Goal: Communication & Community: Answer question/provide support

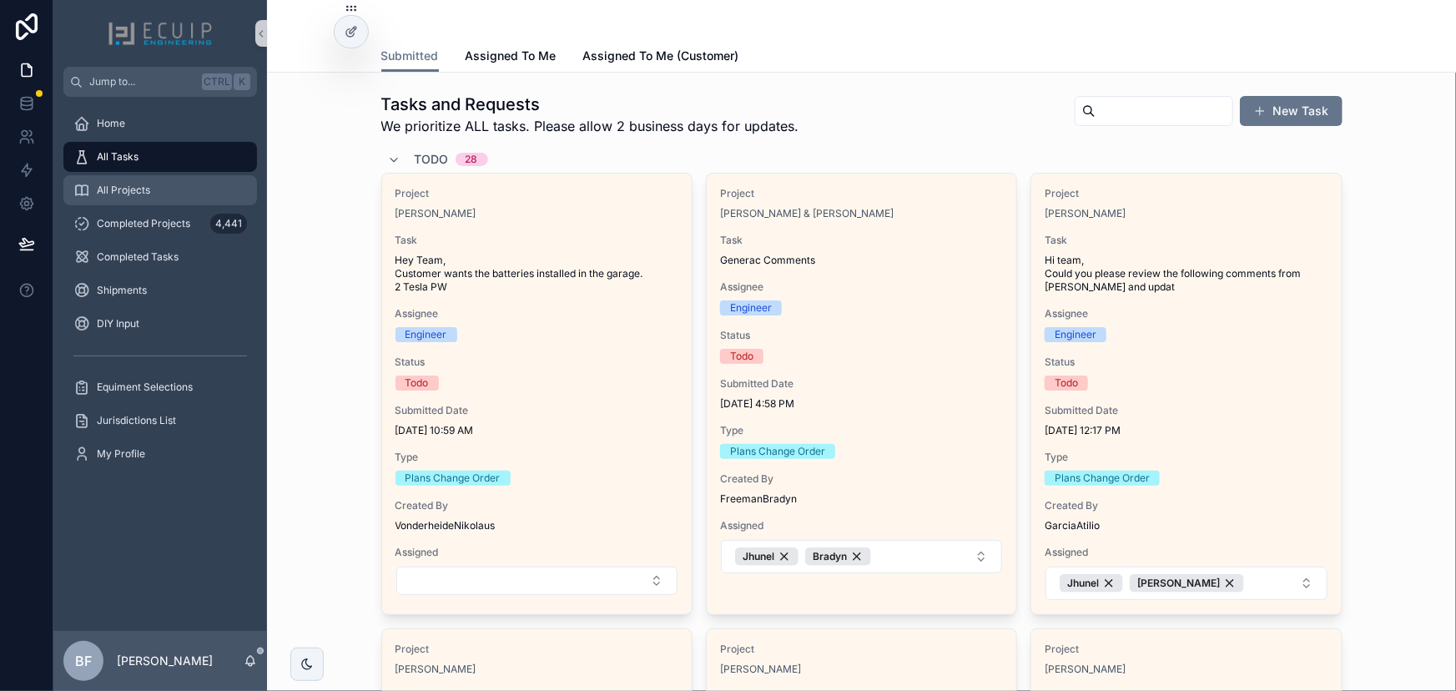
drag, startPoint x: 134, startPoint y: 176, endPoint x: 204, endPoint y: 203, distance: 75.8
click at [134, 177] on div "All Projects" at bounding box center [160, 190] width 174 height 27
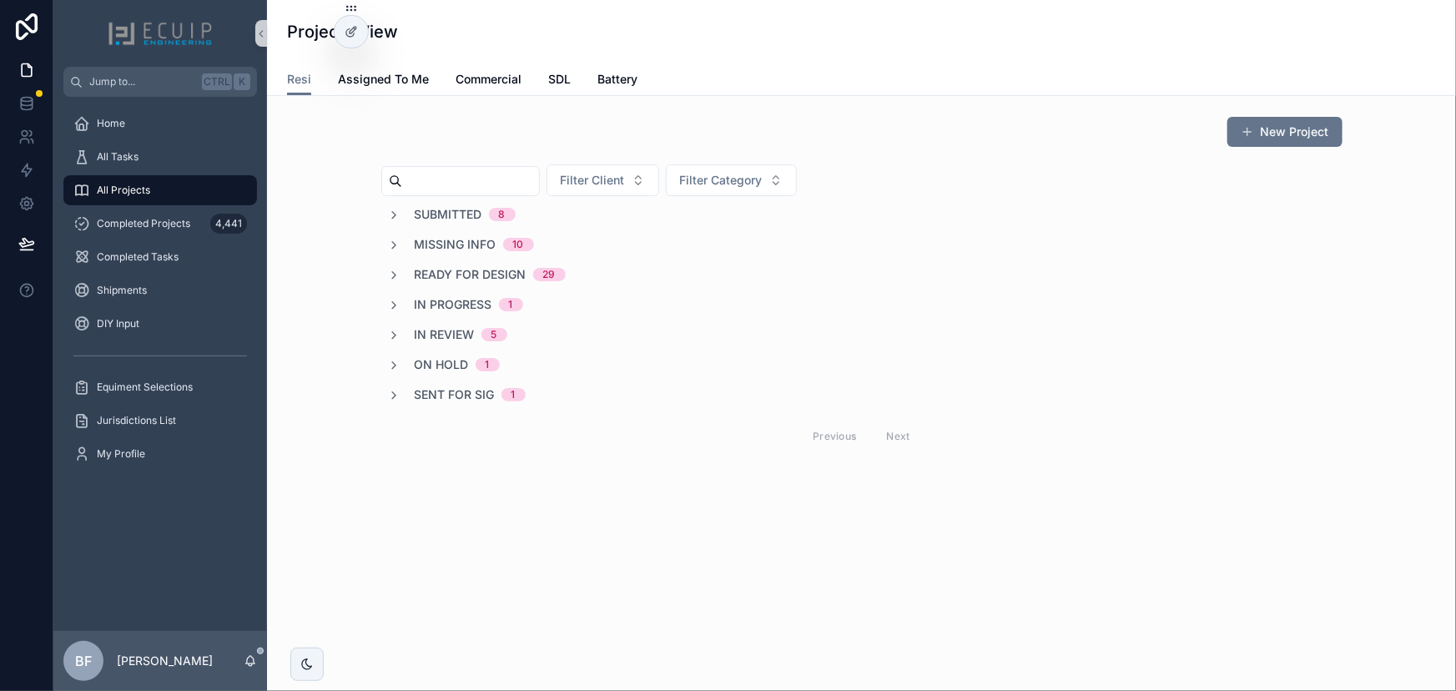
click at [438, 309] on span "In Progress" at bounding box center [454, 304] width 78 height 17
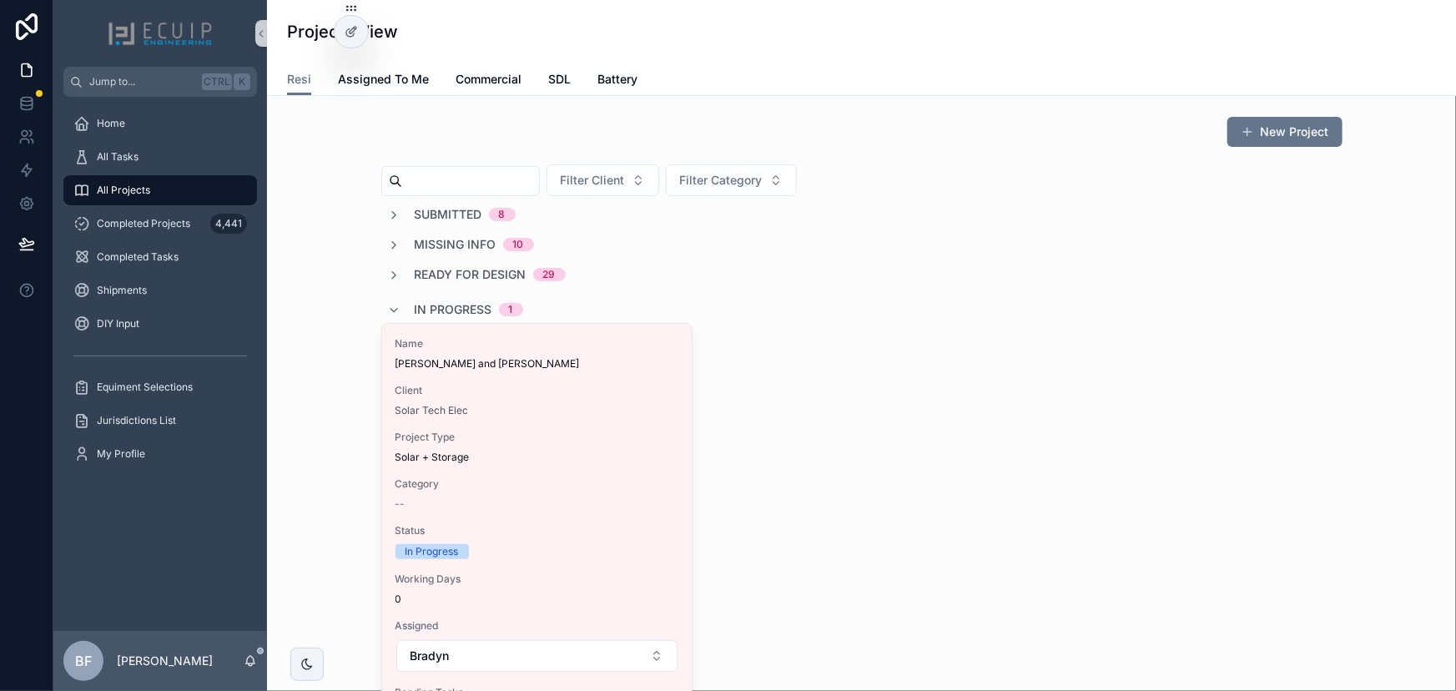
click at [438, 309] on span "In Progress" at bounding box center [454, 309] width 78 height 17
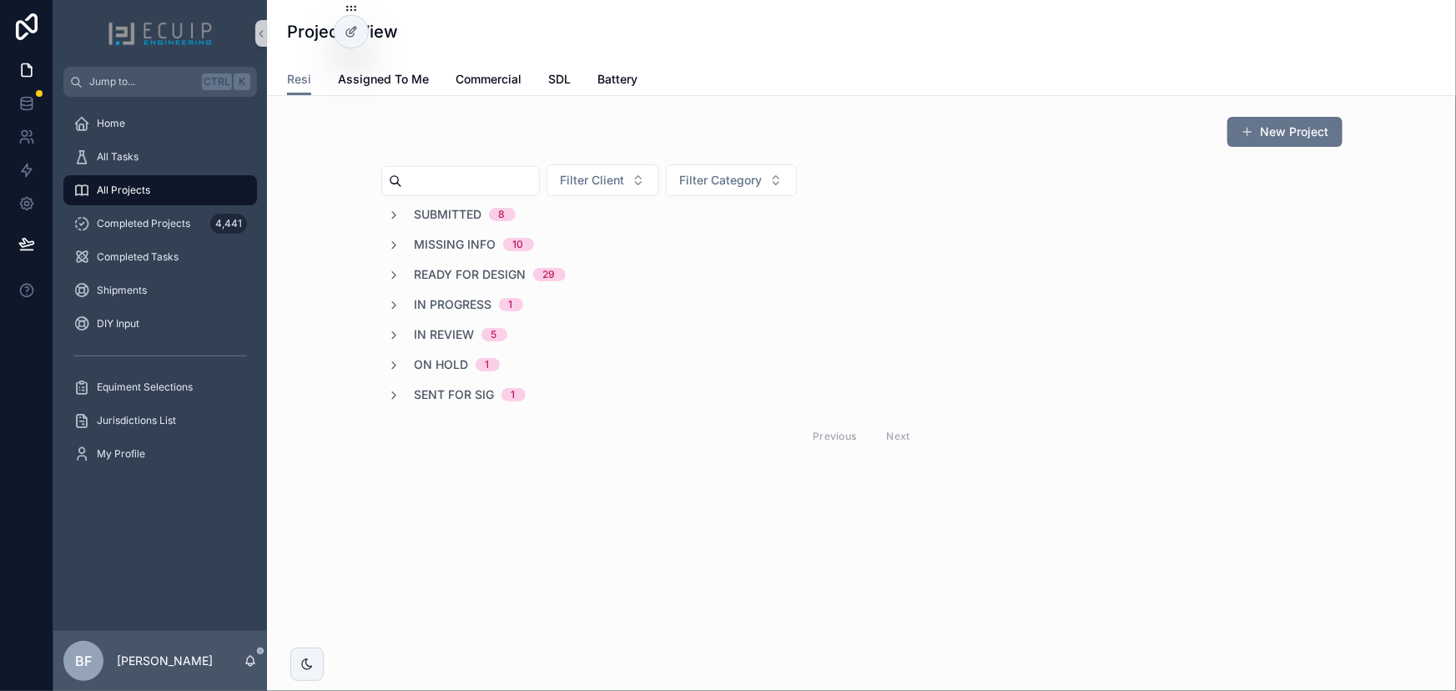
click at [461, 227] on div "Submitted 8 Missing Info 10 Ready for Design 29 In Progress 1 In Review 5 On Ho…" at bounding box center [861, 330] width 961 height 249
click at [460, 238] on span "Missing Info" at bounding box center [456, 244] width 82 height 17
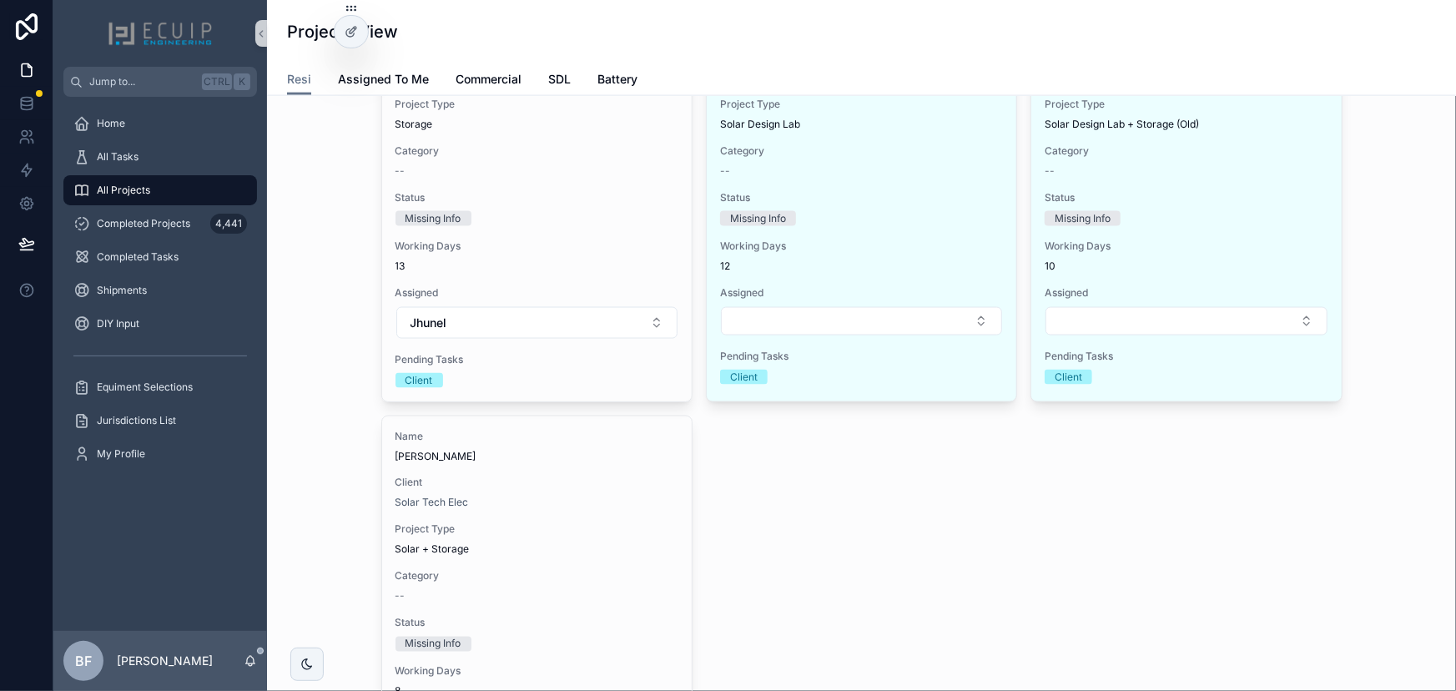
scroll to position [1213, 0]
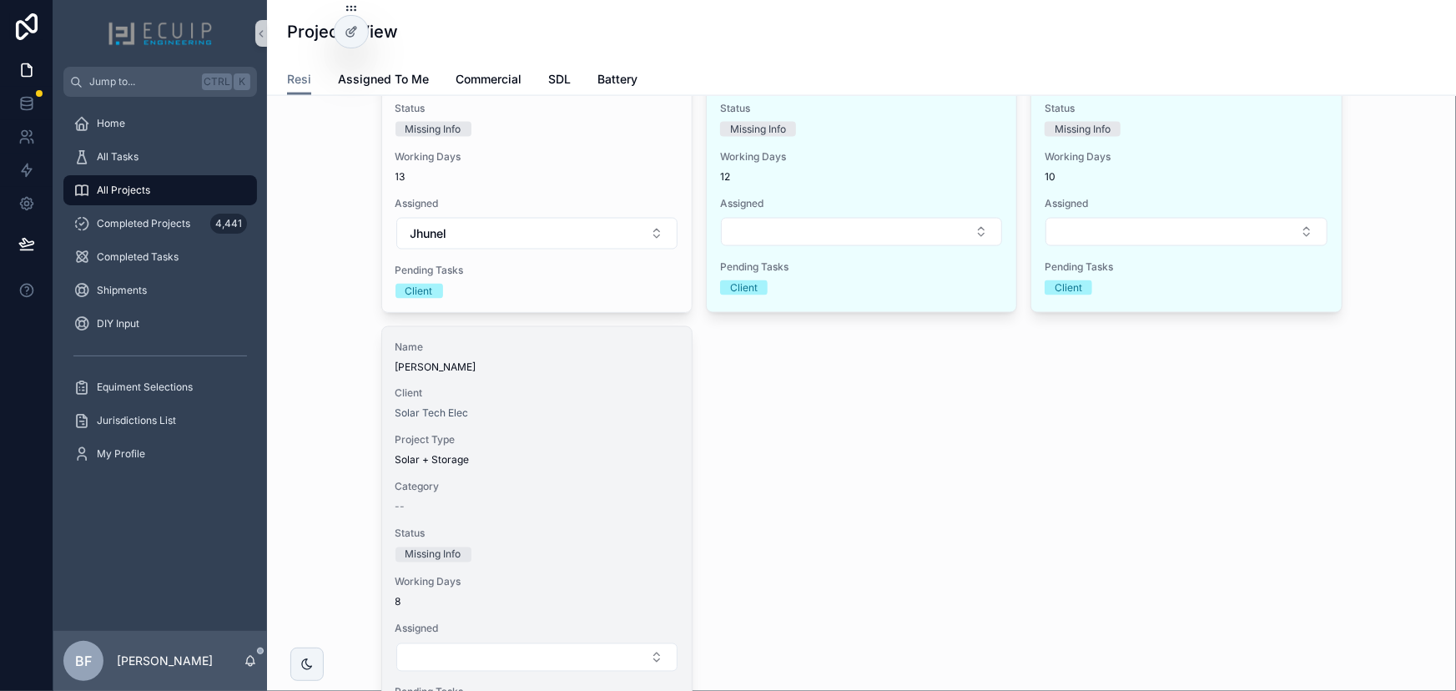
click at [595, 383] on div "Name Sitki Yilmaz Client Solar Tech Elec Project Type Solar + Storage Category …" at bounding box center [537, 530] width 310 height 407
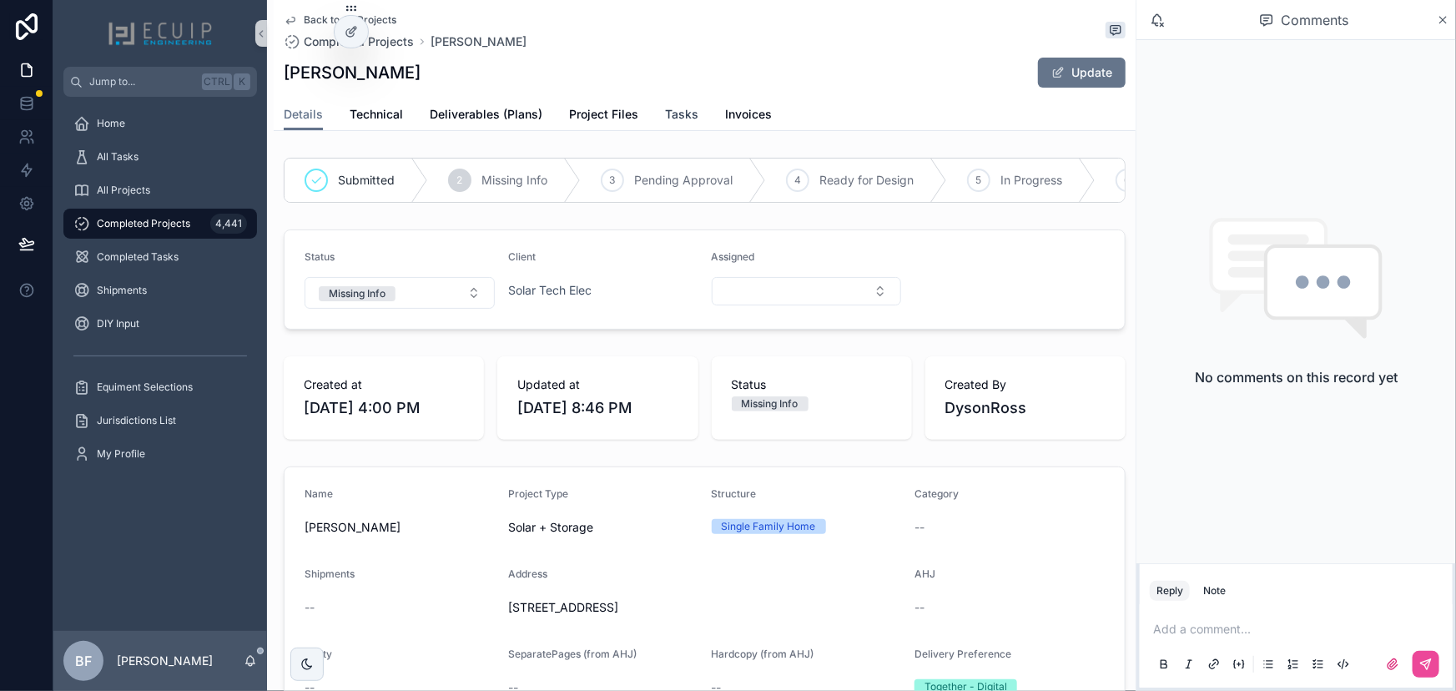
click at [671, 101] on link "Tasks" at bounding box center [681, 115] width 33 height 33
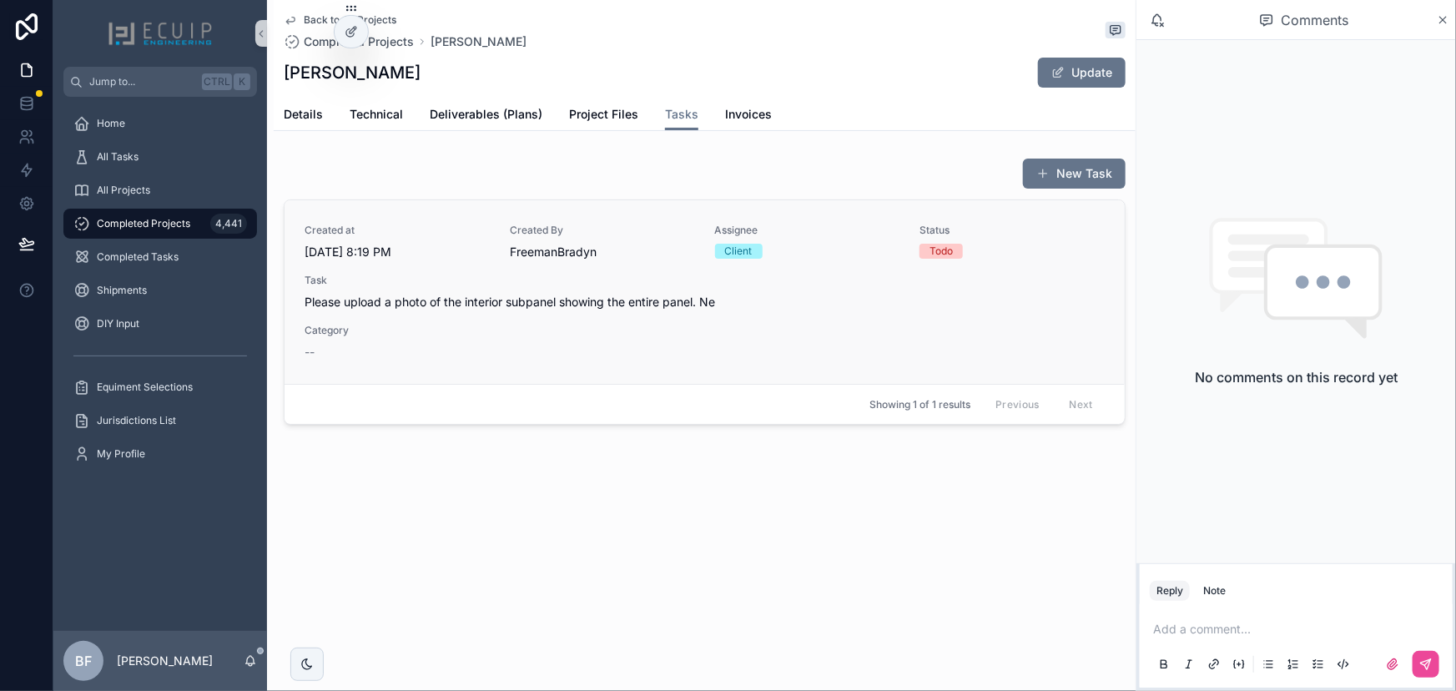
click at [708, 332] on div "Created at 9/17/2025 8:19 PM Created By FreemanBradyn Assignee Client Status To…" at bounding box center [705, 292] width 800 height 137
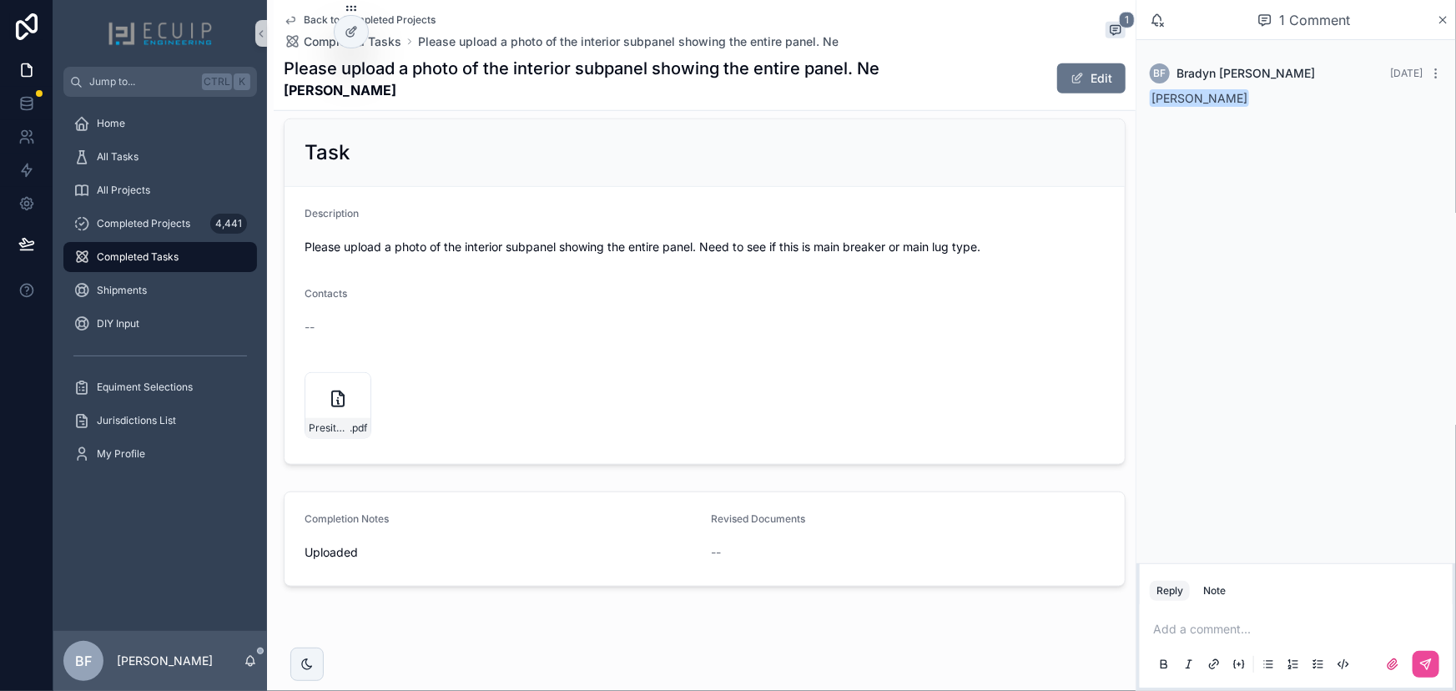
scroll to position [589, 0]
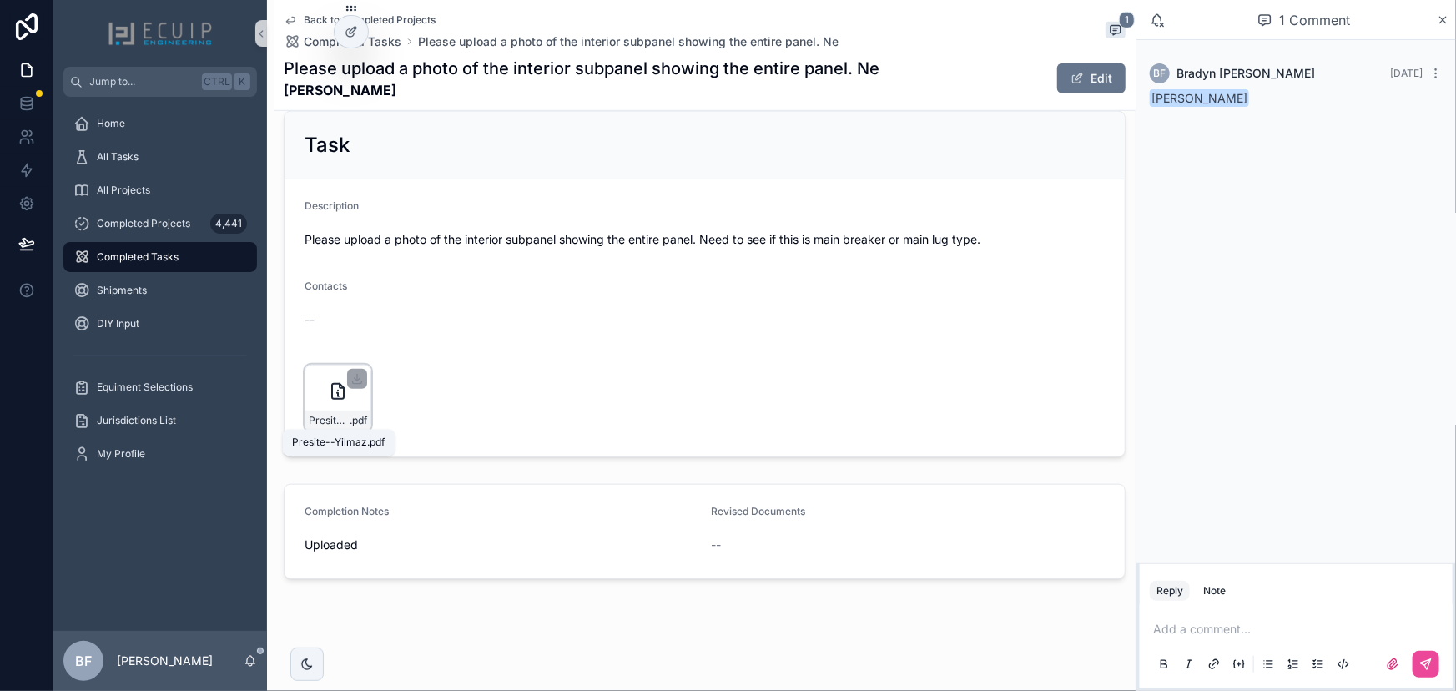
click at [344, 421] on span "Presite--Yilmaz" at bounding box center [329, 420] width 41 height 13
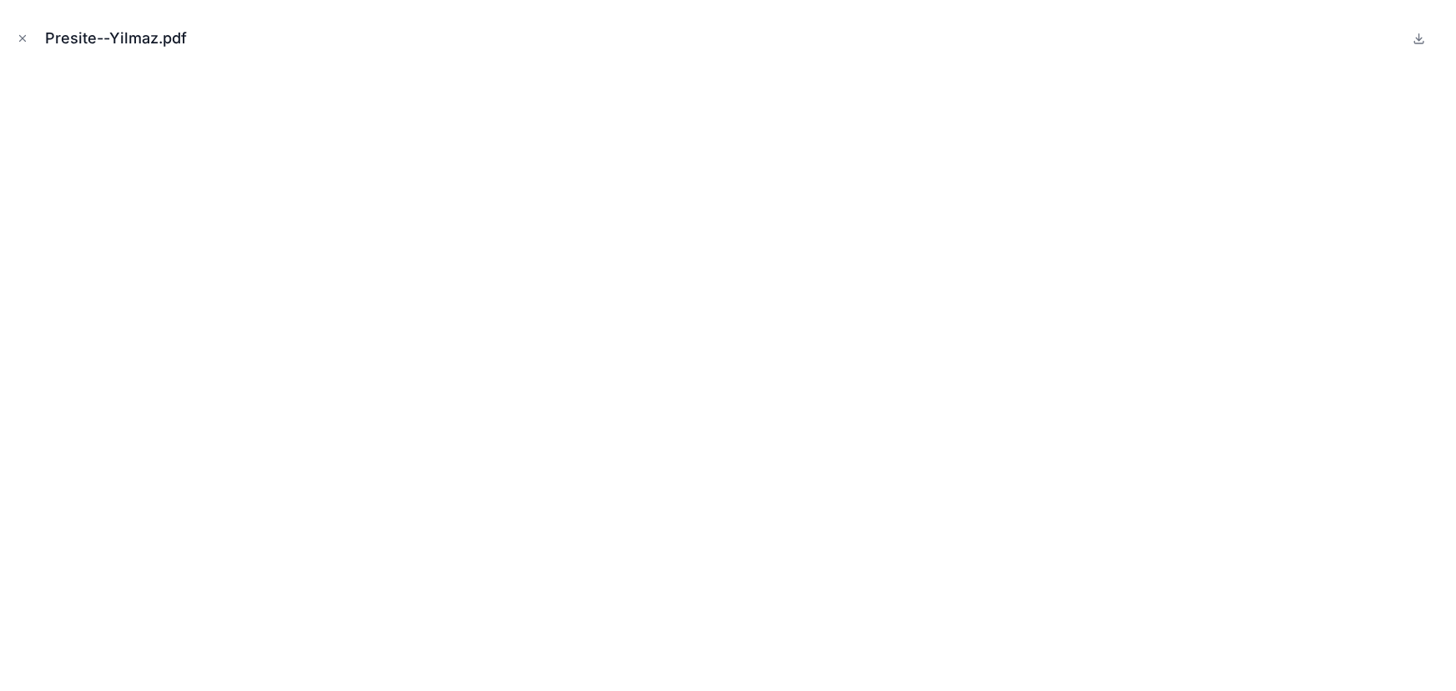
click at [22, 33] on icon "Close modal" at bounding box center [23, 39] width 12 height 12
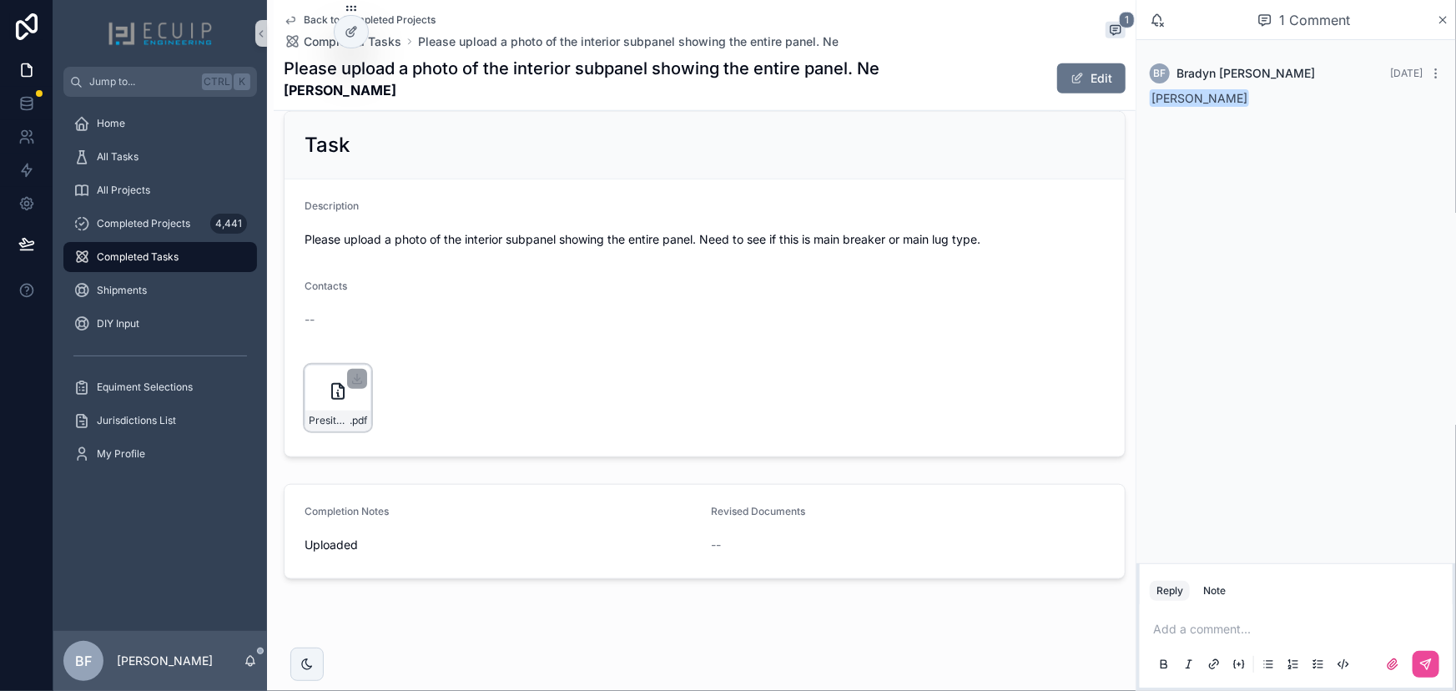
click at [320, 403] on div "Presite--Yilmaz .pdf" at bounding box center [338, 398] width 67 height 67
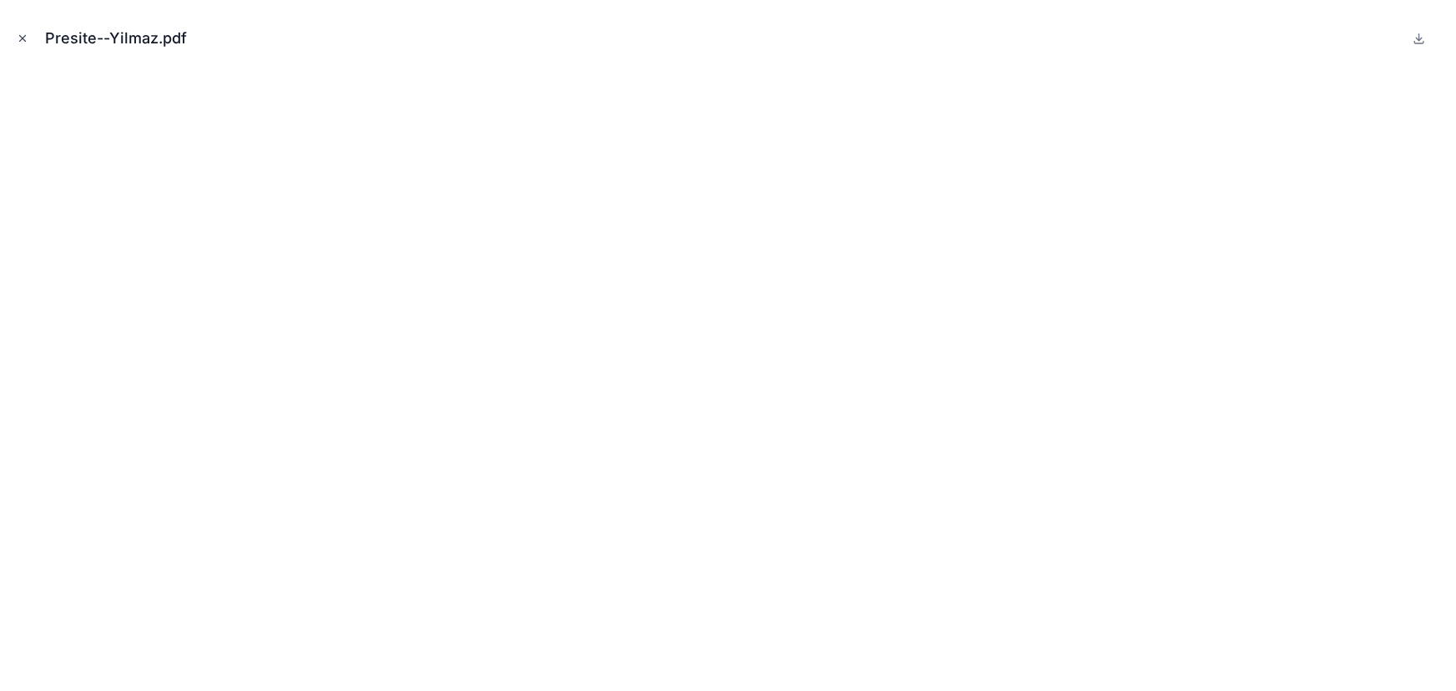
click at [18, 42] on icon "Close modal" at bounding box center [23, 39] width 12 height 12
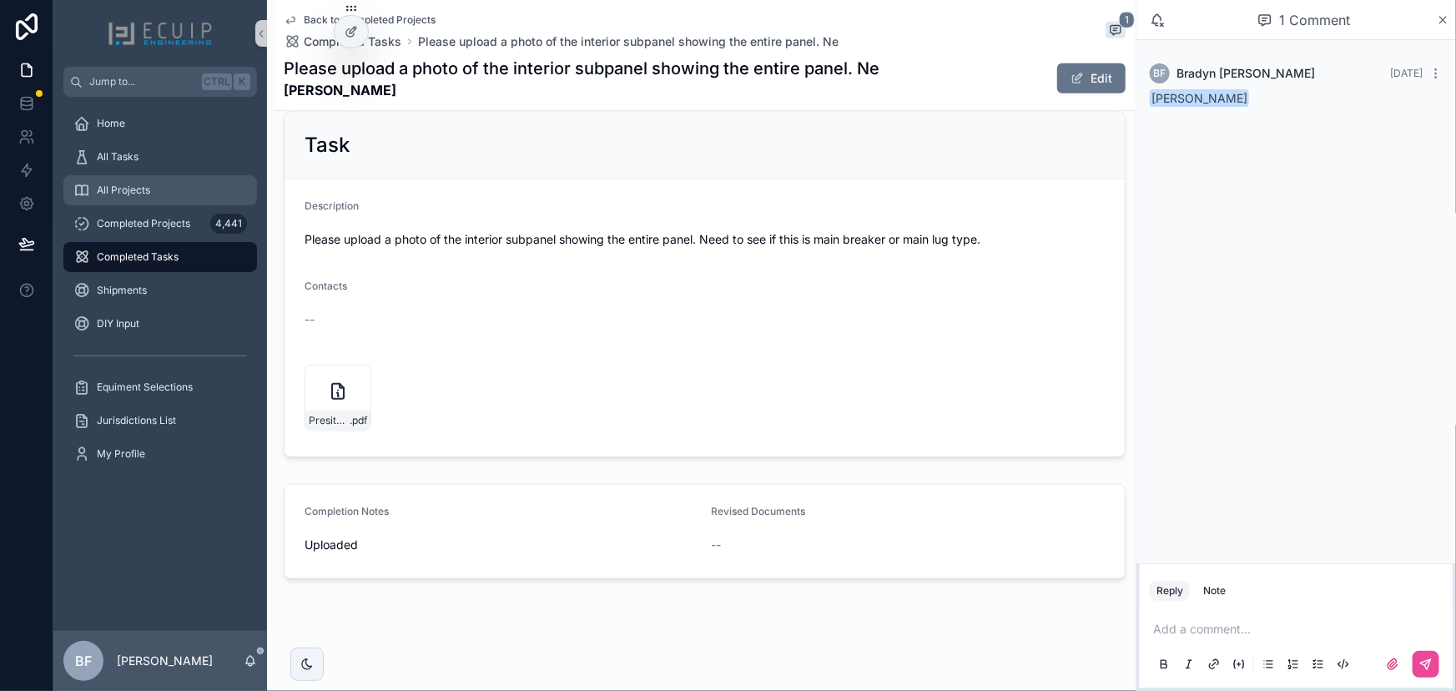
click at [137, 189] on span "All Projects" at bounding box center [123, 190] width 53 height 13
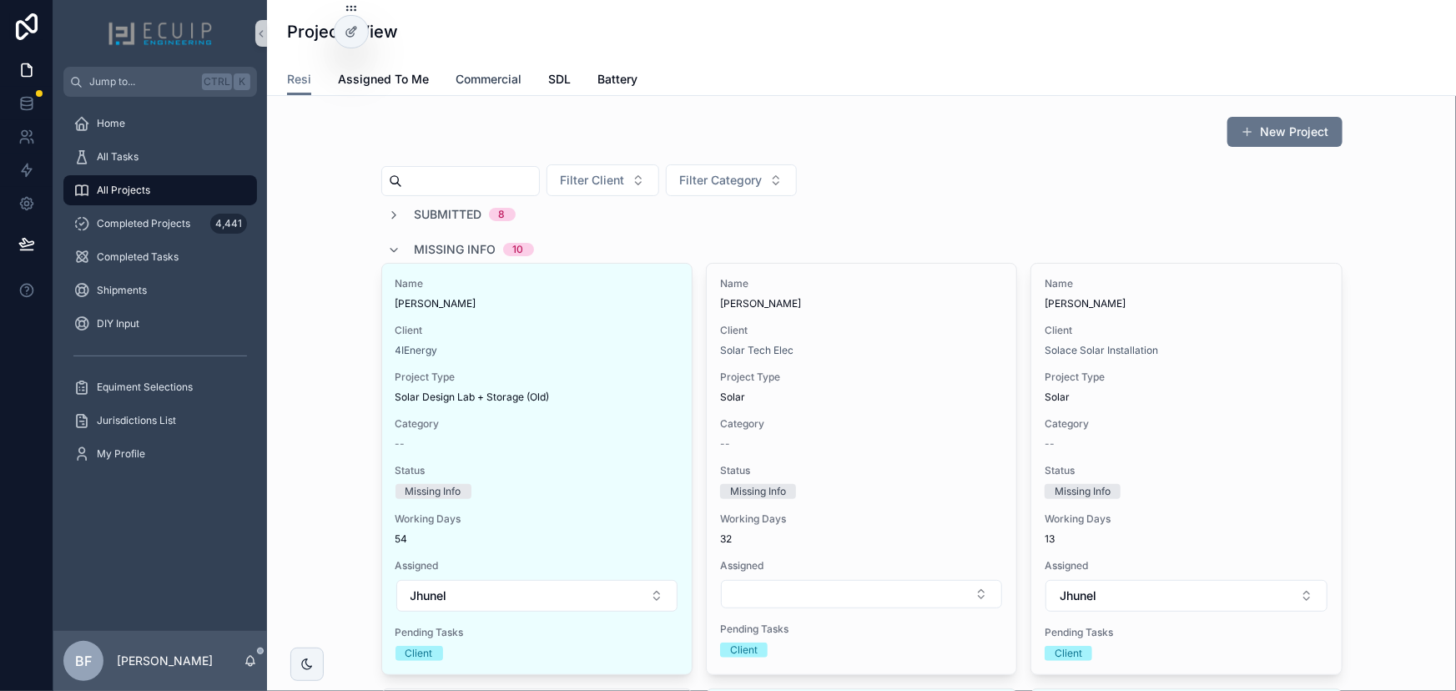
click at [514, 84] on span "Commercial" at bounding box center [489, 79] width 66 height 17
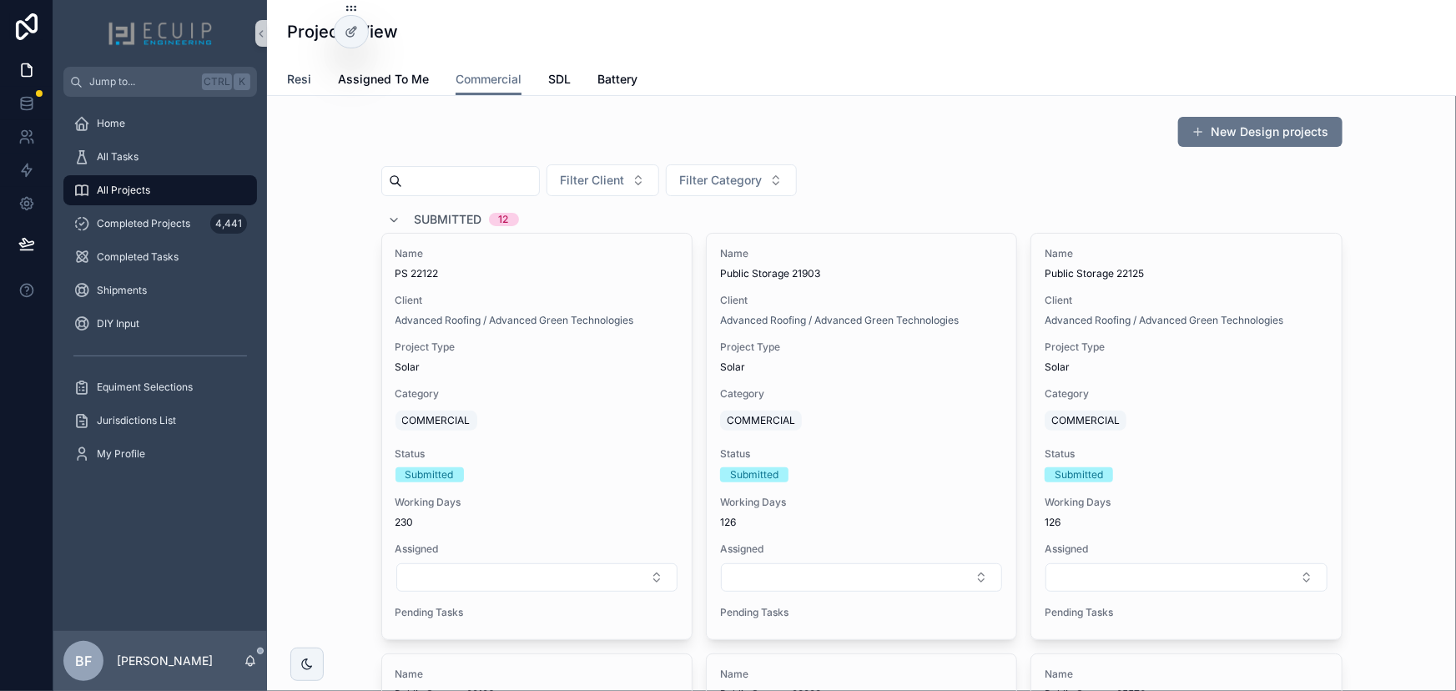
drag, startPoint x: 300, startPoint y: 81, endPoint x: 305, endPoint y: 89, distance: 9.7
click at [300, 81] on span "Resi" at bounding box center [299, 79] width 24 height 17
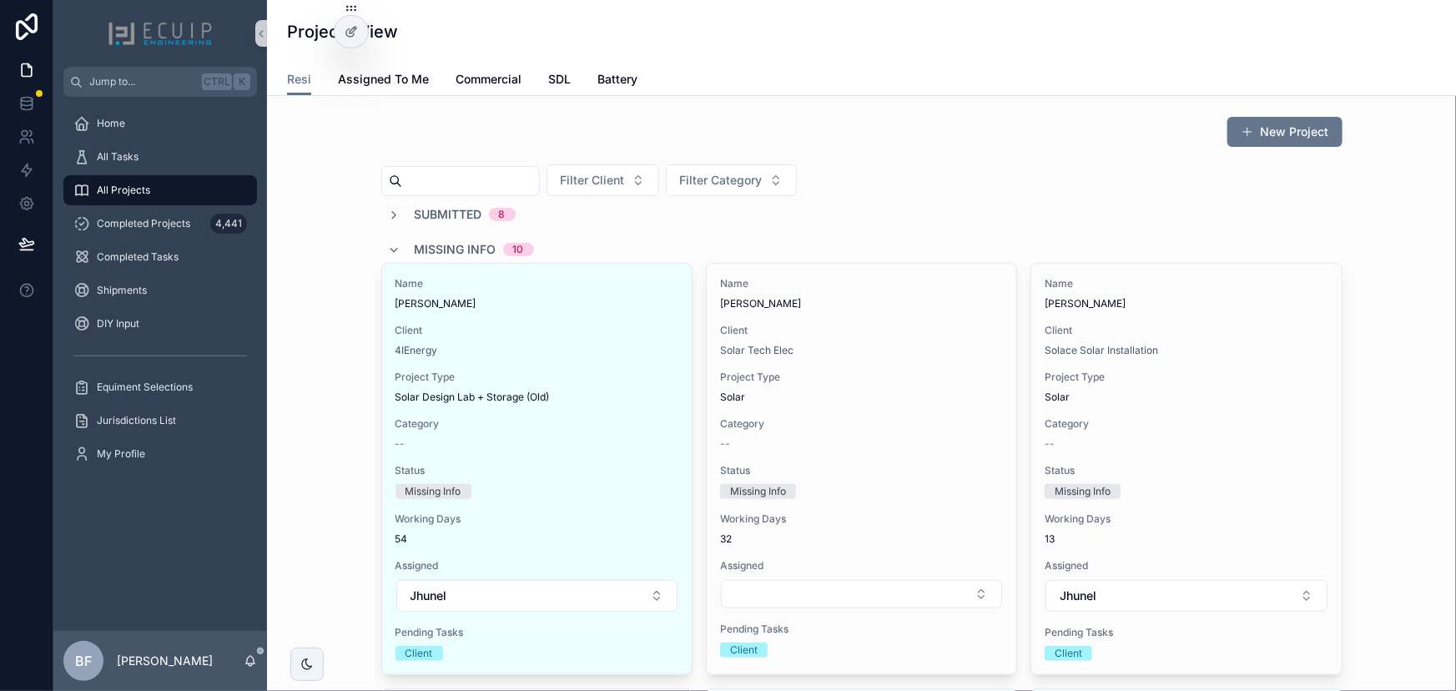
click at [430, 249] on span "Missing Info" at bounding box center [456, 249] width 82 height 17
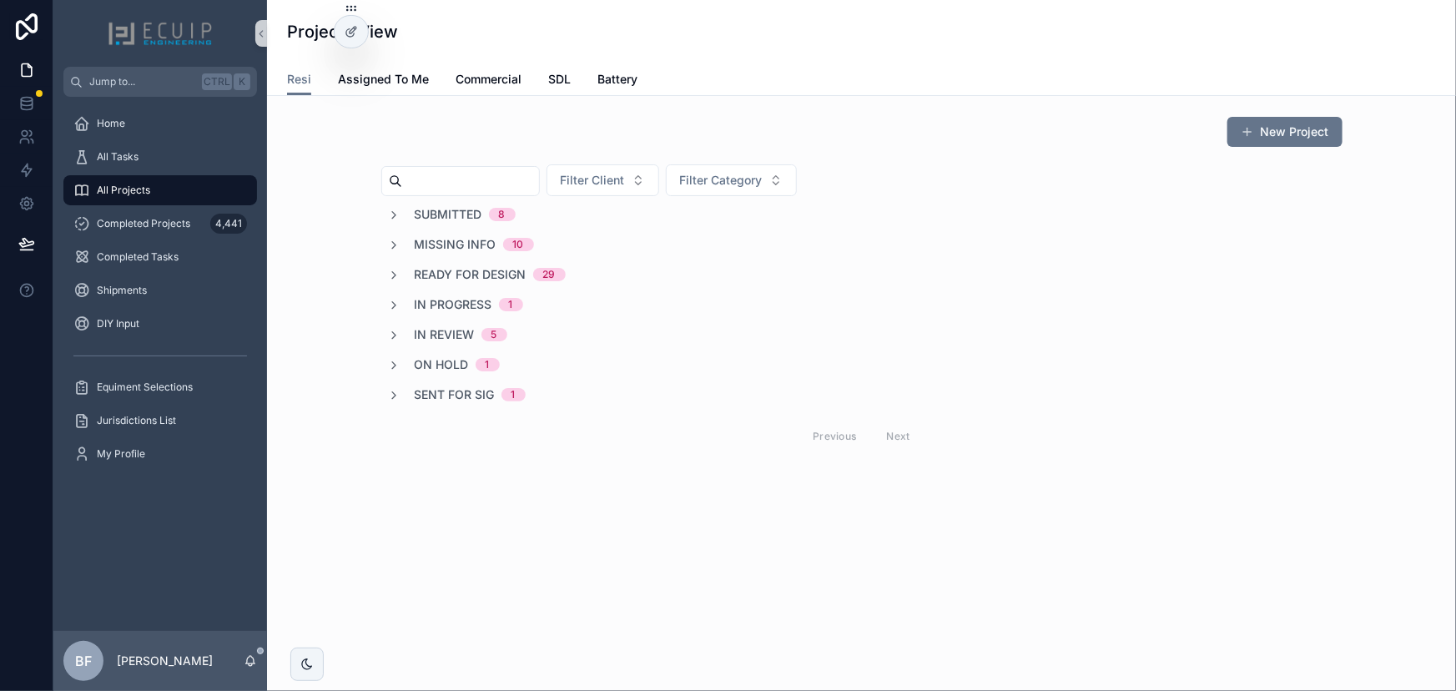
click at [440, 278] on span "Ready for Design" at bounding box center [471, 274] width 112 height 17
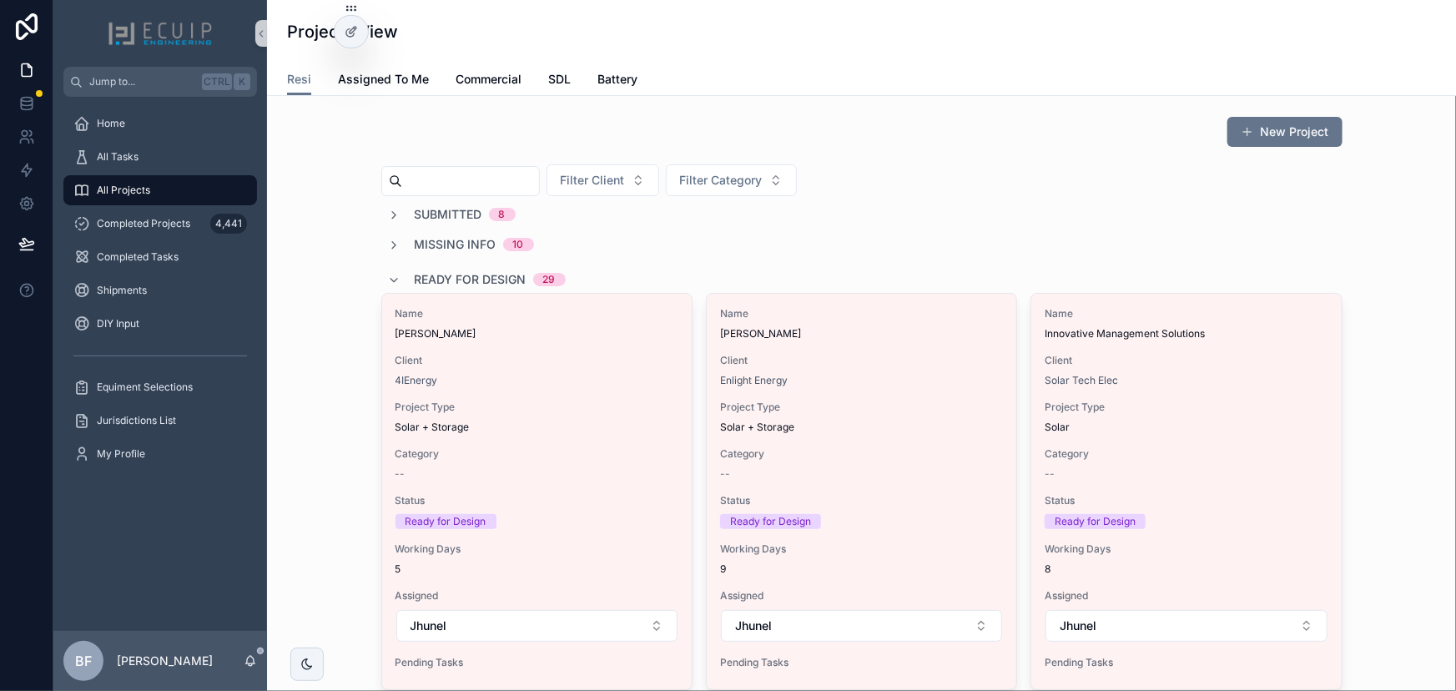
click at [441, 177] on input "scrollable content" at bounding box center [470, 180] width 137 height 23
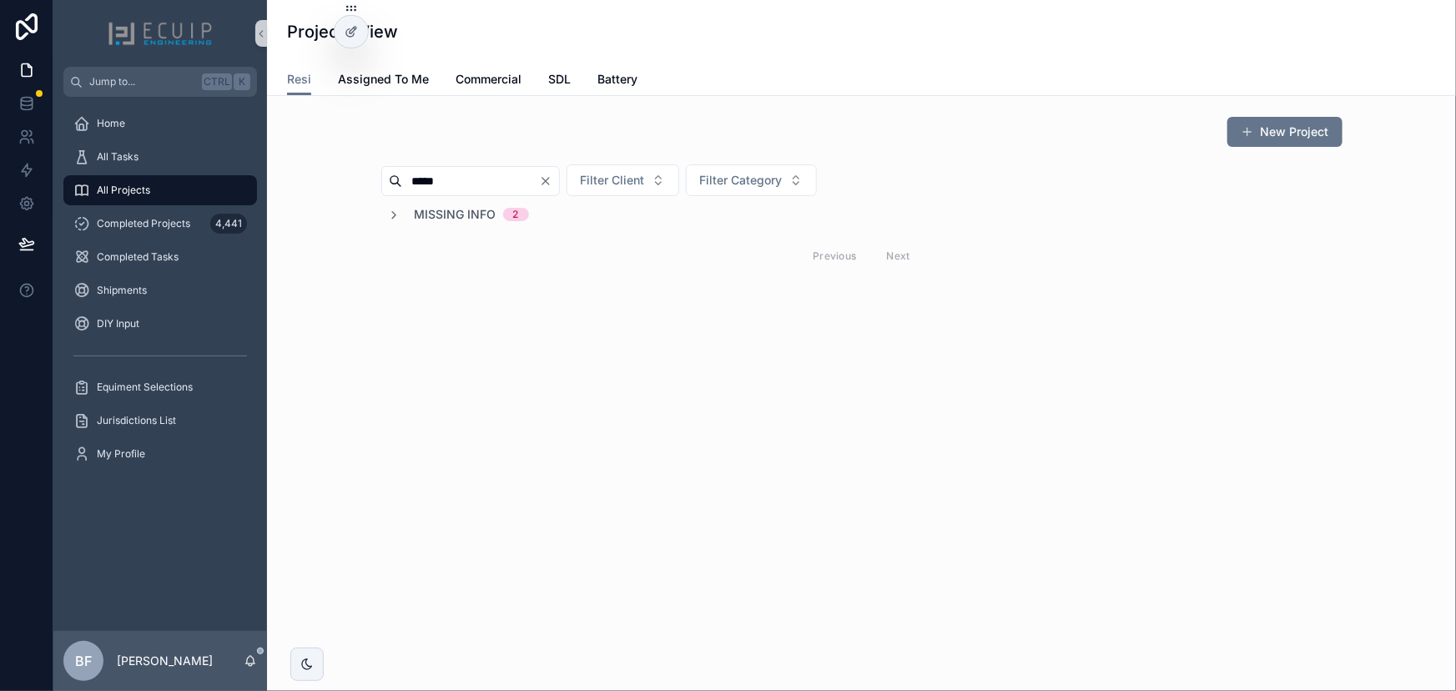
type input "*****"
click at [446, 211] on span "Missing Info" at bounding box center [456, 214] width 82 height 17
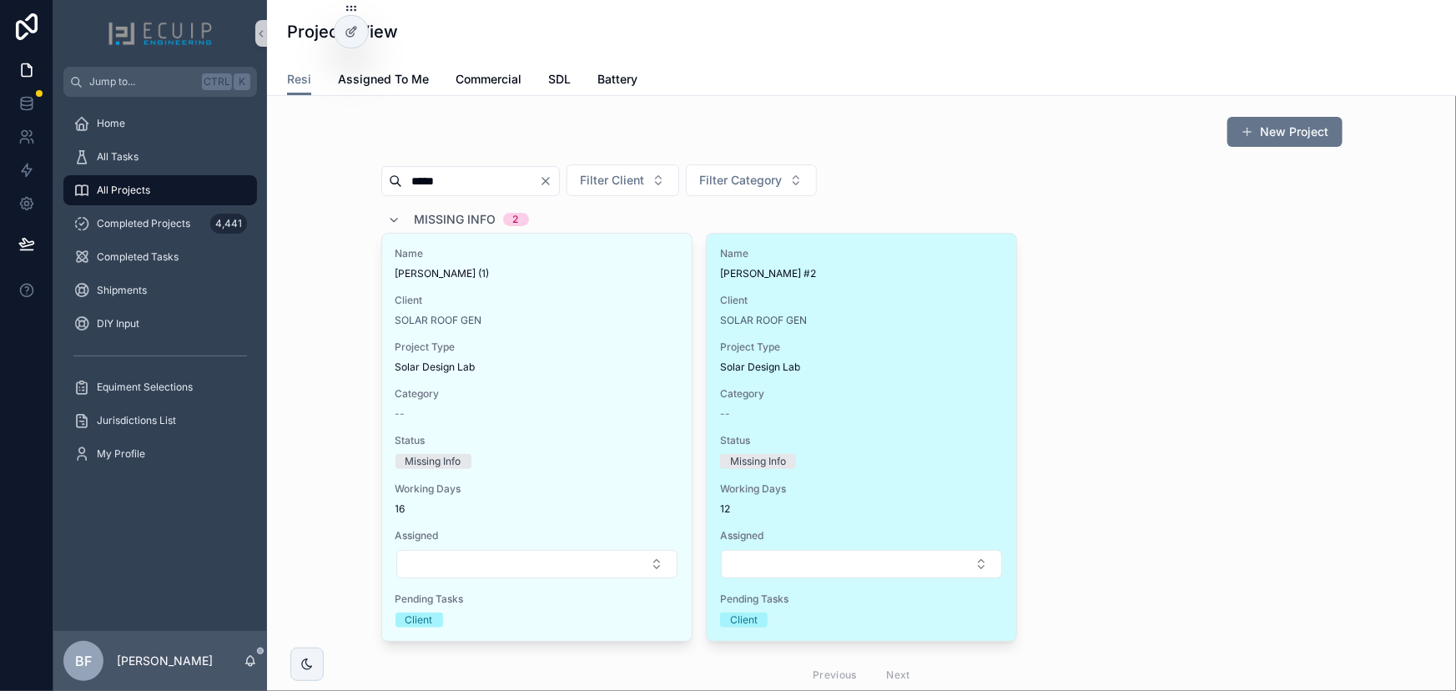
click at [855, 275] on span "[PERSON_NAME] #2" at bounding box center [861, 273] width 283 height 13
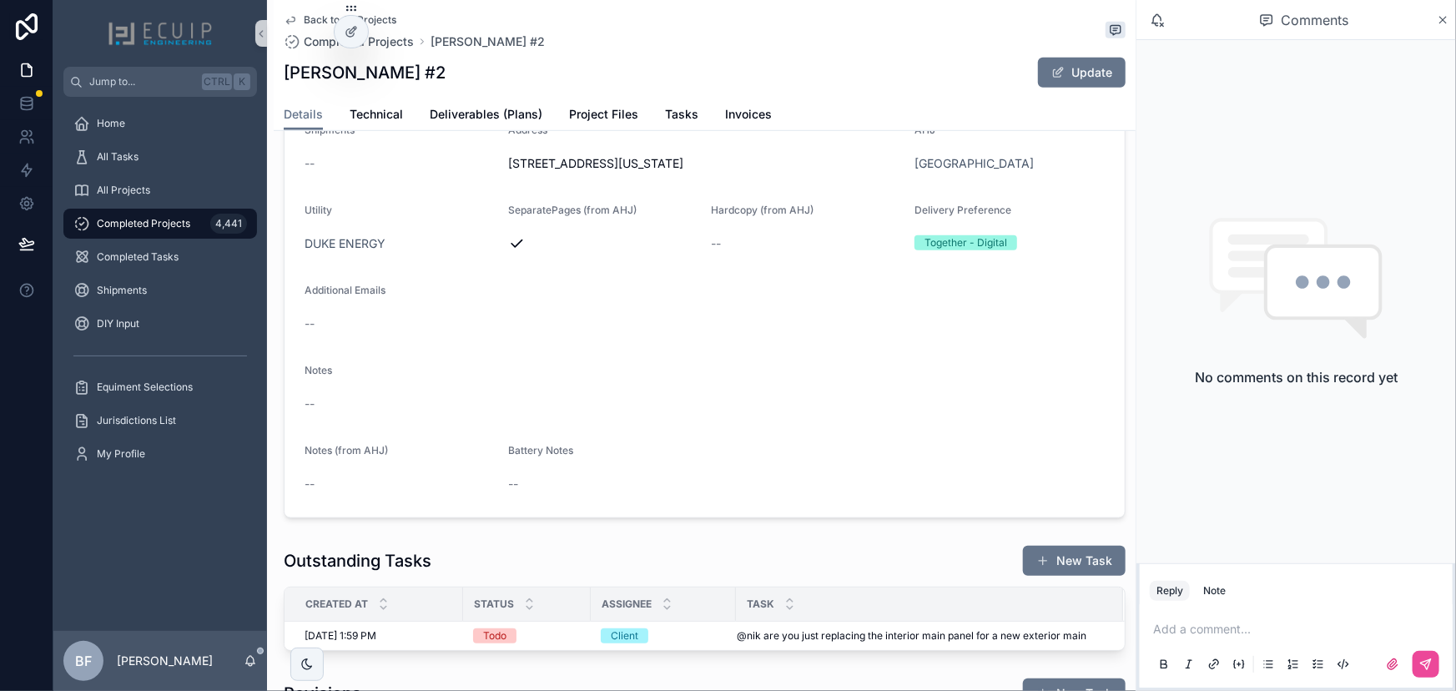
scroll to position [455, 0]
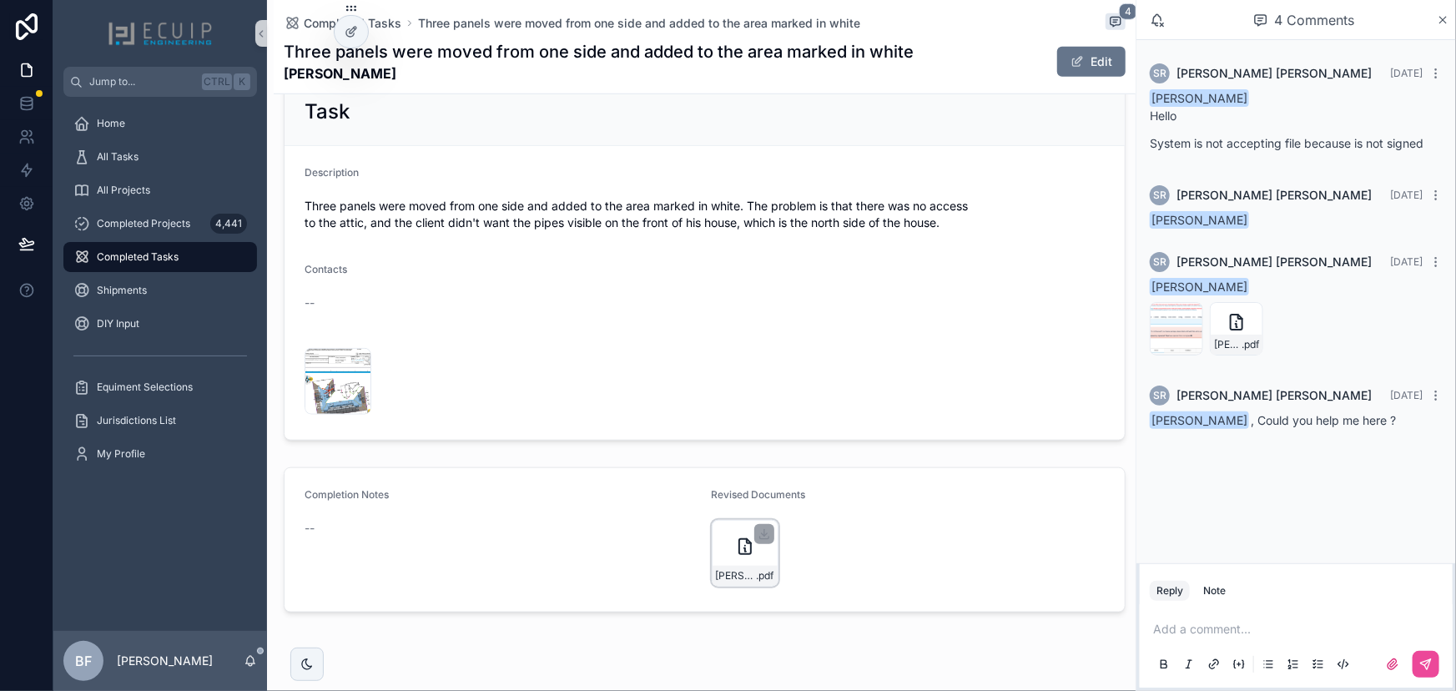
scroll to position [607, 0]
click at [733, 570] on span "MELENDEZ-MILDRED-Engineering_signed" at bounding box center [736, 574] width 41 height 13
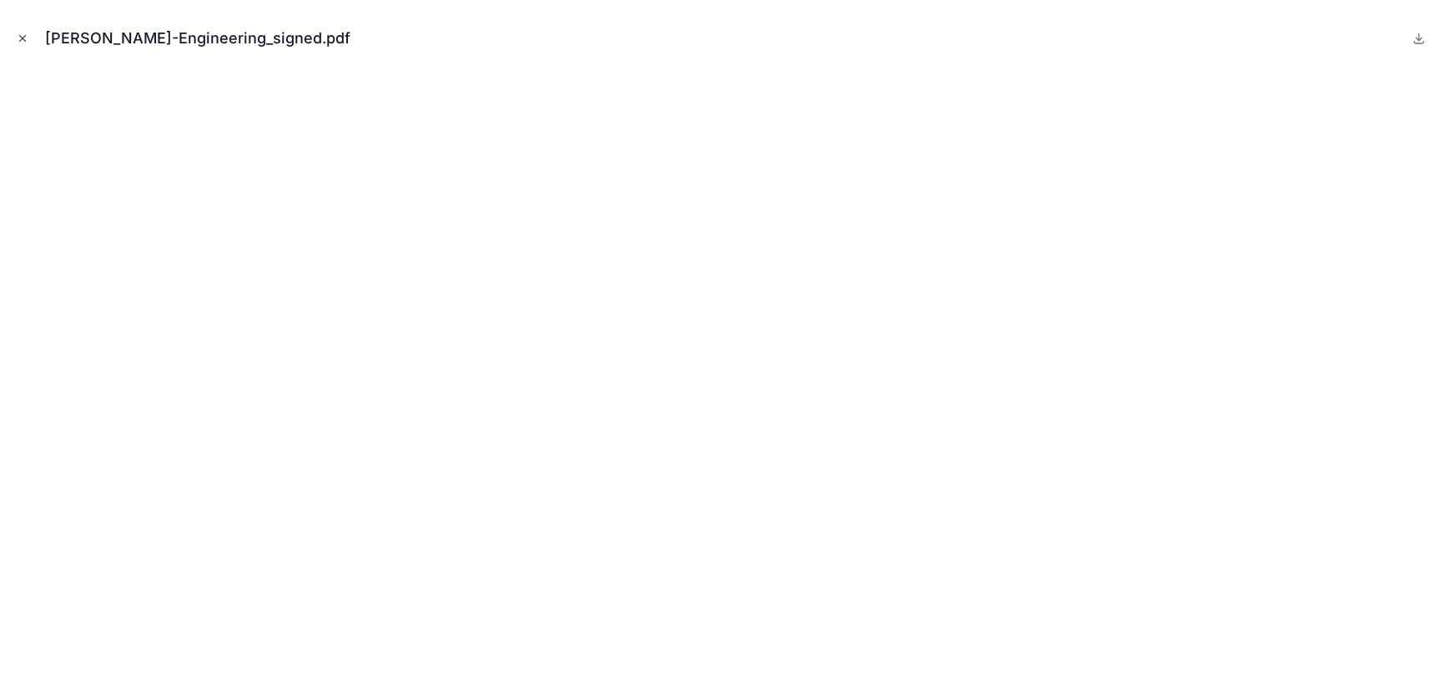
click at [26, 40] on icon "Close modal" at bounding box center [23, 39] width 12 height 12
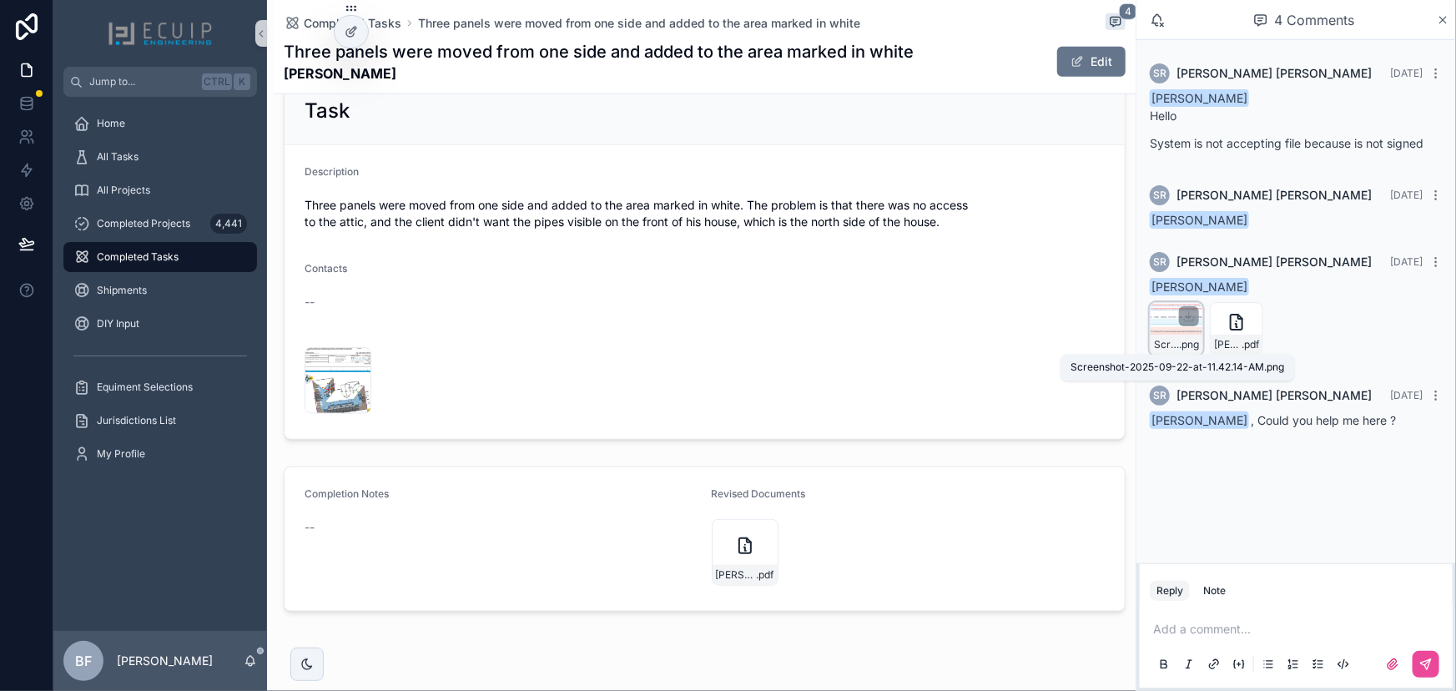
click at [1167, 341] on span "Screenshot-2025-09-22-at-11.42.14-AM" at bounding box center [1166, 344] width 25 height 13
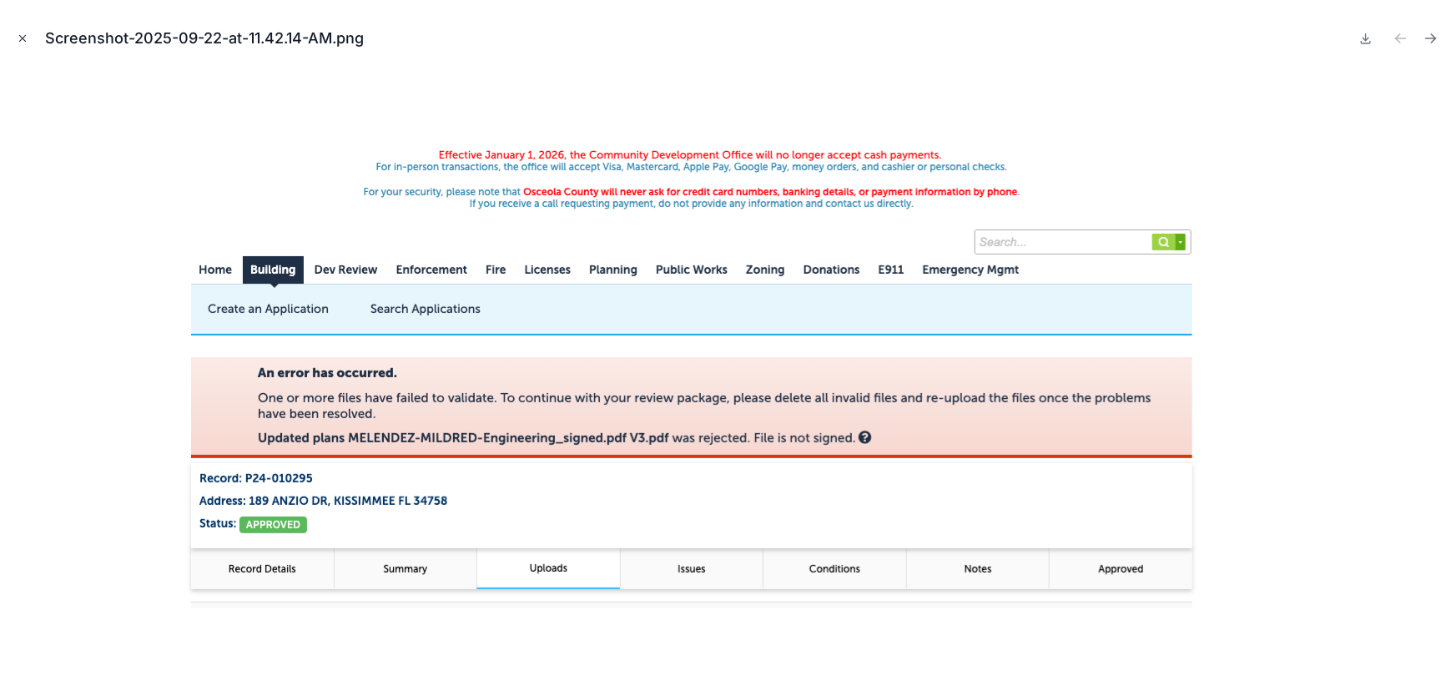
click at [24, 43] on icon "Close modal" at bounding box center [23, 39] width 12 height 12
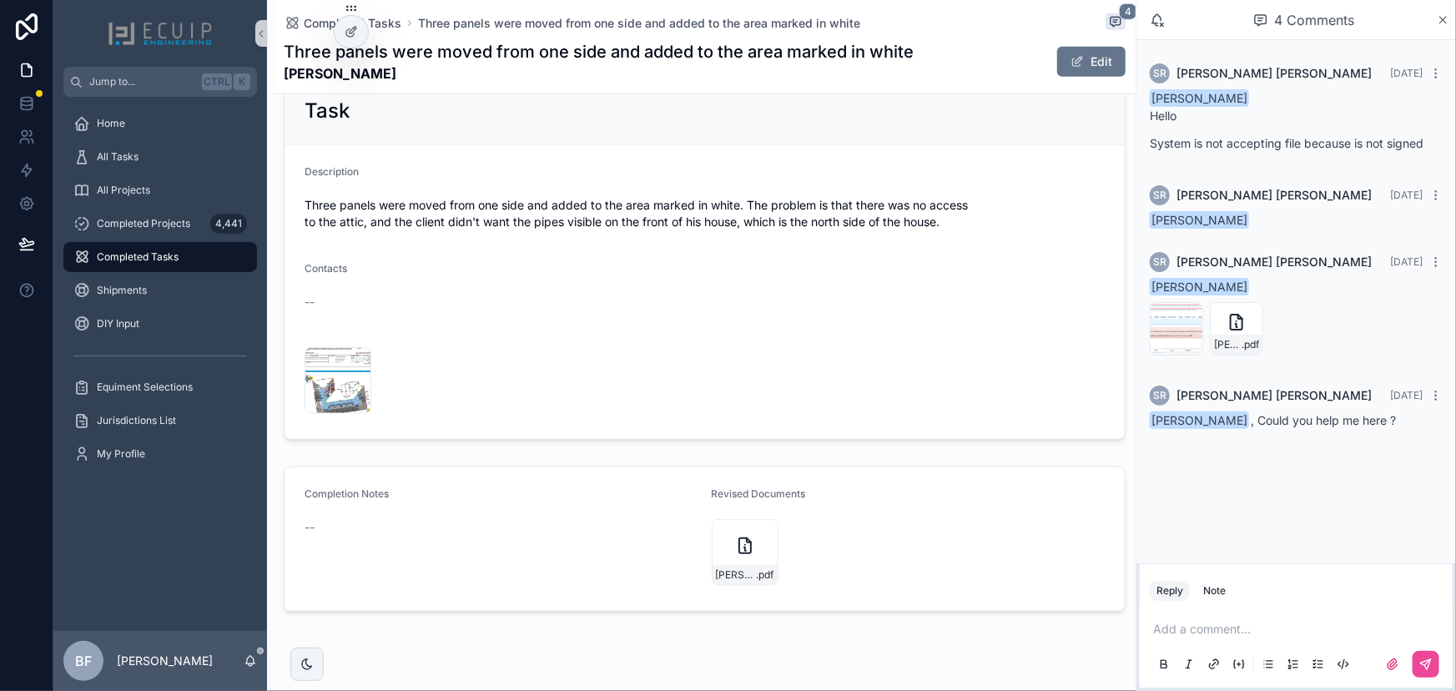
click at [1298, 619] on div "Add a comment..." at bounding box center [1296, 646] width 293 height 70
click at [1300, 628] on p "scrollable content" at bounding box center [1299, 629] width 293 height 17
click at [1262, 602] on span "permits@floridastate.energy" at bounding box center [1282, 601] width 201 height 17
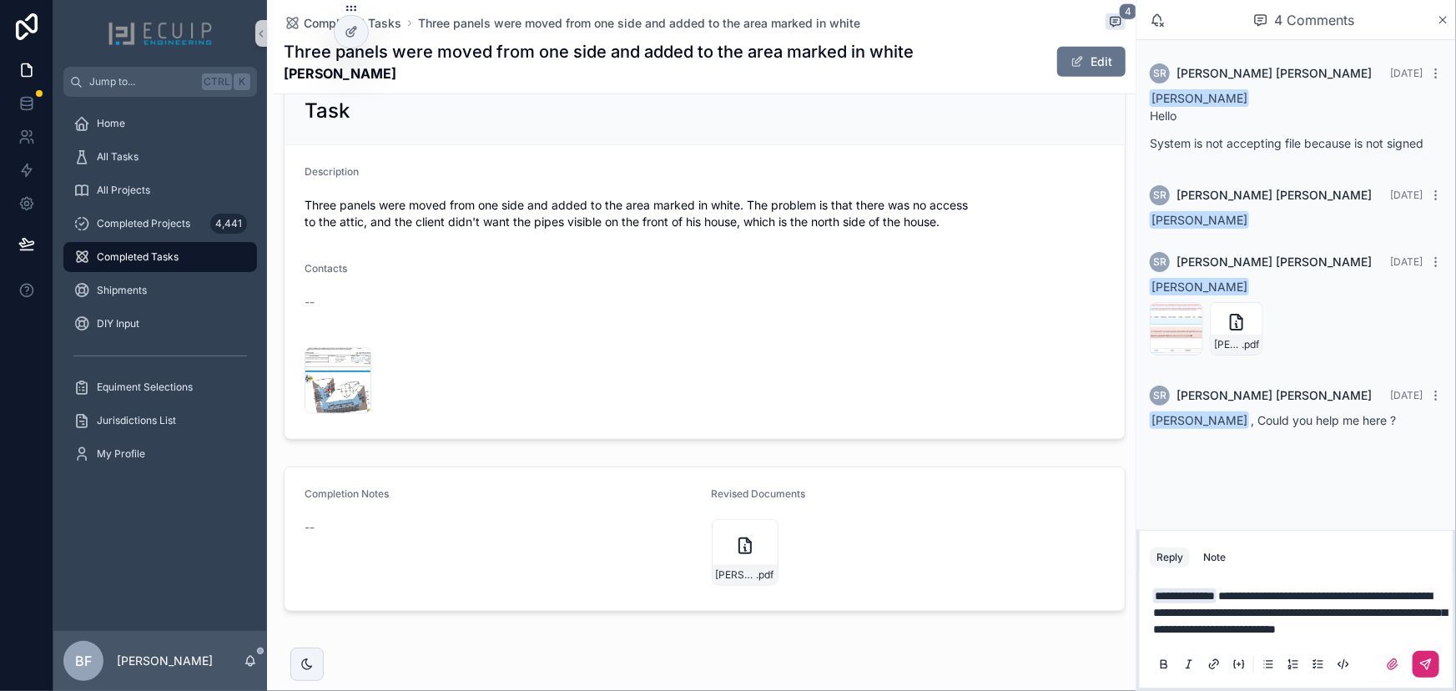
click at [1434, 662] on button "scrollable content" at bounding box center [1426, 664] width 27 height 27
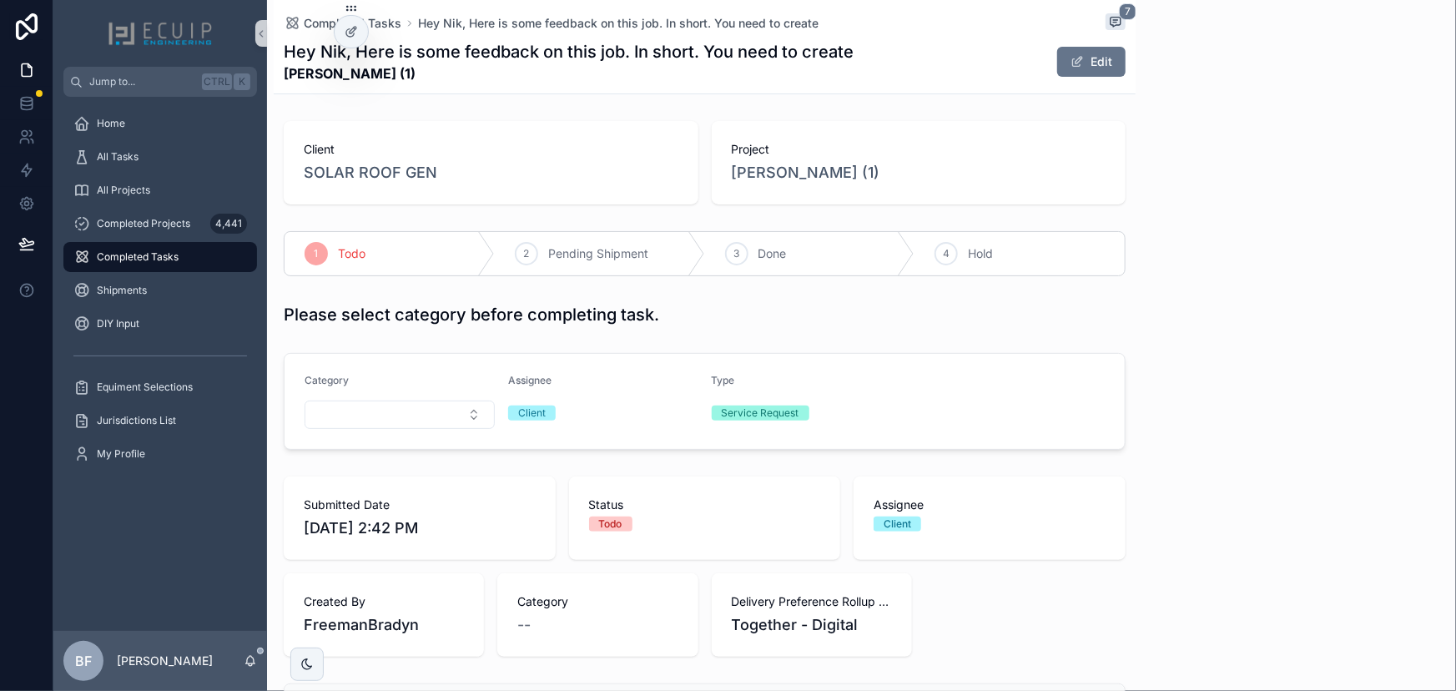
scroll to position [480, 0]
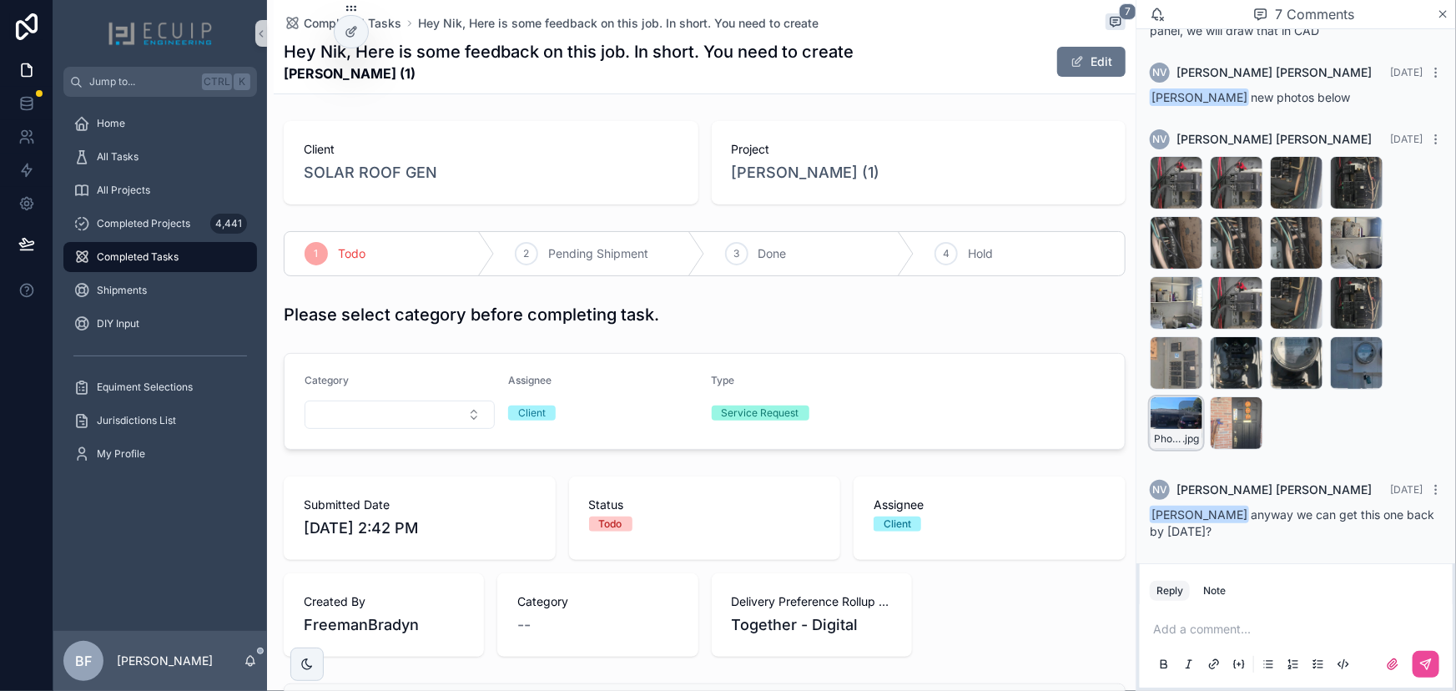
click at [1160, 422] on div "Photo_Front_of_Home_include_address_number-1 .jpg" at bounding box center [1176, 422] width 53 height 53
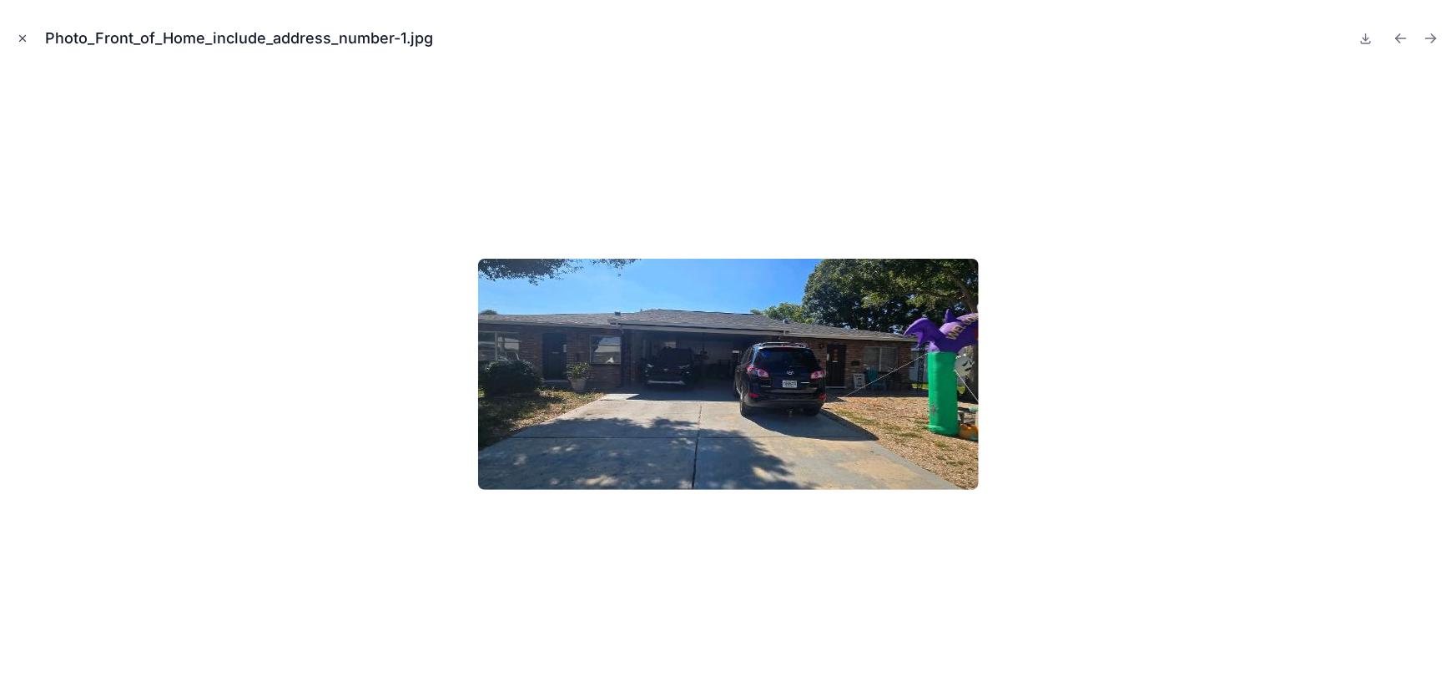
click at [26, 40] on icon "Close modal" at bounding box center [23, 39] width 12 height 12
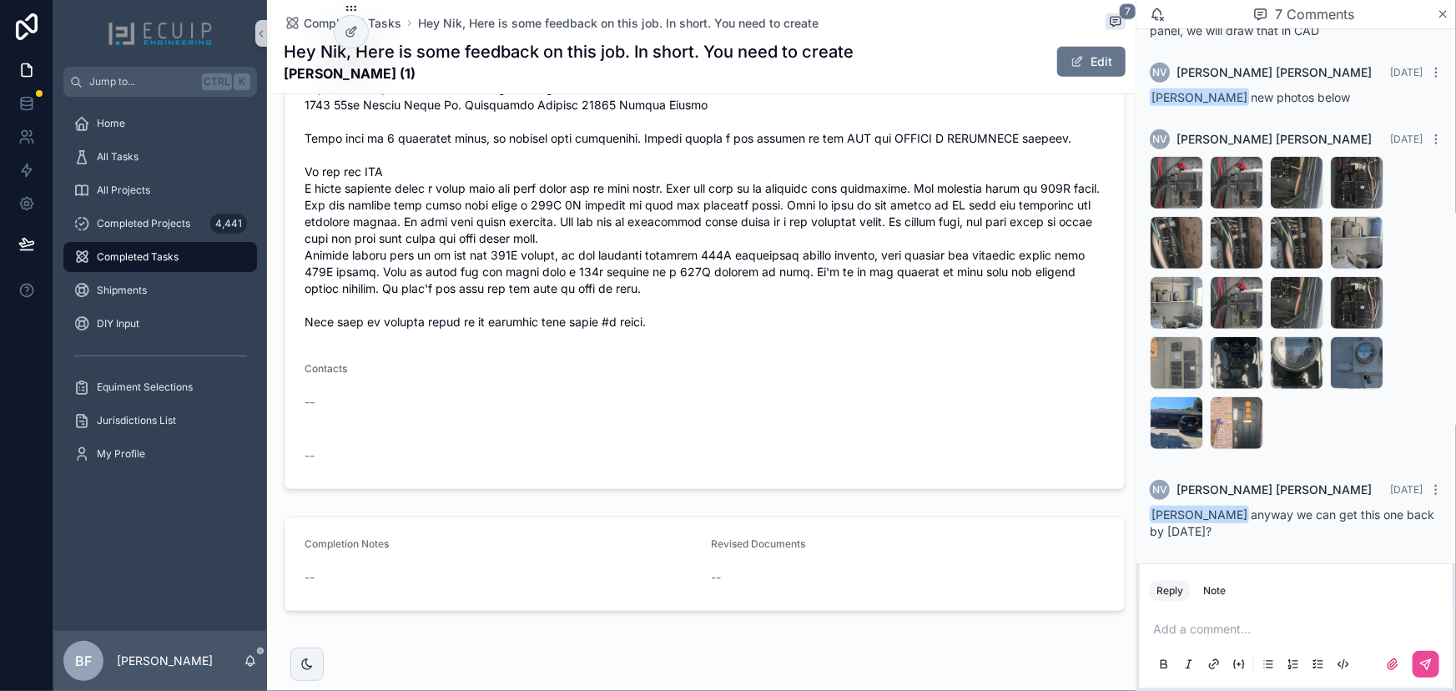
scroll to position [974, 0]
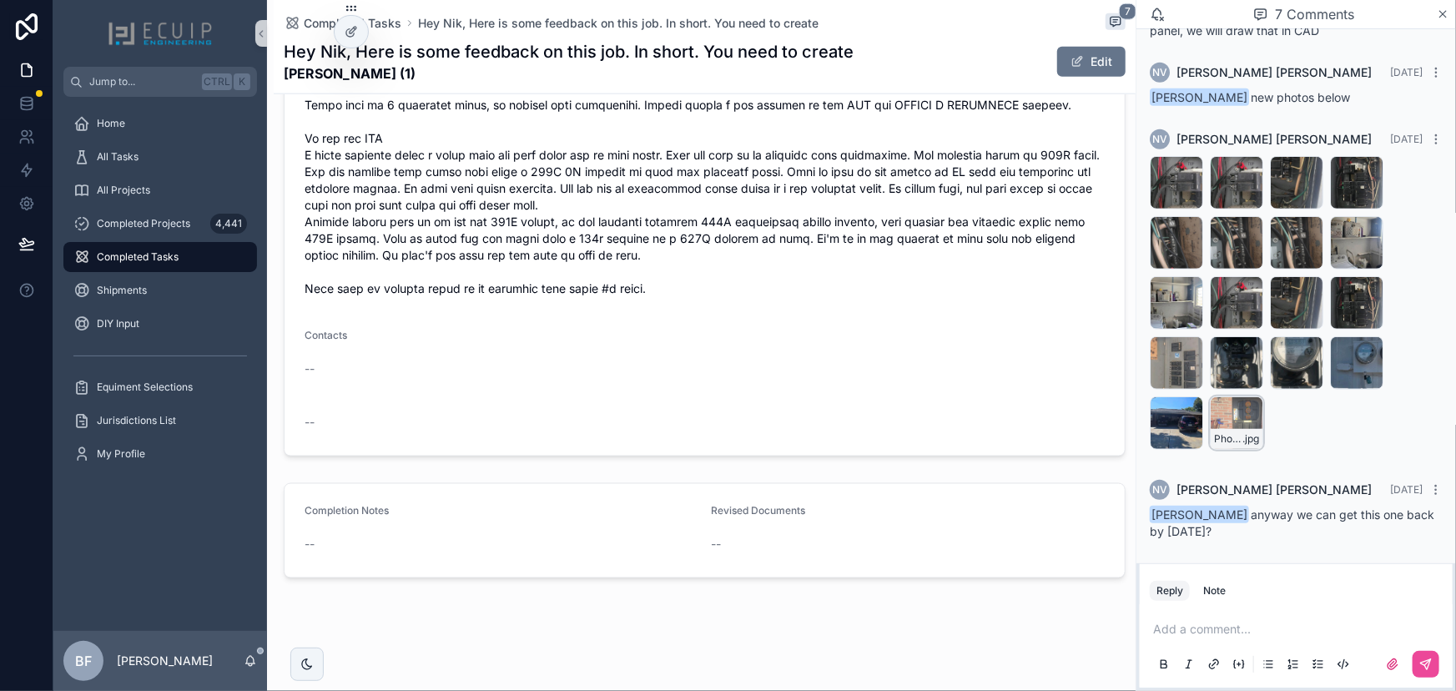
click at [1231, 427] on div "Photo_Front_of_Home_include_address_number-2 .jpg" at bounding box center [1236, 422] width 53 height 53
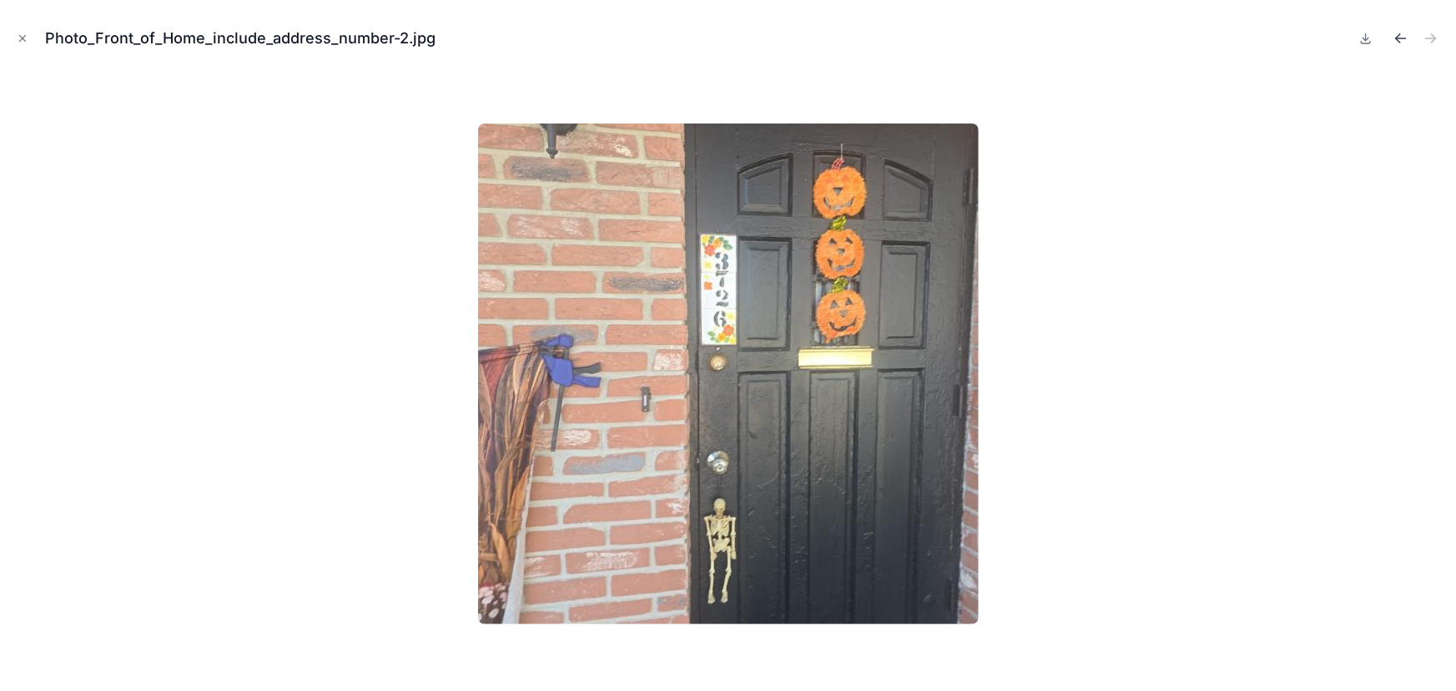
click at [1400, 44] on icon "Previous file" at bounding box center [1401, 38] width 17 height 17
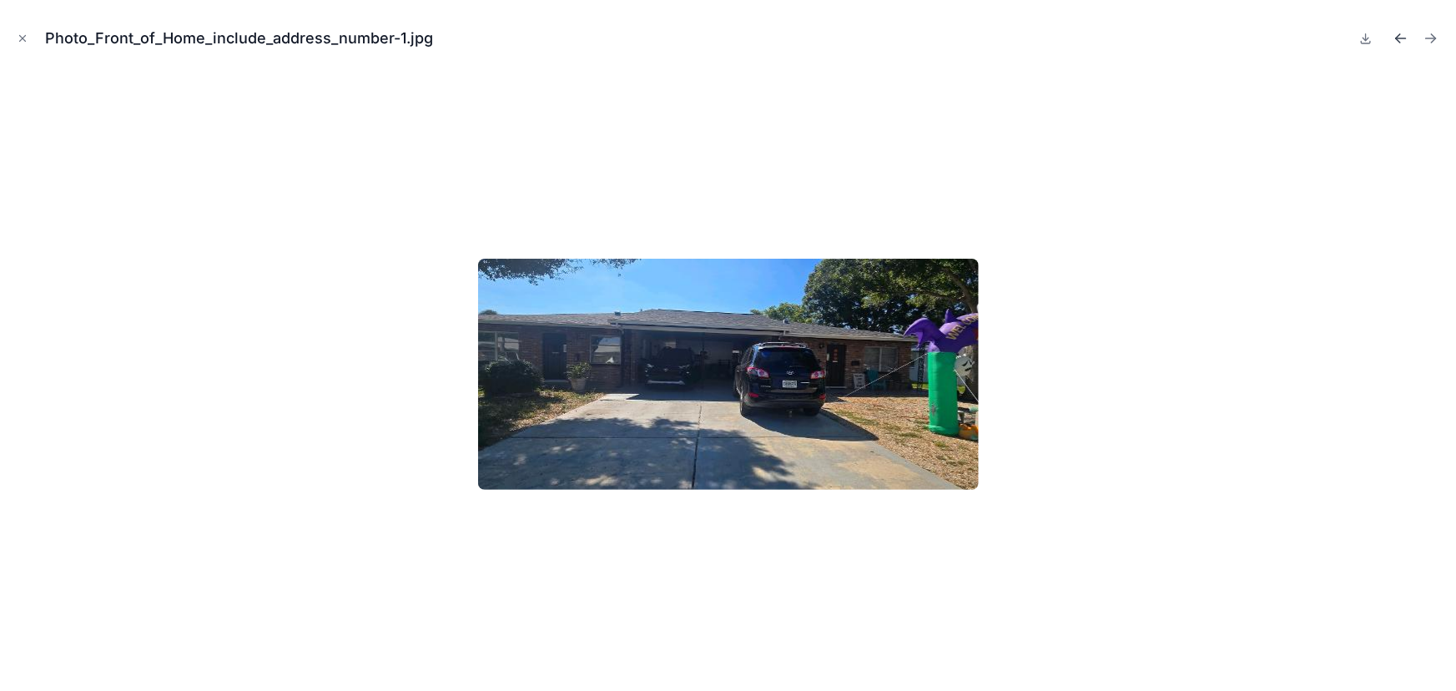
click at [1400, 44] on icon "Previous file" at bounding box center [1401, 38] width 17 height 17
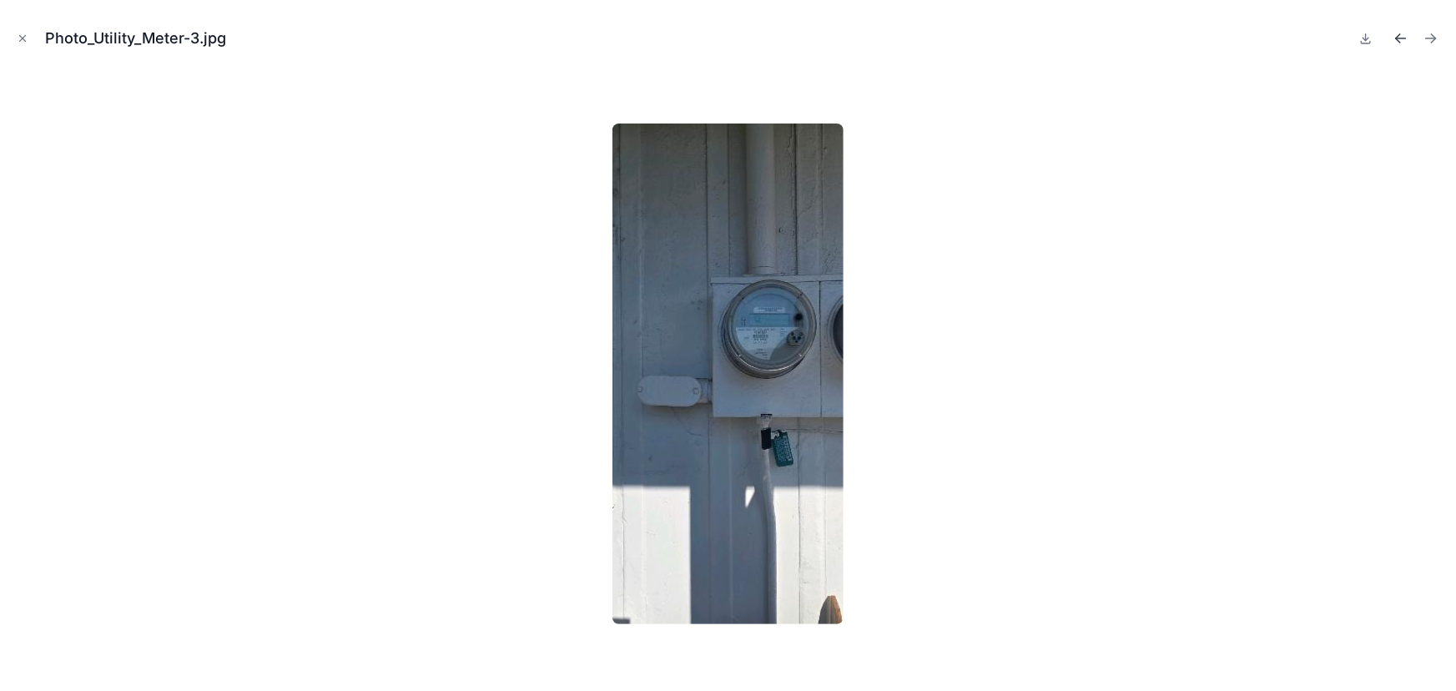
click at [1400, 44] on icon "Previous file" at bounding box center [1401, 38] width 17 height 17
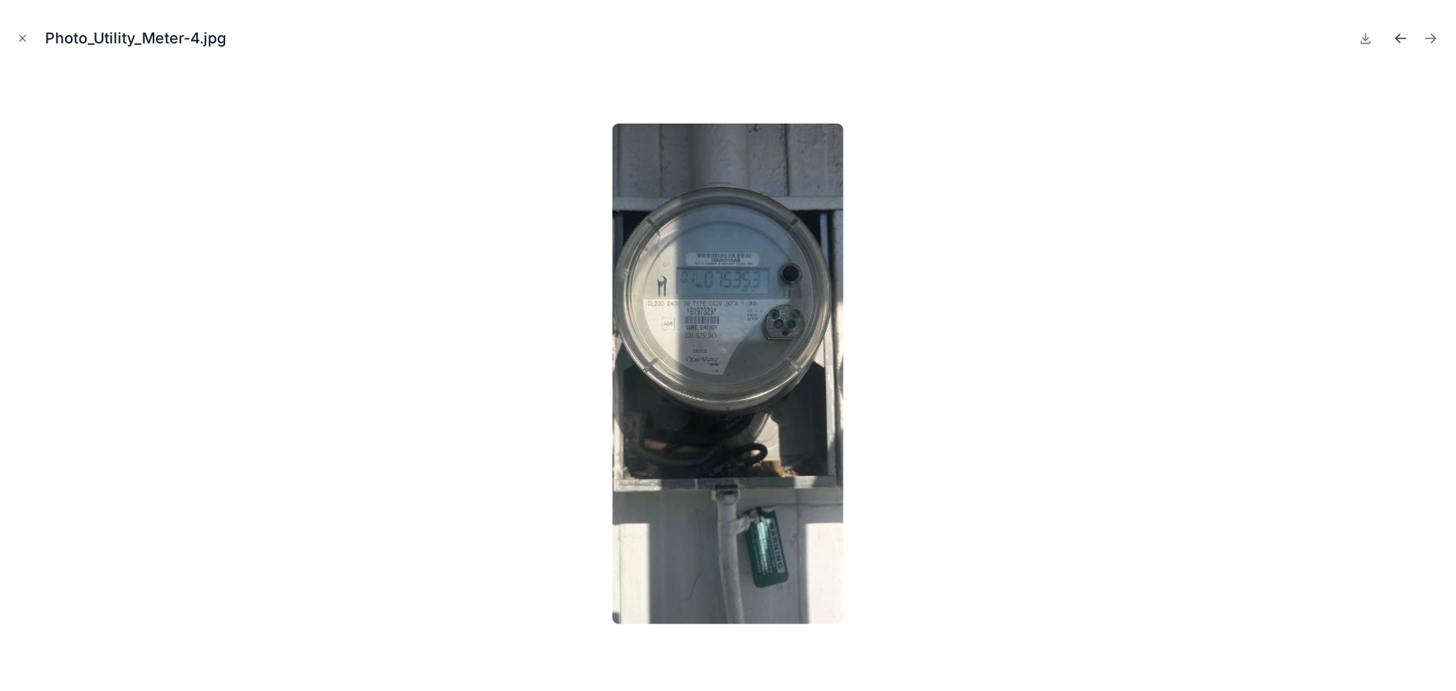
click at [1400, 44] on icon "Previous file" at bounding box center [1401, 38] width 17 height 17
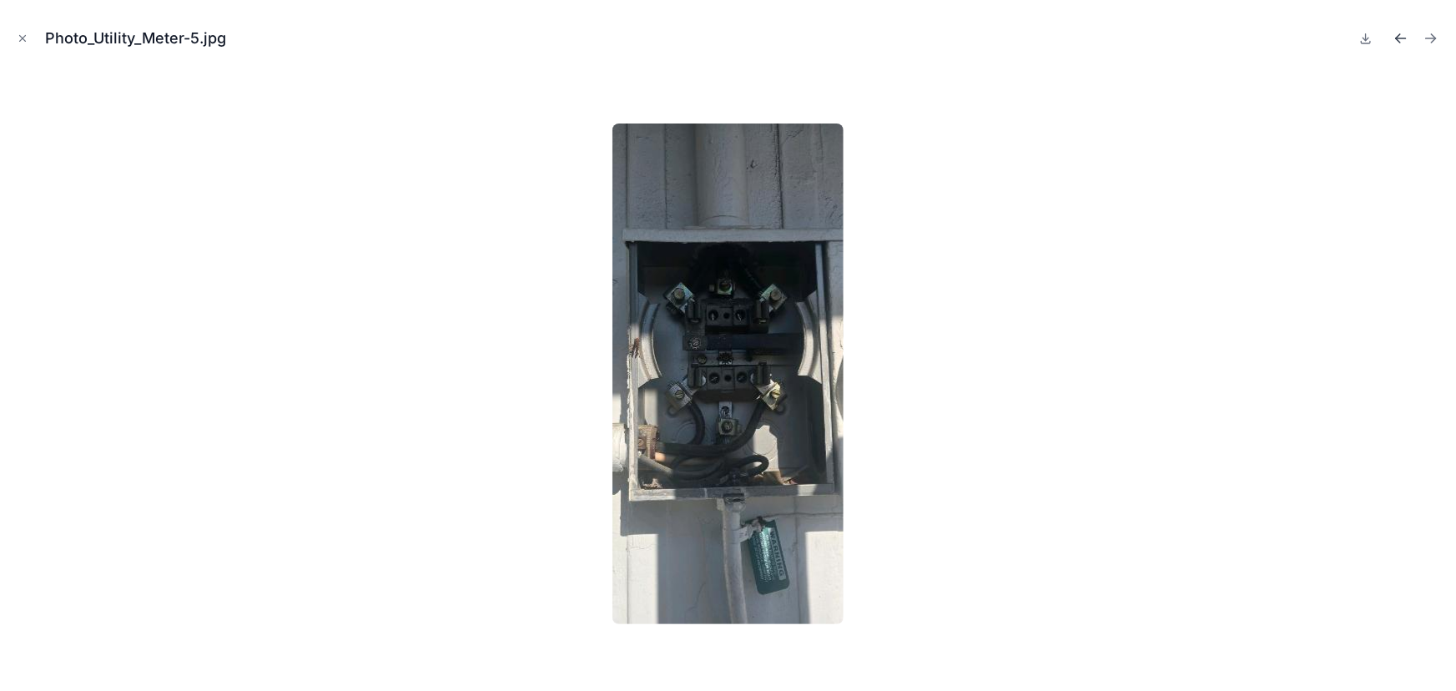
click at [1400, 44] on icon "Previous file" at bounding box center [1401, 38] width 17 height 17
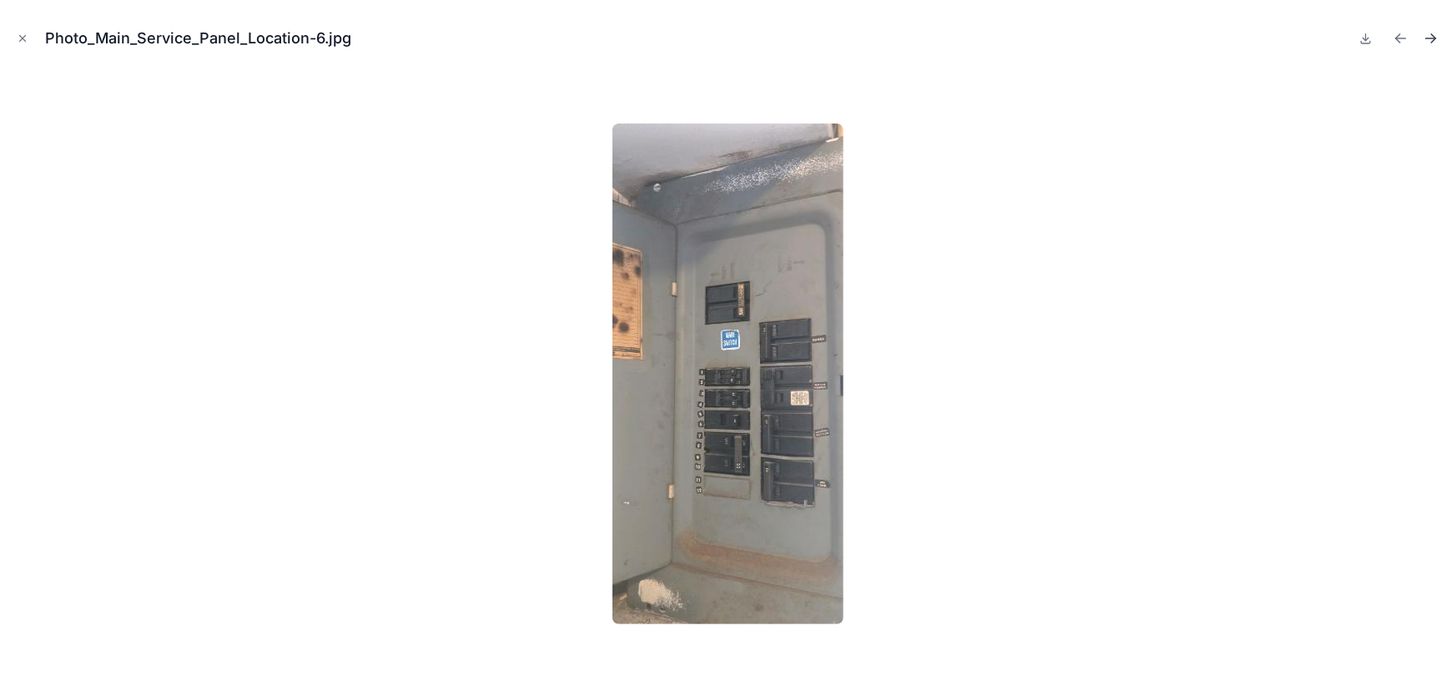
click at [1432, 42] on icon "Next file" at bounding box center [1434, 40] width 4 height 4
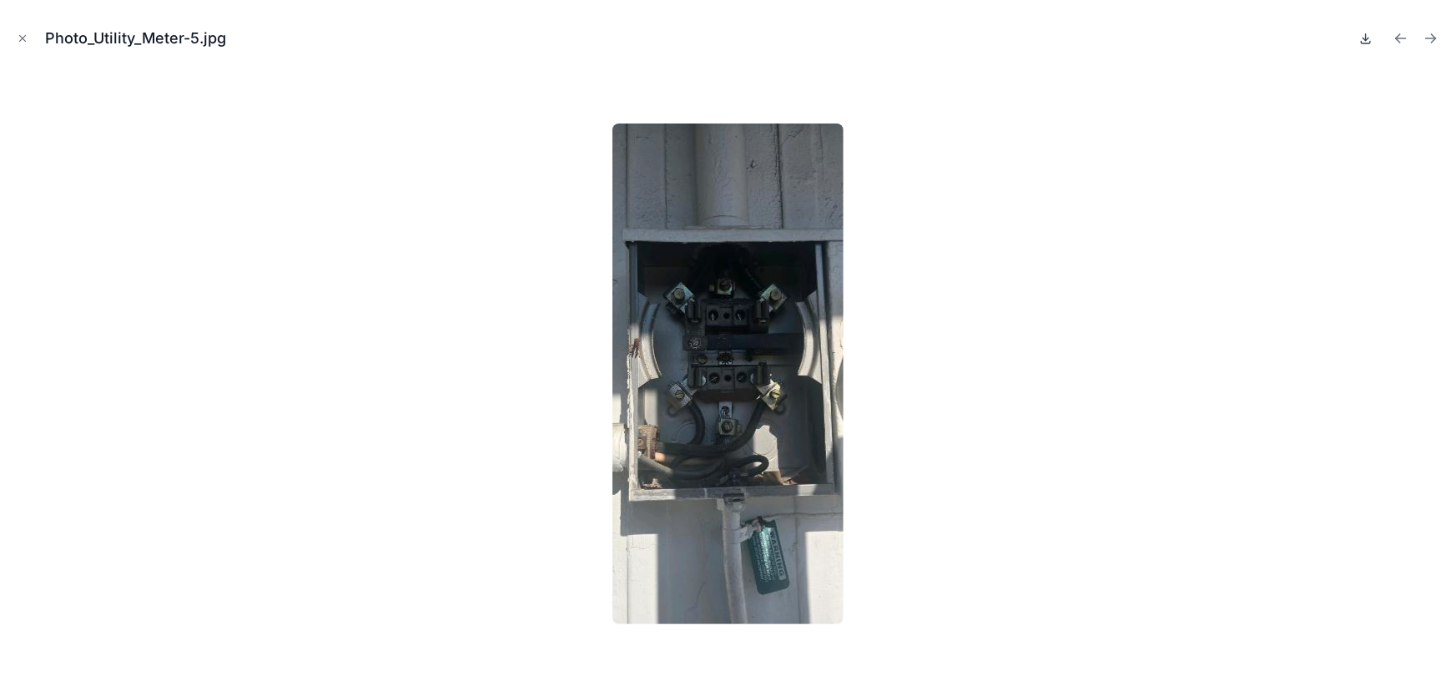
click at [1368, 41] on icon at bounding box center [1365, 38] width 13 height 13
click at [1432, 41] on icon "Next file" at bounding box center [1431, 38] width 17 height 17
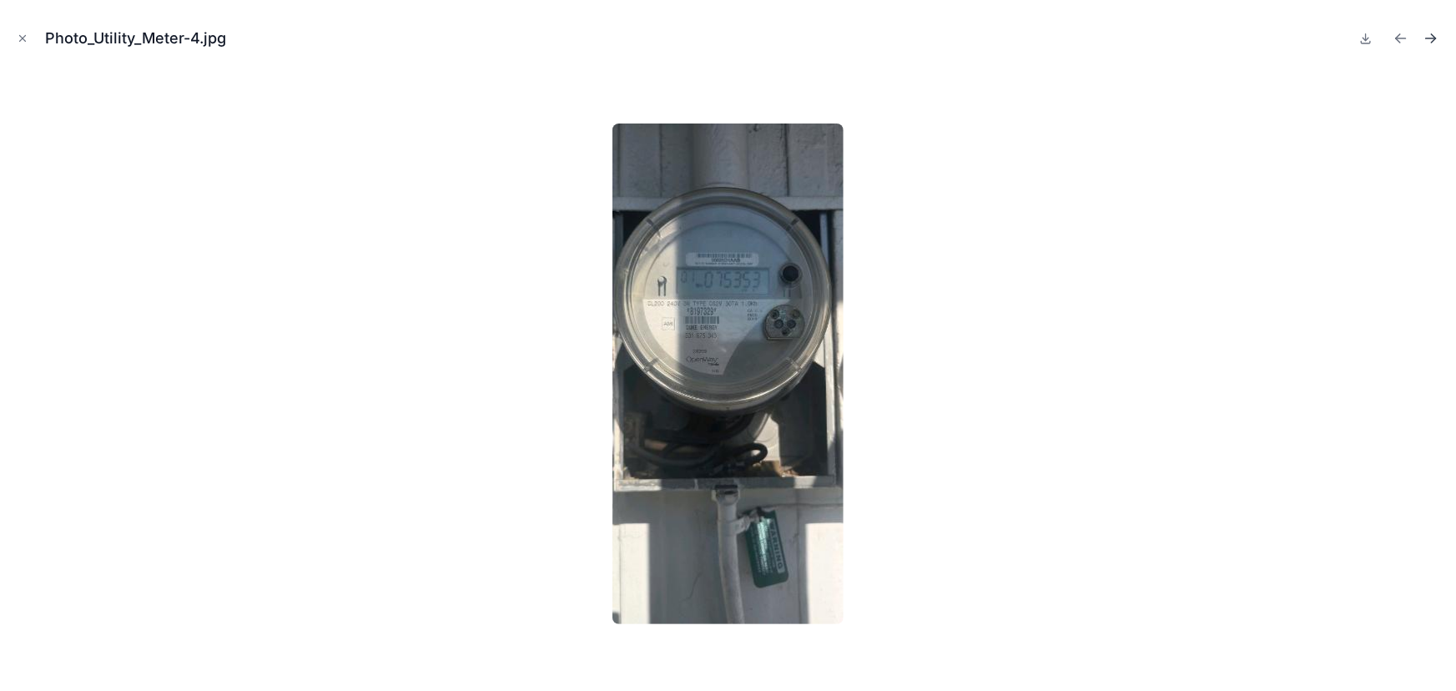
click at [1432, 41] on icon "Next file" at bounding box center [1431, 38] width 17 height 17
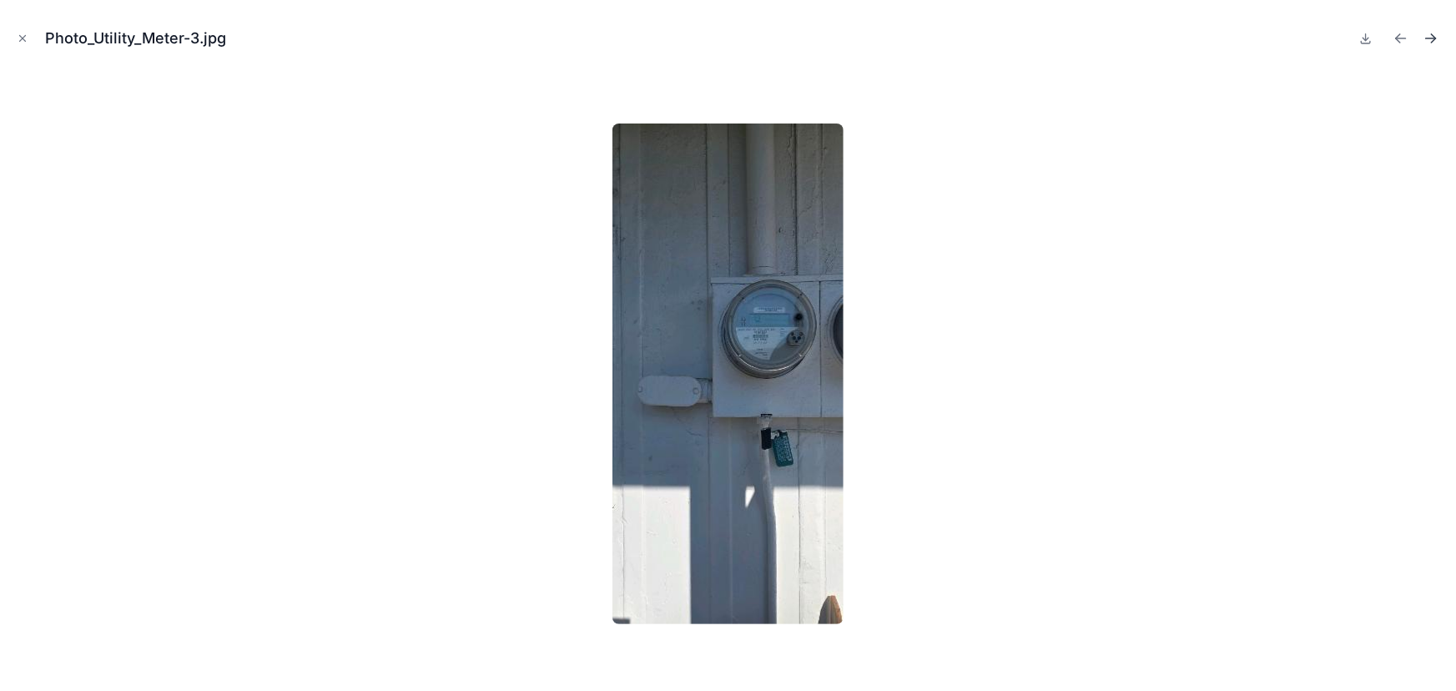
click at [1432, 41] on icon "Next file" at bounding box center [1431, 38] width 17 height 17
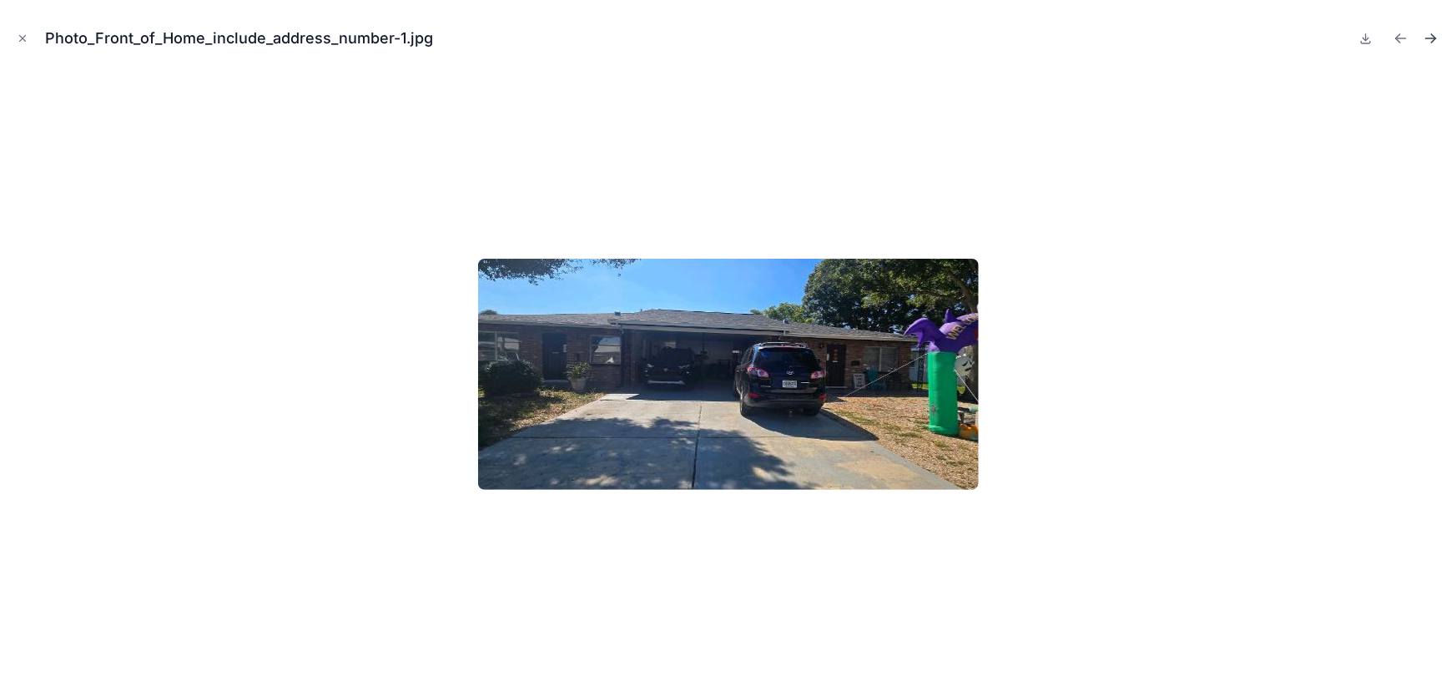
click at [1432, 41] on icon "Next file" at bounding box center [1431, 38] width 17 height 17
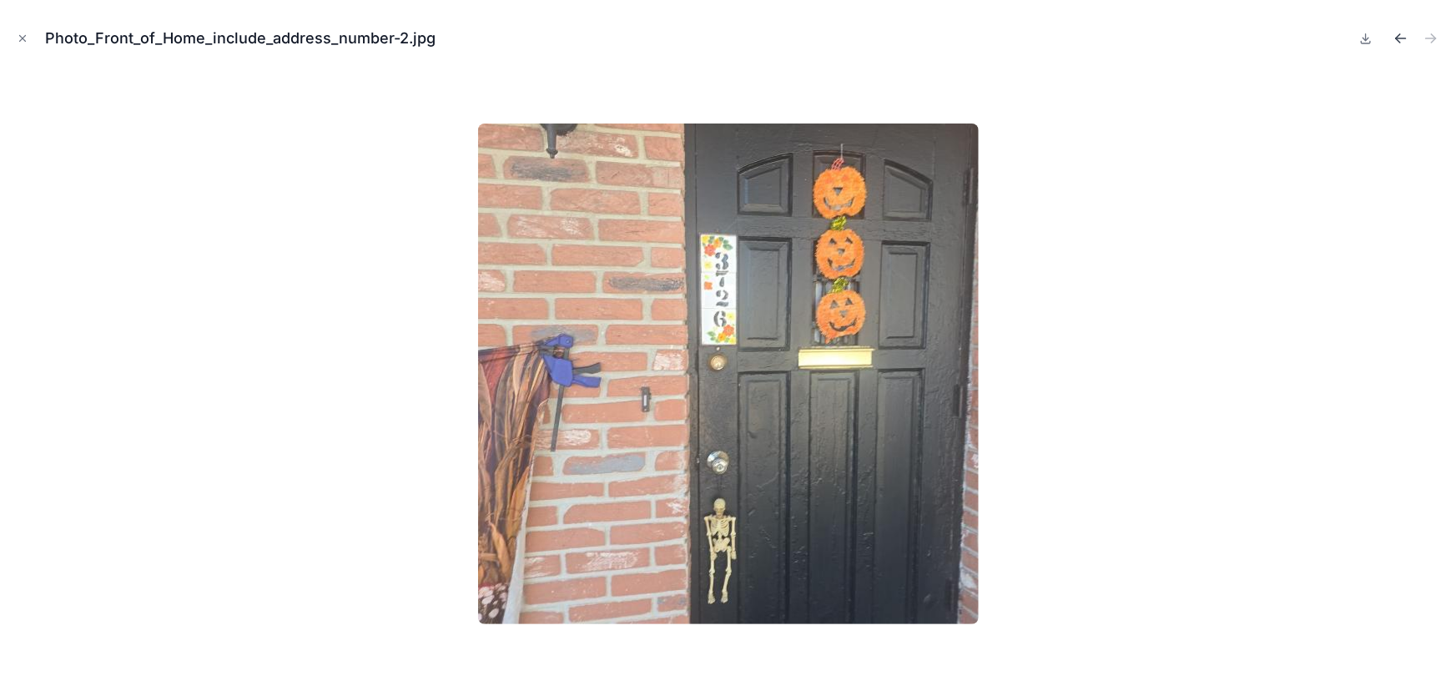
click at [1393, 36] on icon "Previous file" at bounding box center [1401, 38] width 17 height 17
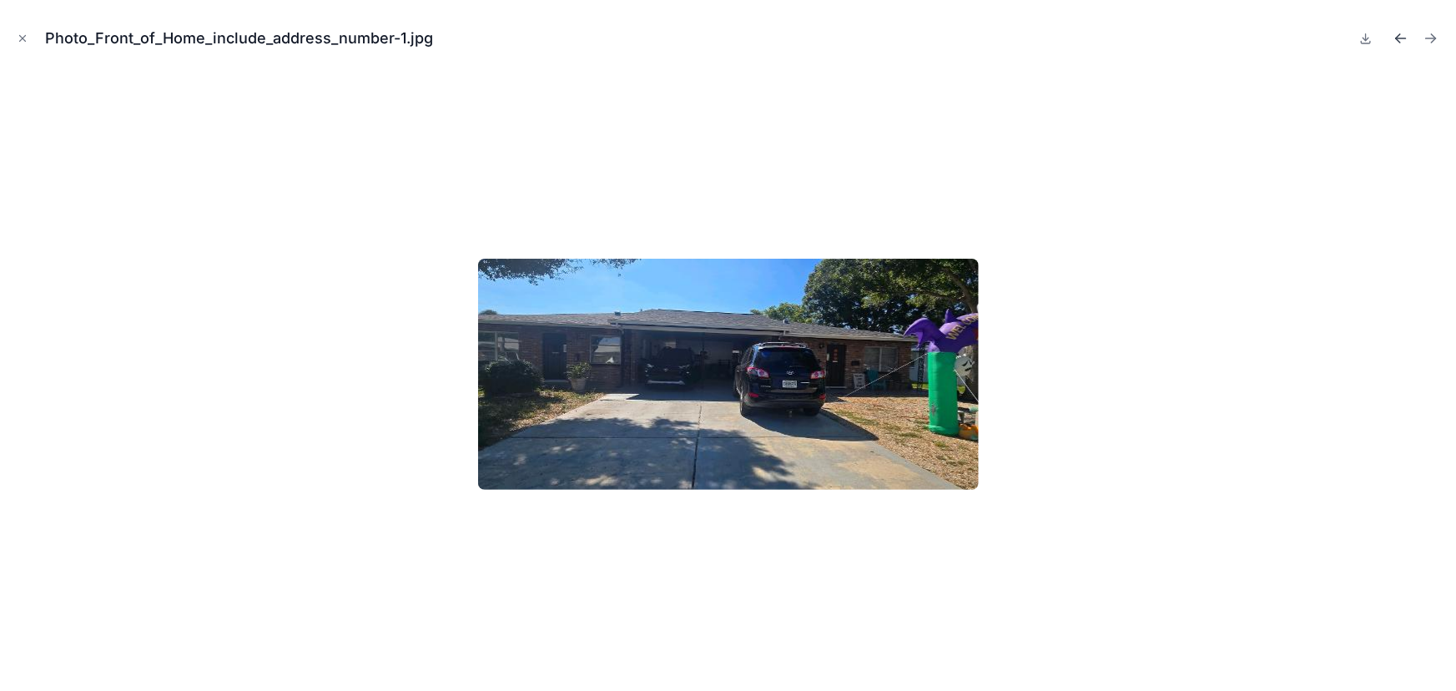
click at [1393, 36] on icon "Previous file" at bounding box center [1401, 38] width 17 height 17
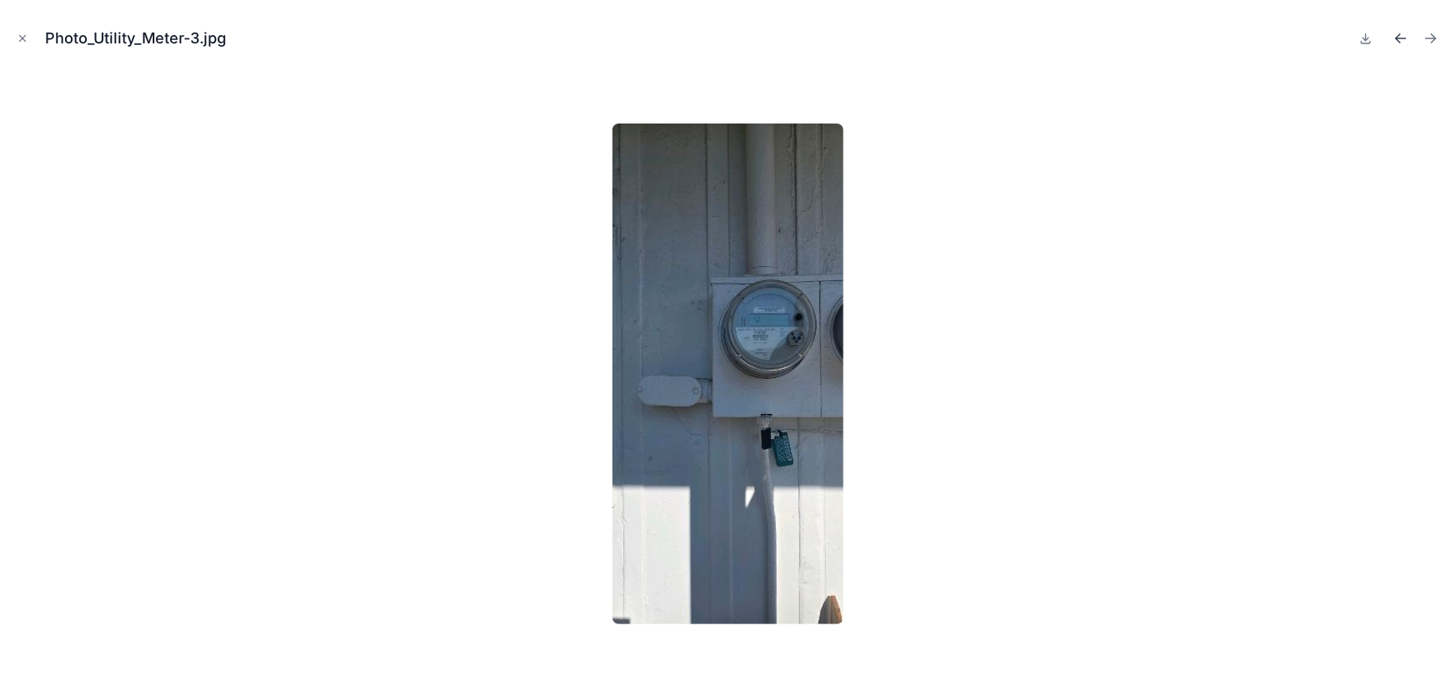
click at [1393, 36] on icon "Previous file" at bounding box center [1401, 38] width 17 height 17
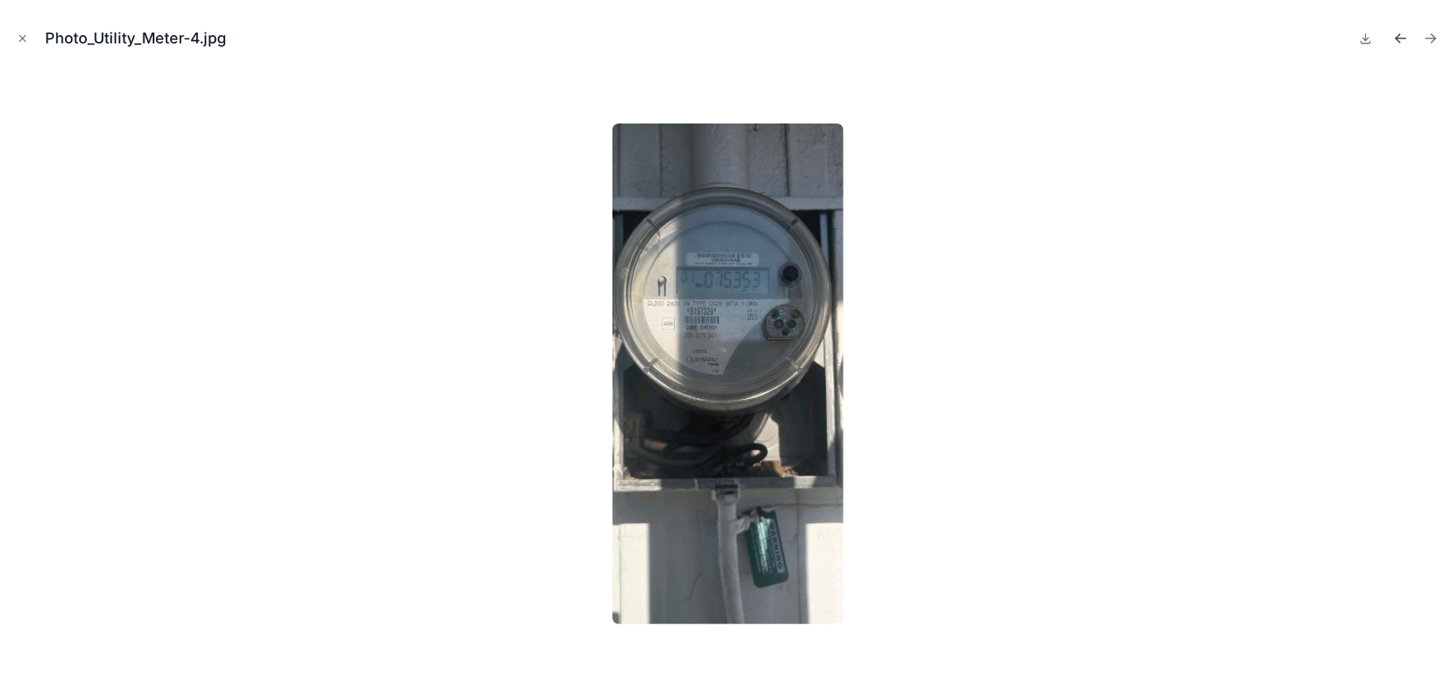
click at [1393, 36] on icon "Previous file" at bounding box center [1401, 38] width 17 height 17
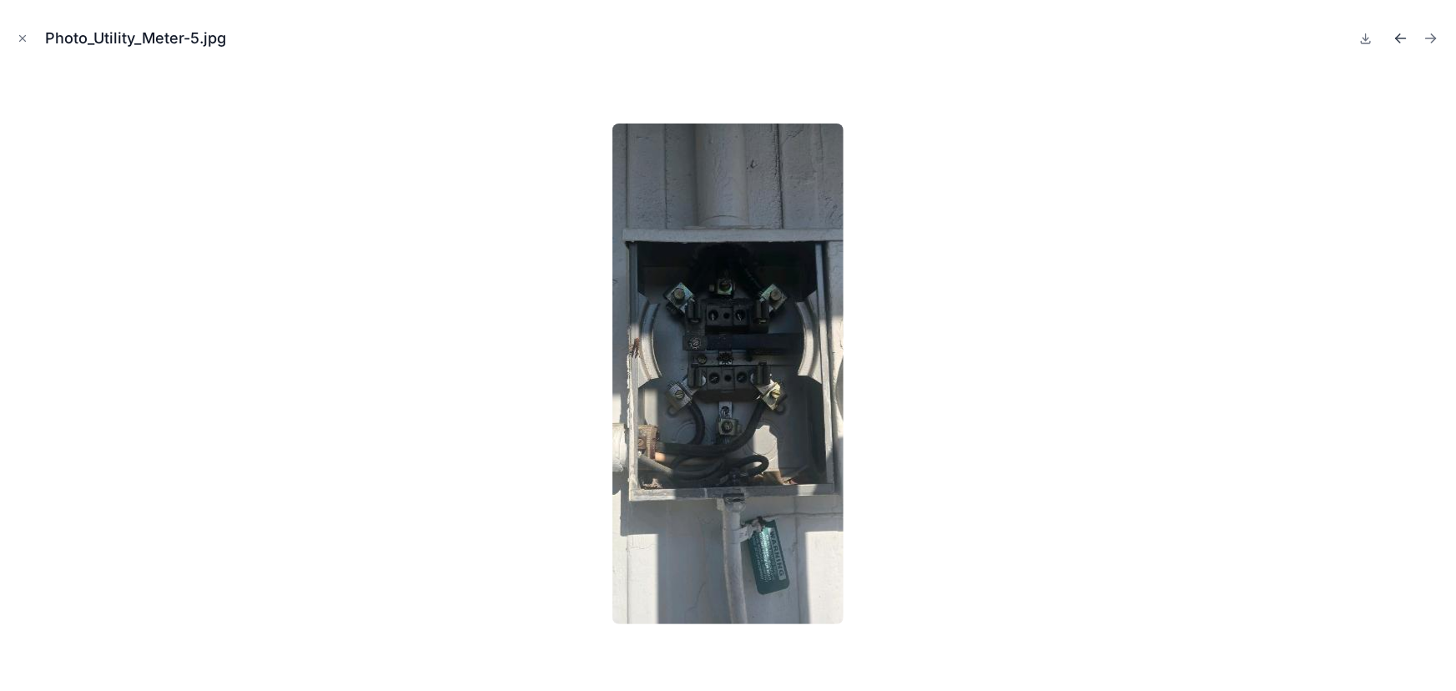
click at [1393, 36] on icon "Previous file" at bounding box center [1401, 38] width 17 height 17
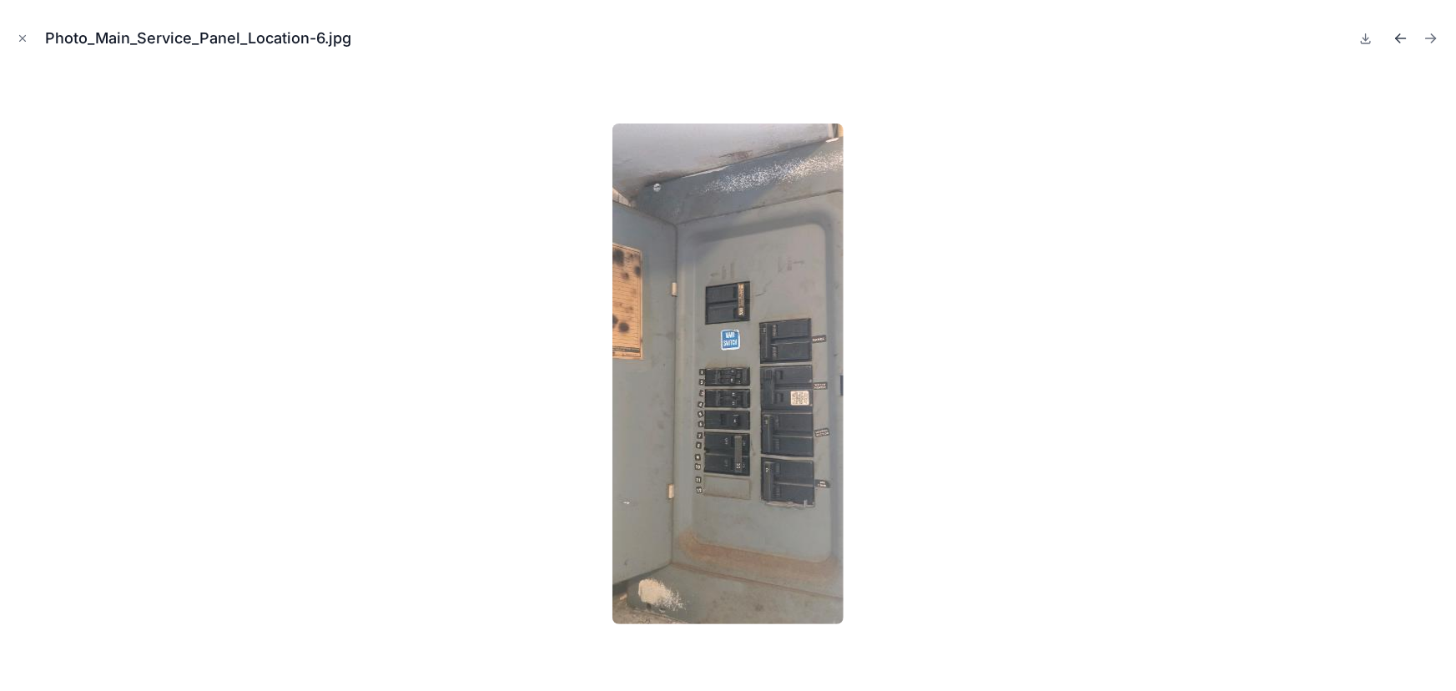
click at [1393, 36] on icon "Previous file" at bounding box center [1401, 38] width 17 height 17
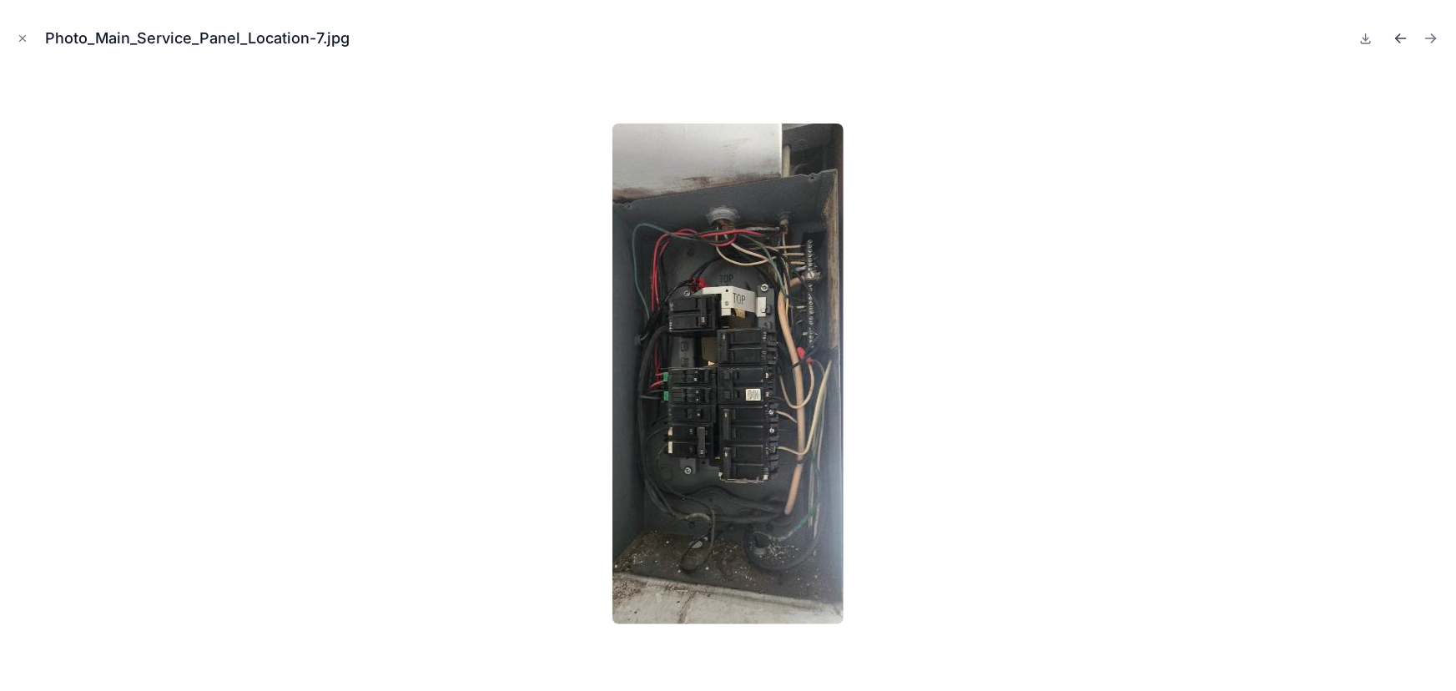
click at [1393, 36] on icon "Previous file" at bounding box center [1401, 38] width 17 height 17
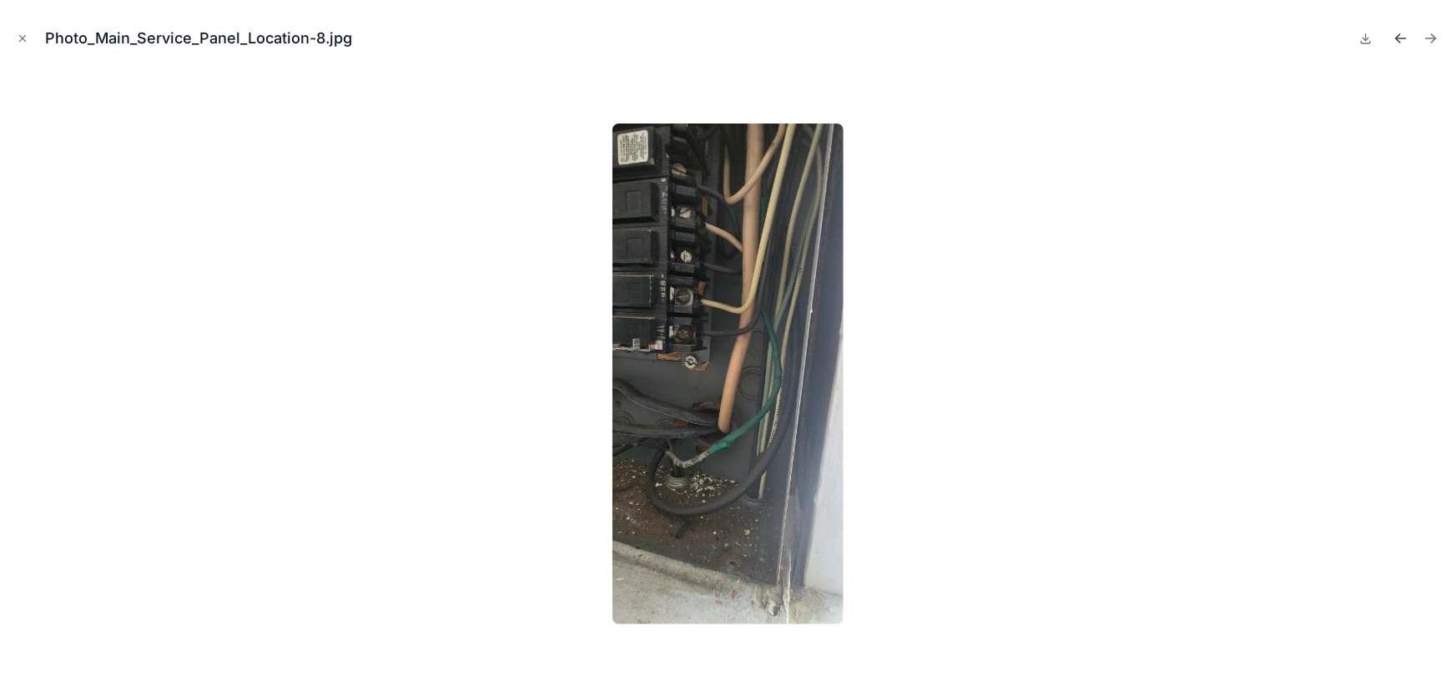
click at [1393, 36] on icon "Previous file" at bounding box center [1401, 38] width 17 height 17
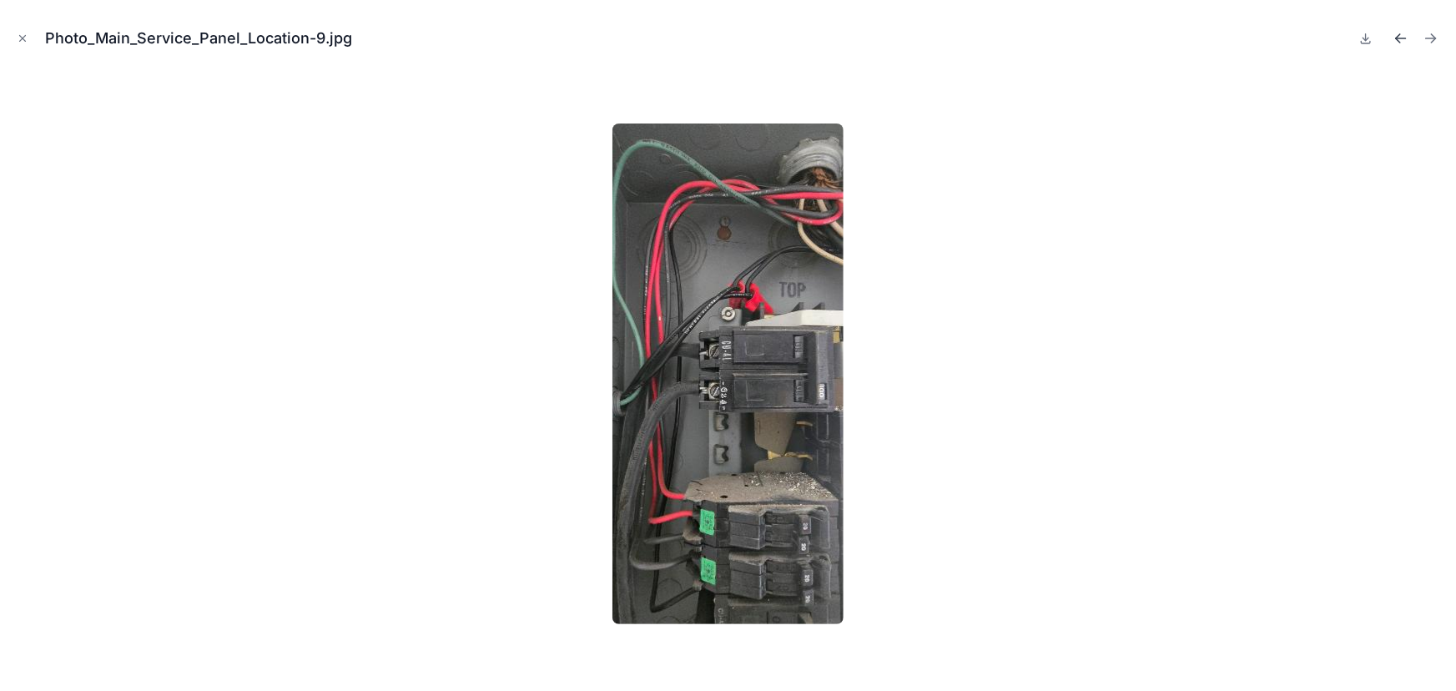
click at [1393, 36] on icon "Previous file" at bounding box center [1401, 38] width 17 height 17
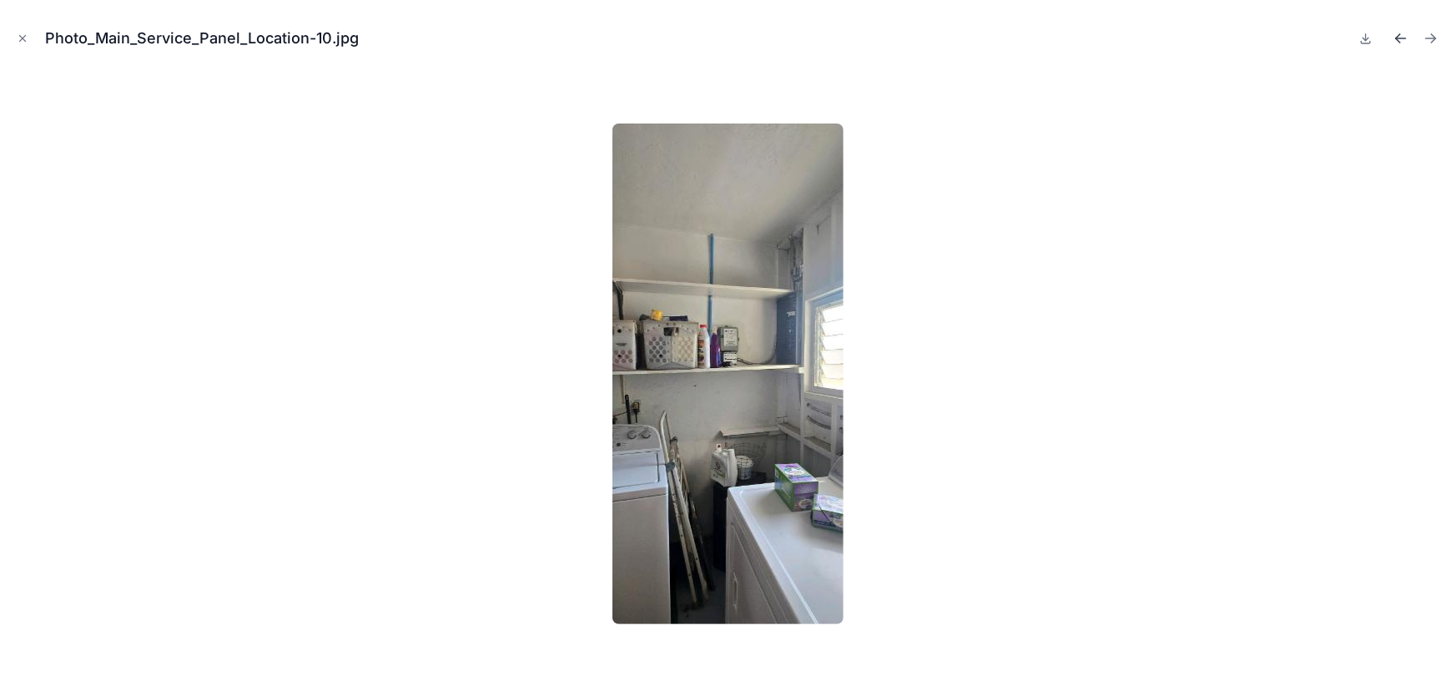
click at [1393, 36] on icon "Previous file" at bounding box center [1401, 38] width 17 height 17
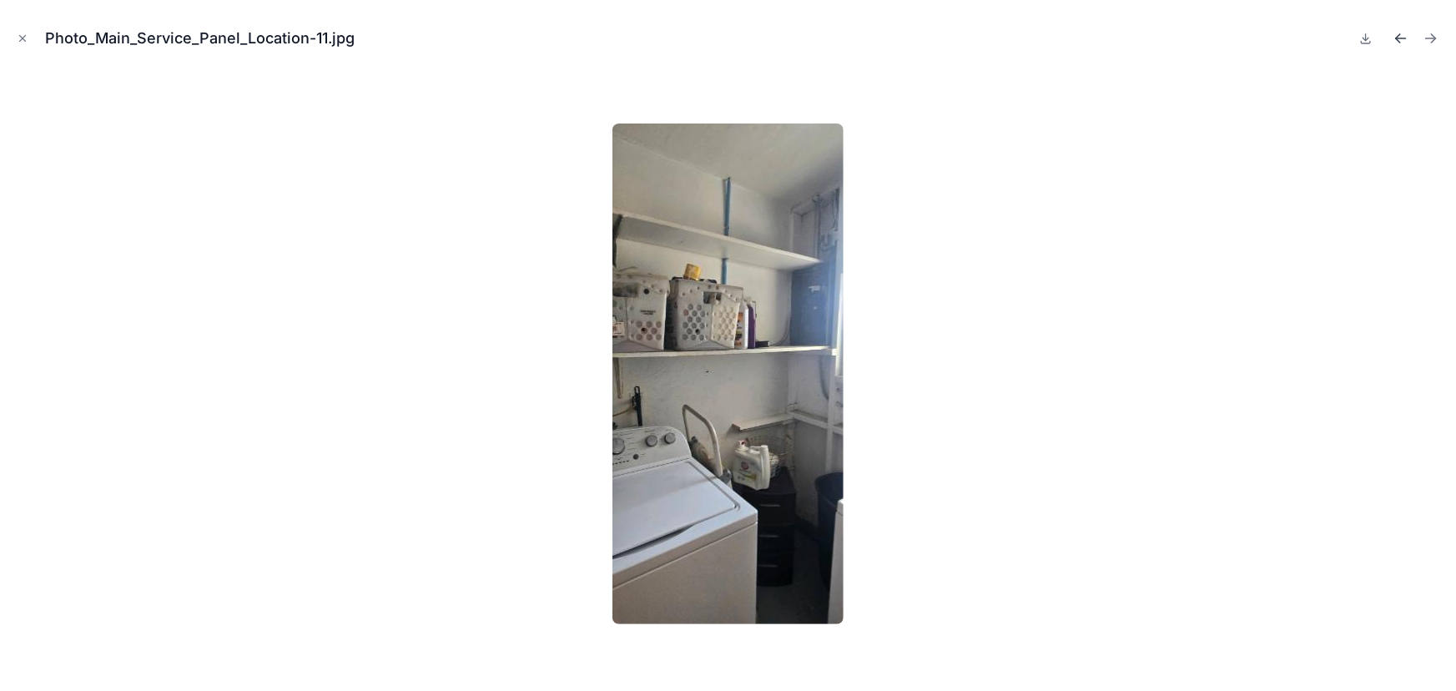
click at [1393, 36] on icon "Previous file" at bounding box center [1401, 38] width 17 height 17
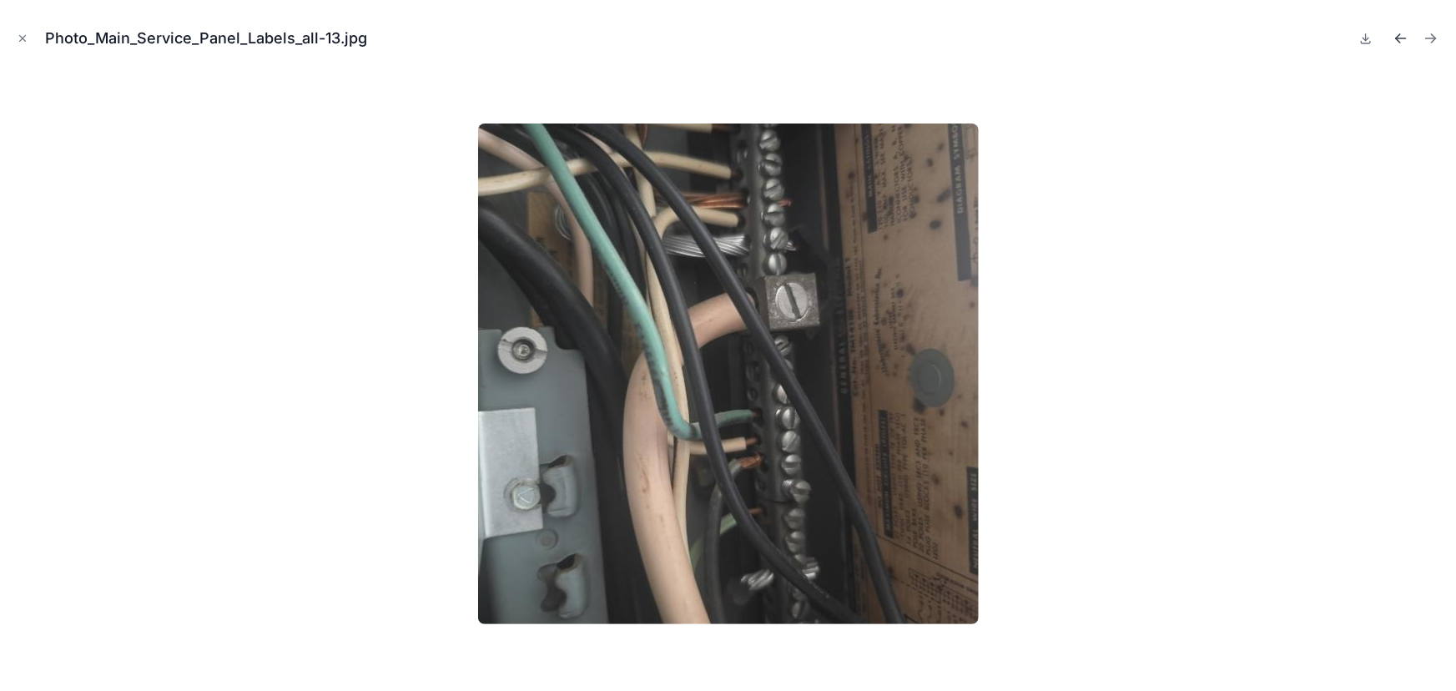
click at [1393, 36] on icon "Previous file" at bounding box center [1401, 38] width 17 height 17
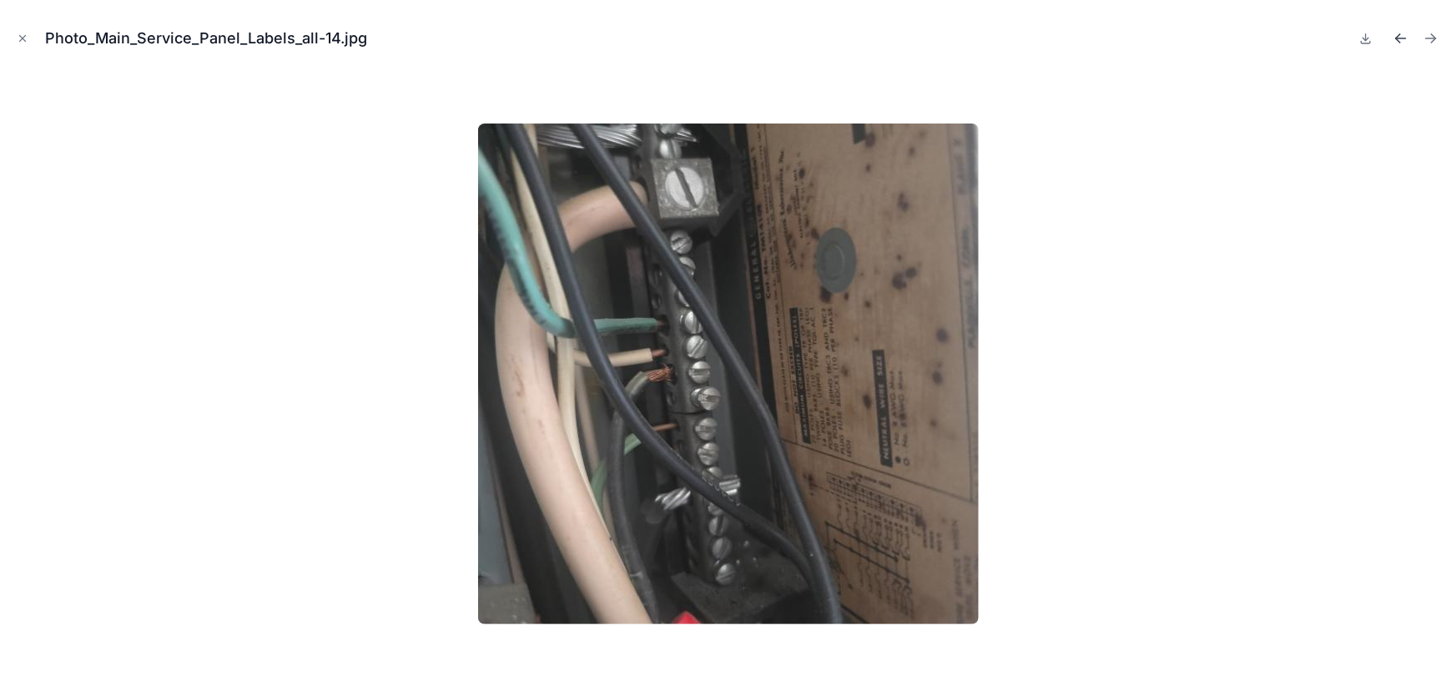
click at [1393, 36] on icon "Previous file" at bounding box center [1401, 38] width 17 height 17
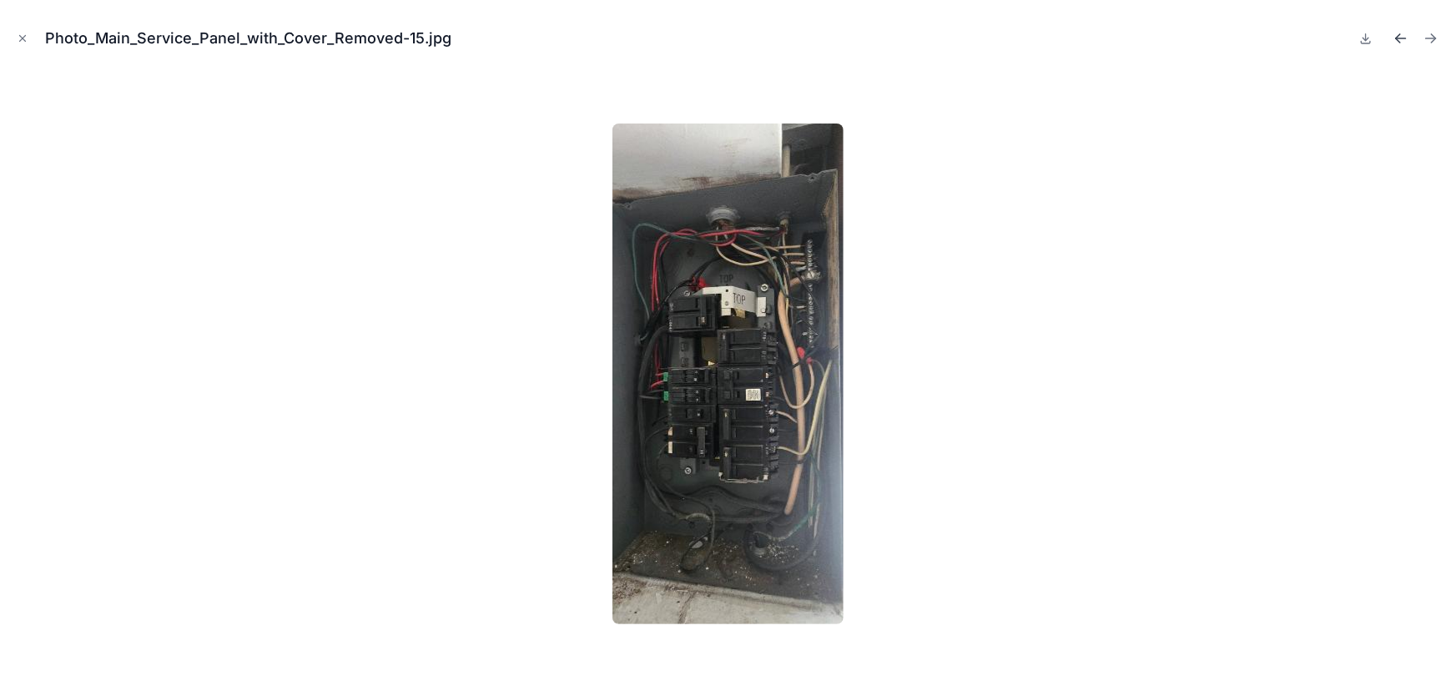
click at [1393, 36] on icon "Previous file" at bounding box center [1401, 38] width 17 height 17
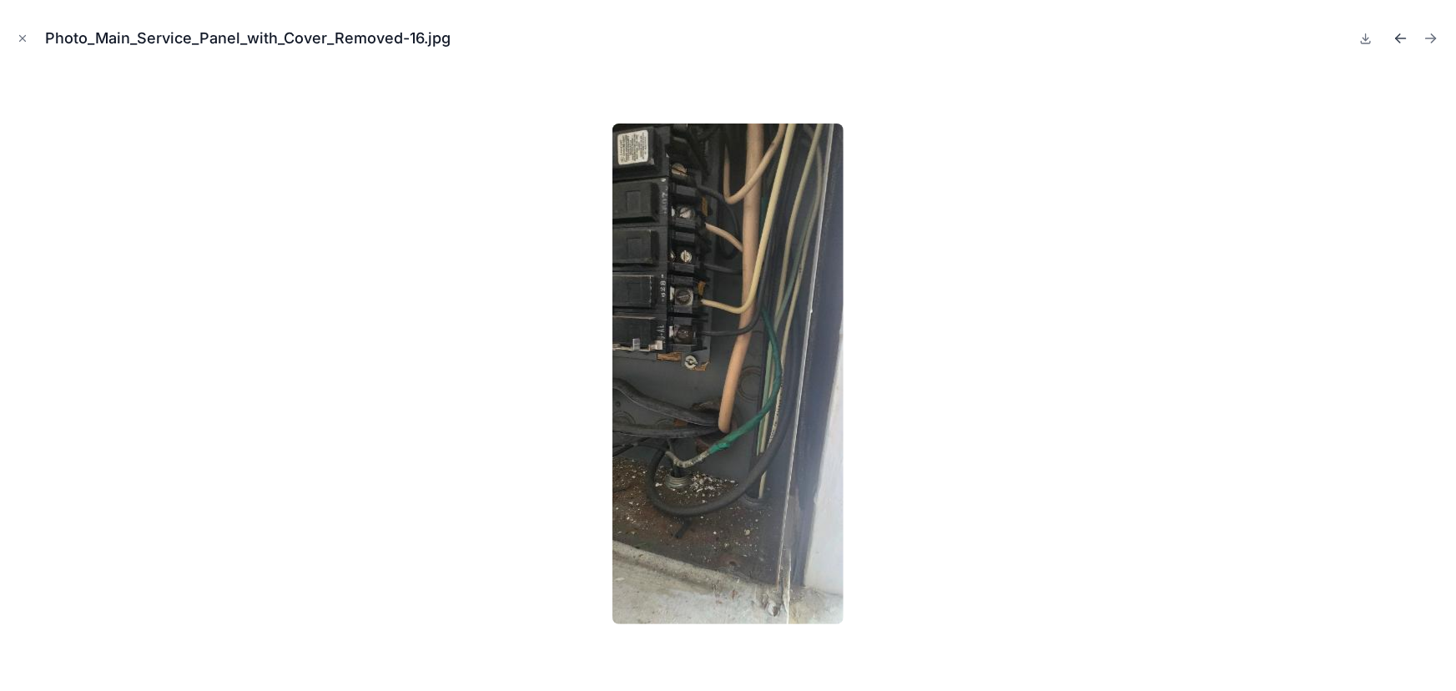
click at [1393, 36] on icon "Previous file" at bounding box center [1401, 38] width 17 height 17
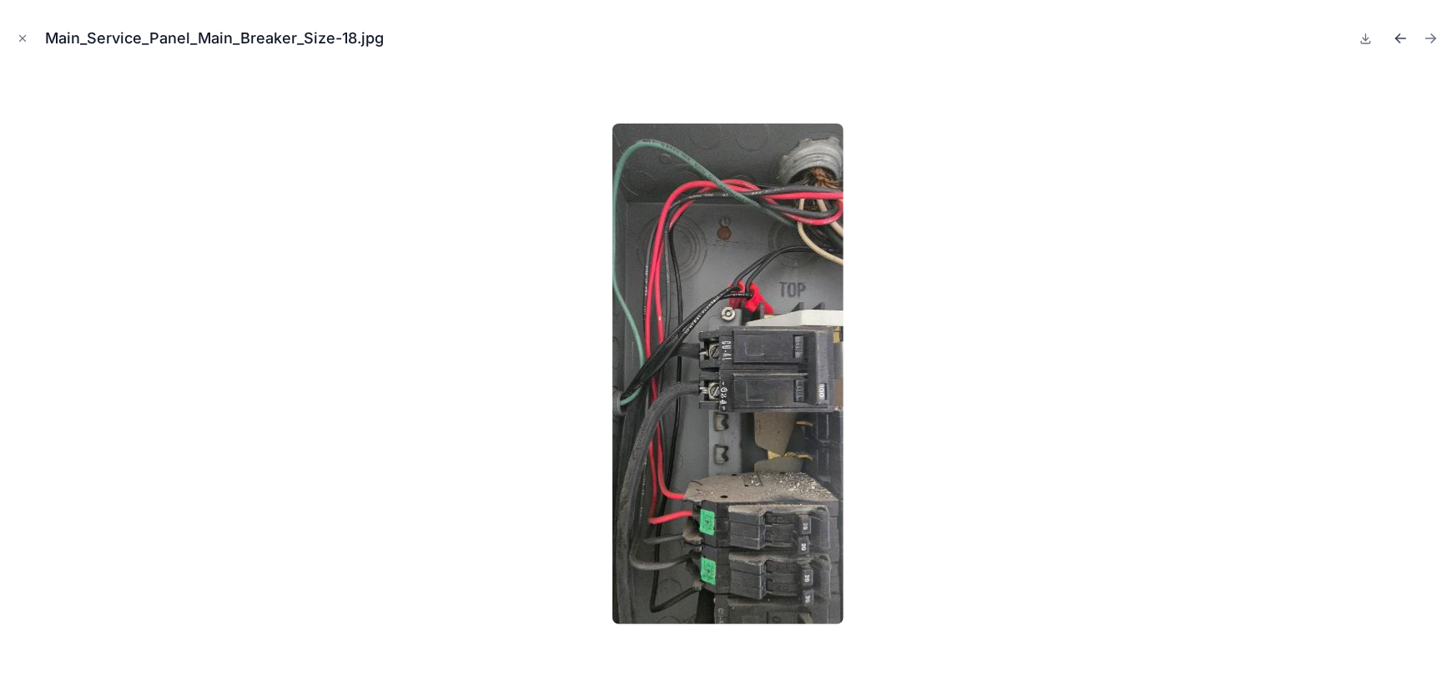
click at [1393, 36] on icon "Previous file" at bounding box center [1401, 38] width 17 height 17
click at [28, 40] on button "Close modal" at bounding box center [22, 38] width 18 height 18
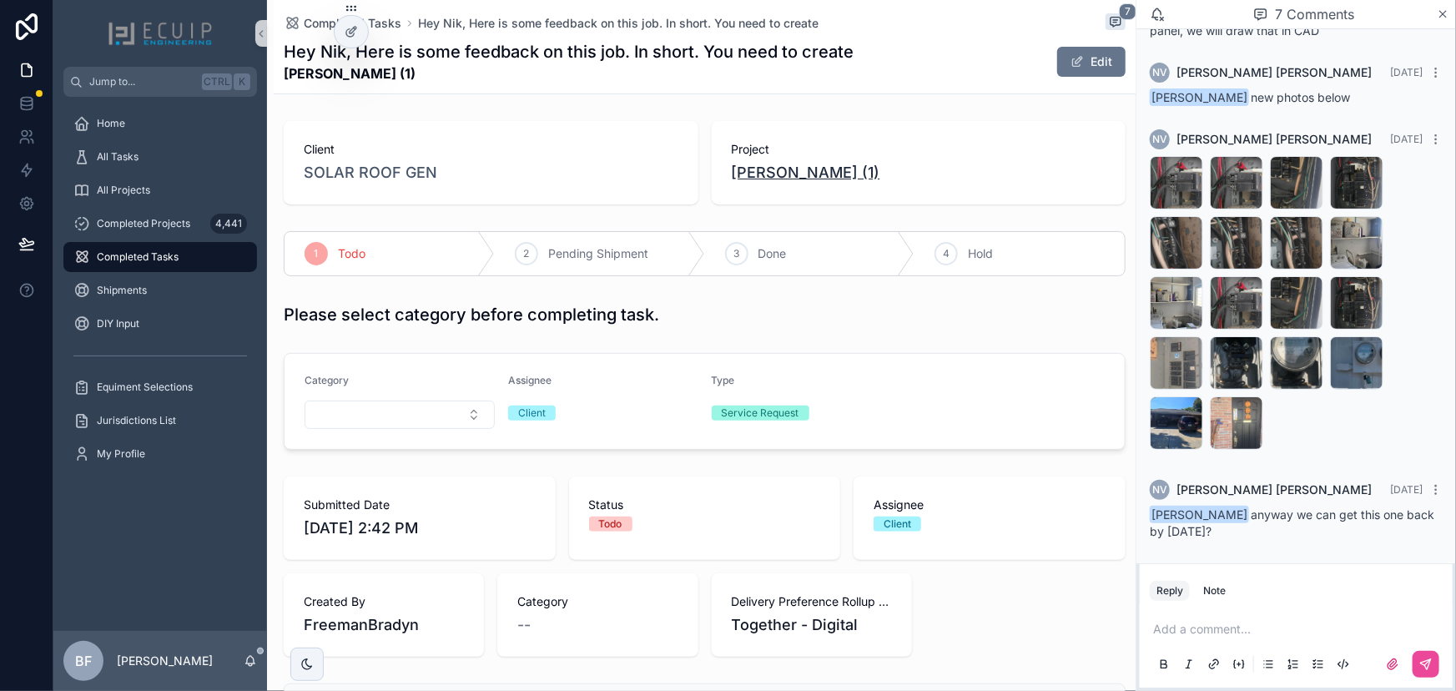
click at [770, 165] on span "[PERSON_NAME] (1)" at bounding box center [806, 172] width 149 height 23
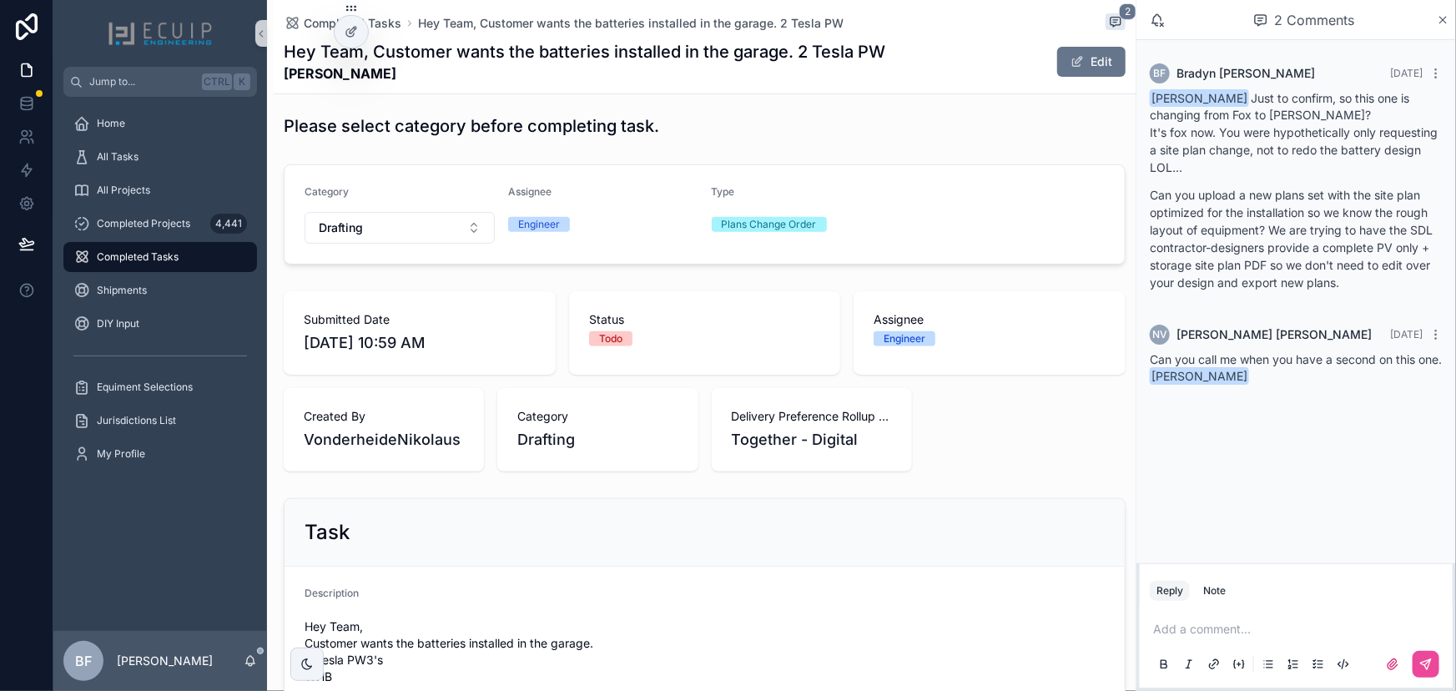
scroll to position [455, 0]
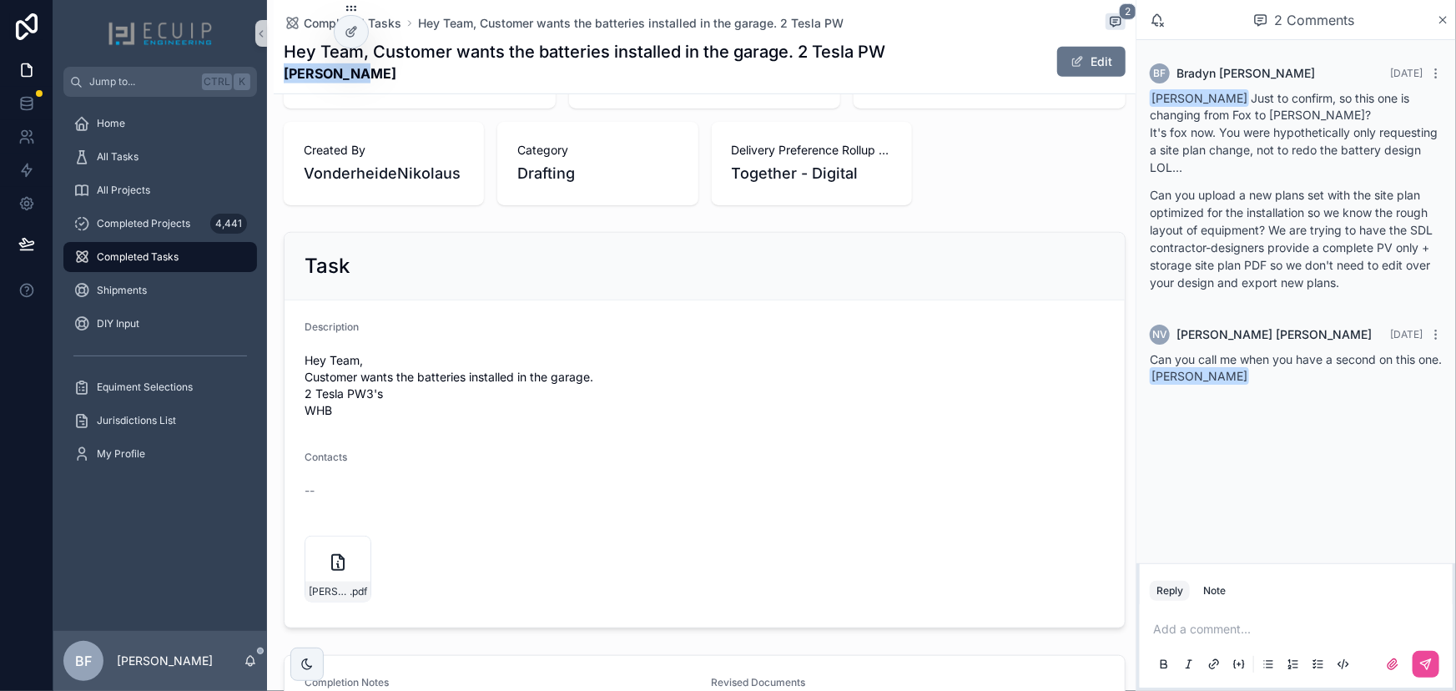
drag, startPoint x: 386, startPoint y: 76, endPoint x: 274, endPoint y: 76, distance: 111.8
click at [274, 76] on div "Completed Tasks Hey Team, Customer wants the batteries installed in the garage.…" at bounding box center [705, 47] width 862 height 94
copy strong "Brian Boyd"
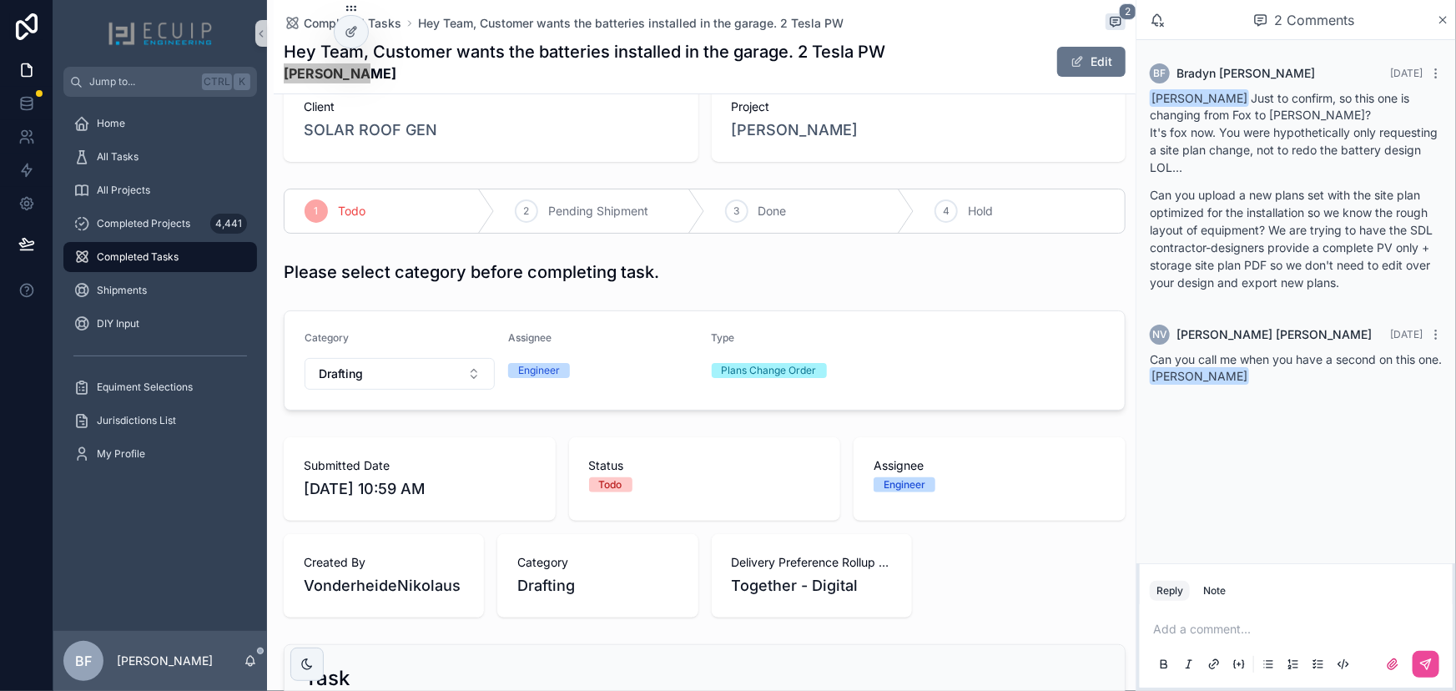
scroll to position [0, 0]
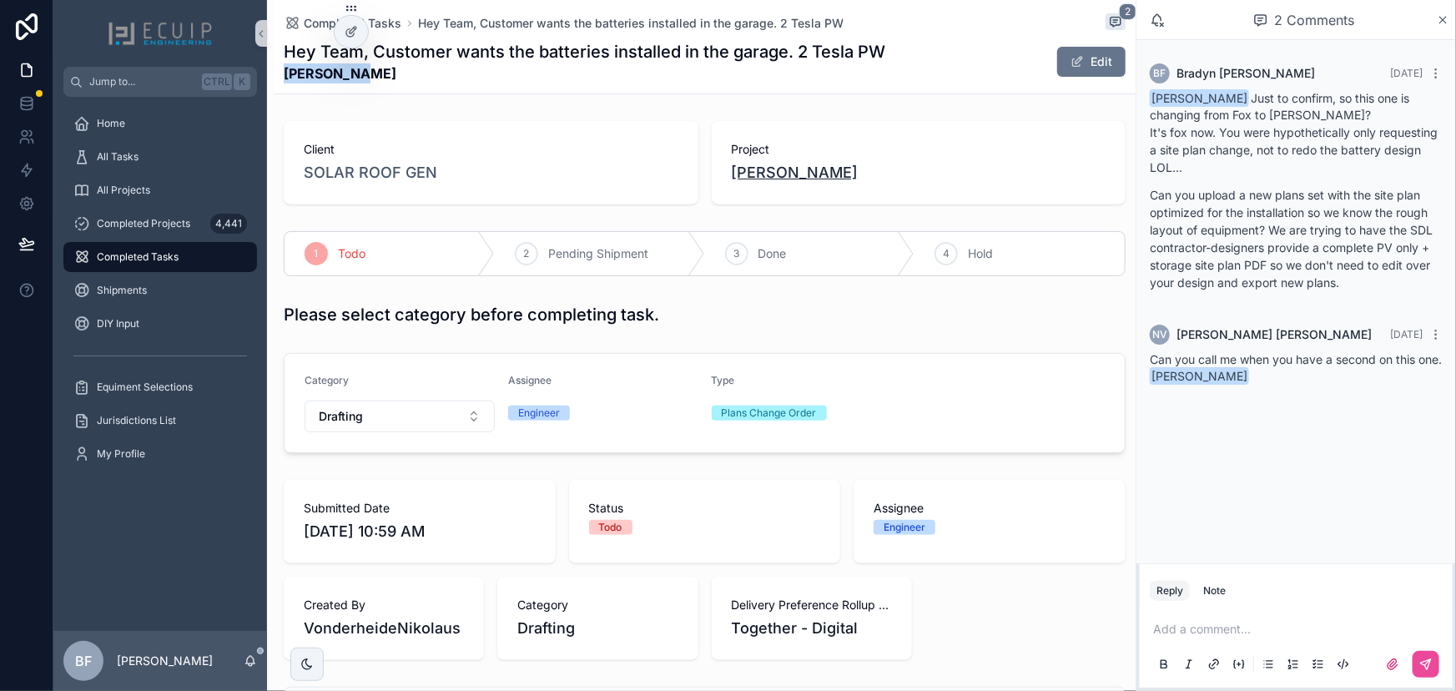
click at [781, 182] on span "Brian Boyd" at bounding box center [795, 172] width 127 height 23
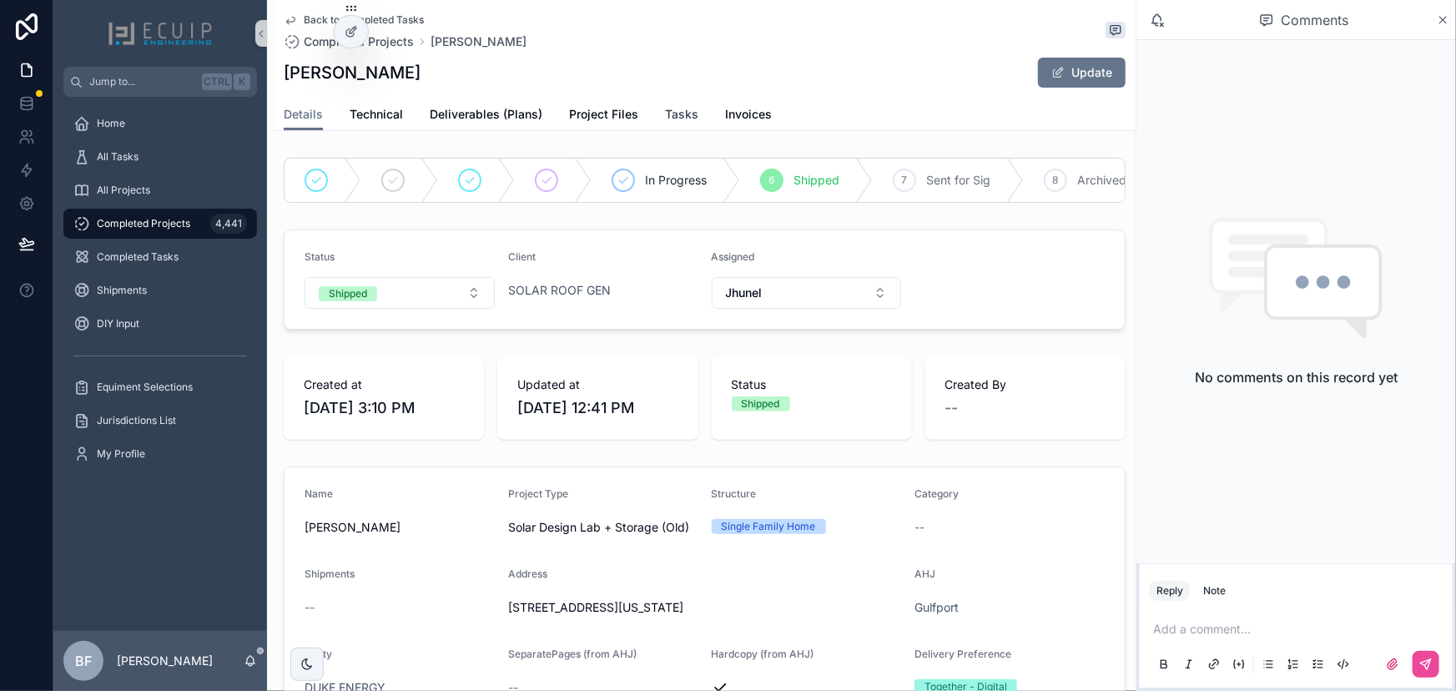
click at [668, 106] on span "Tasks" at bounding box center [681, 114] width 33 height 17
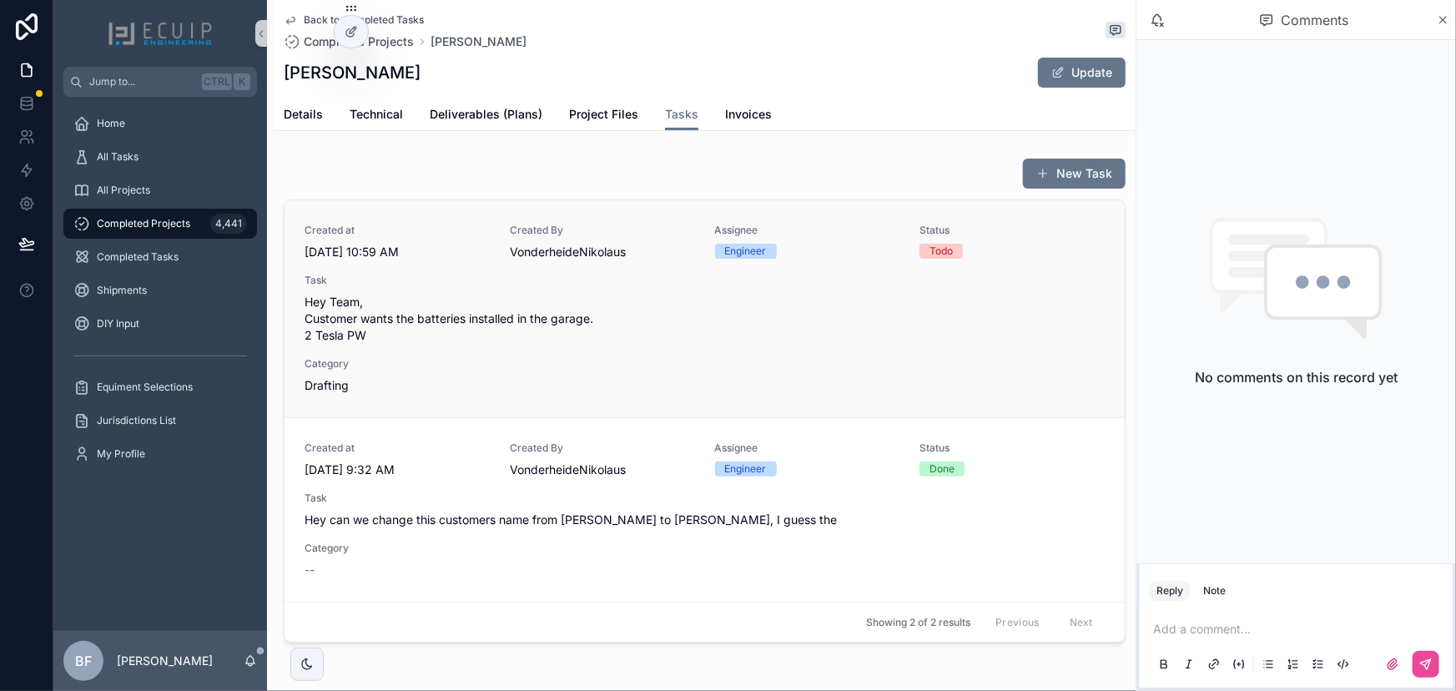
click at [673, 330] on span "Hey Team, Customer wants the batteries installed in the garage. 2 Tesla PW" at bounding box center [705, 319] width 800 height 50
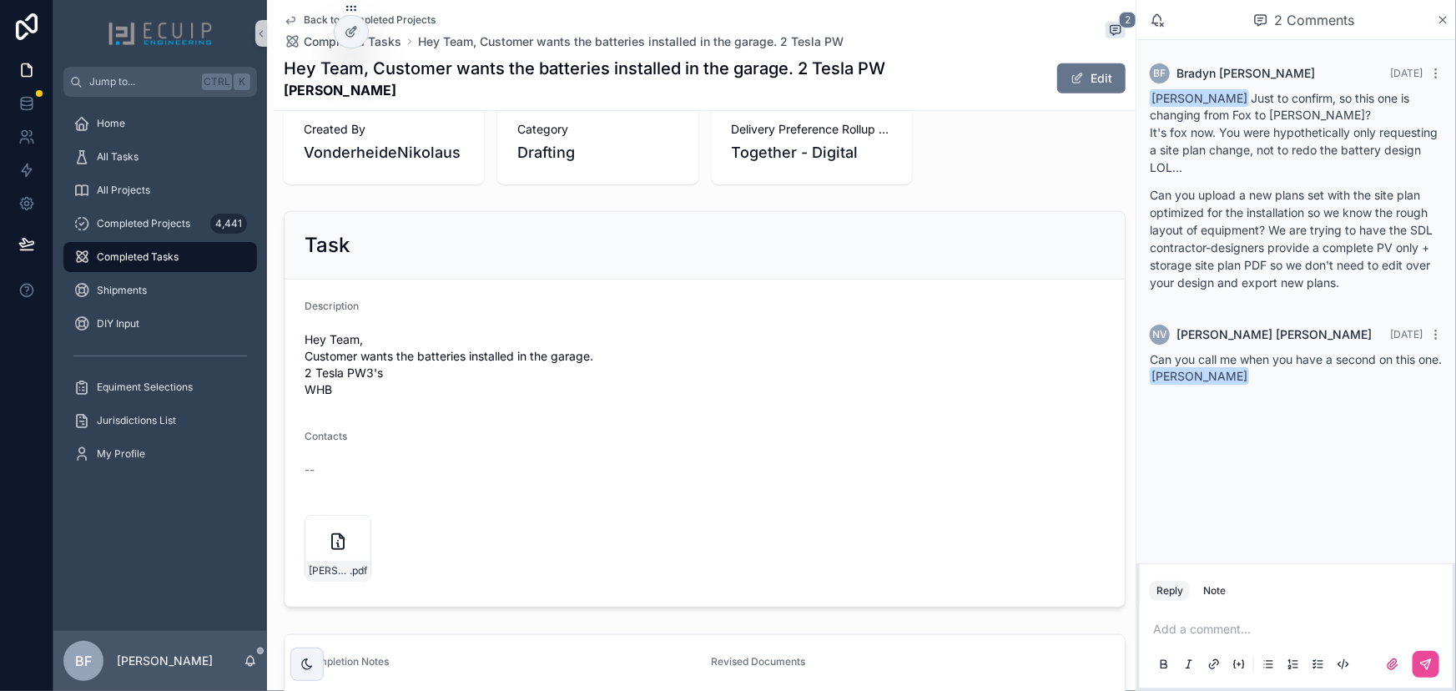
scroll to position [643, 0]
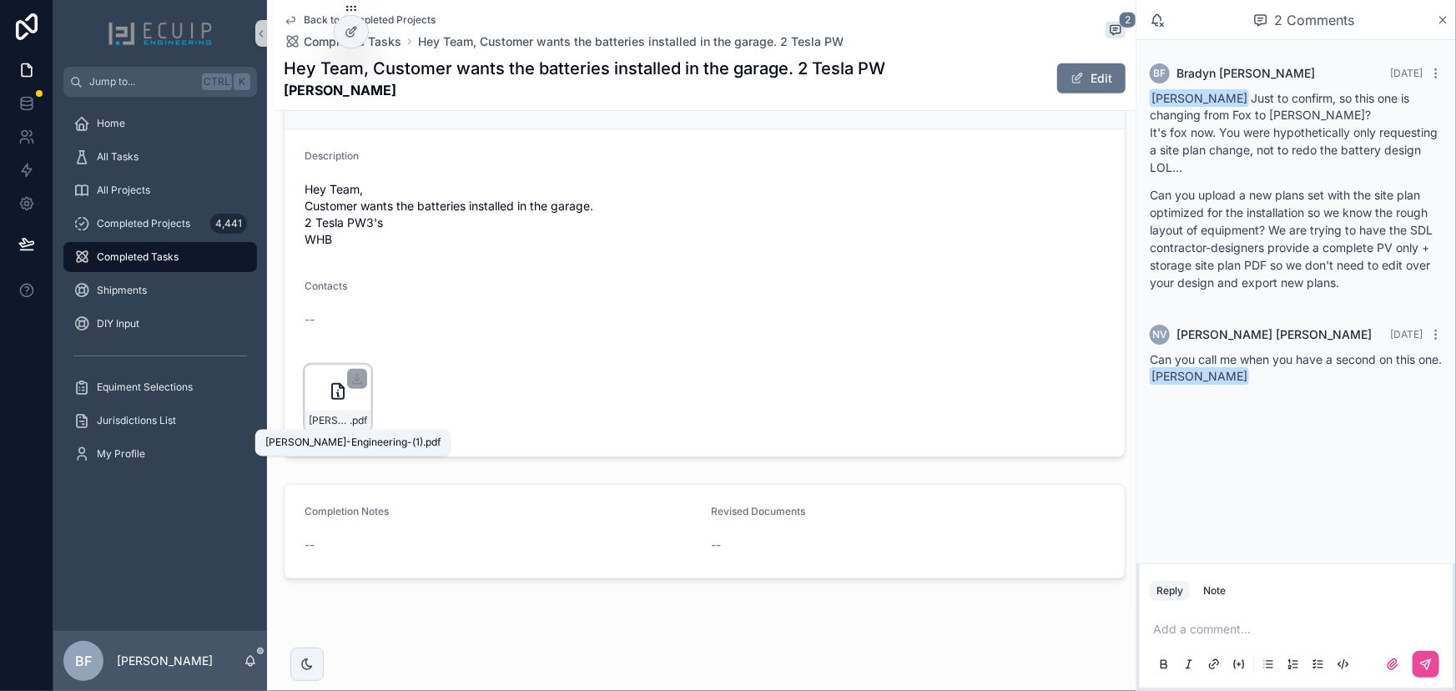
click at [333, 422] on span "Paul-Boyd-Engineering-(1)" at bounding box center [329, 420] width 41 height 13
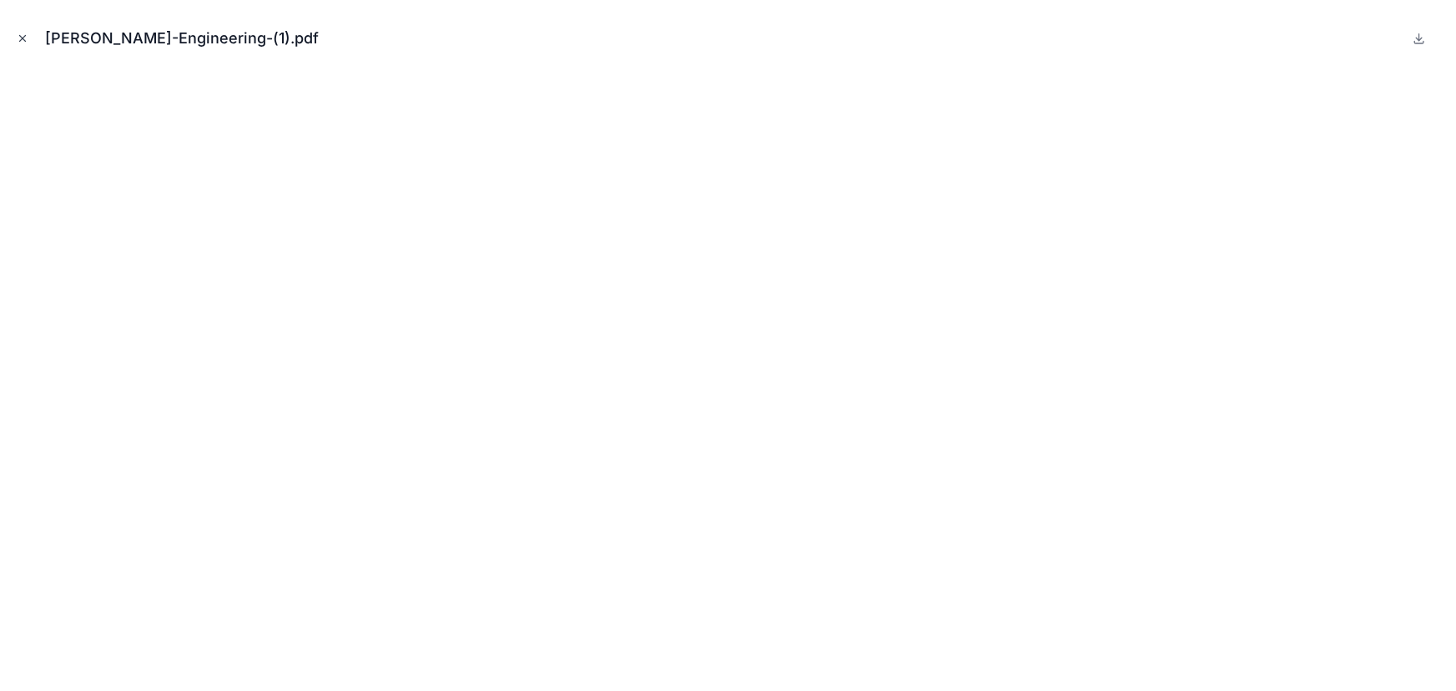
click at [17, 41] on icon "Close modal" at bounding box center [23, 39] width 12 height 12
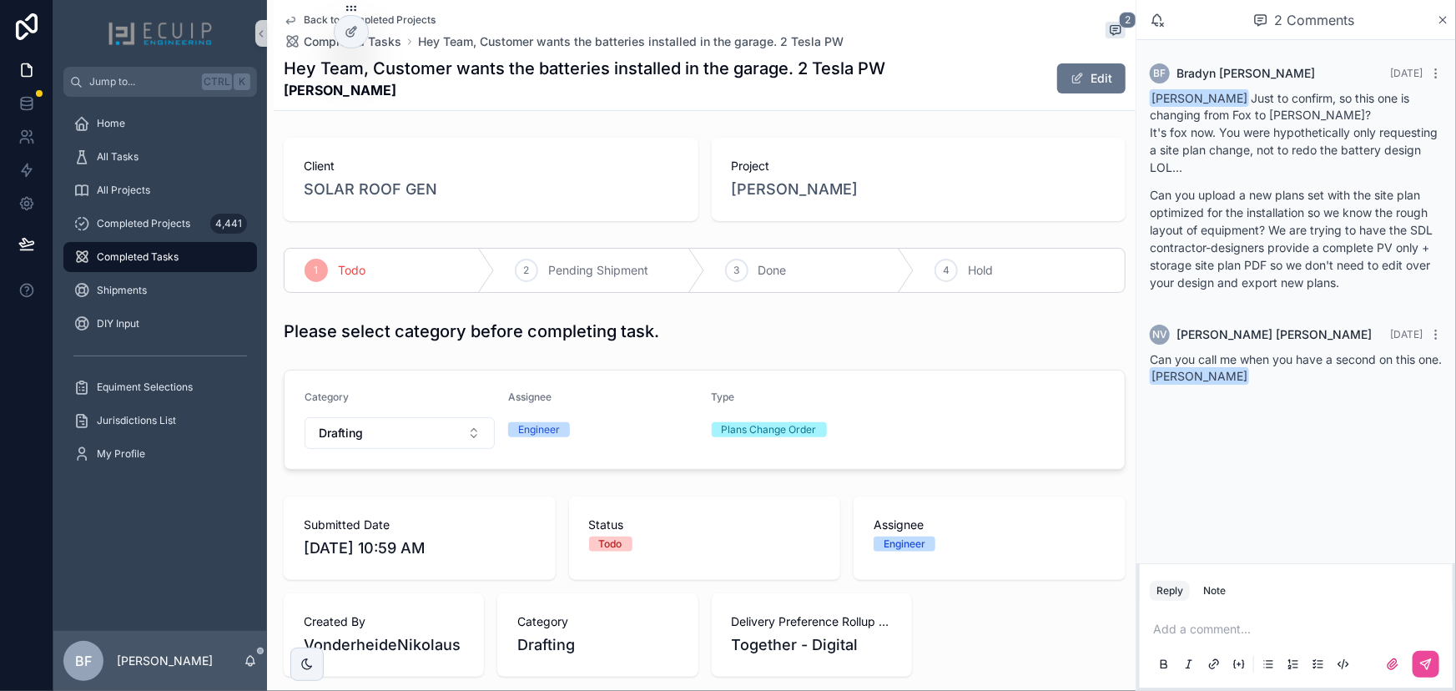
click at [781, 196] on span "Brian Boyd" at bounding box center [795, 189] width 127 height 23
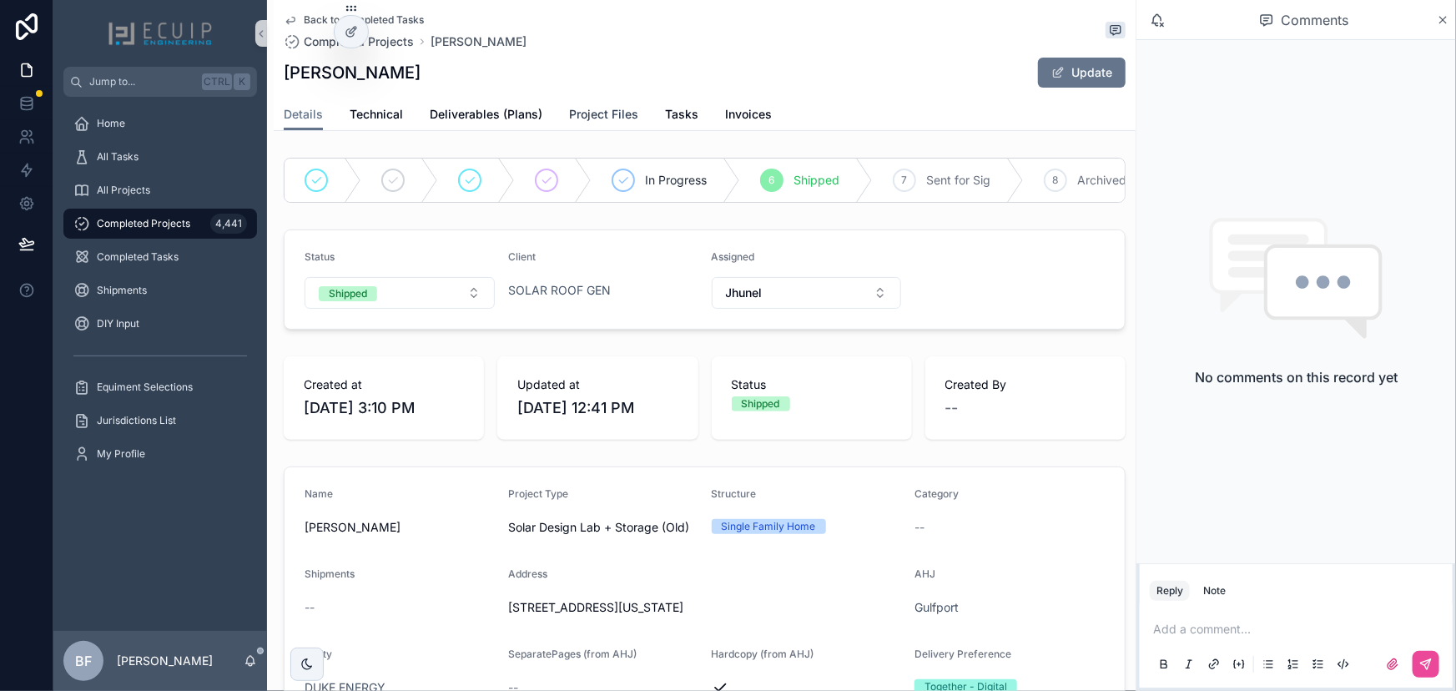
click at [589, 112] on span "Project Files" at bounding box center [603, 114] width 69 height 17
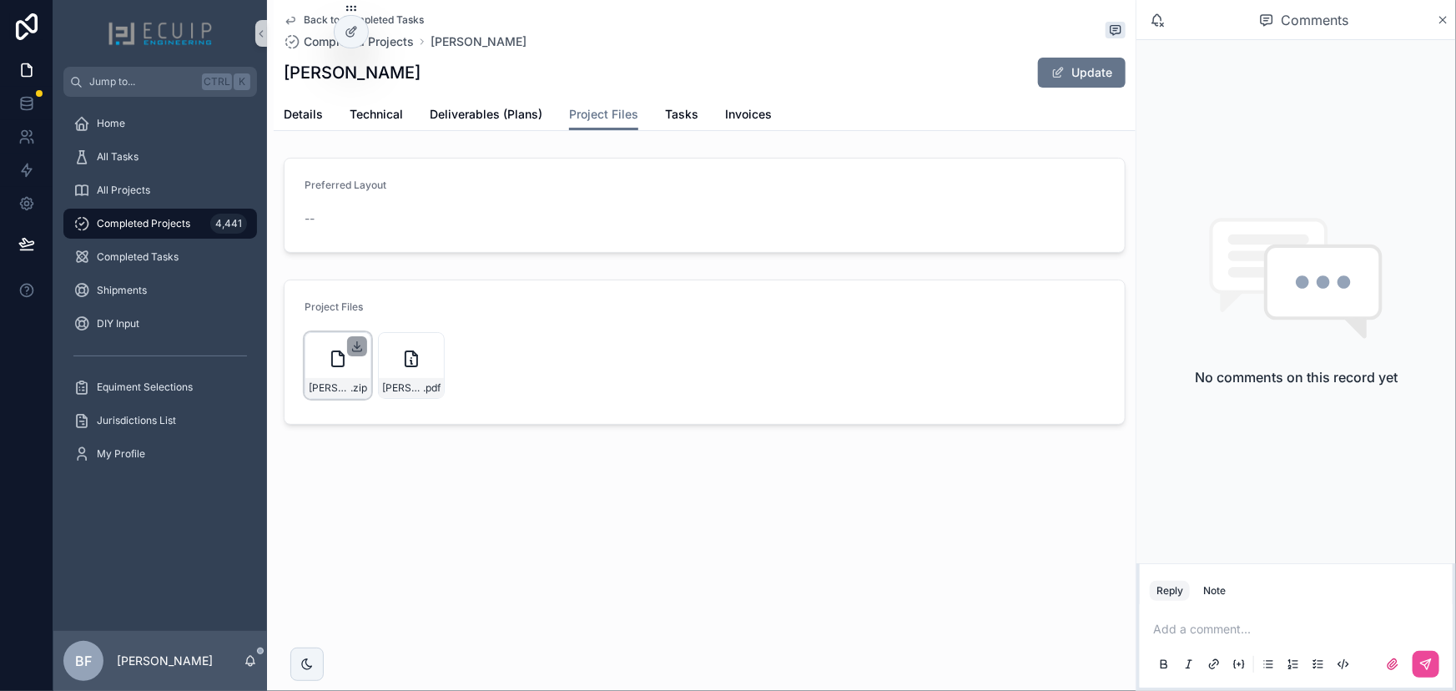
click at [355, 342] on icon "scrollable content" at bounding box center [356, 346] width 13 height 13
click at [671, 113] on span "Tasks" at bounding box center [681, 114] width 33 height 17
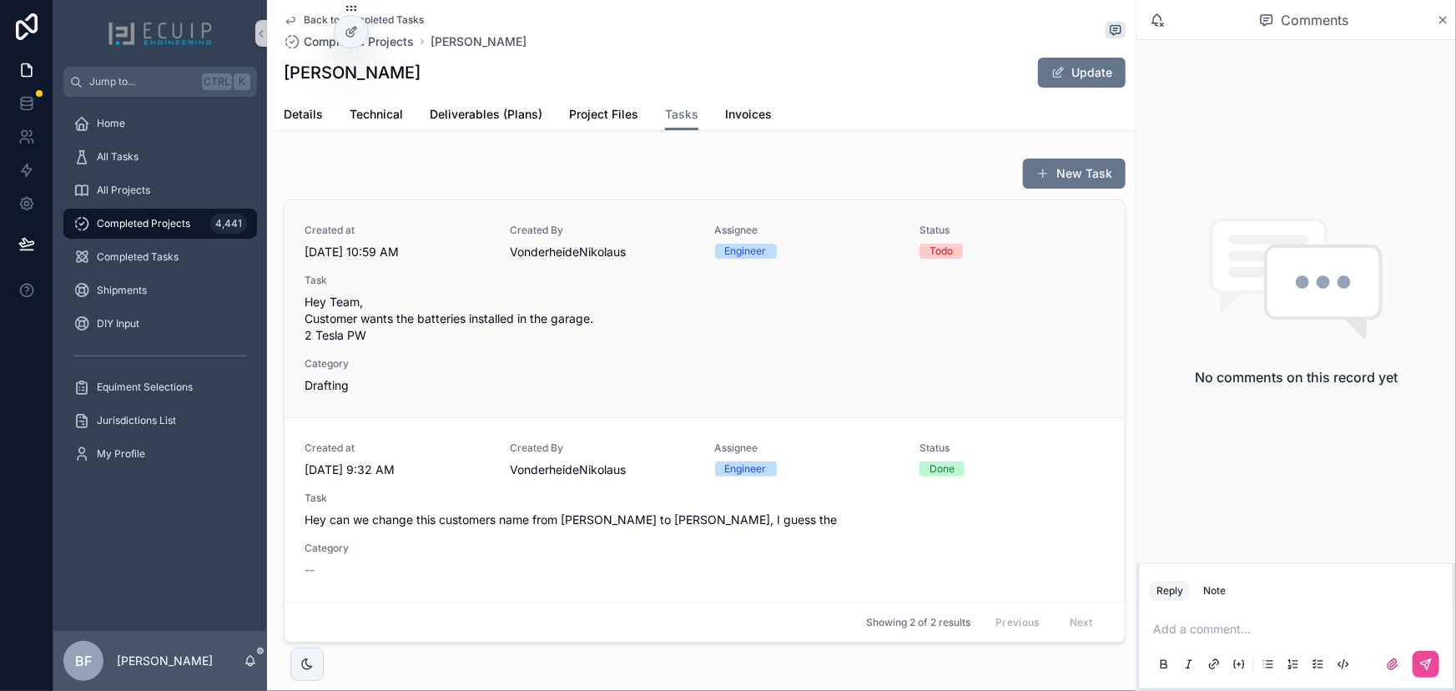
click at [693, 388] on div "Created at 9/15/2025 10:59 AM Created By VonderheideNikolaus Assignee Engineer …" at bounding box center [705, 309] width 800 height 170
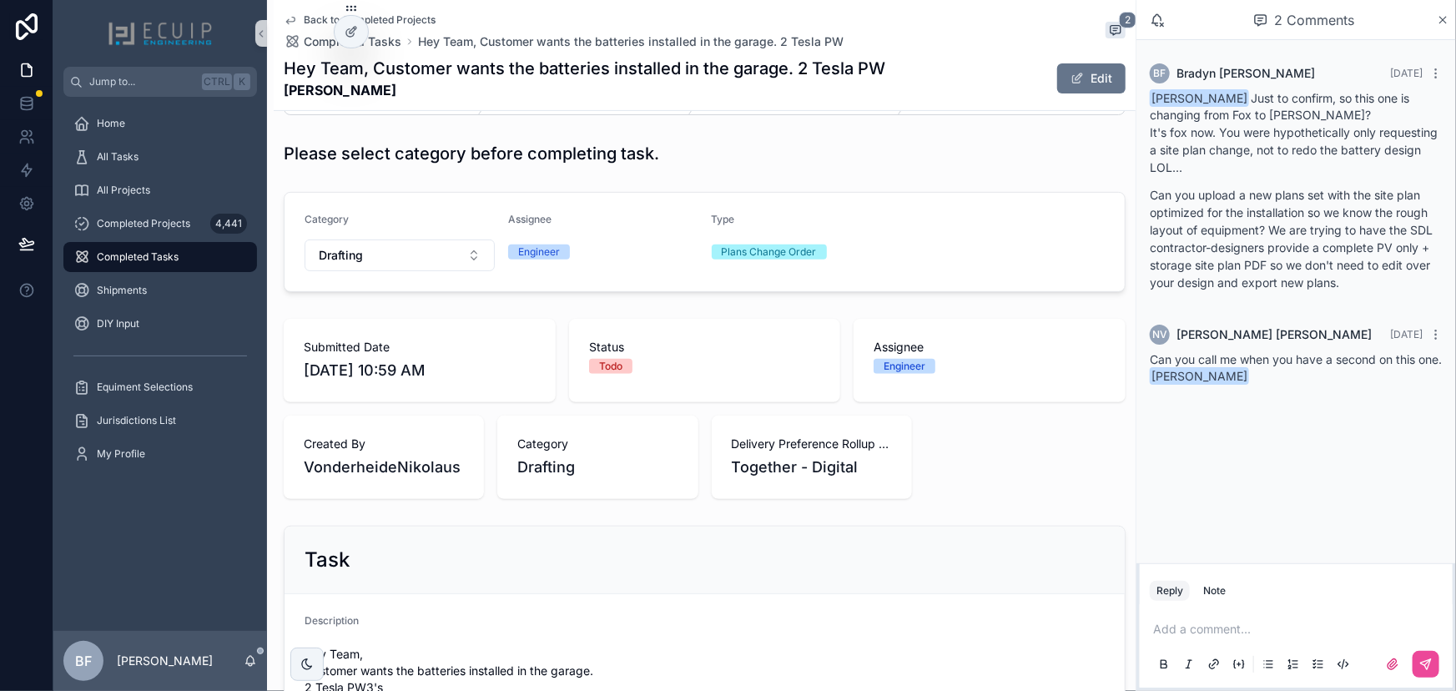
scroll to position [303, 0]
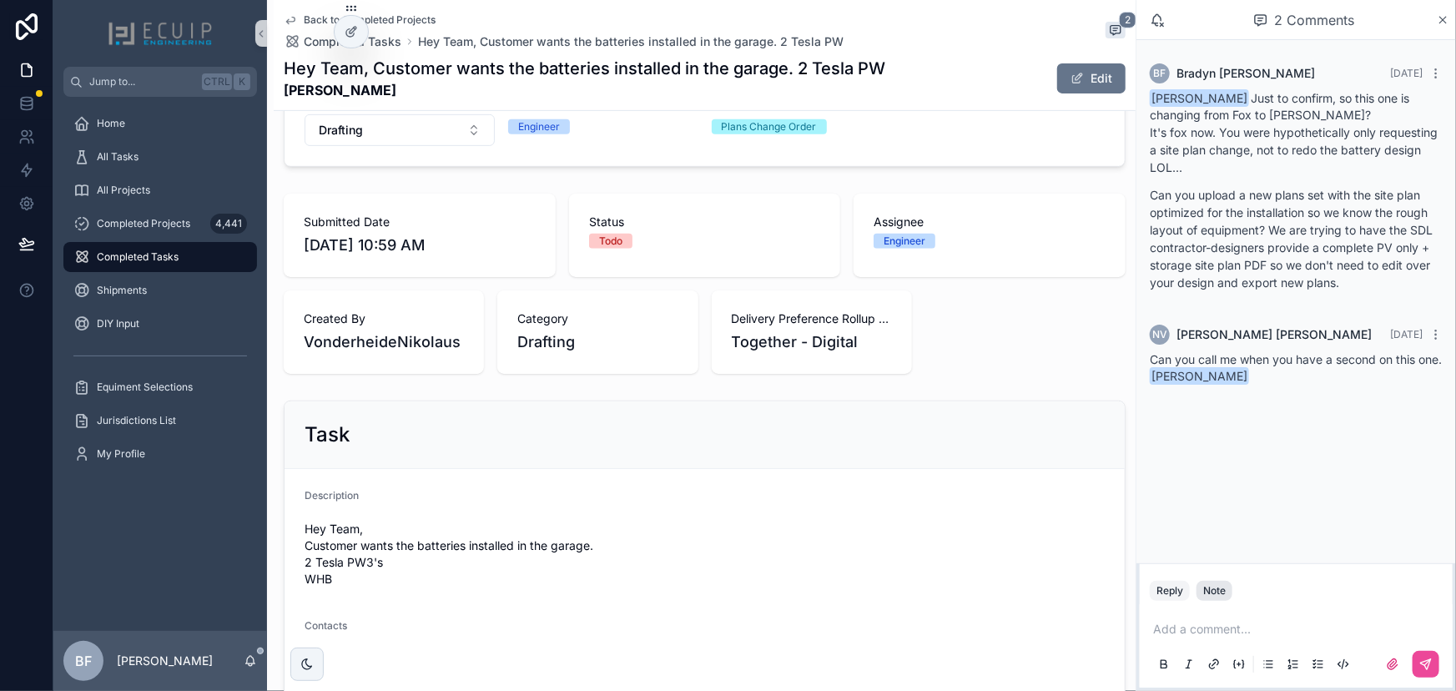
click at [1207, 587] on div "Note" at bounding box center [1214, 590] width 23 height 13
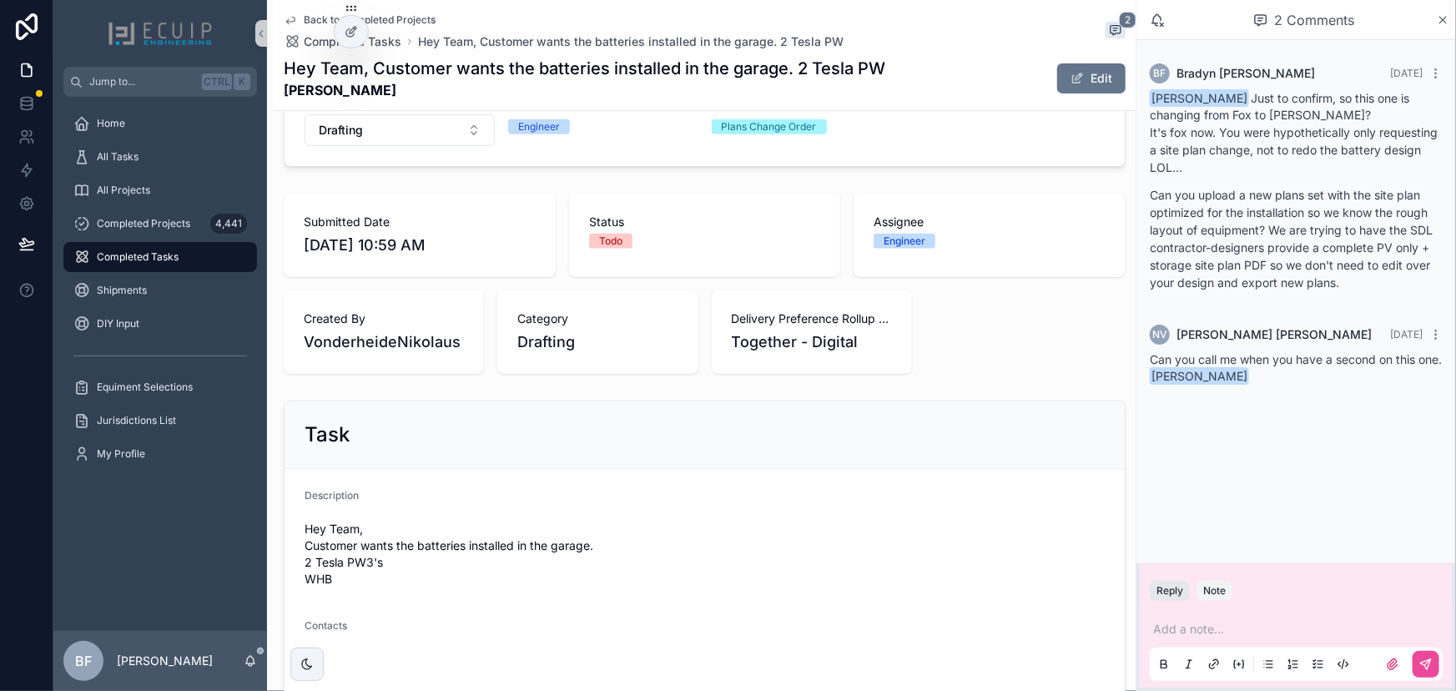
click at [1183, 592] on button "Reply" at bounding box center [1170, 591] width 40 height 20
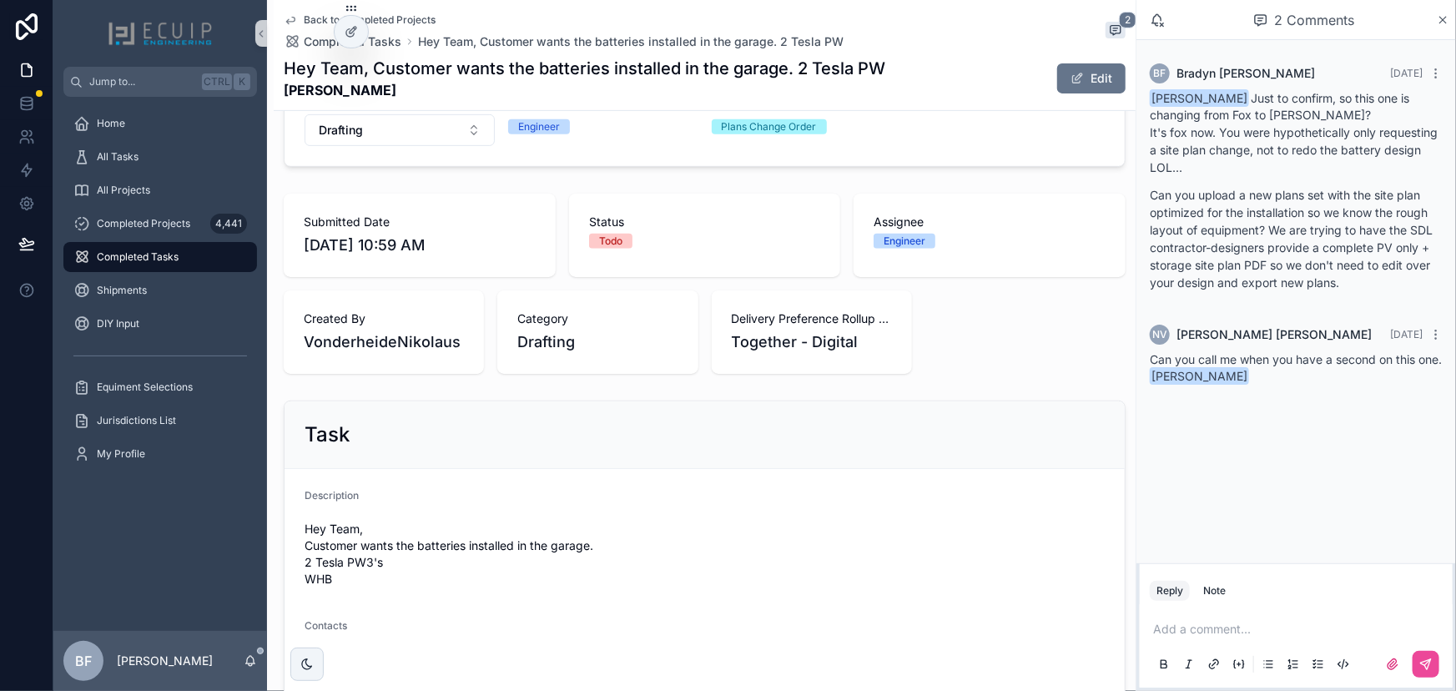
drag, startPoint x: 1216, startPoint y: 632, endPoint x: 1304, endPoint y: 635, distance: 88.5
click at [1222, 632] on p "scrollable content" at bounding box center [1299, 629] width 293 height 17
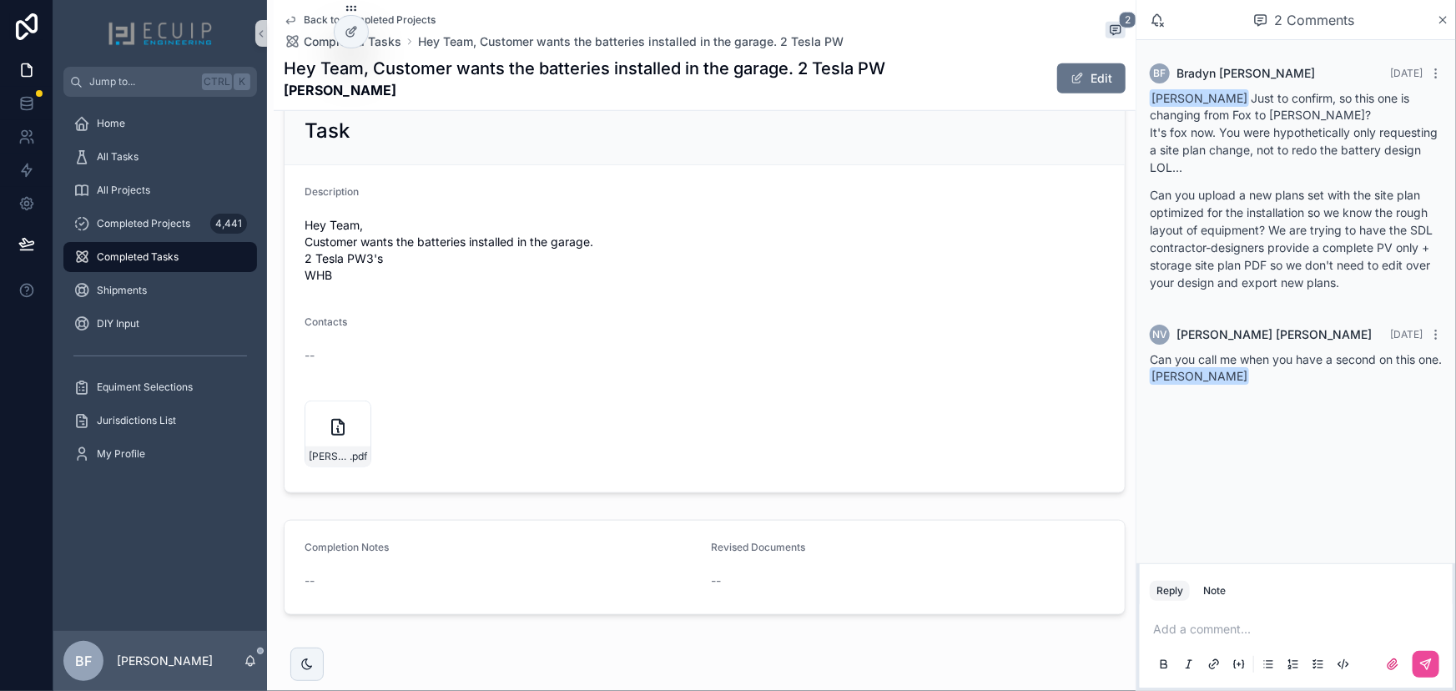
drag, startPoint x: 1256, startPoint y: 632, endPoint x: 1272, endPoint y: 644, distance: 20.2
click at [1256, 632] on p "scrollable content" at bounding box center [1299, 629] width 293 height 17
click at [1217, 595] on div "Note" at bounding box center [1214, 590] width 23 height 13
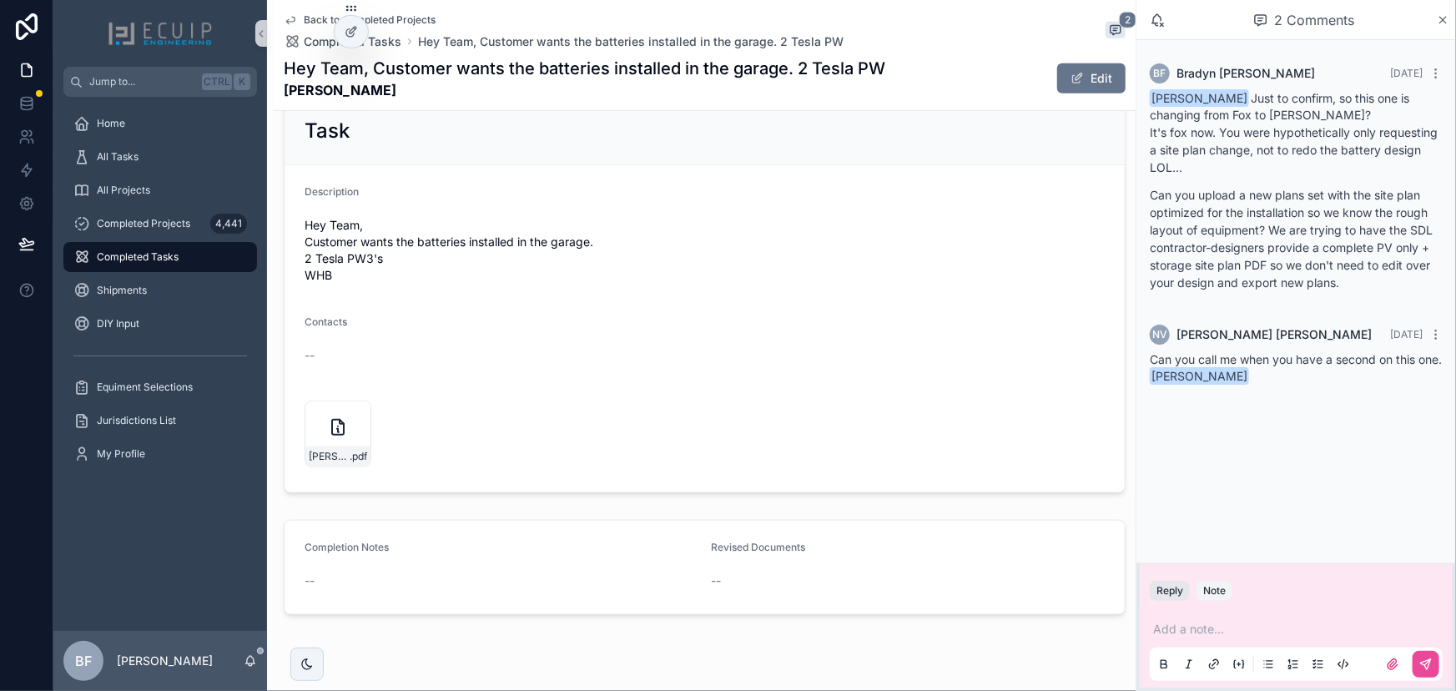
click at [1167, 586] on button "Reply" at bounding box center [1170, 591] width 40 height 20
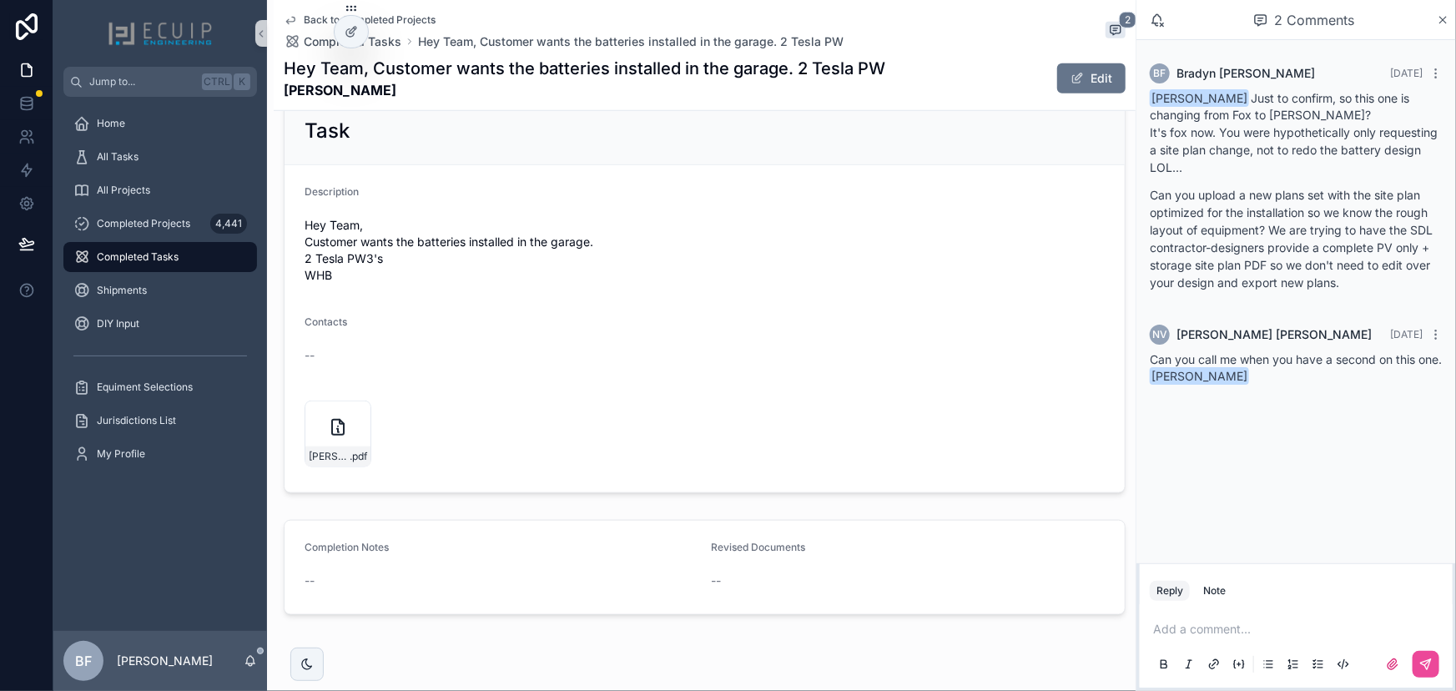
click at [1242, 614] on div "Add a comment..." at bounding box center [1296, 646] width 293 height 70
click at [1242, 621] on p "scrollable content" at bounding box center [1299, 629] width 293 height 17
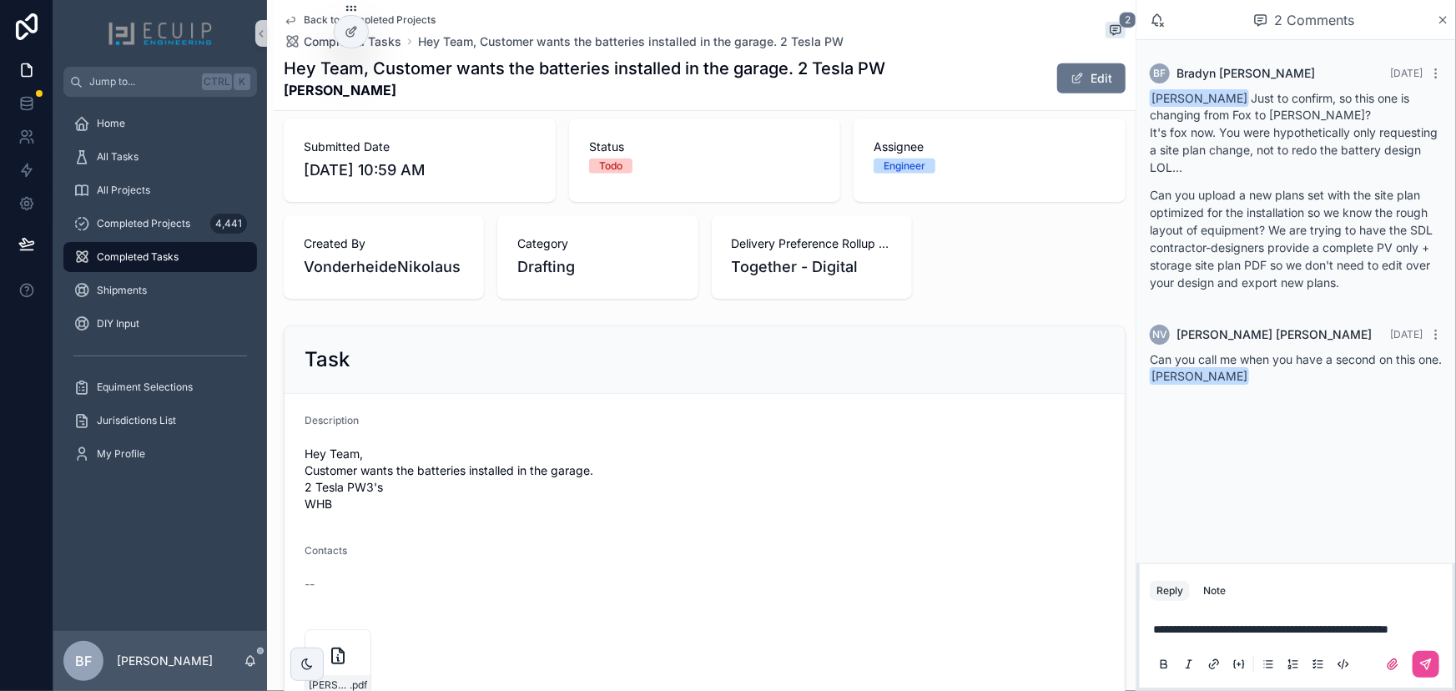
scroll to position [379, 0]
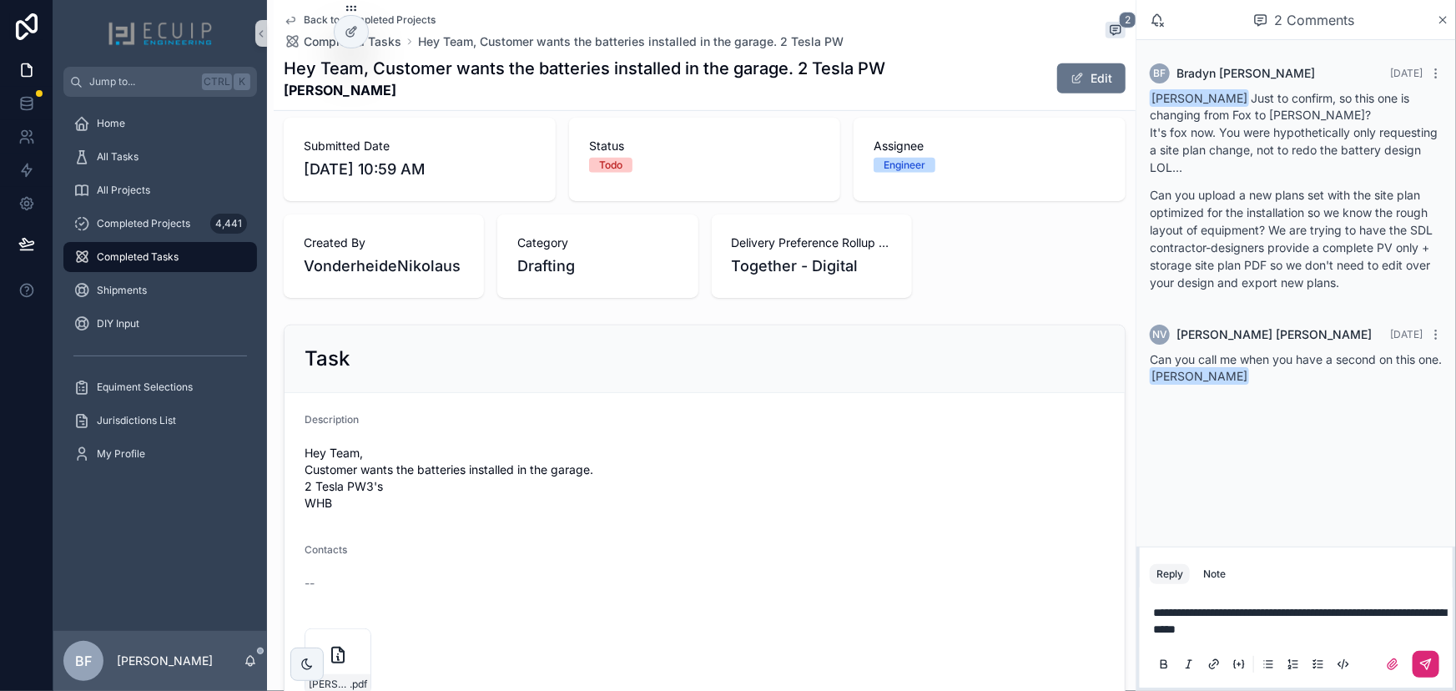
click at [1421, 659] on icon "scrollable content" at bounding box center [1425, 664] width 13 height 13
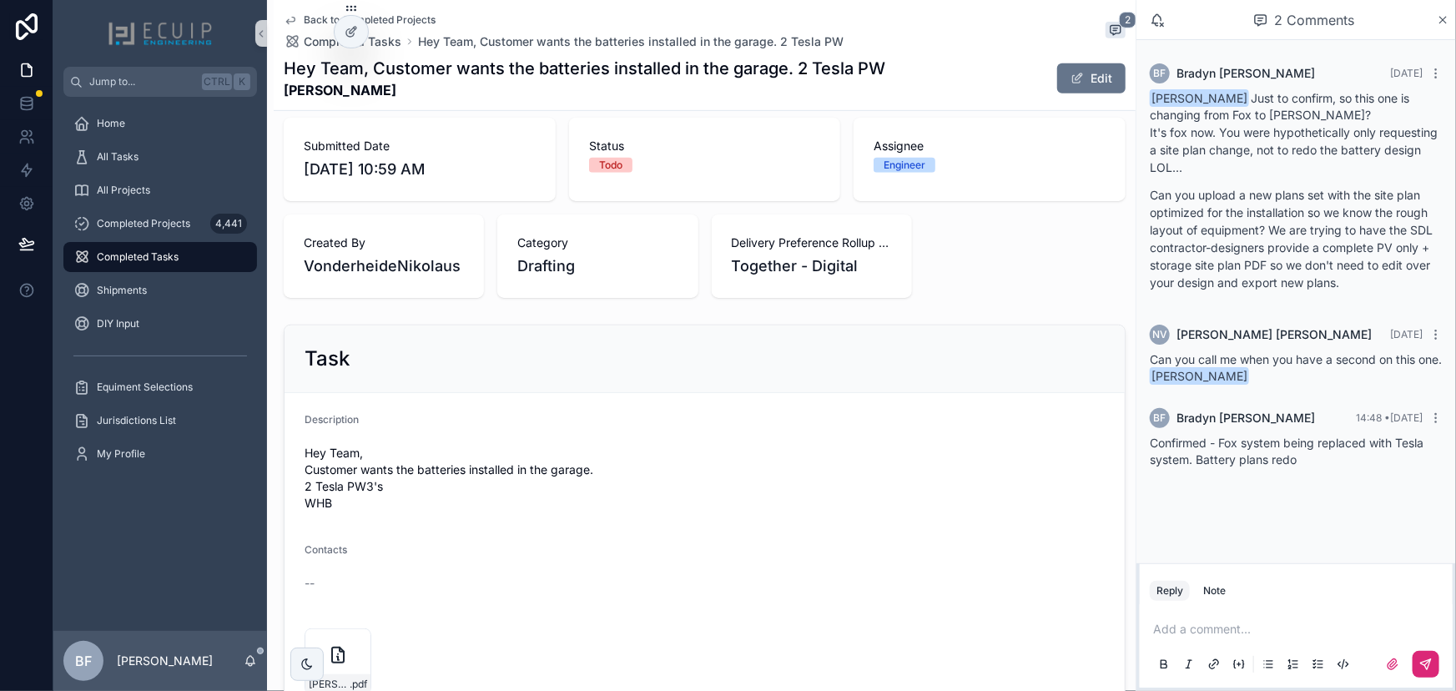
scroll to position [643, 0]
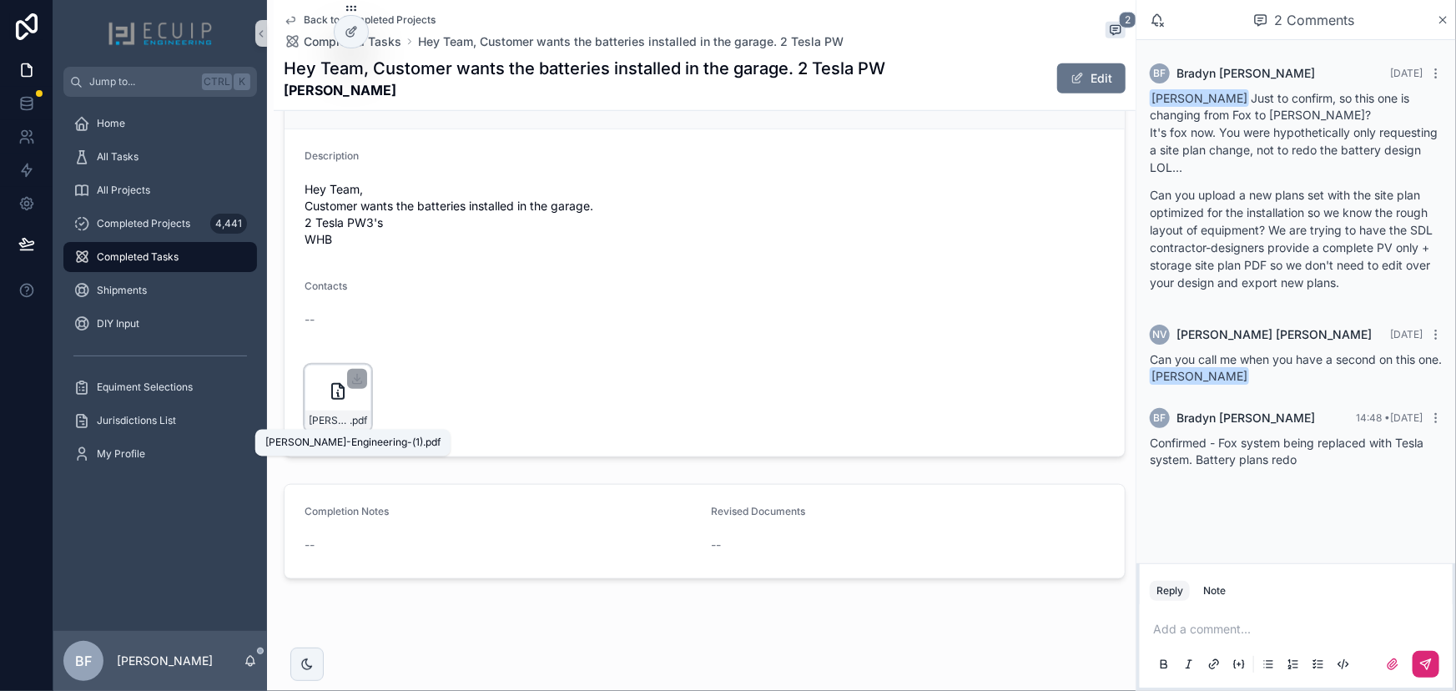
click at [334, 424] on span "Paul-Boyd-Engineering-(1)" at bounding box center [329, 420] width 41 height 13
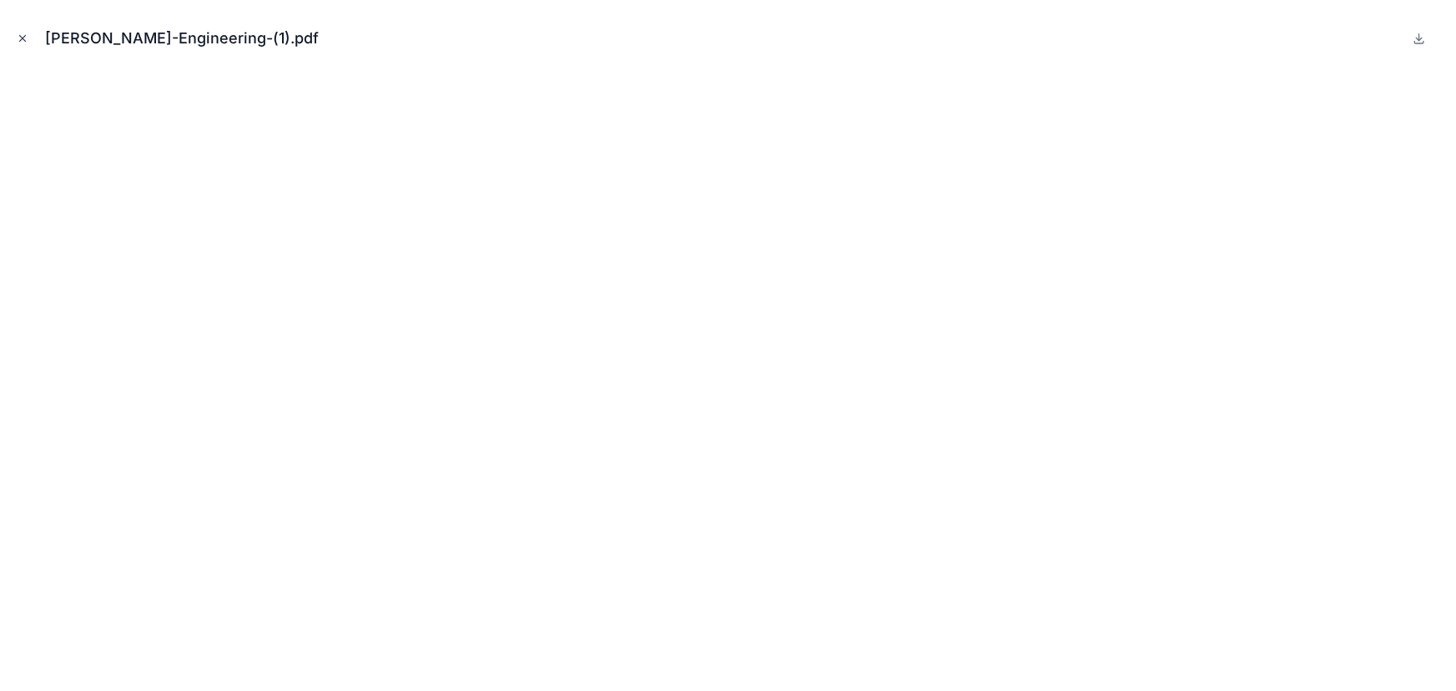
click at [23, 34] on icon "Close modal" at bounding box center [23, 39] width 12 height 12
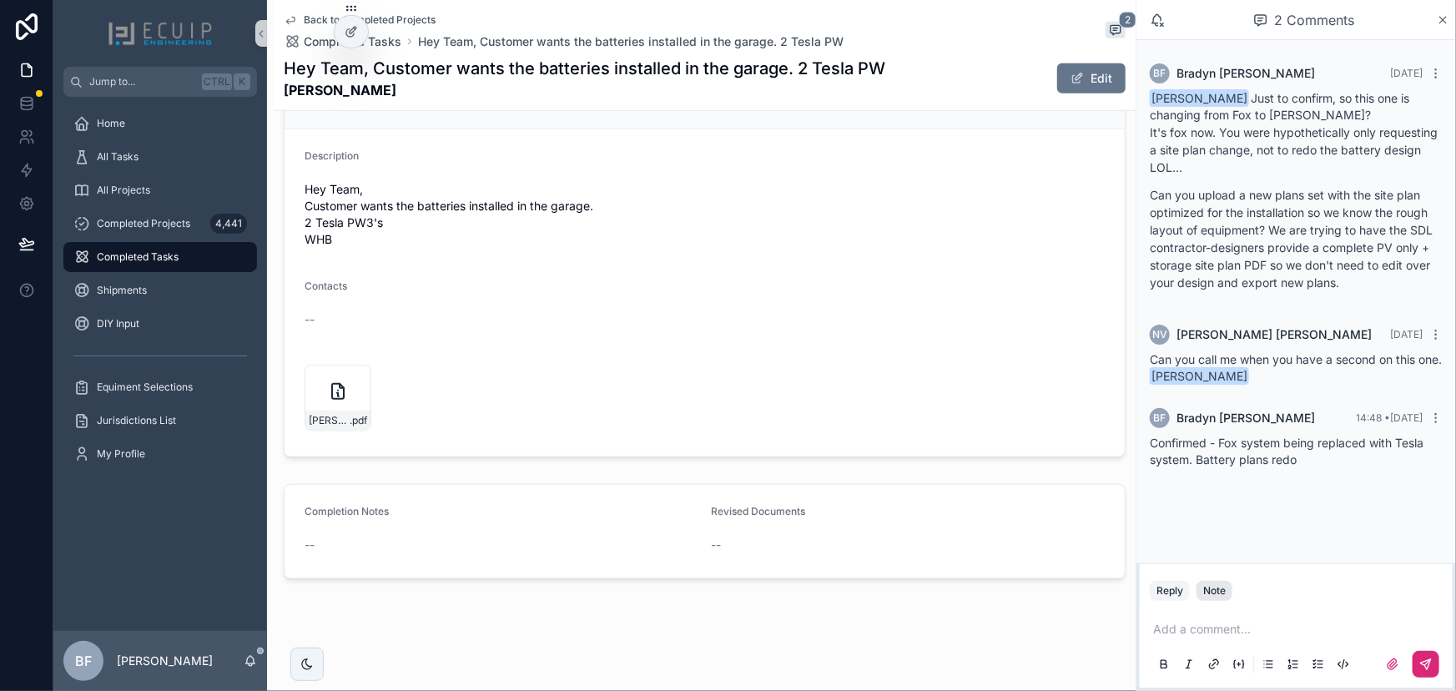
click at [1232, 585] on button "Note" at bounding box center [1215, 591] width 36 height 20
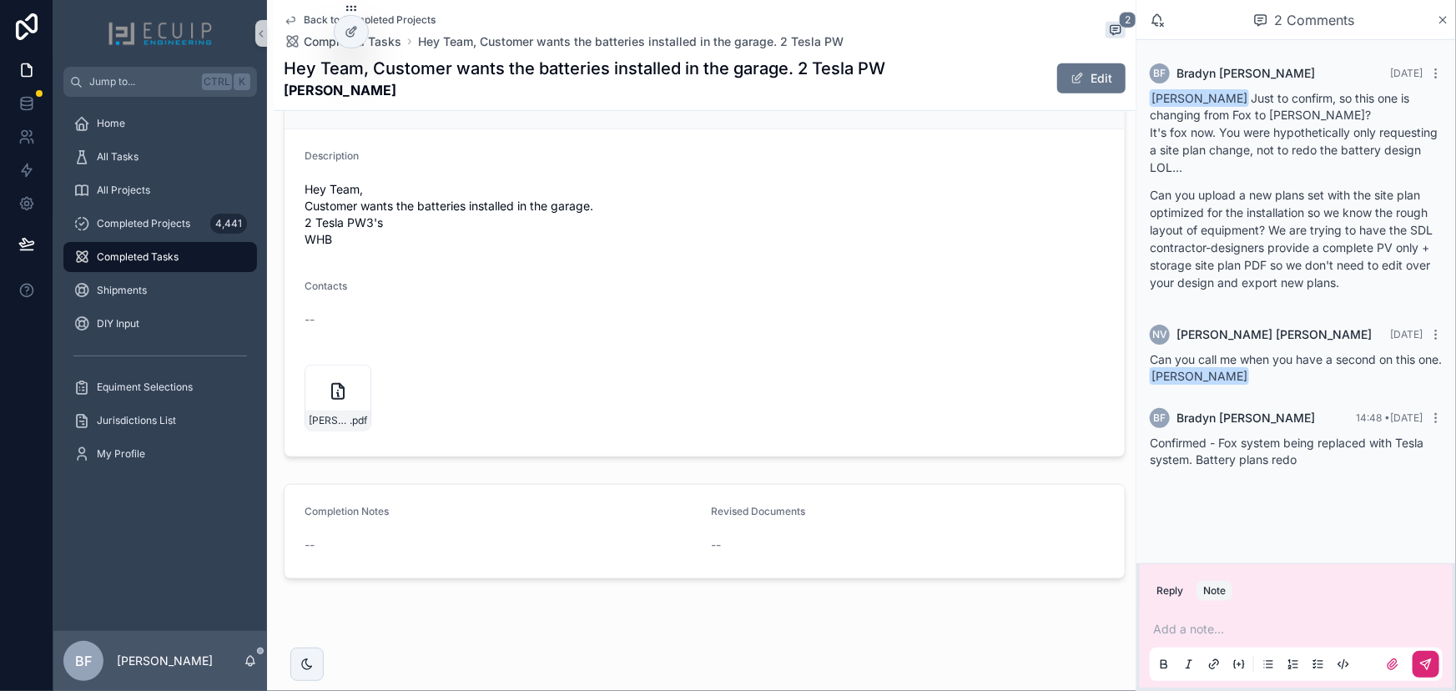
click at [1262, 639] on div "Add a note..." at bounding box center [1296, 646] width 293 height 70
click at [1267, 628] on p "scrollable content" at bounding box center [1299, 629] width 293 height 17
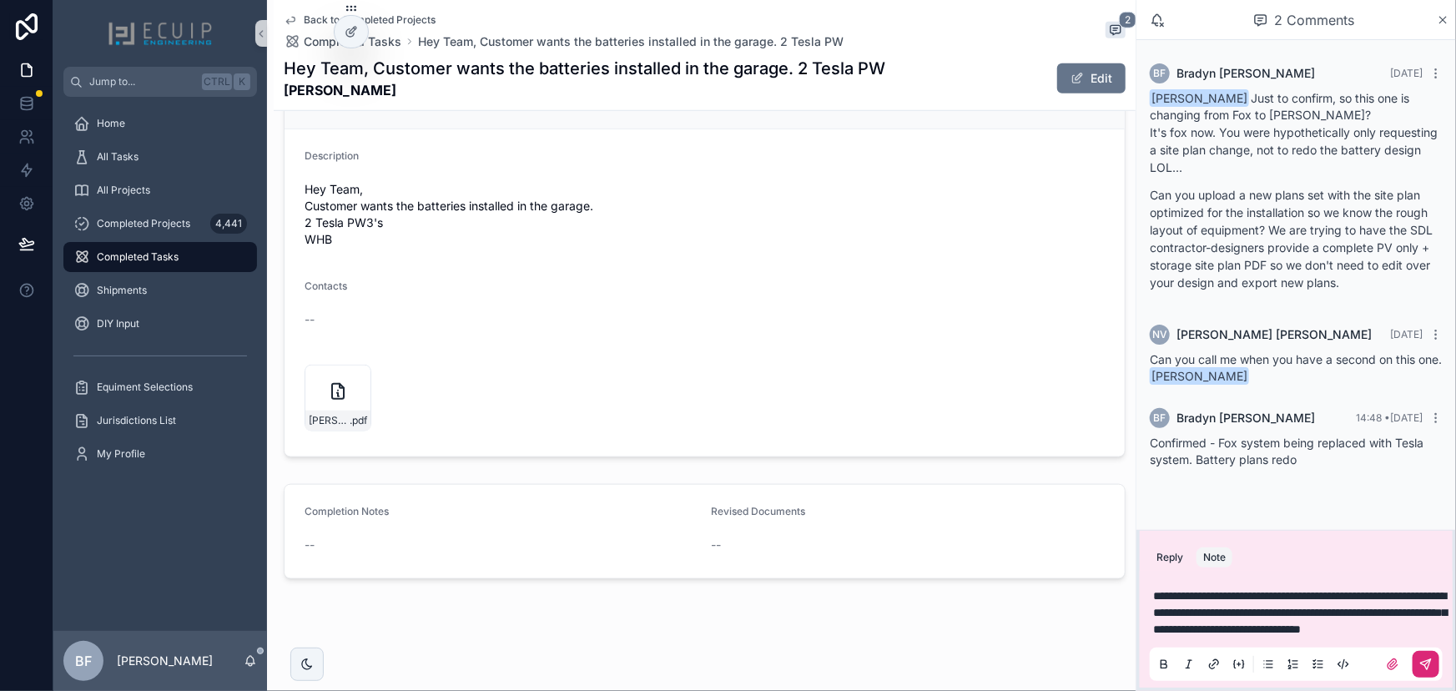
click at [1308, 590] on span "**********" at bounding box center [1300, 612] width 294 height 45
click at [1328, 590] on span "**********" at bounding box center [1300, 612] width 294 height 45
click at [1247, 596] on span "**********" at bounding box center [1300, 612] width 294 height 45
click at [1170, 547] on button "Reply" at bounding box center [1170, 557] width 40 height 20
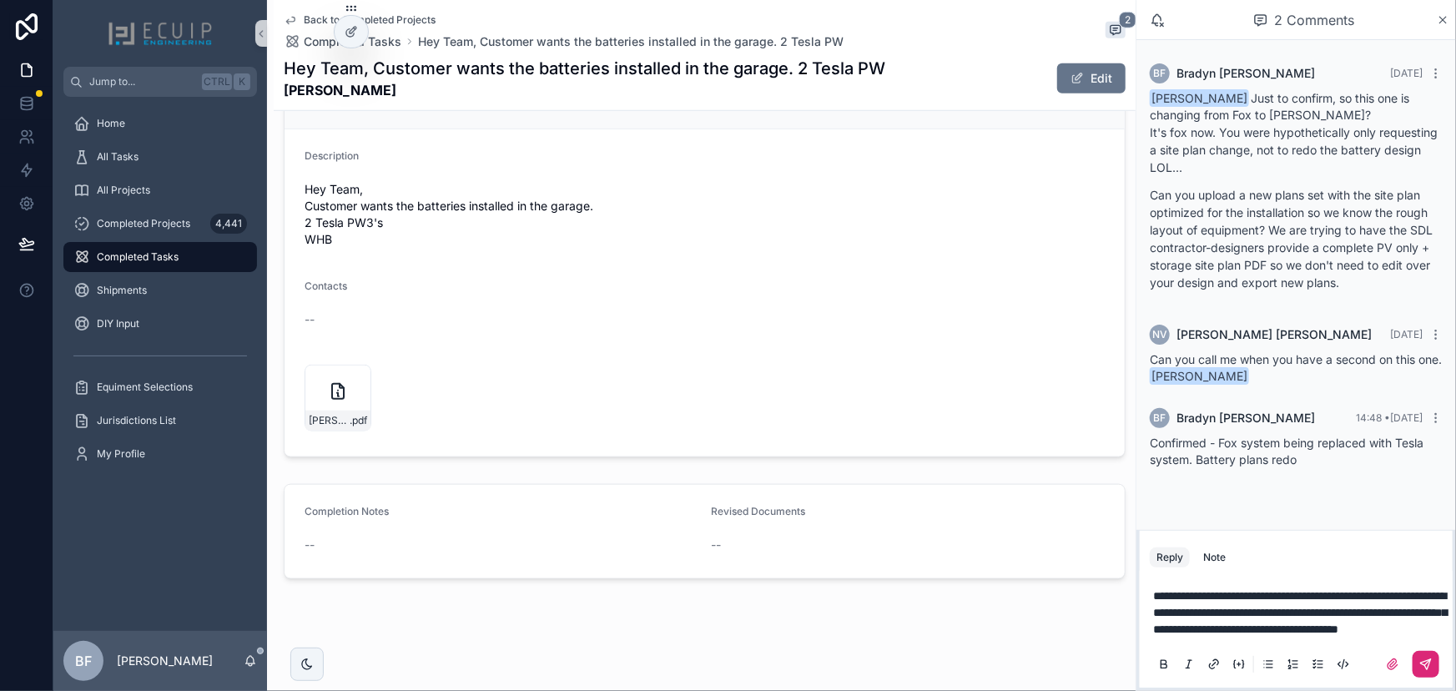
click at [1434, 663] on button "scrollable content" at bounding box center [1426, 664] width 27 height 27
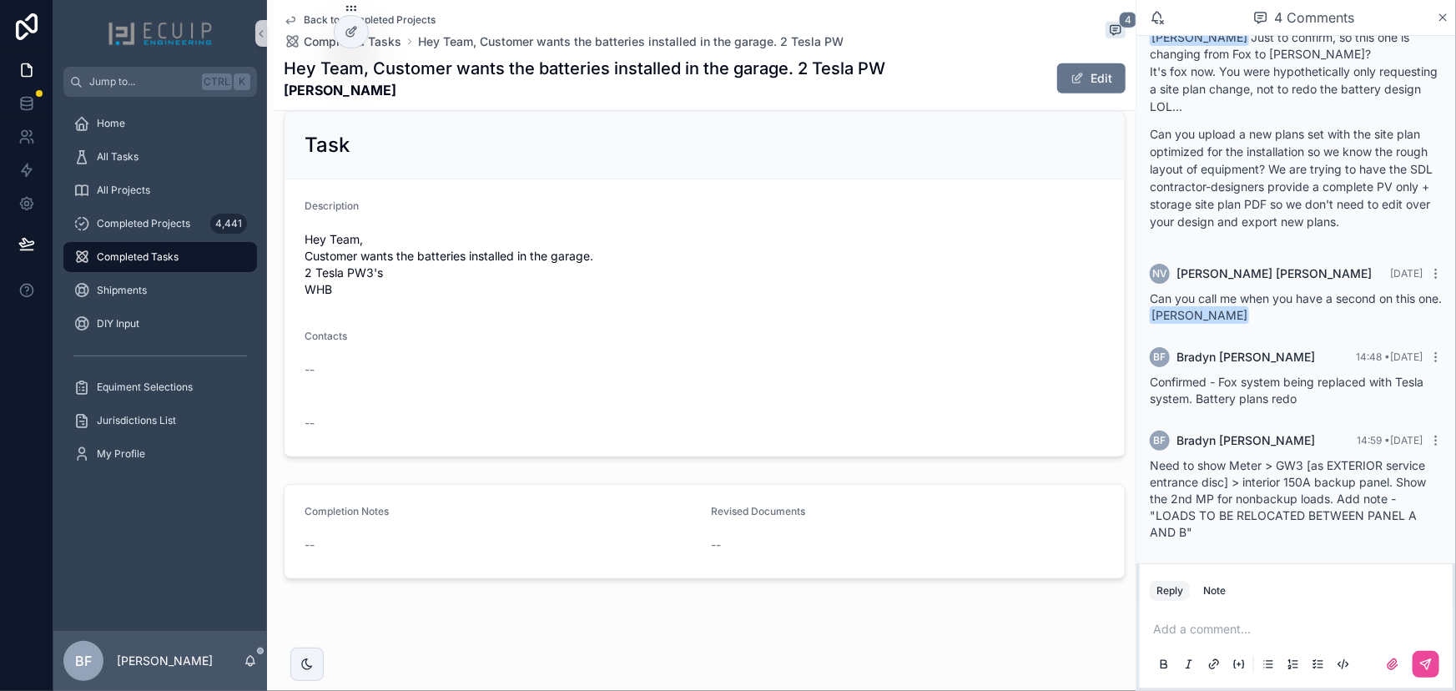
scroll to position [643, 0]
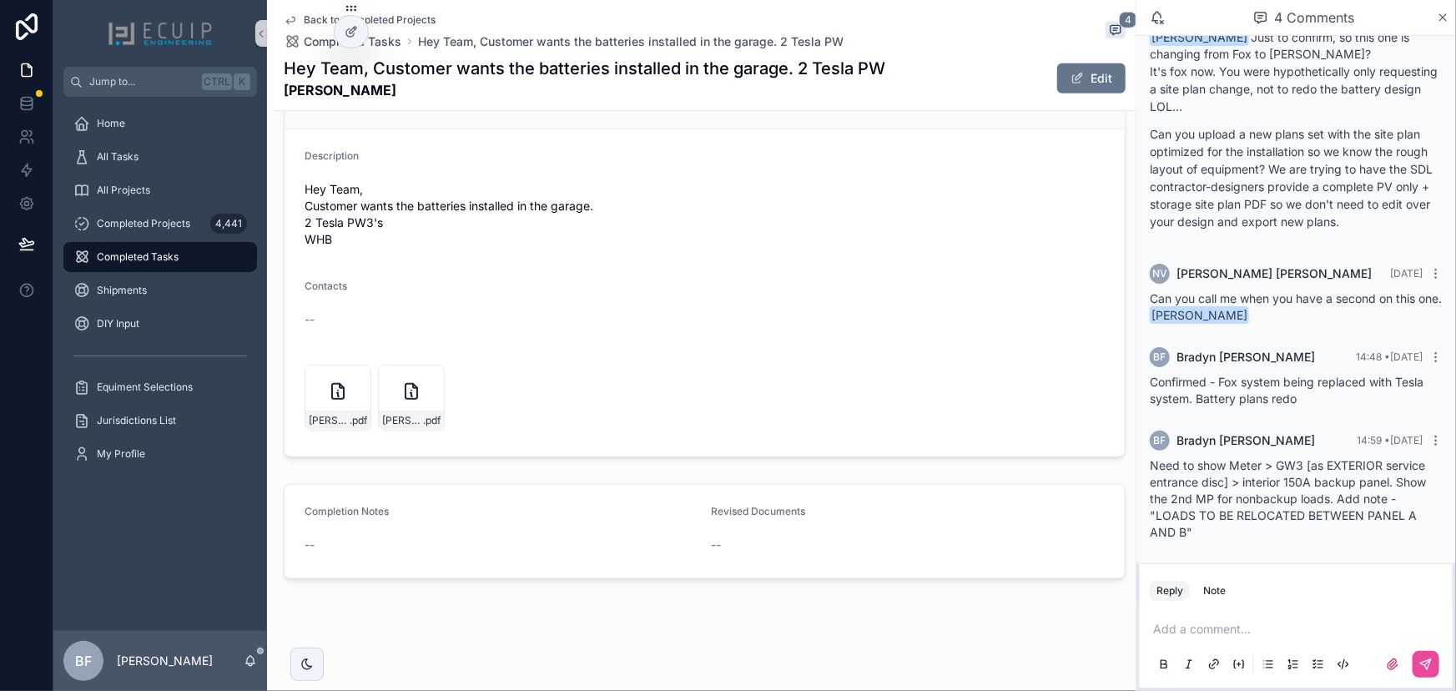
click at [808, 361] on div "Paul-Boyd-Engineering-(2) .pdf Paul-Boyd-Engineering-(2) .pdf" at bounding box center [705, 398] width 800 height 77
click at [408, 420] on span "Paul-Boyd-Engineering-(2)" at bounding box center [402, 420] width 41 height 13
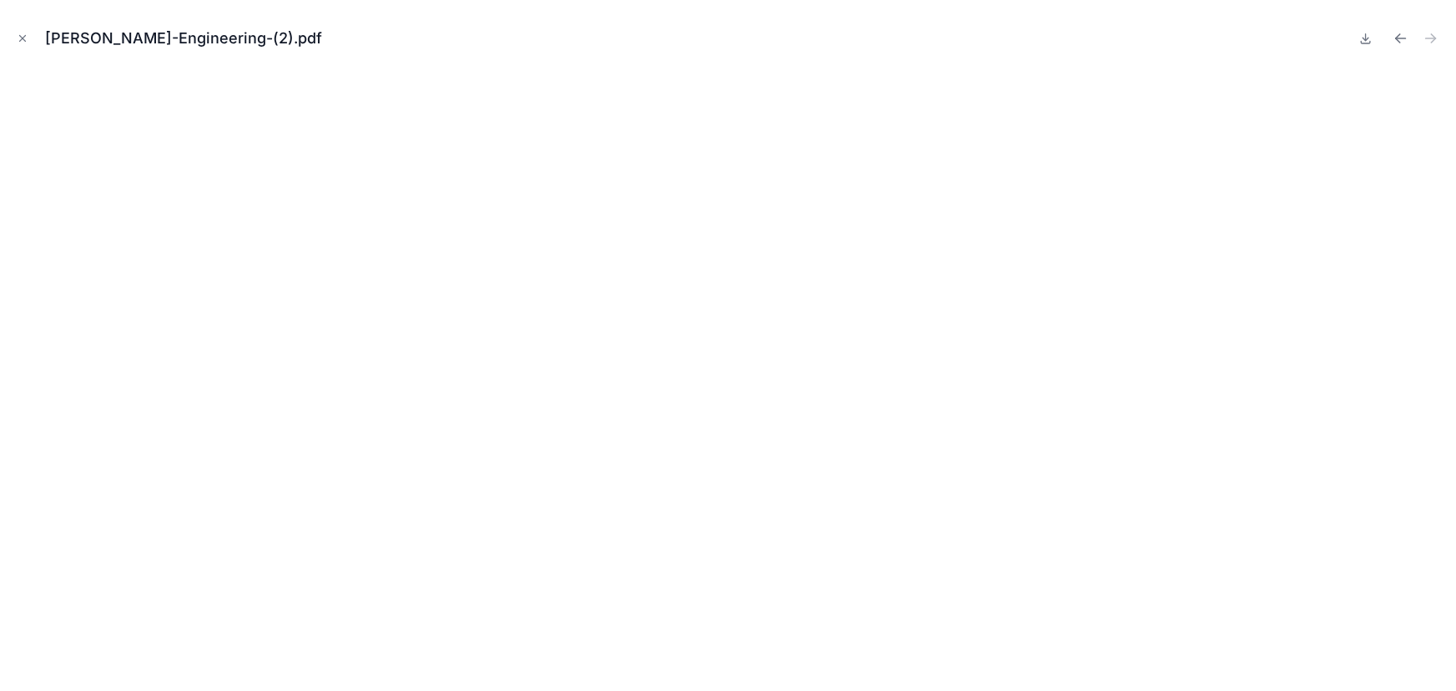
click at [11, 33] on div "Paul-Boyd-Engineering-(2).pdf" at bounding box center [728, 345] width 1456 height 691
click at [27, 35] on icon "Close modal" at bounding box center [23, 39] width 12 height 12
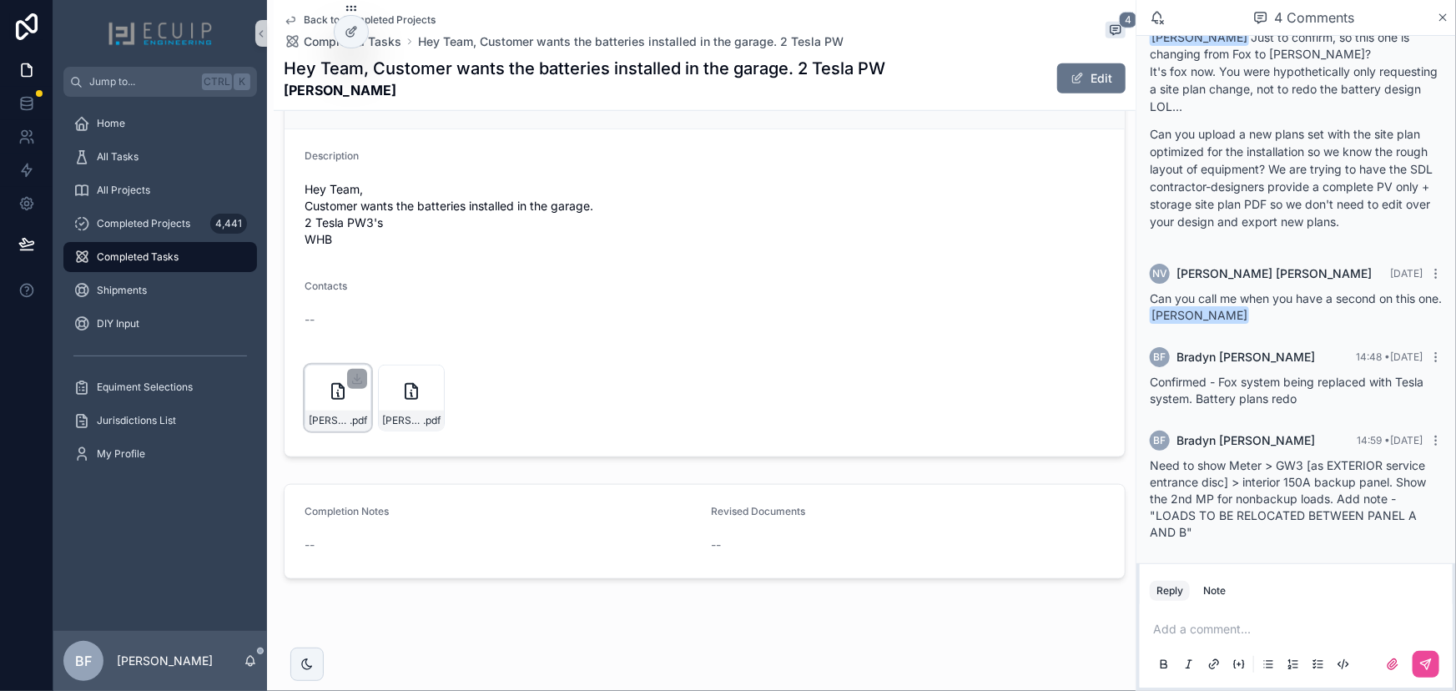
click at [329, 405] on div "Paul-Boyd-Engineering-(2) .pdf" at bounding box center [338, 398] width 67 height 67
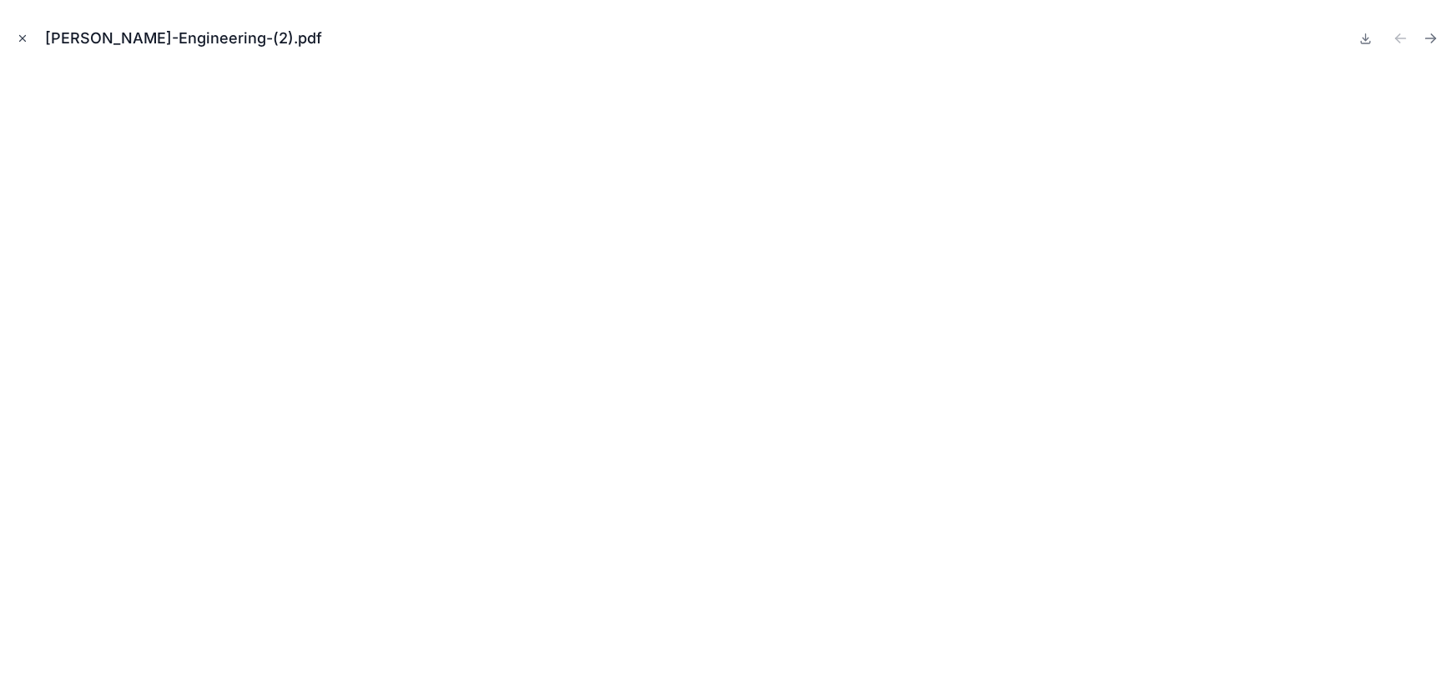
click at [24, 44] on button "Close modal" at bounding box center [22, 38] width 18 height 18
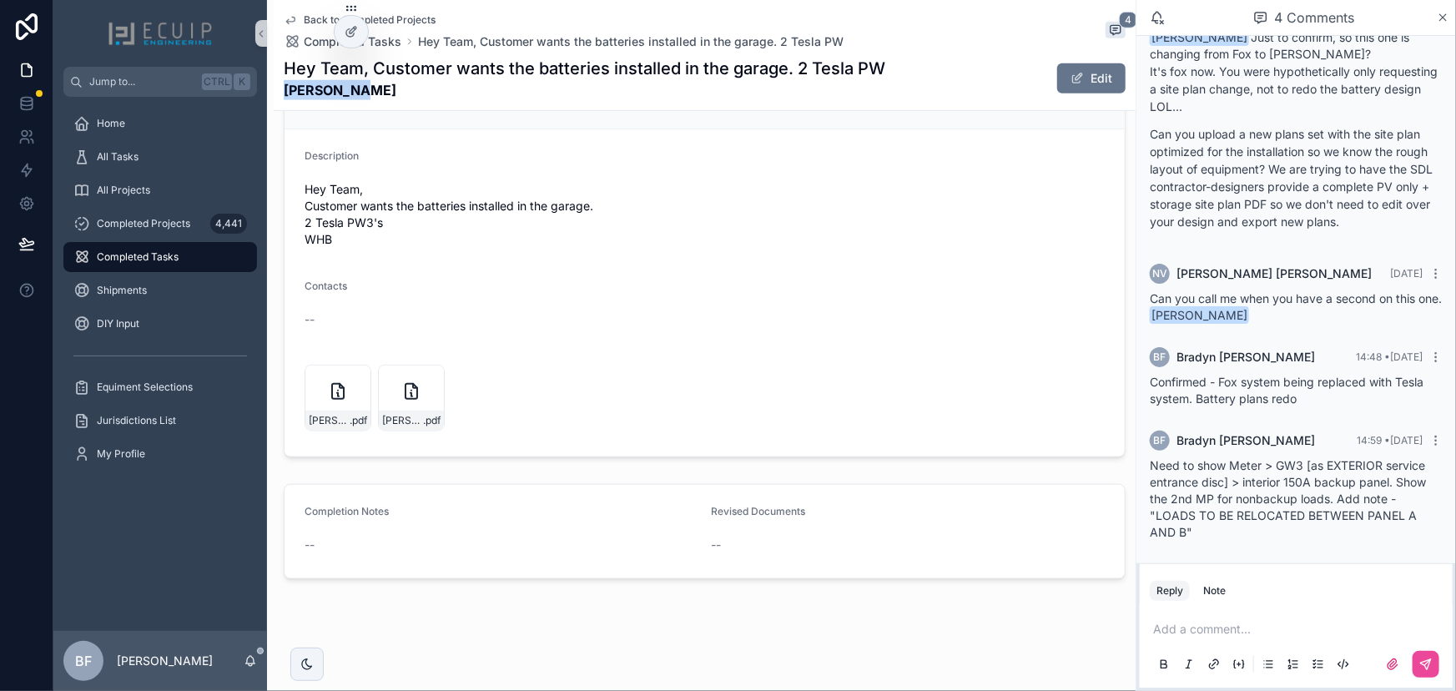
drag, startPoint x: 355, startPoint y: 85, endPoint x: 279, endPoint y: 84, distance: 75.9
click at [279, 84] on div "Back to Completed Projects Completed Tasks Hey Team, Customer wants the batteri…" at bounding box center [705, 55] width 862 height 111
copy strong "[PERSON_NAME]"
click at [398, 422] on span "[PERSON_NAME]-Engineering-(2)" at bounding box center [402, 420] width 41 height 13
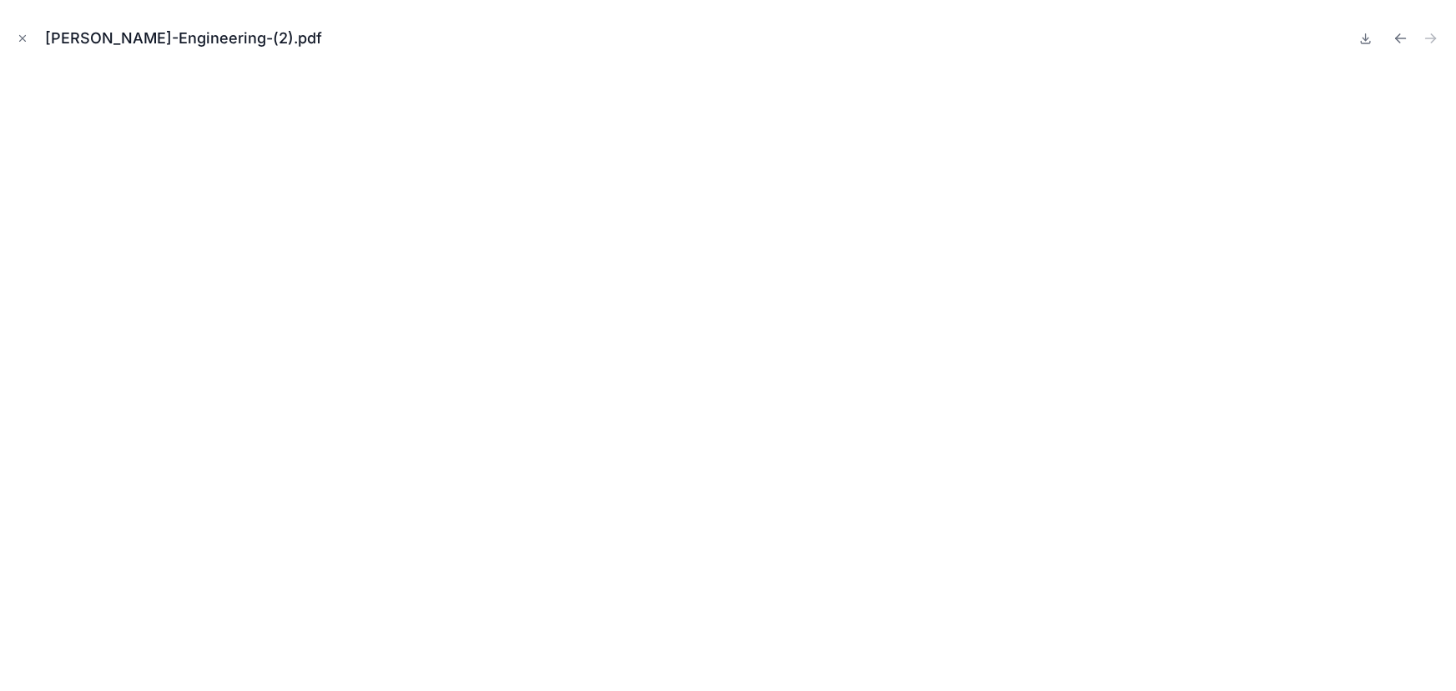
click at [24, 36] on icon "Close modal" at bounding box center [23, 39] width 6 height 6
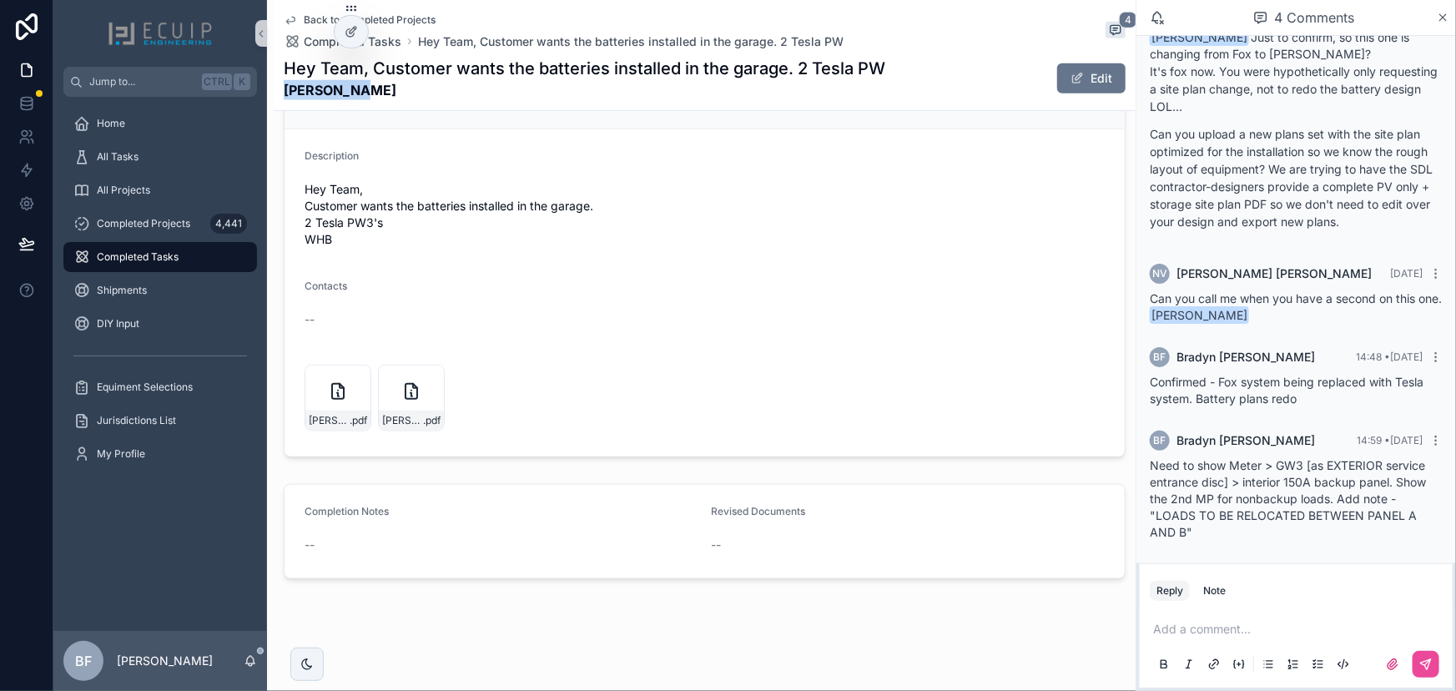
drag, startPoint x: 360, startPoint y: 92, endPoint x: 285, endPoint y: 99, distance: 74.6
click at [285, 99] on strong "[PERSON_NAME]" at bounding box center [585, 90] width 602 height 20
copy strong "[PERSON_NAME]"
click at [712, 394] on div "Paul-Boyd-Engineering-(2) .pdf Paul-Boyd-Engineering-(2) .pdf" at bounding box center [705, 398] width 800 height 67
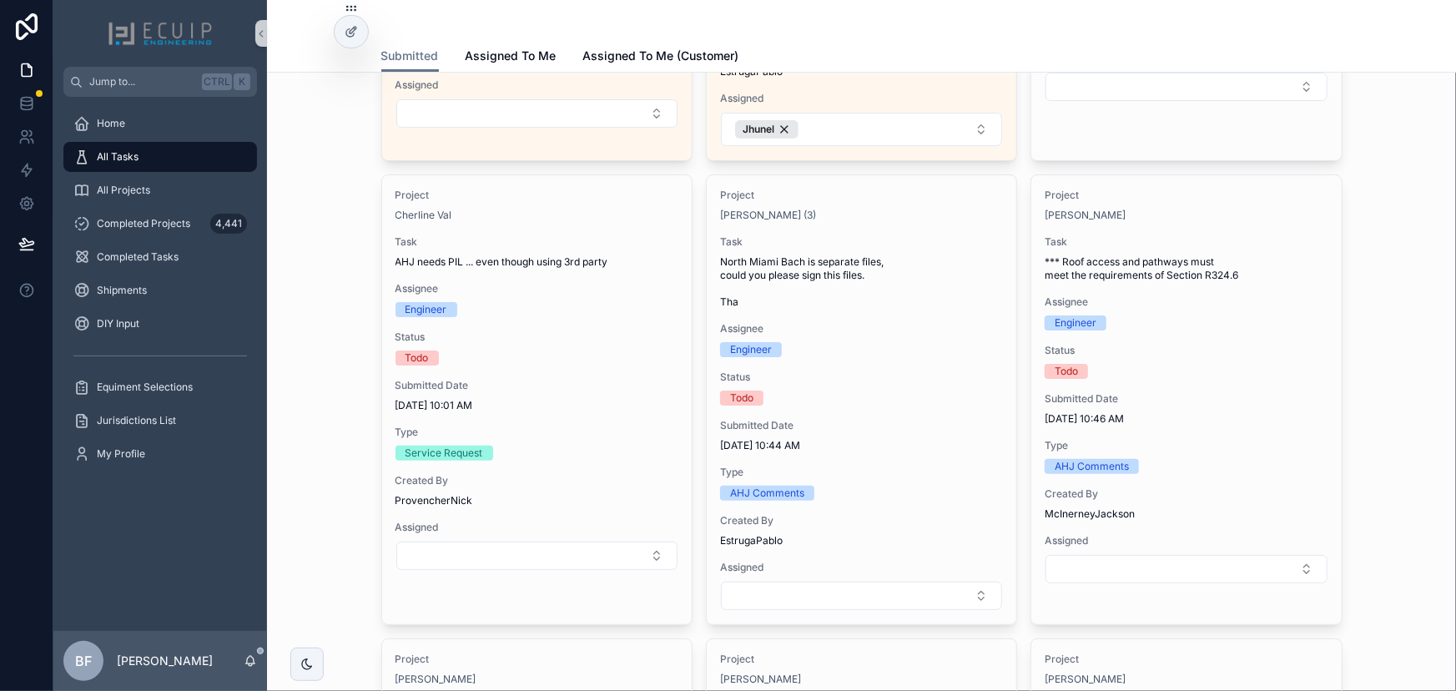
scroll to position [3565, 0]
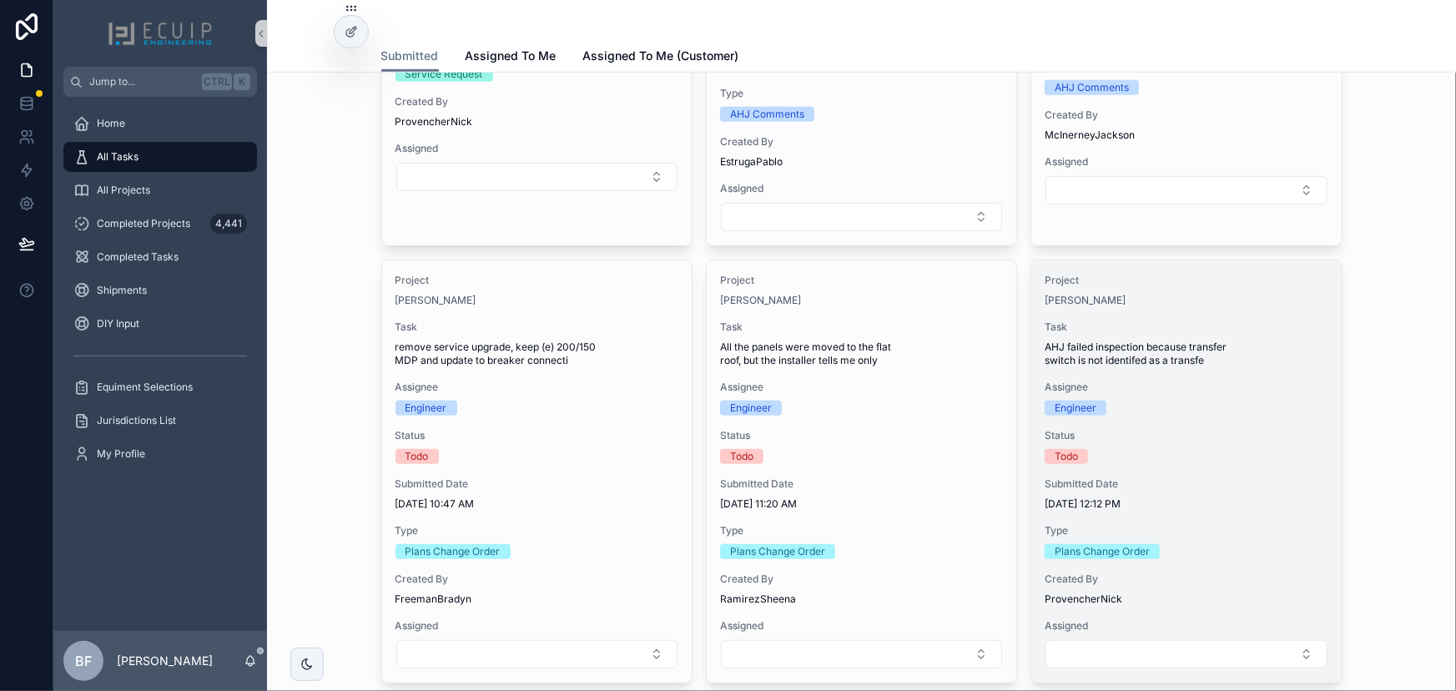
click at [1247, 429] on span "Status" at bounding box center [1186, 435] width 283 height 13
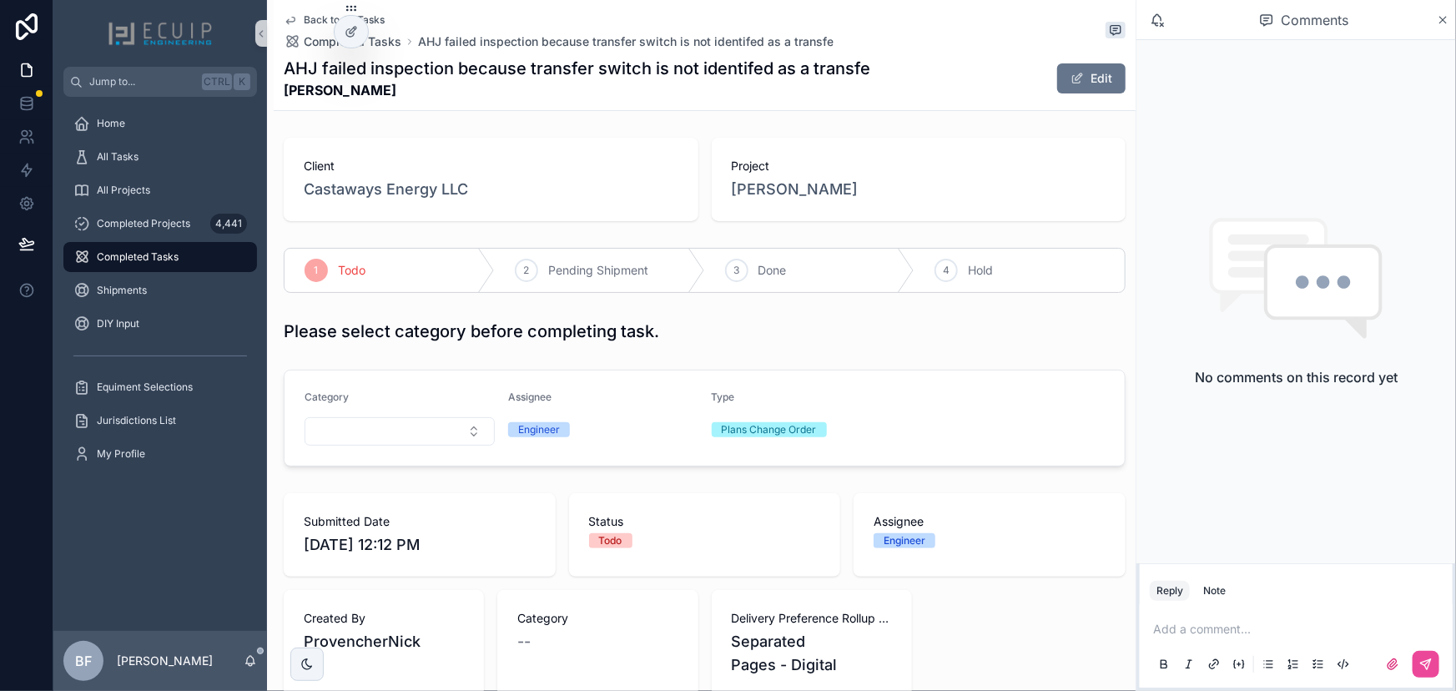
scroll to position [379, 0]
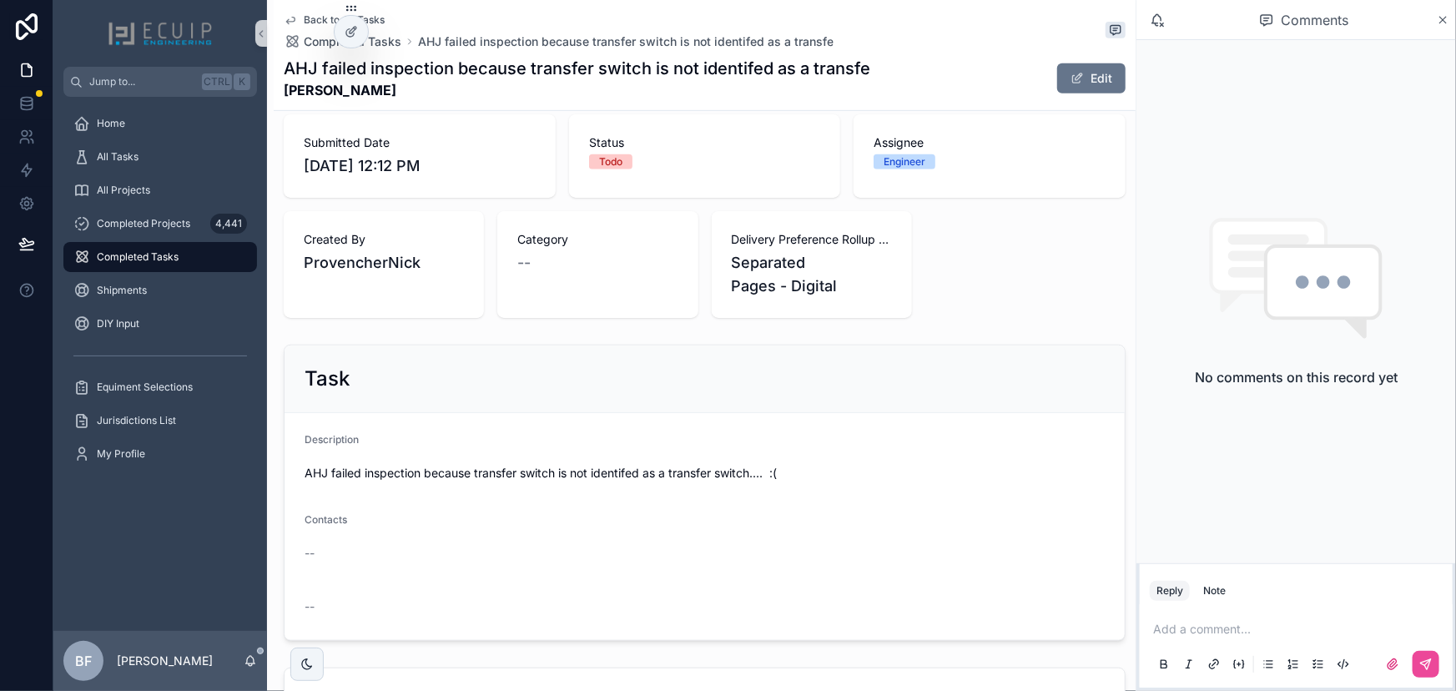
drag, startPoint x: 400, startPoint y: 98, endPoint x: 286, endPoint y: 108, distance: 113.9
click at [286, 108] on div "Back to All Tasks Completed Tasks AHJ failed inspection because transfer switch…" at bounding box center [705, 55] width 842 height 110
copy strong "[PERSON_NAME]"
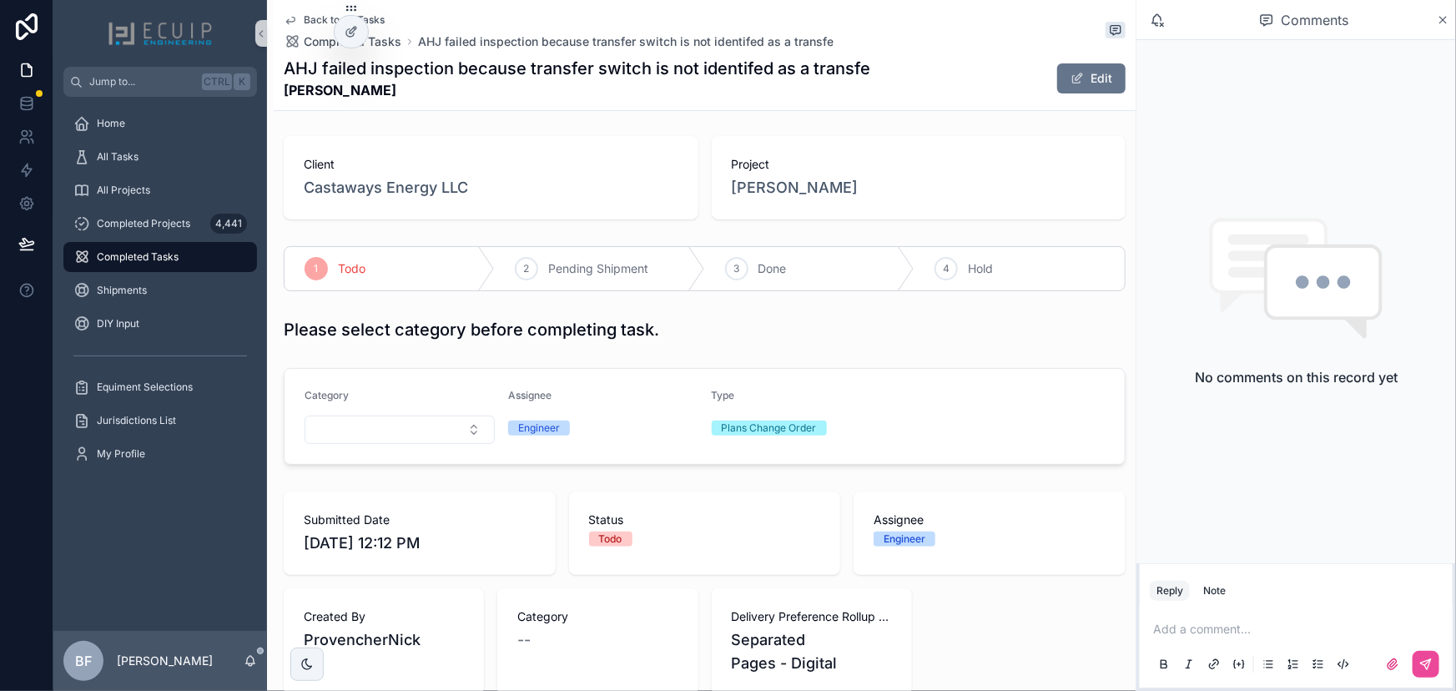
scroll to position [0, 0]
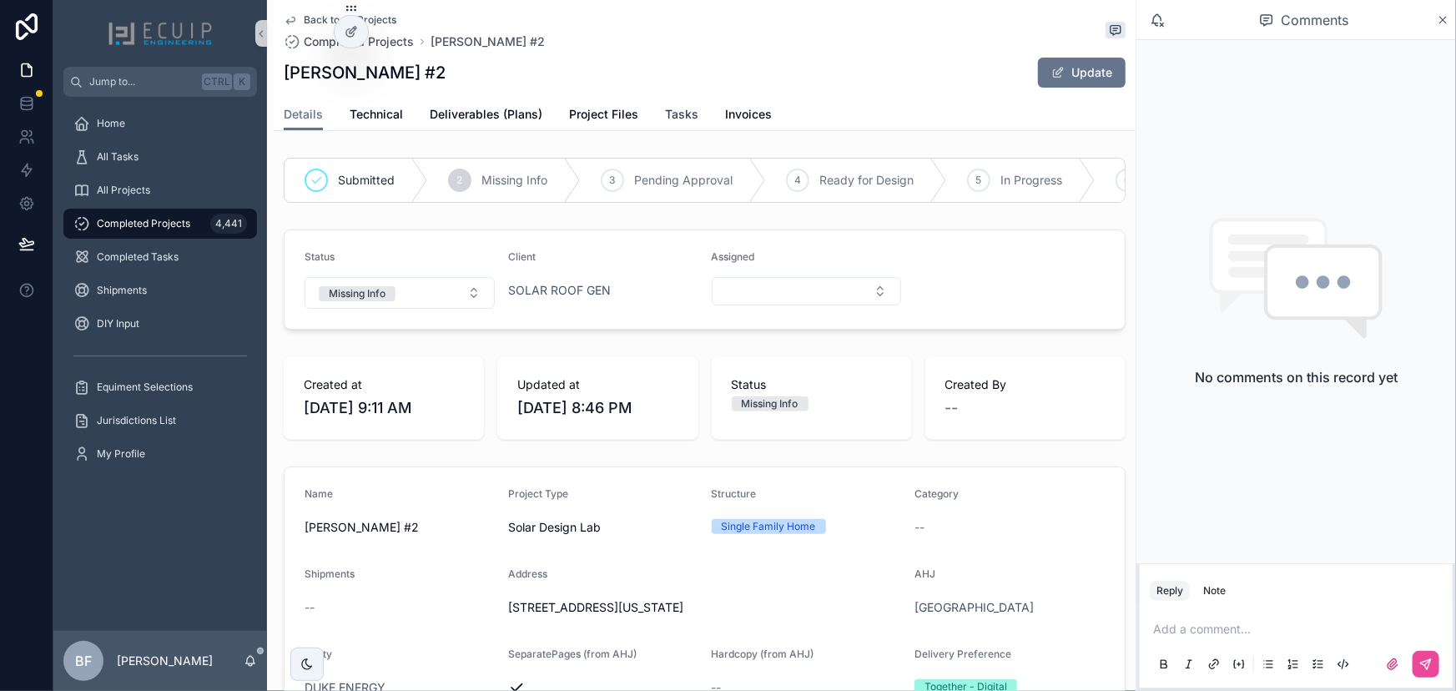
click at [676, 129] on link "Tasks" at bounding box center [681, 115] width 33 height 33
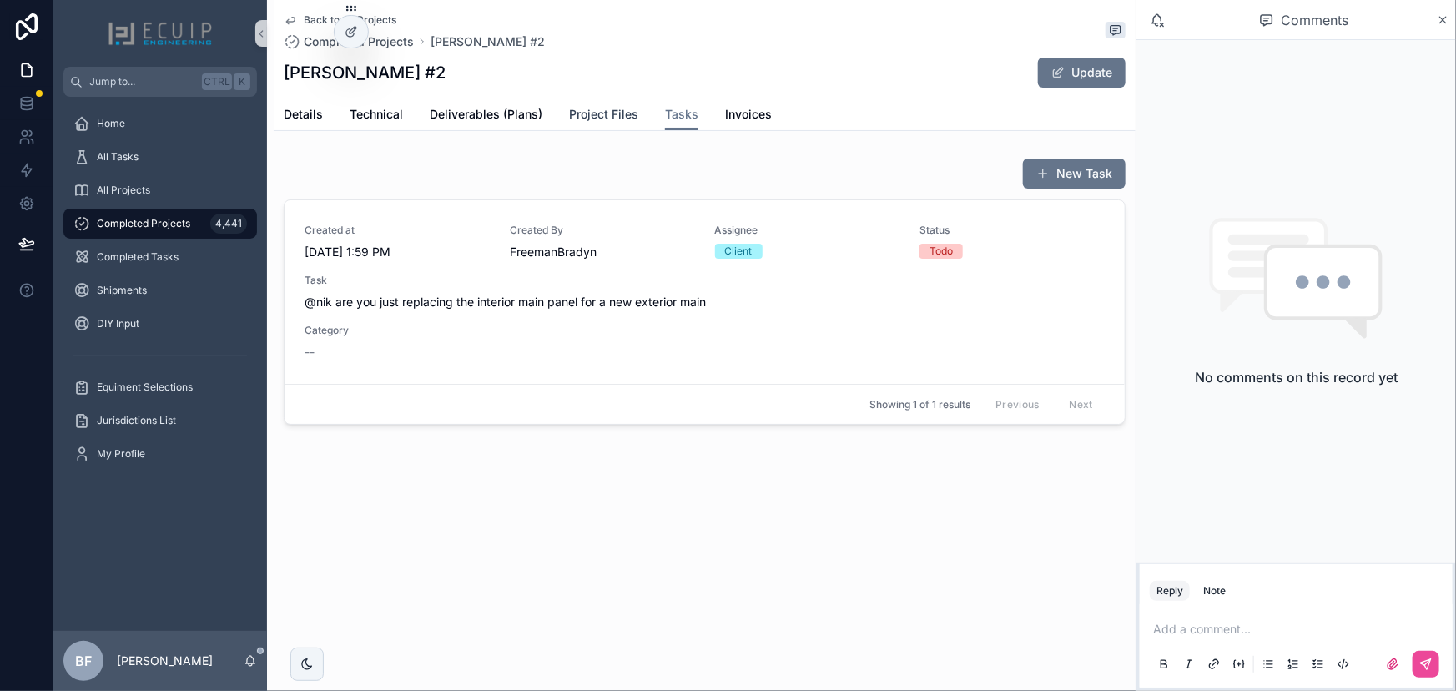
click at [601, 108] on span "Project Files" at bounding box center [603, 114] width 69 height 17
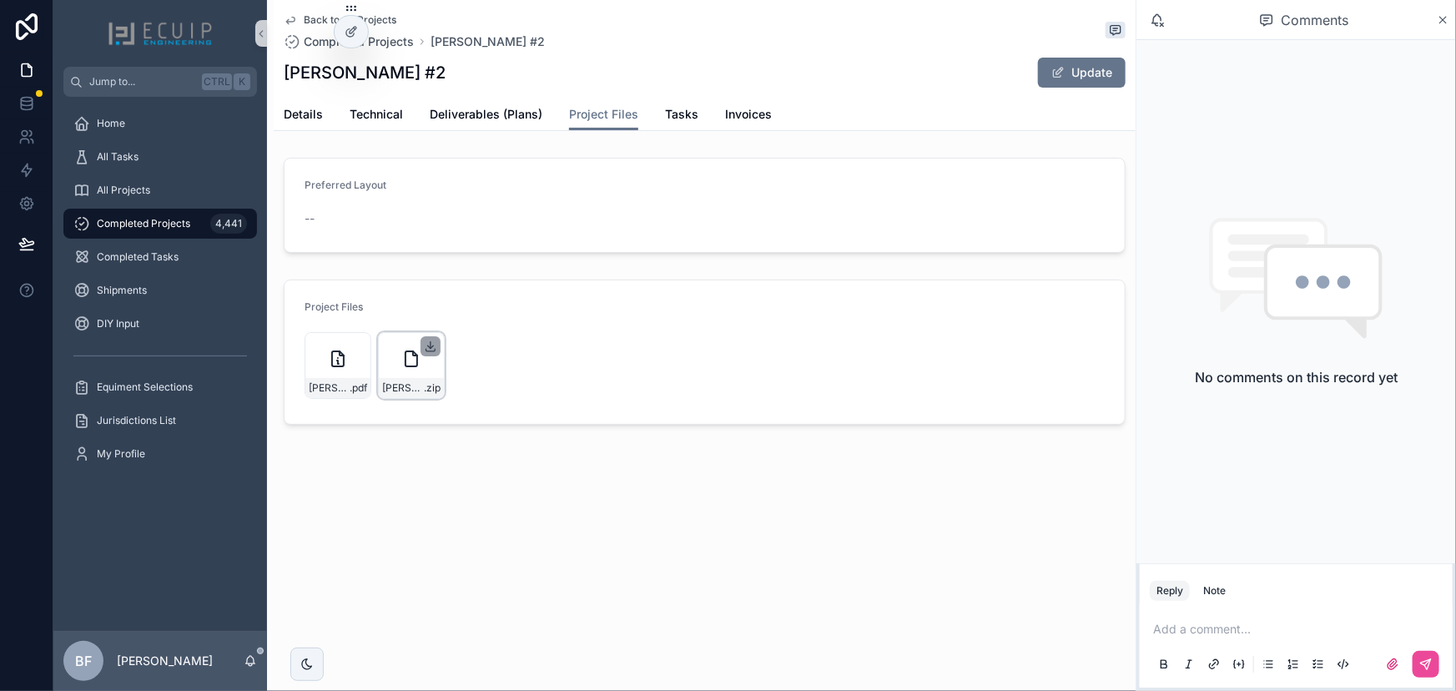
click at [431, 346] on icon "scrollable content" at bounding box center [431, 345] width 0 height 7
click at [672, 106] on span "Tasks" at bounding box center [681, 114] width 33 height 17
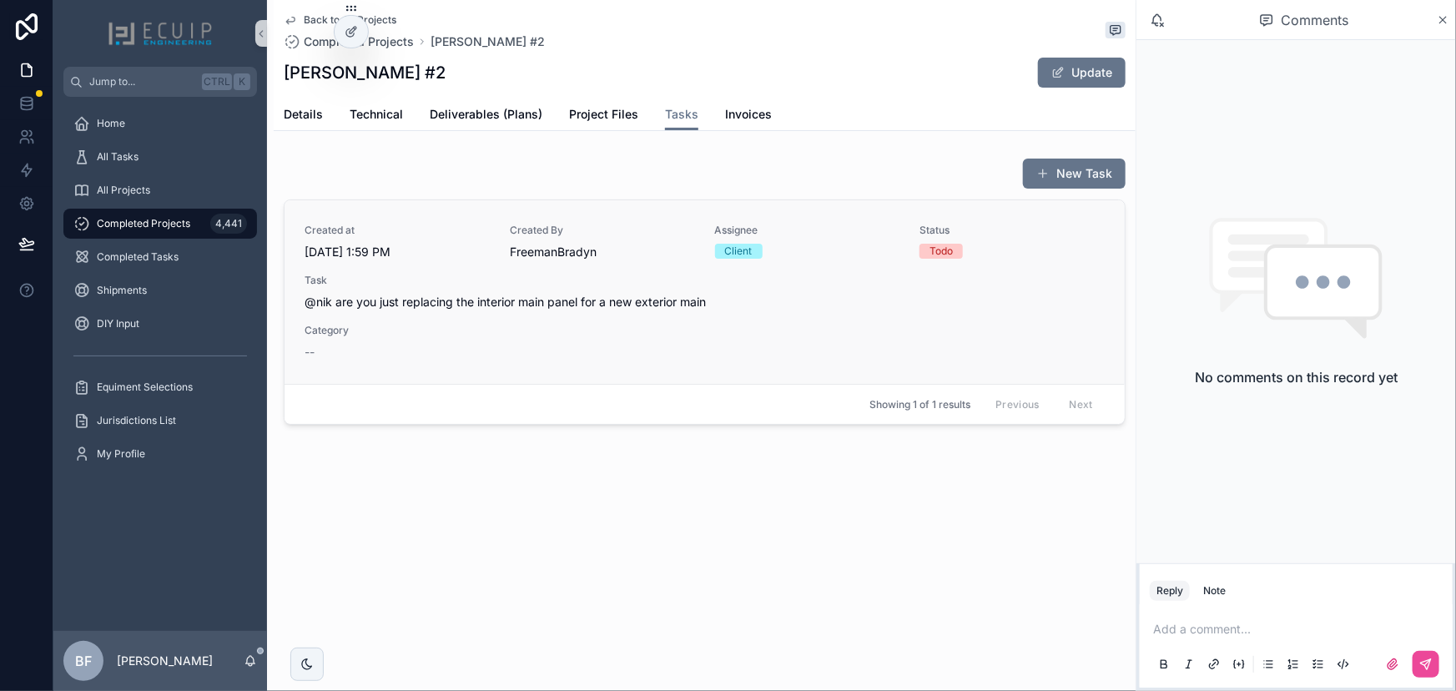
click at [668, 242] on div "Created By FreemanBradyn" at bounding box center [602, 242] width 185 height 37
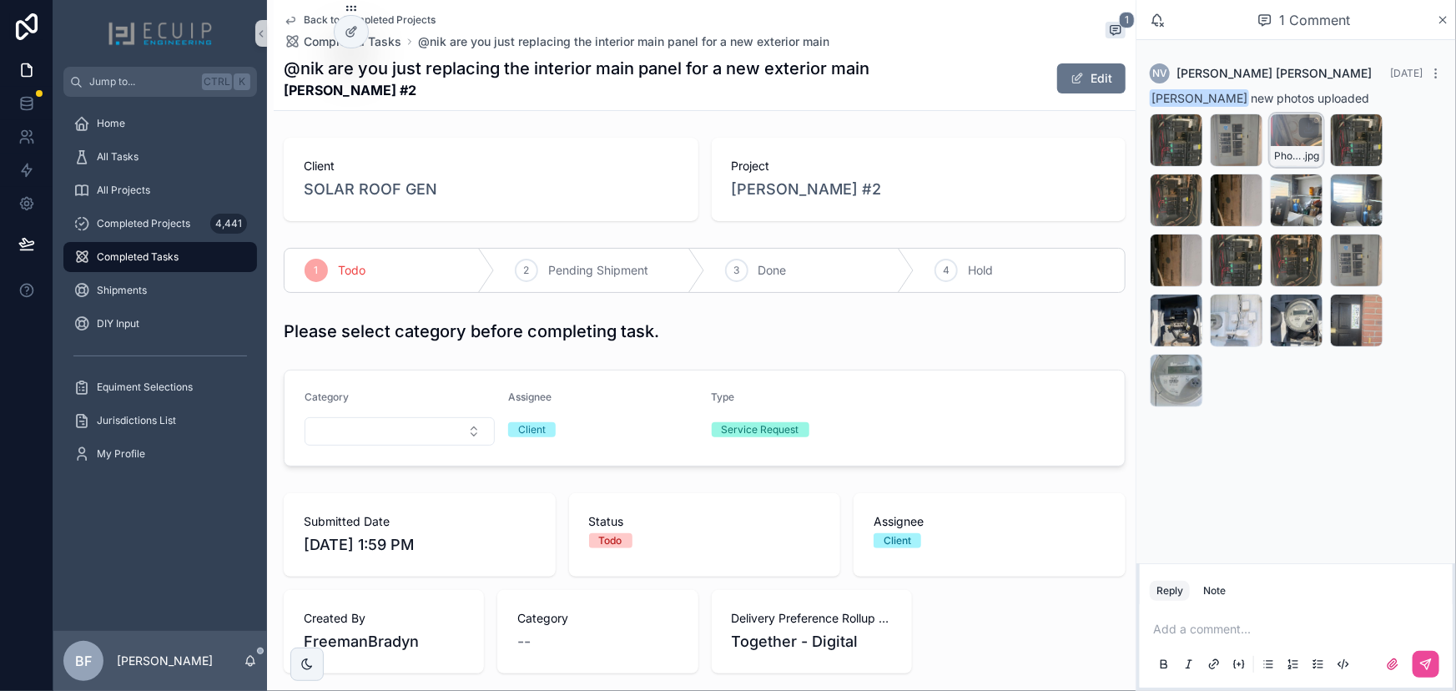
click at [1279, 141] on div "Photo_Main_Service_Panel_with_Cover_Removed-15 .jpg" at bounding box center [1296, 139] width 53 height 53
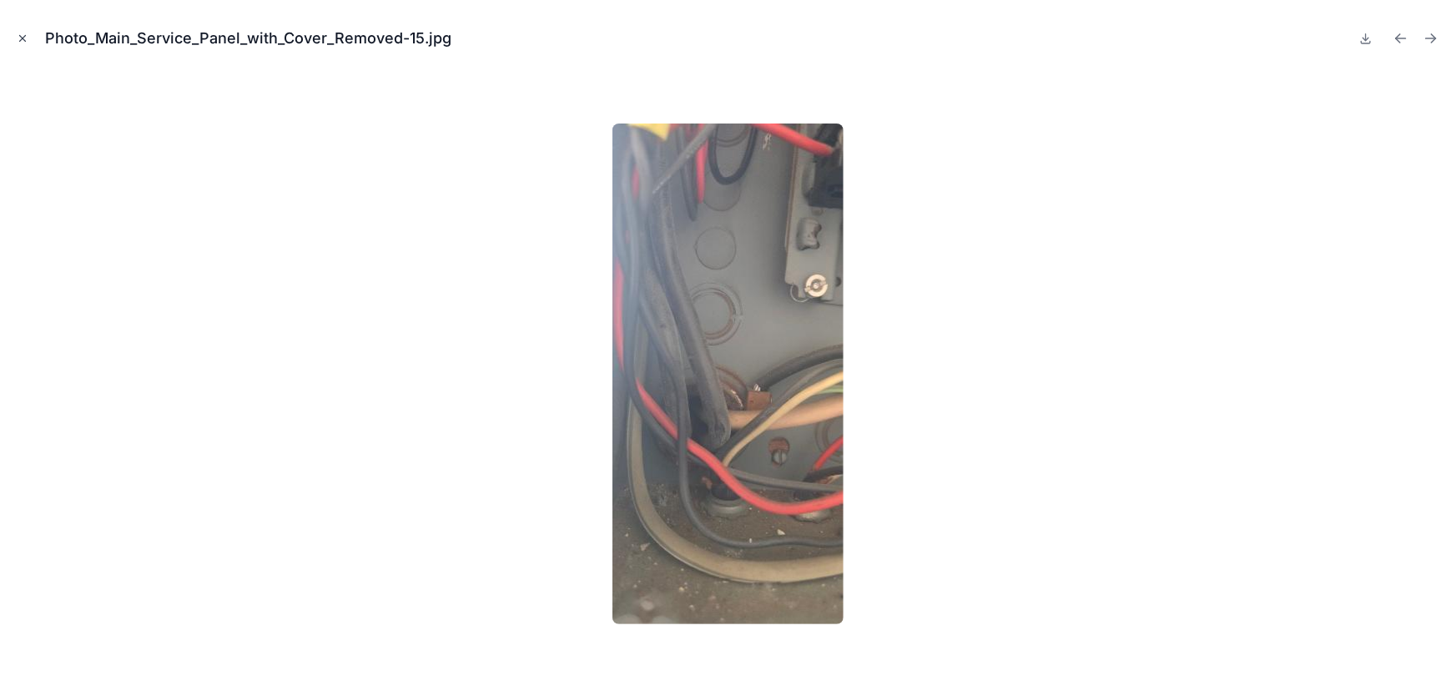
click at [25, 43] on icon "Close modal" at bounding box center [23, 39] width 12 height 12
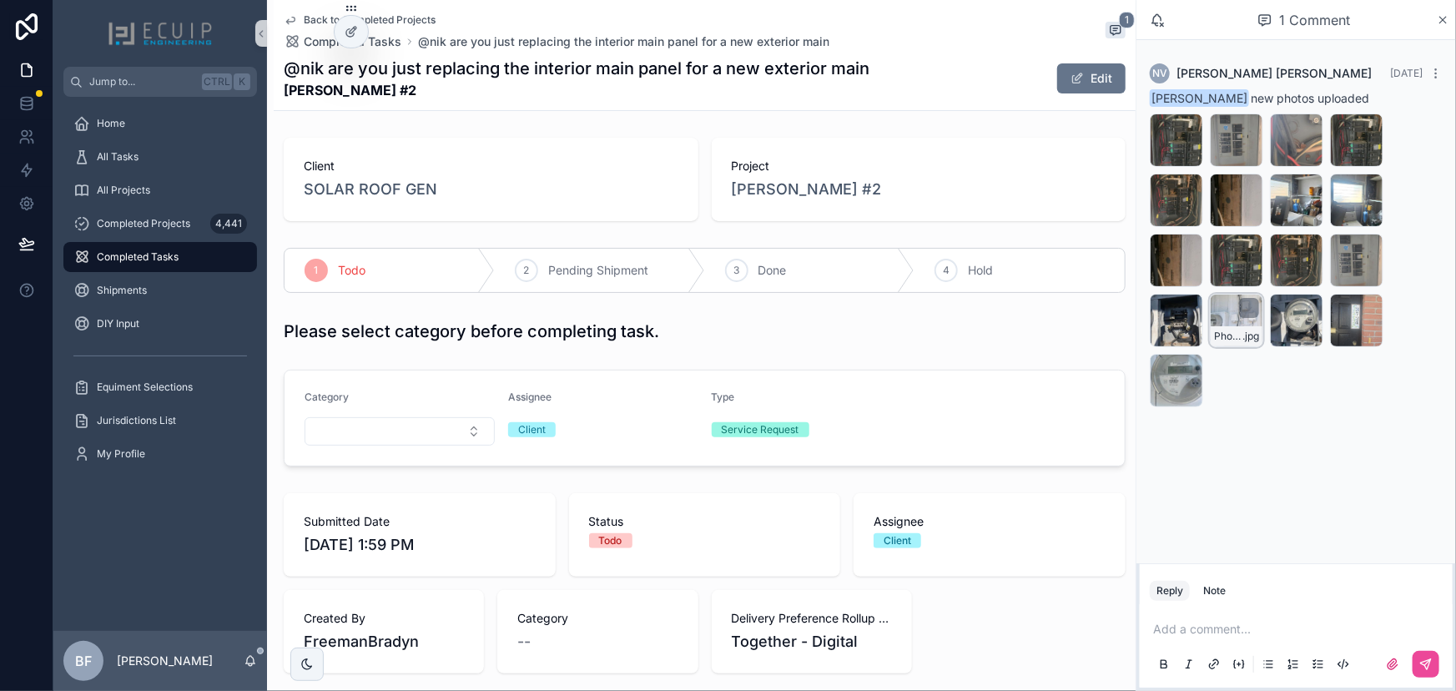
click at [1227, 322] on div "Photo_Utility_Meter-3 .jpg" at bounding box center [1236, 320] width 53 height 53
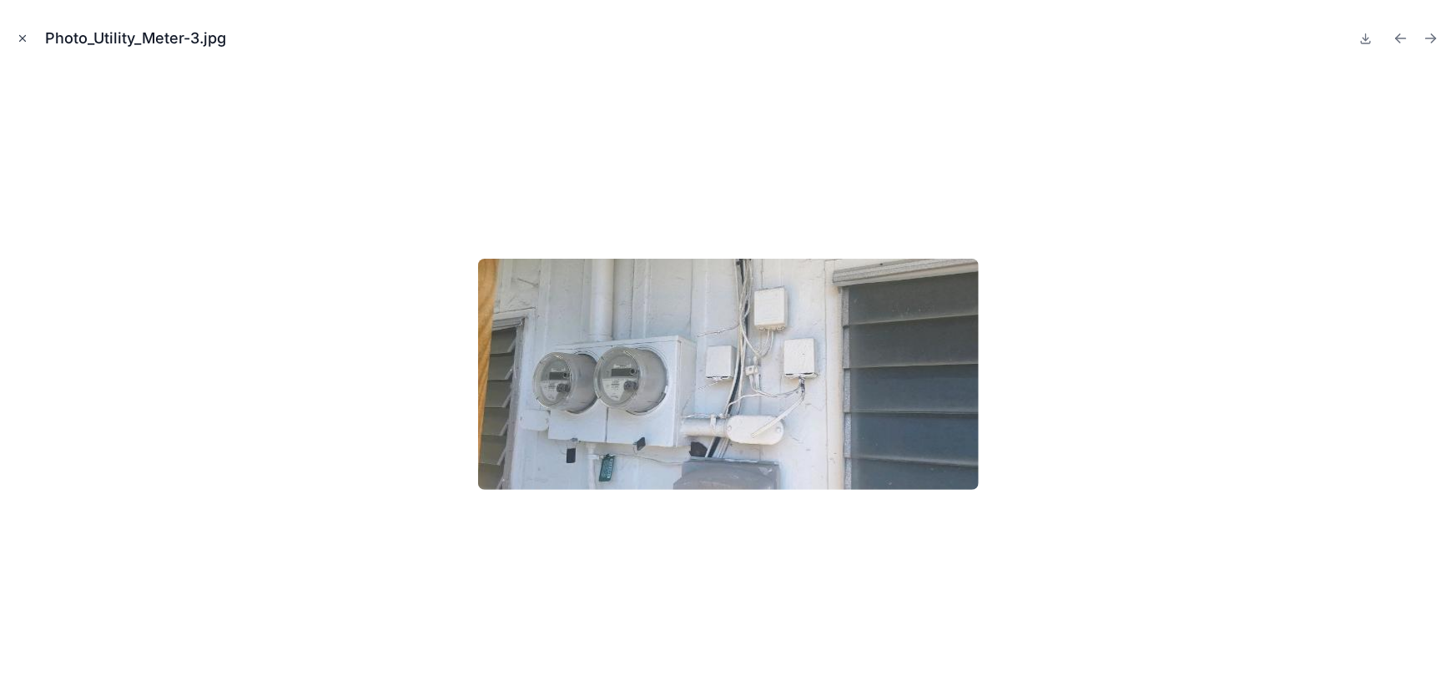
click at [27, 31] on button "Close modal" at bounding box center [22, 38] width 18 height 18
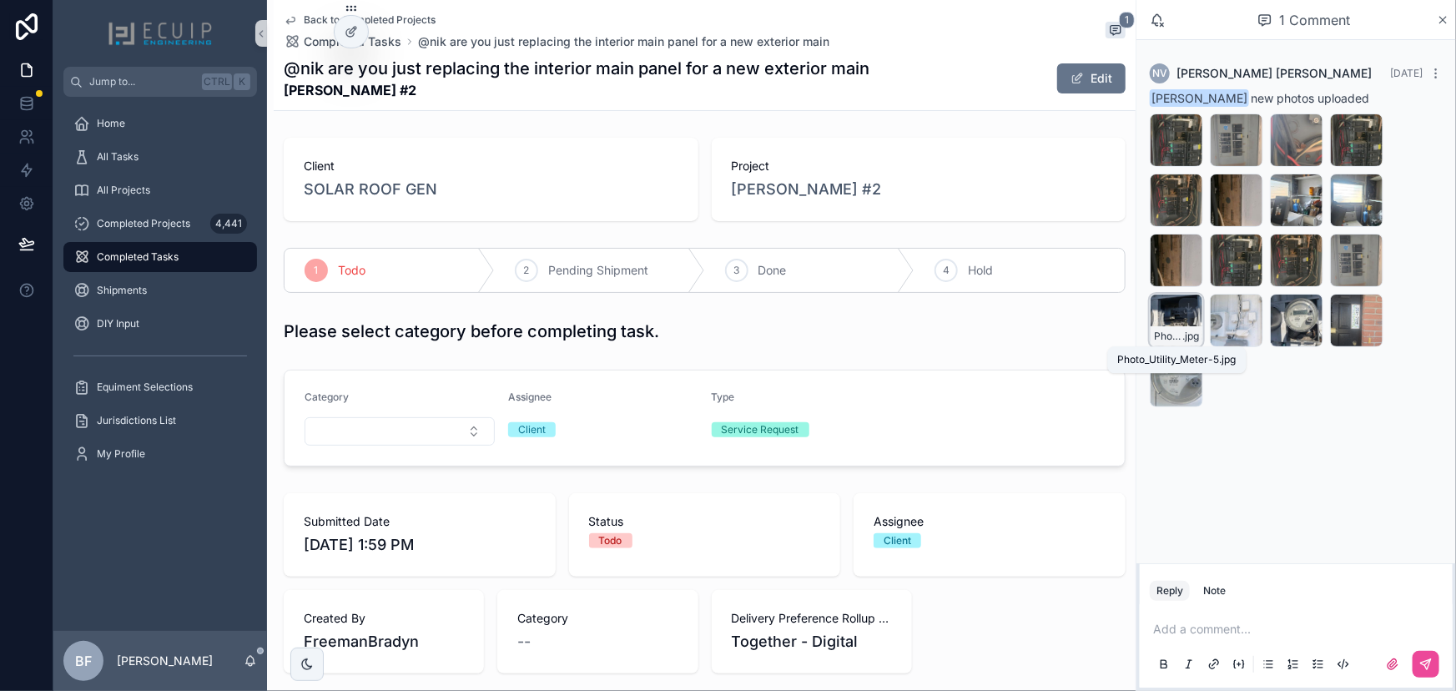
click at [1169, 339] on span "Photo_Utility_Meter-5" at bounding box center [1168, 336] width 28 height 13
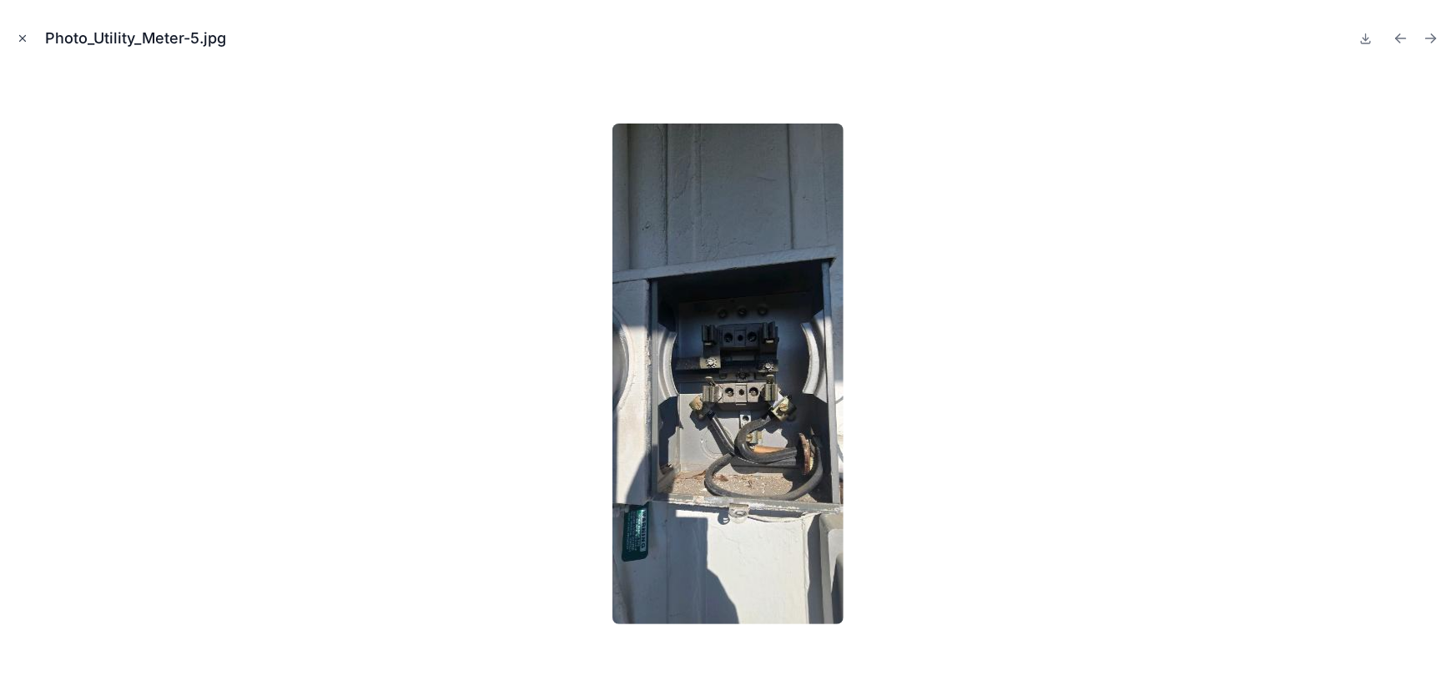
click at [18, 31] on button "Close modal" at bounding box center [22, 38] width 18 height 18
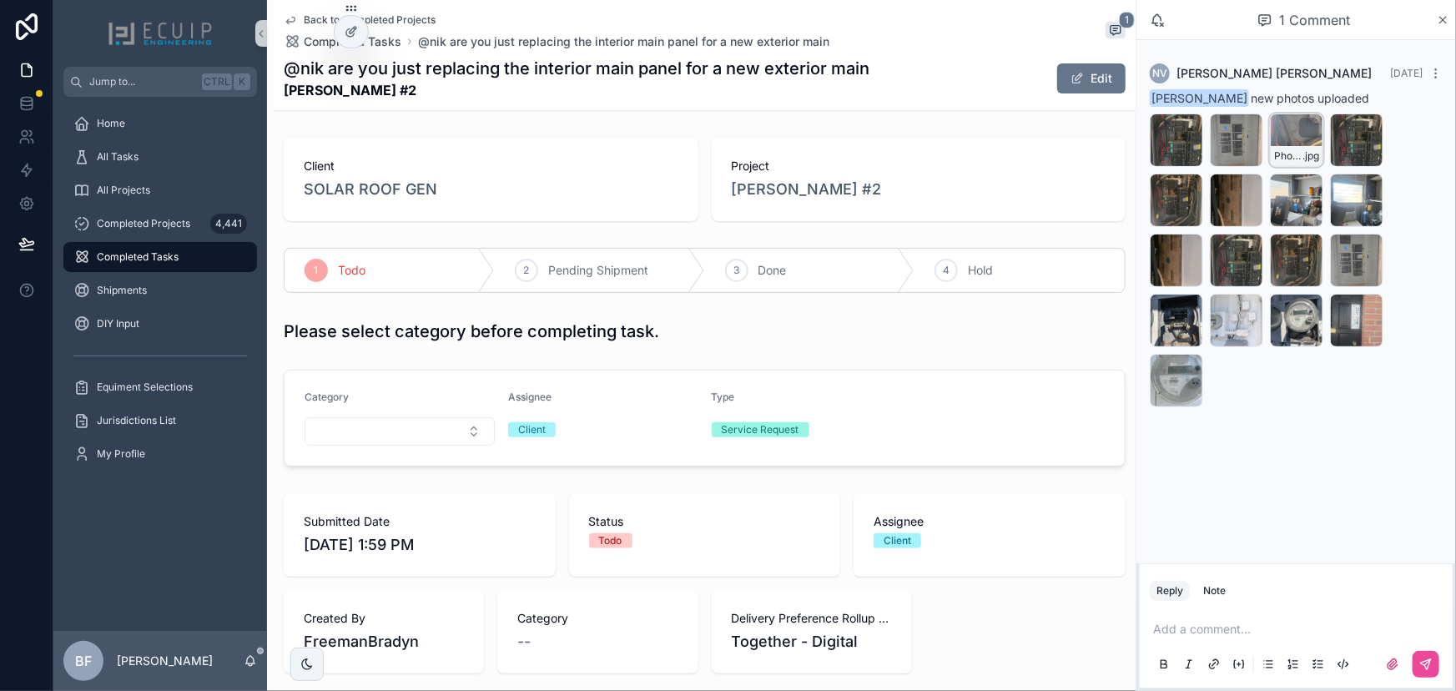
click at [1279, 144] on div "Photo_Main_Service_Panel_with_Cover_Removed-15 .jpg" at bounding box center [1296, 139] width 53 height 53
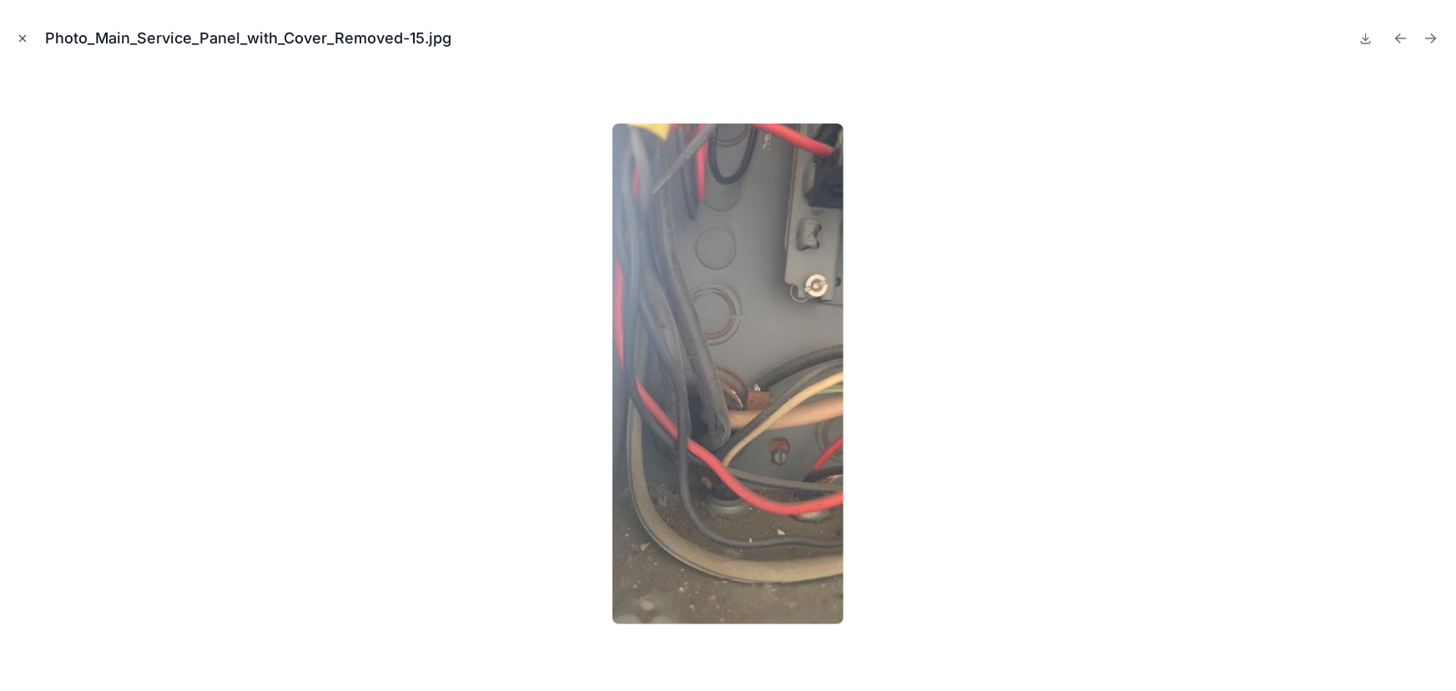
click at [30, 39] on button "Close modal" at bounding box center [22, 38] width 18 height 18
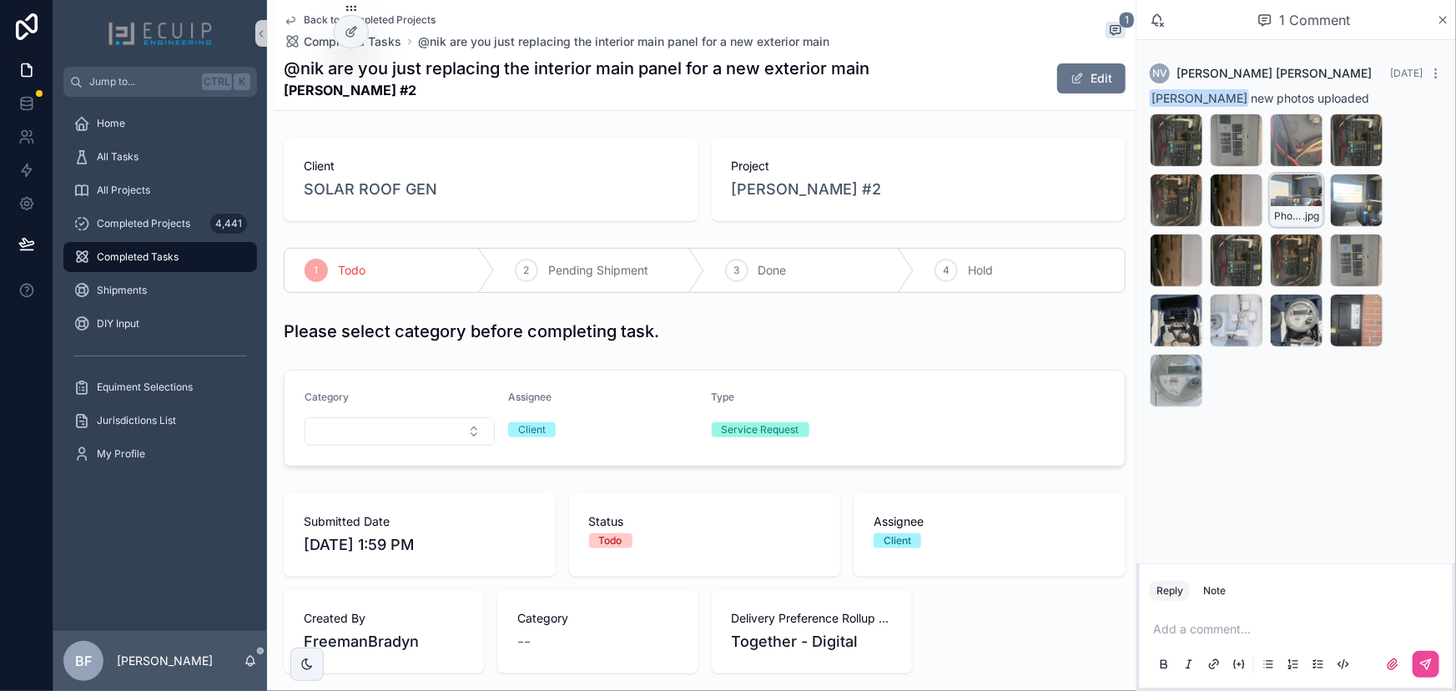
click at [1285, 207] on div "Photo_Main_Service_Panel_Location-11 .jpg" at bounding box center [1297, 216] width 52 height 20
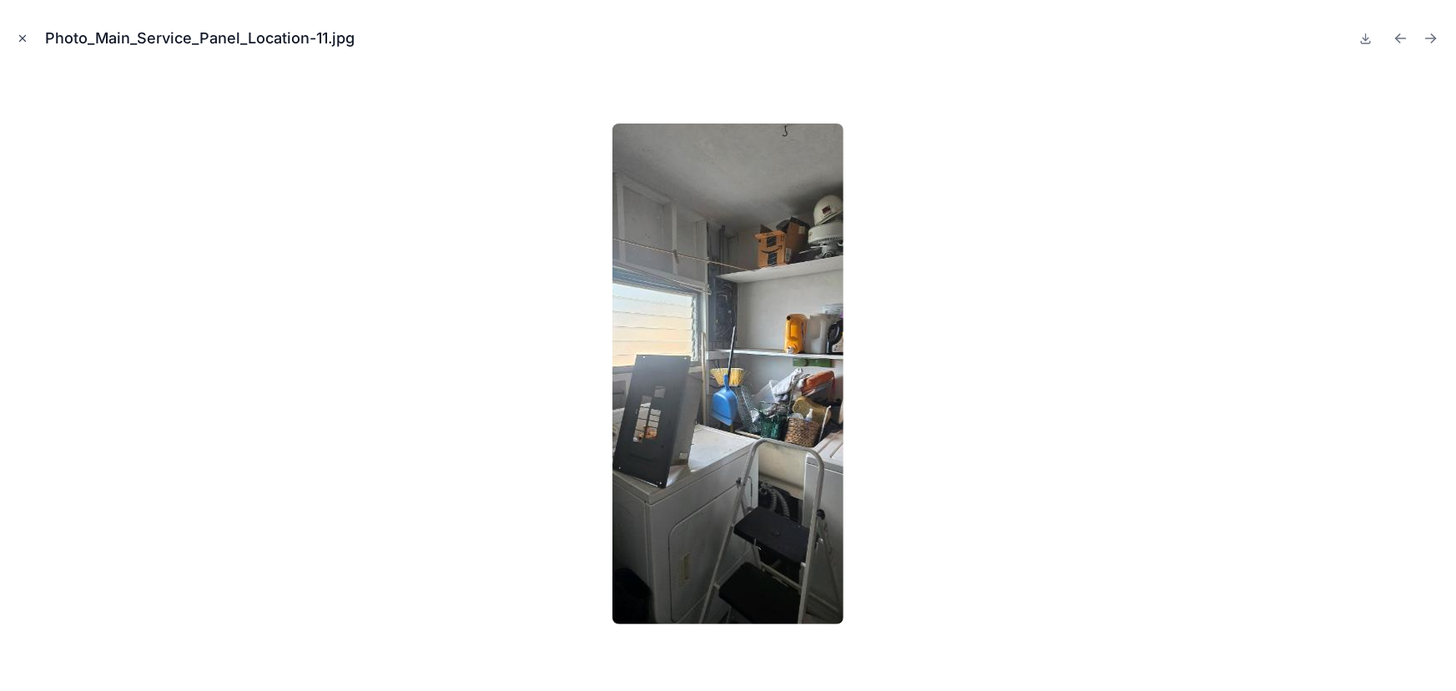
click at [15, 49] on div "Photo_Main_Service_Panel_Location-11.jpg" at bounding box center [727, 38] width 1429 height 50
click at [18, 43] on icon "Close modal" at bounding box center [23, 39] width 12 height 12
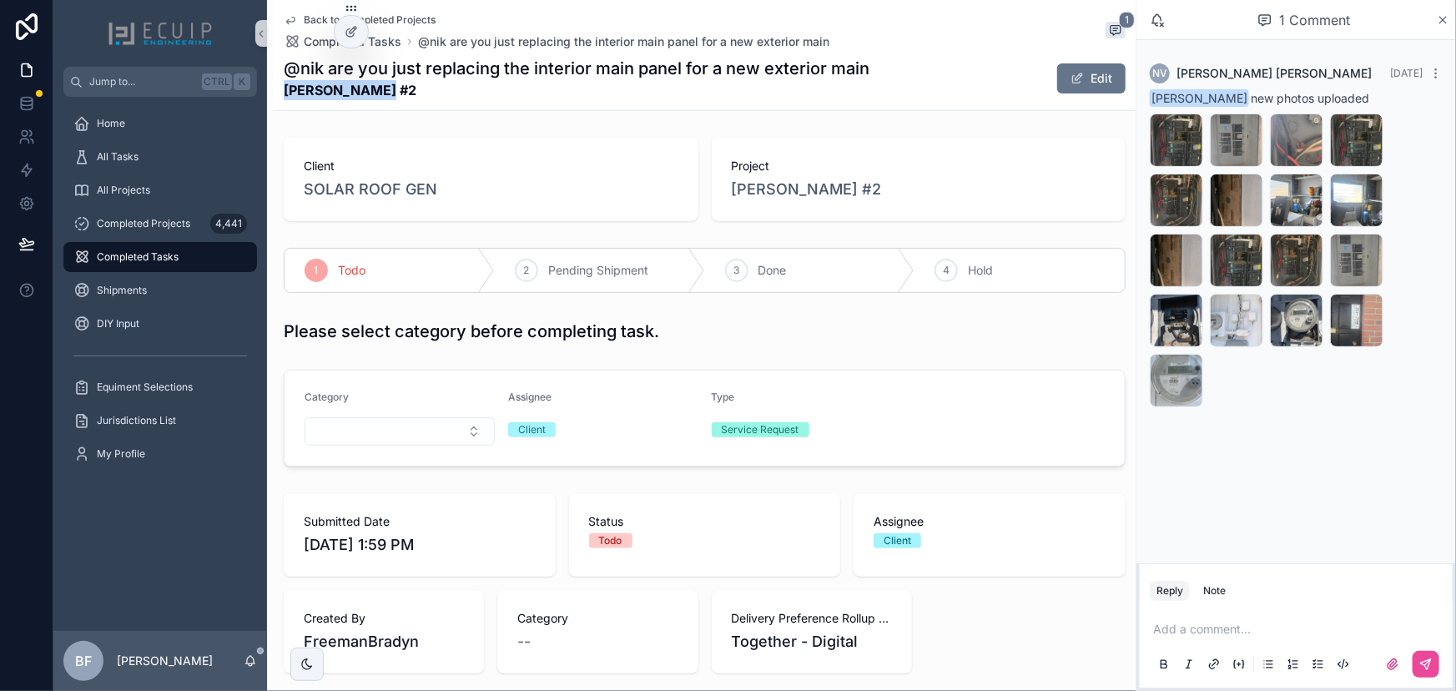
drag, startPoint x: 394, startPoint y: 92, endPoint x: 271, endPoint y: 98, distance: 122.8
click at [271, 98] on div "Back to Completed Projects Completed Tasks @nik are you just replacing the inte…" at bounding box center [701, 641] width 869 height 1282
copy strong "Eric Wills #2"
click at [979, 371] on form "Category Assignee Client Type Service Request" at bounding box center [705, 417] width 840 height 95
click at [758, 275] on span "Done" at bounding box center [772, 270] width 28 height 17
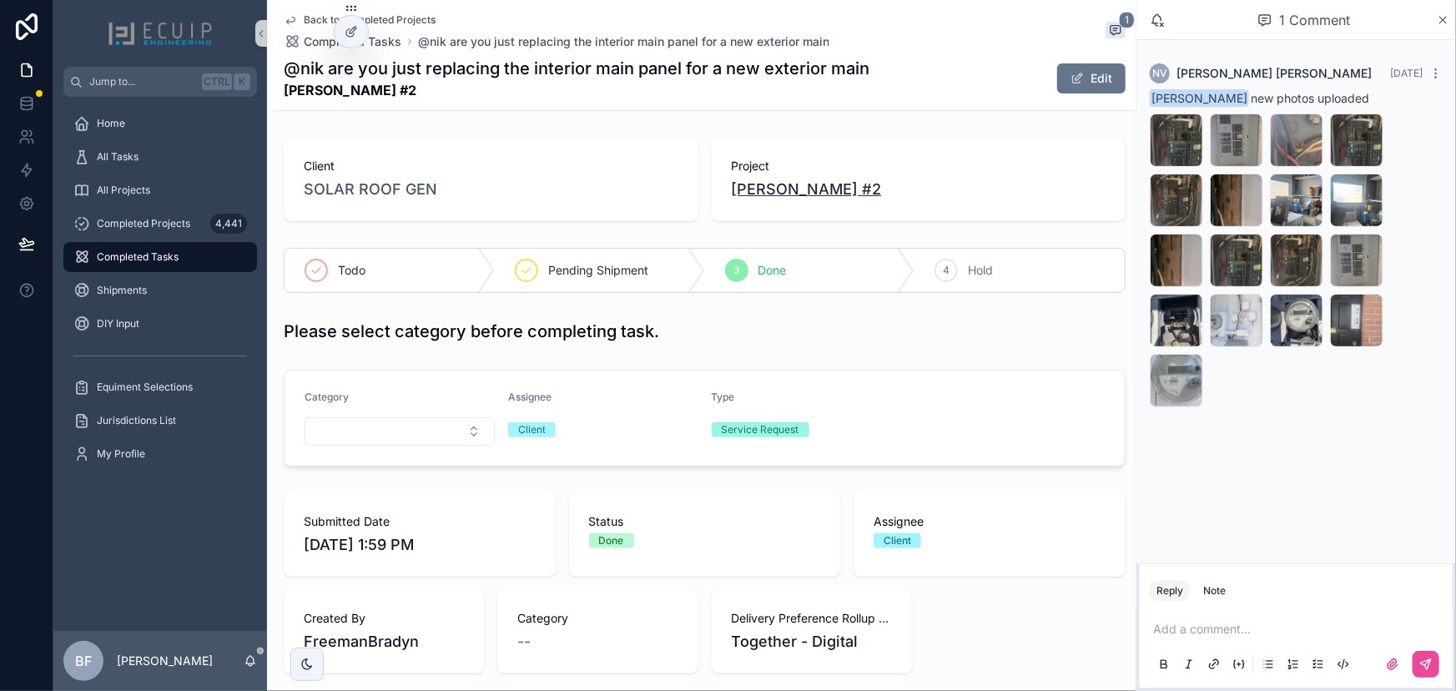
click at [794, 193] on span "Eric Wills #2" at bounding box center [807, 189] width 150 height 23
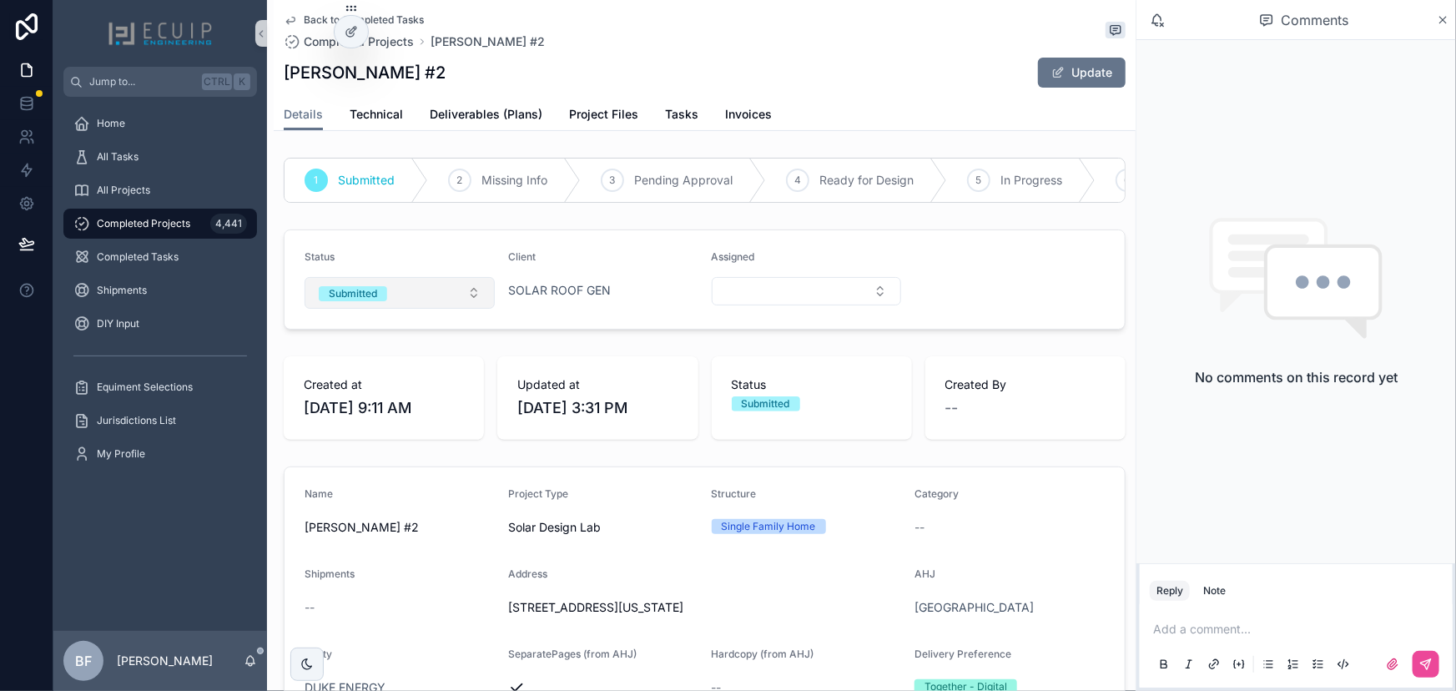
click at [409, 309] on button "Submitted" at bounding box center [400, 293] width 190 height 32
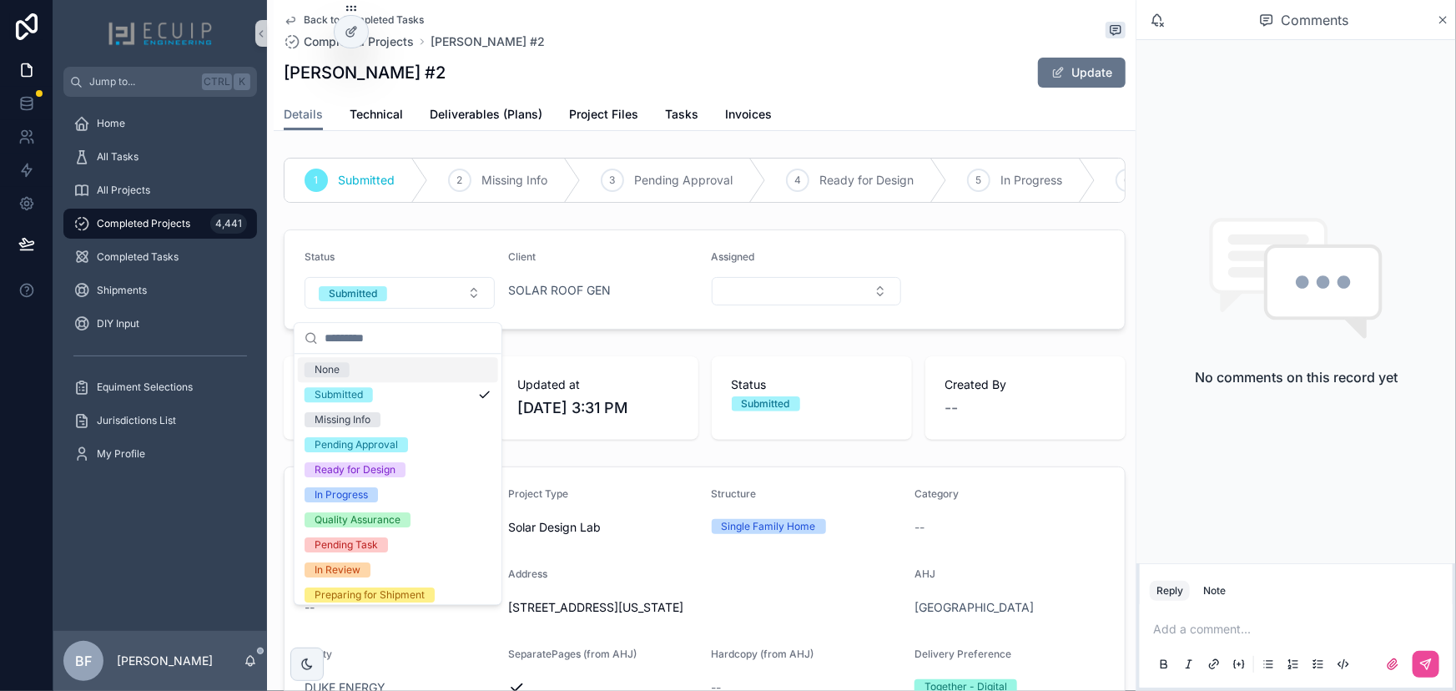
click at [474, 247] on form "Status Submitted Client SOLAR ROOF GEN Assigned" at bounding box center [705, 279] width 840 height 98
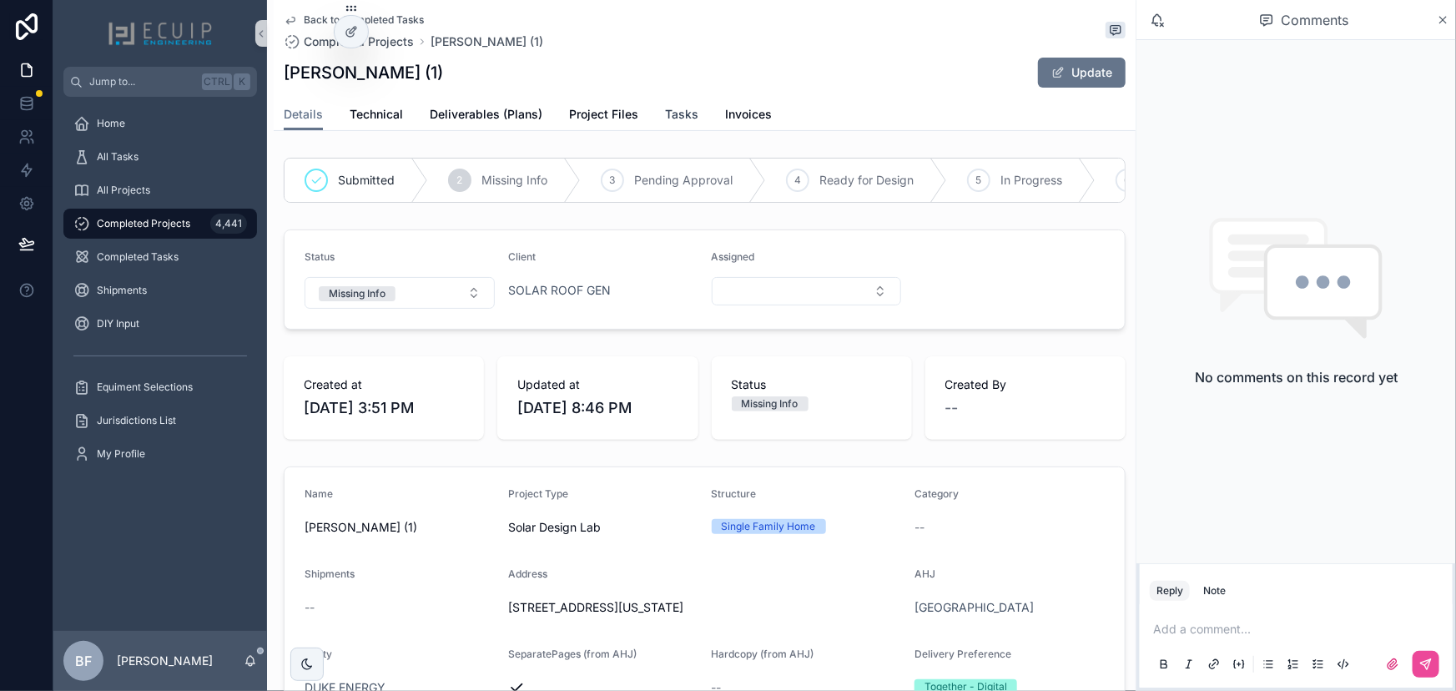
drag, startPoint x: 674, startPoint y: 105, endPoint x: 668, endPoint y: 140, distance: 35.5
click at [674, 106] on span "Tasks" at bounding box center [681, 114] width 33 height 17
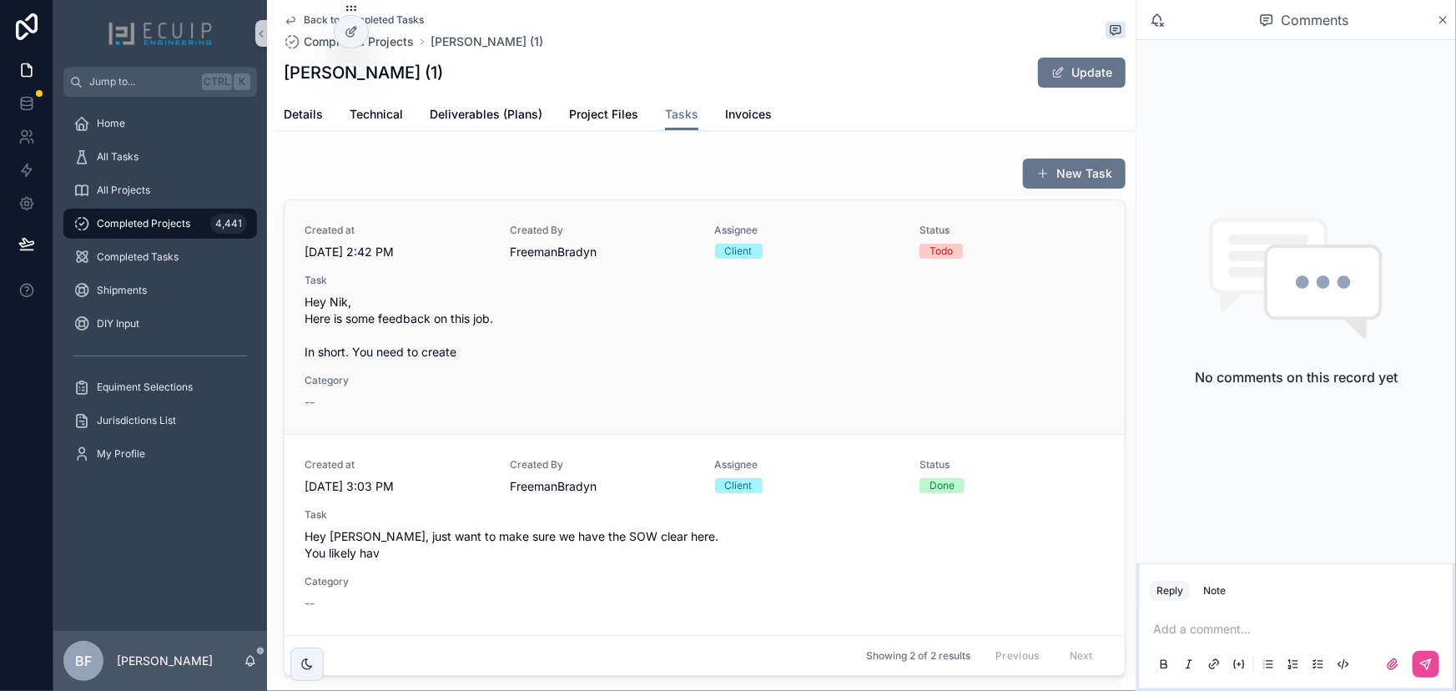
click at [626, 325] on span "Hey Nik, Here is some feedback on this job. In short. You need to create" at bounding box center [705, 327] width 800 height 67
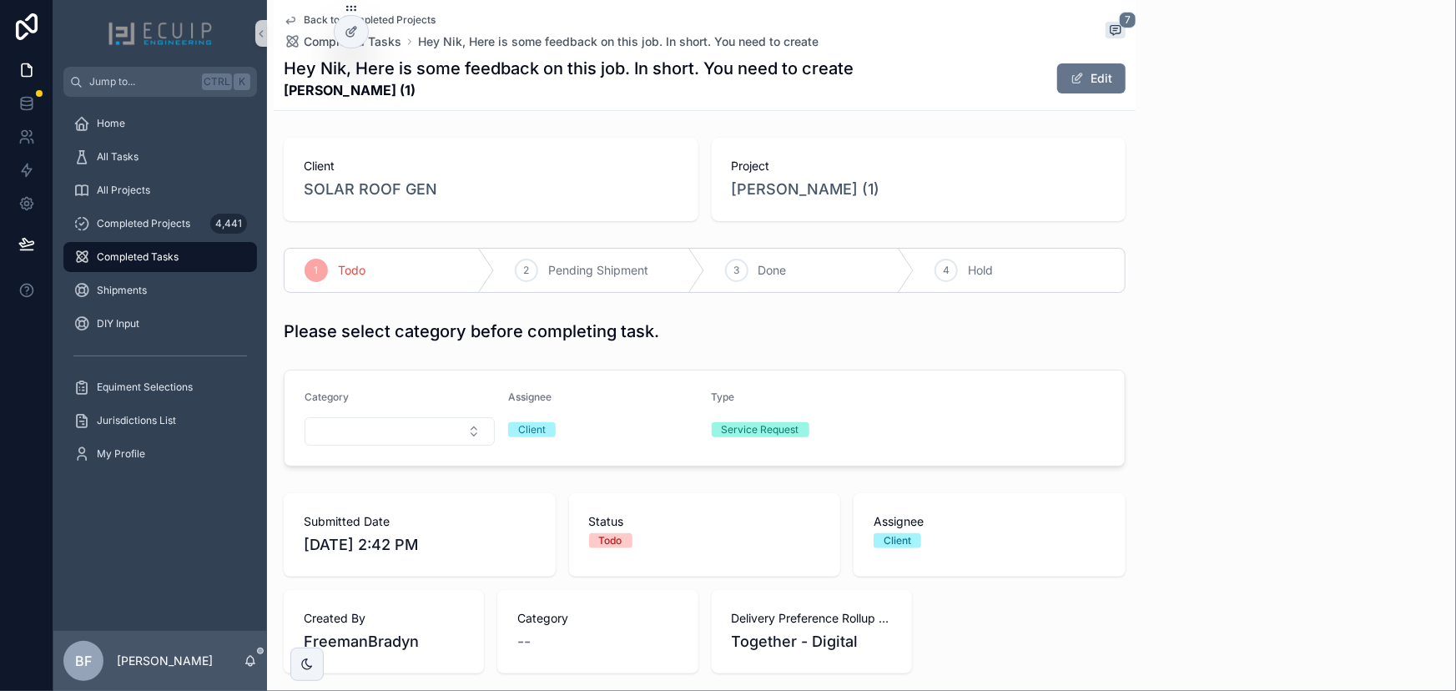
scroll to position [480, 0]
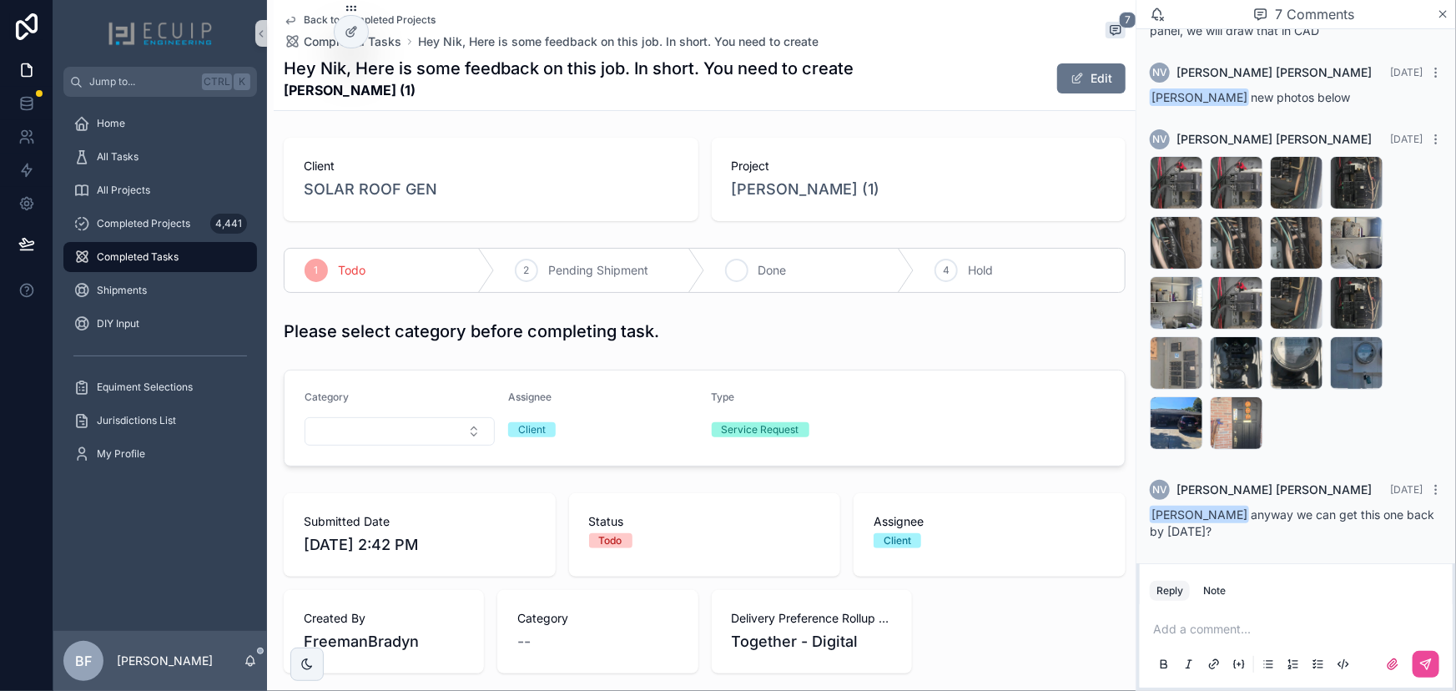
click at [749, 274] on div "3 Done" at bounding box center [810, 270] width 210 height 43
click at [764, 191] on span "[PERSON_NAME] (1)" at bounding box center [806, 189] width 149 height 23
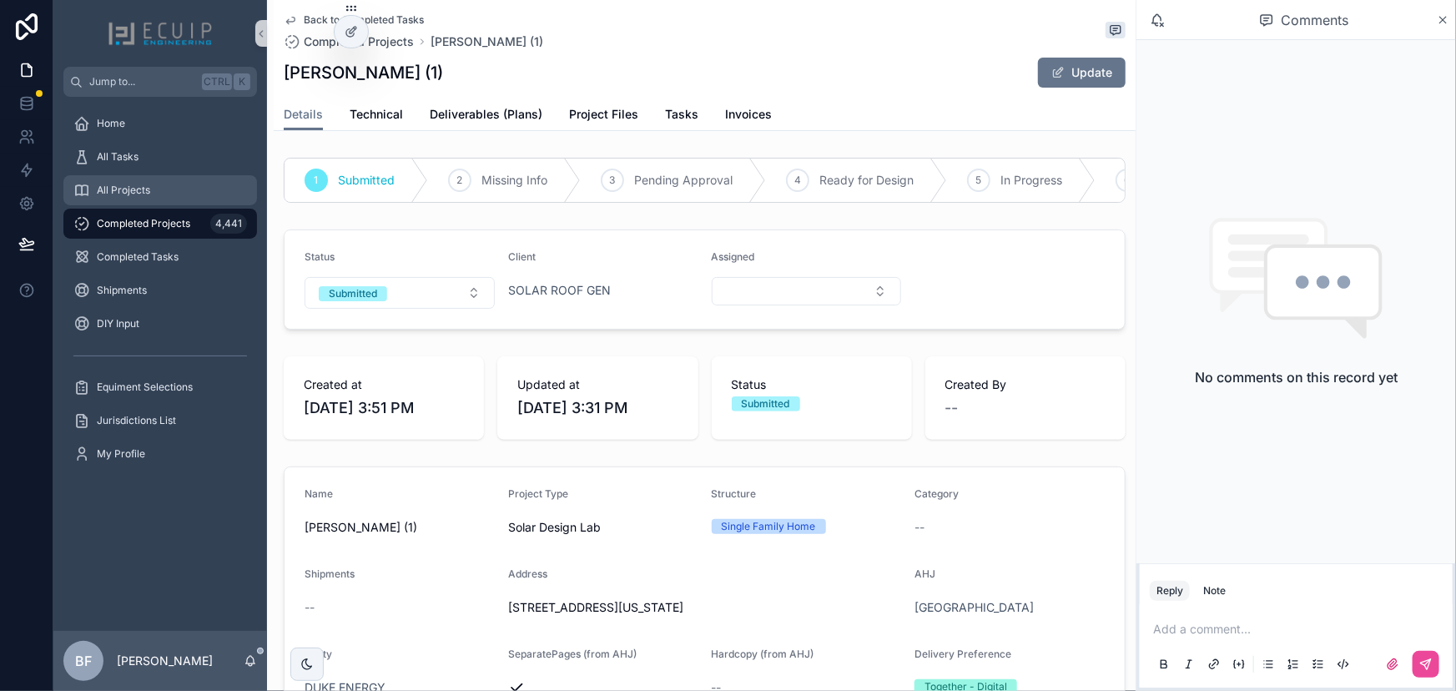
click at [118, 180] on div "All Projects" at bounding box center [160, 190] width 174 height 27
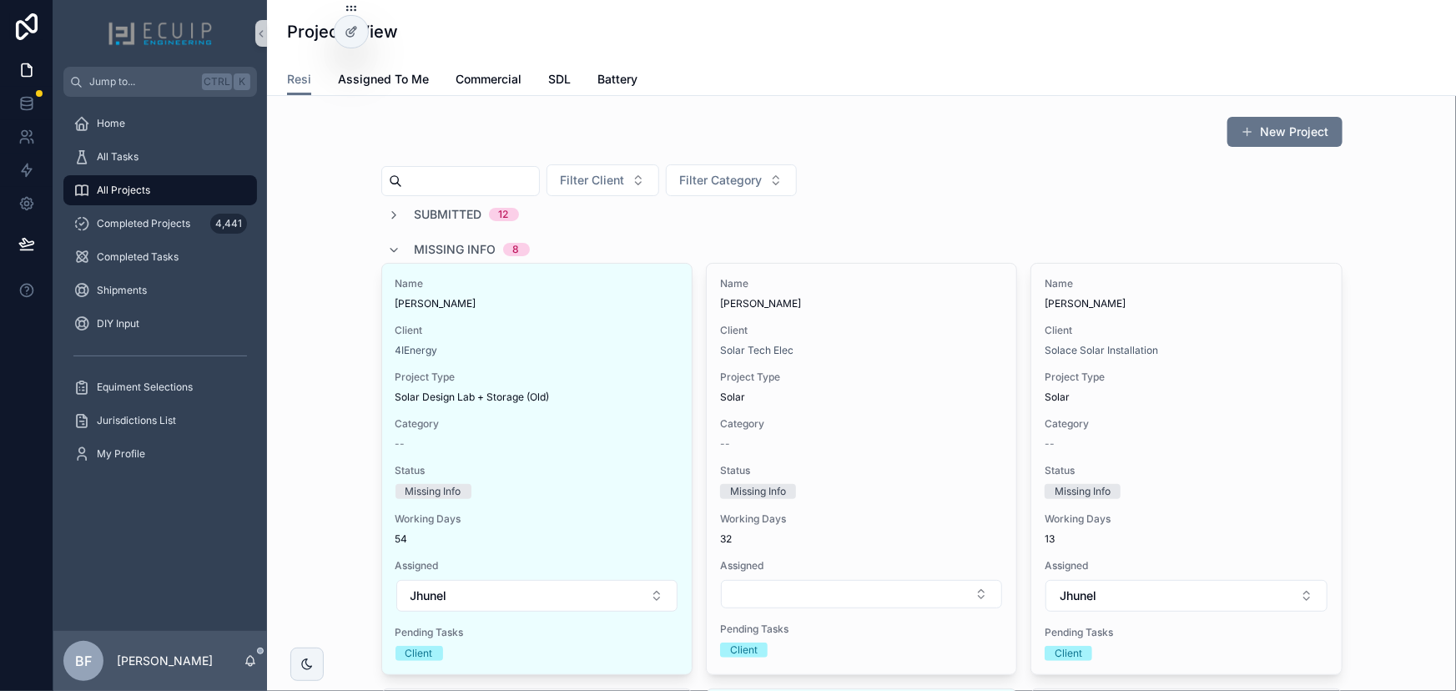
click at [450, 187] on input "scrollable content" at bounding box center [470, 180] width 137 height 23
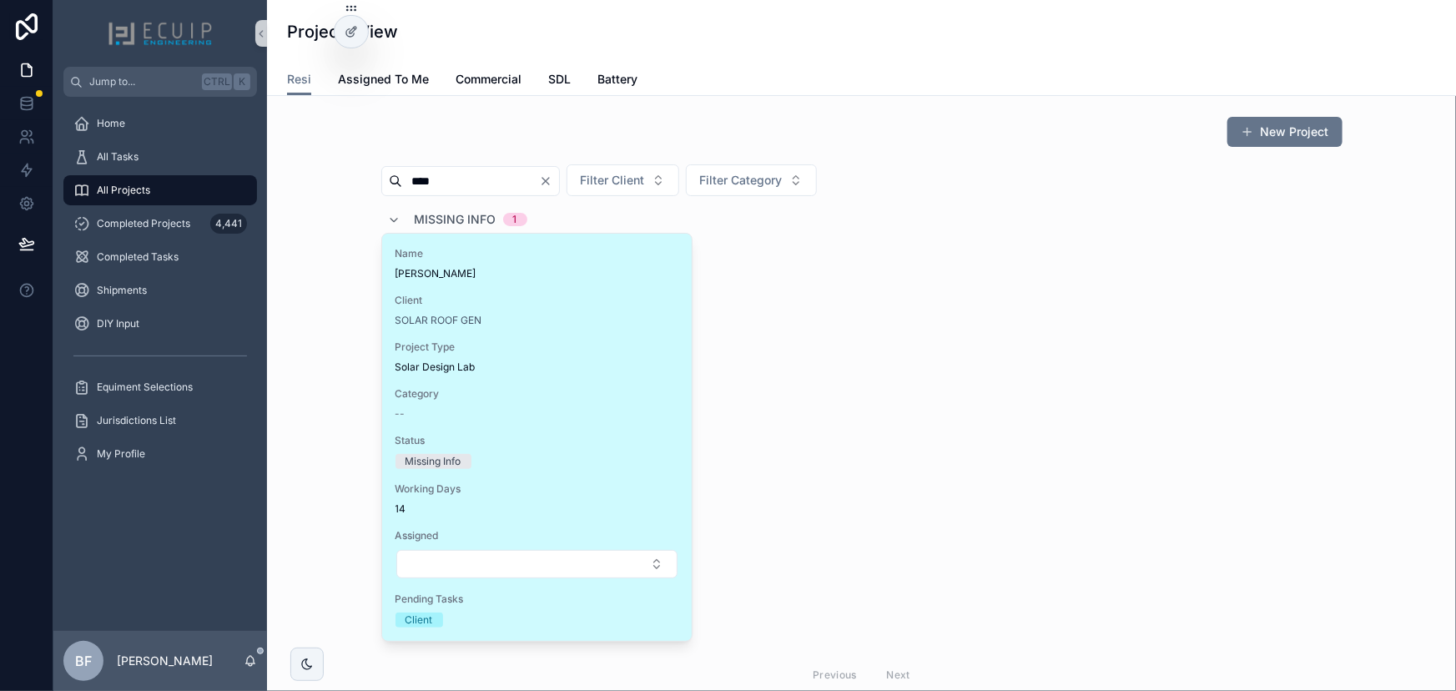
type input "****"
click at [550, 292] on div "Name [PERSON_NAME] Client SOLAR ROOF GEN Project Type Solar Design Lab Category…" at bounding box center [537, 437] width 310 height 407
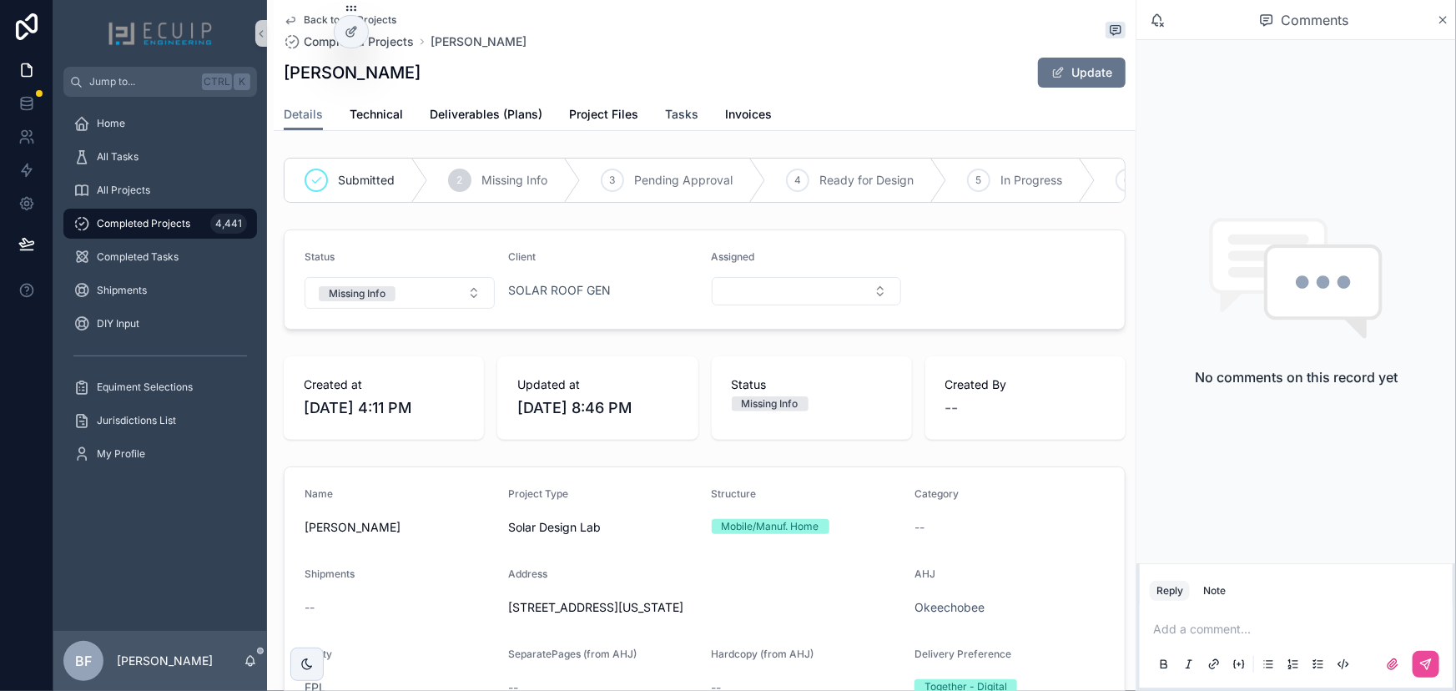
click at [680, 123] on link "Tasks" at bounding box center [681, 115] width 33 height 33
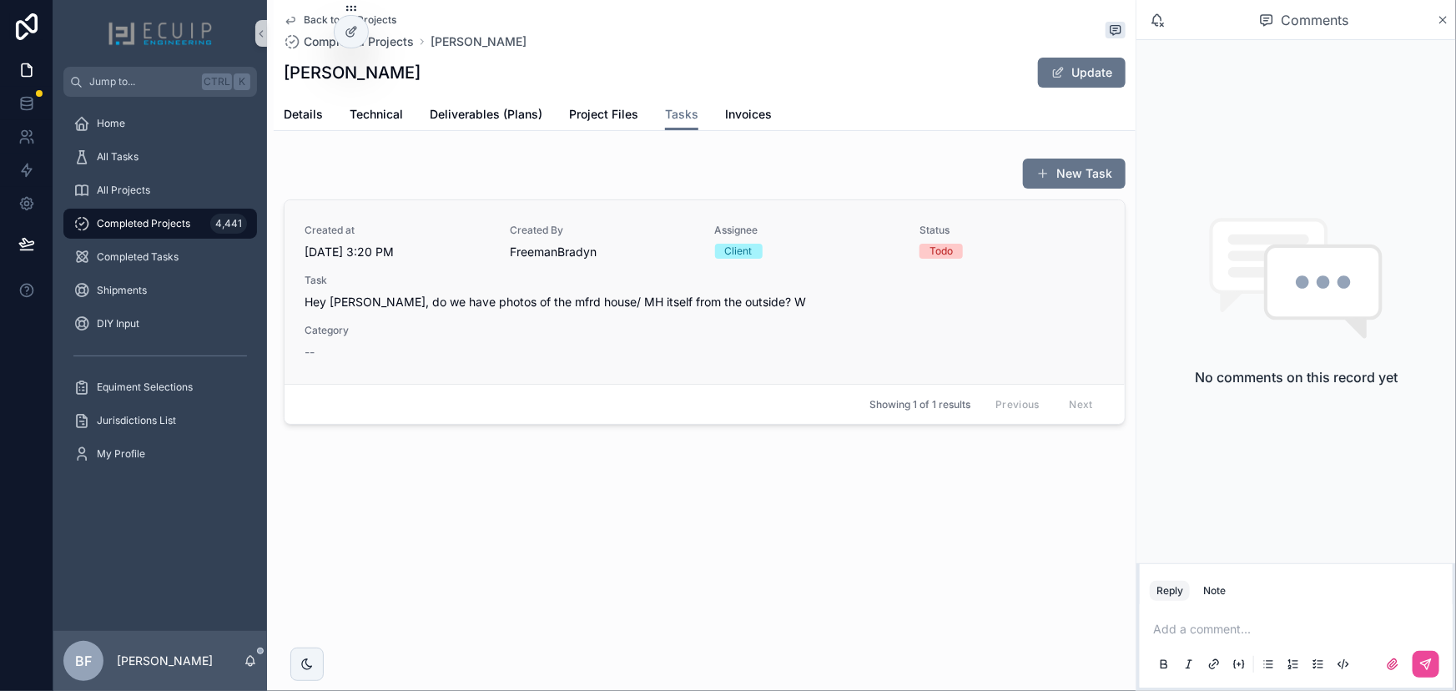
click at [659, 280] on span "Task" at bounding box center [705, 280] width 800 height 13
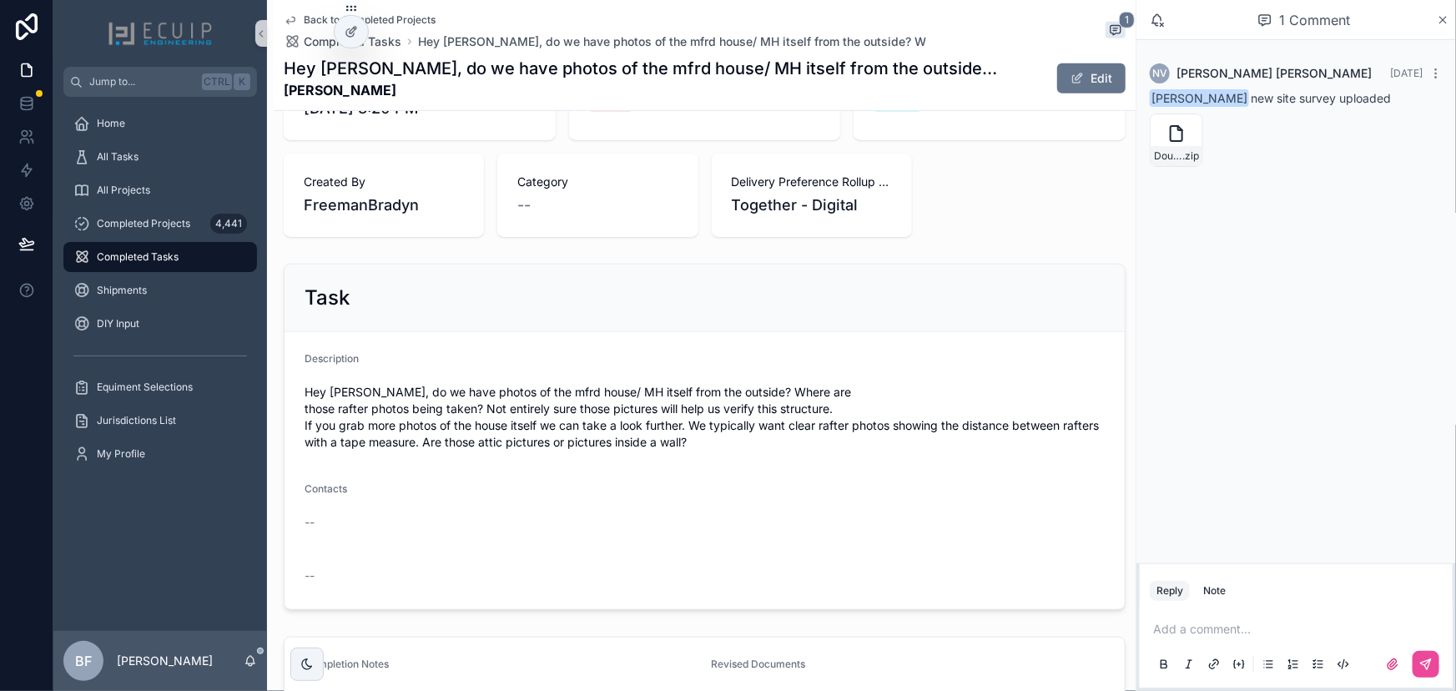
scroll to position [455, 0]
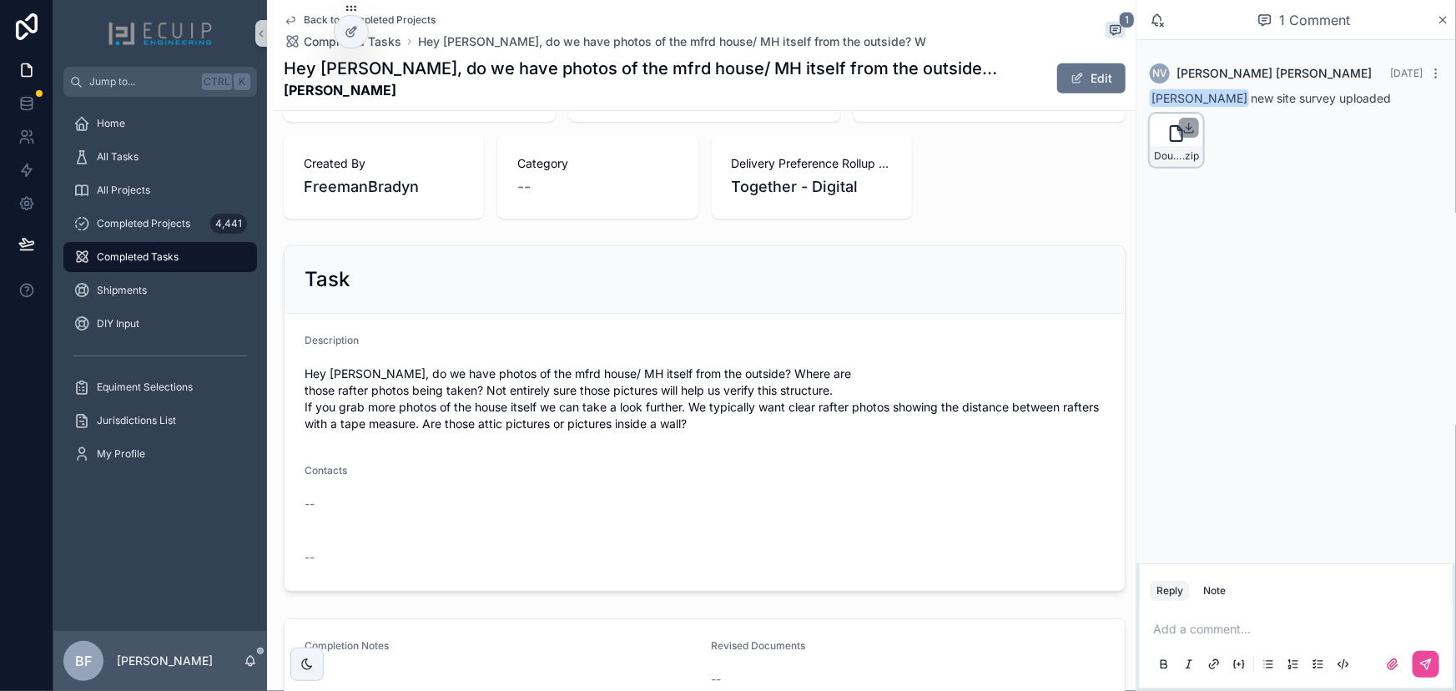
click at [1187, 126] on icon "scrollable content" at bounding box center [1188, 127] width 13 height 13
click at [1192, 126] on icon "scrollable content" at bounding box center [1188, 127] width 13 height 13
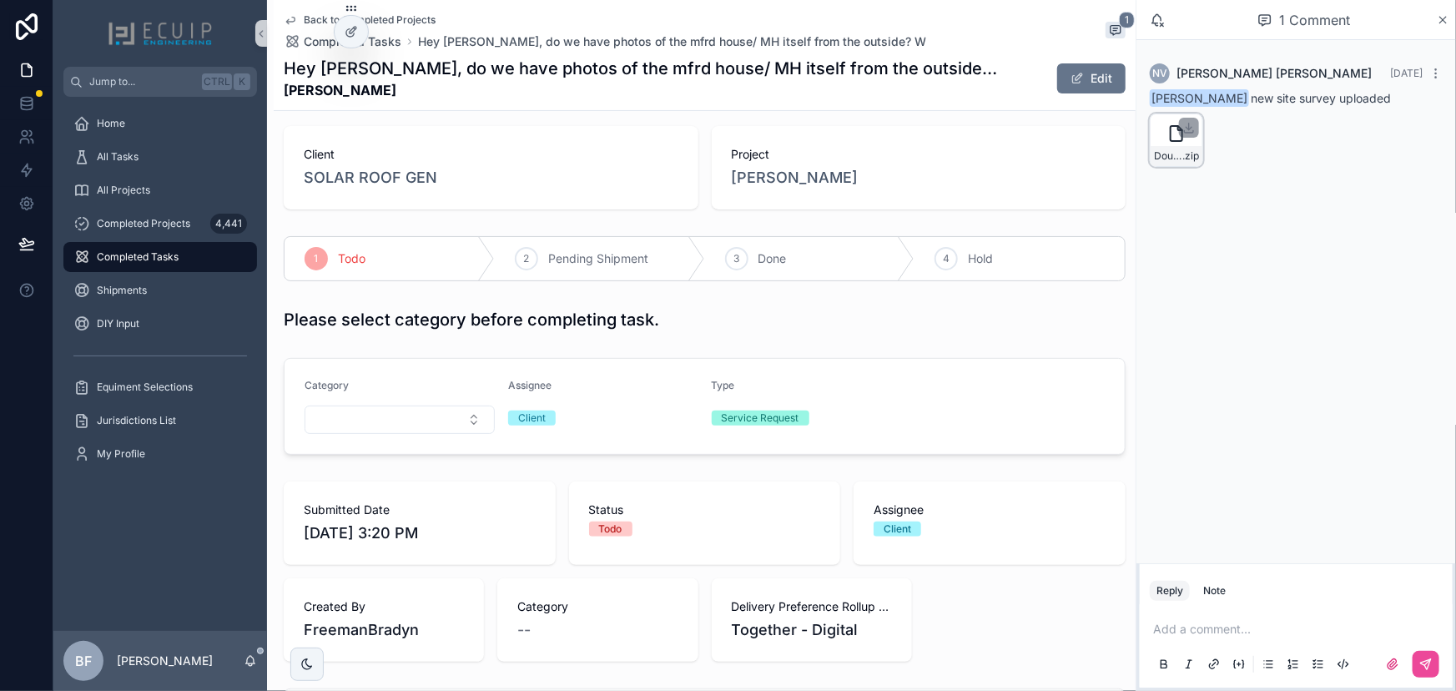
scroll to position [0, 0]
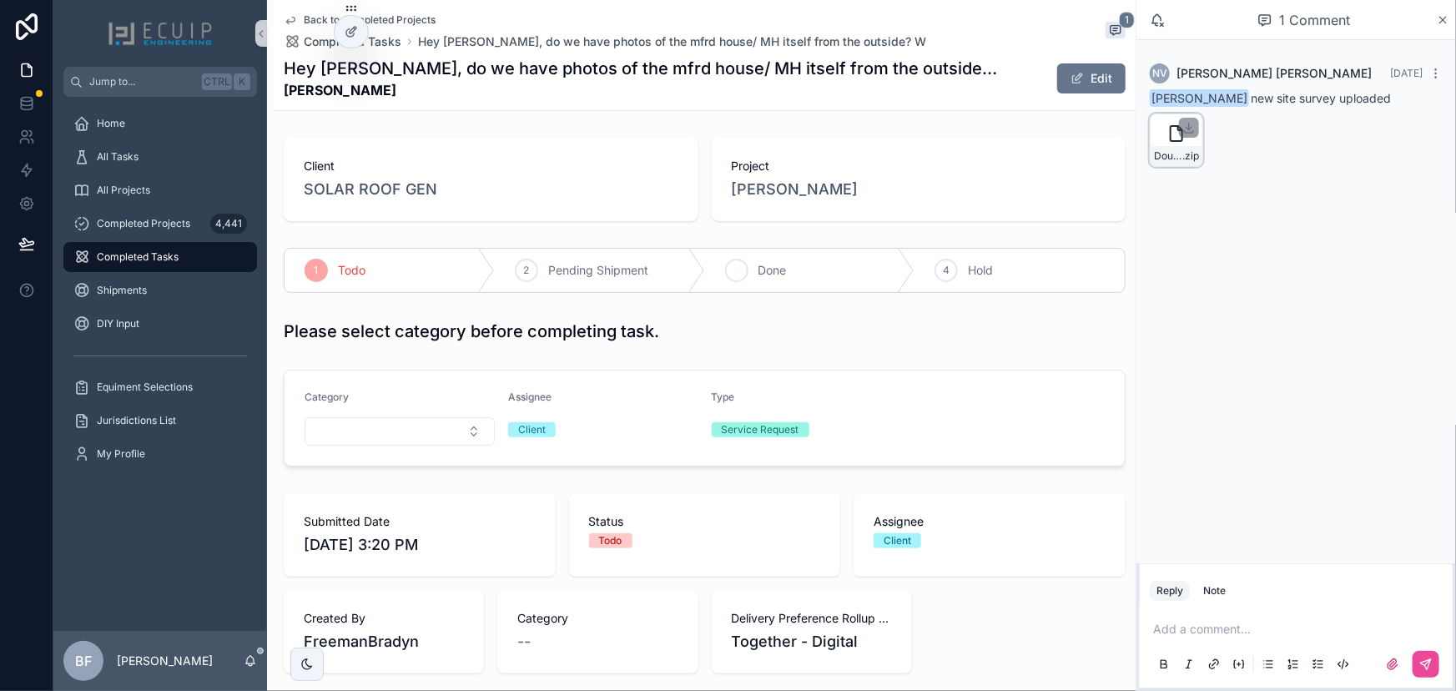
click at [758, 267] on span "Done" at bounding box center [772, 270] width 28 height 17
click at [774, 198] on span "[PERSON_NAME]" at bounding box center [795, 189] width 127 height 23
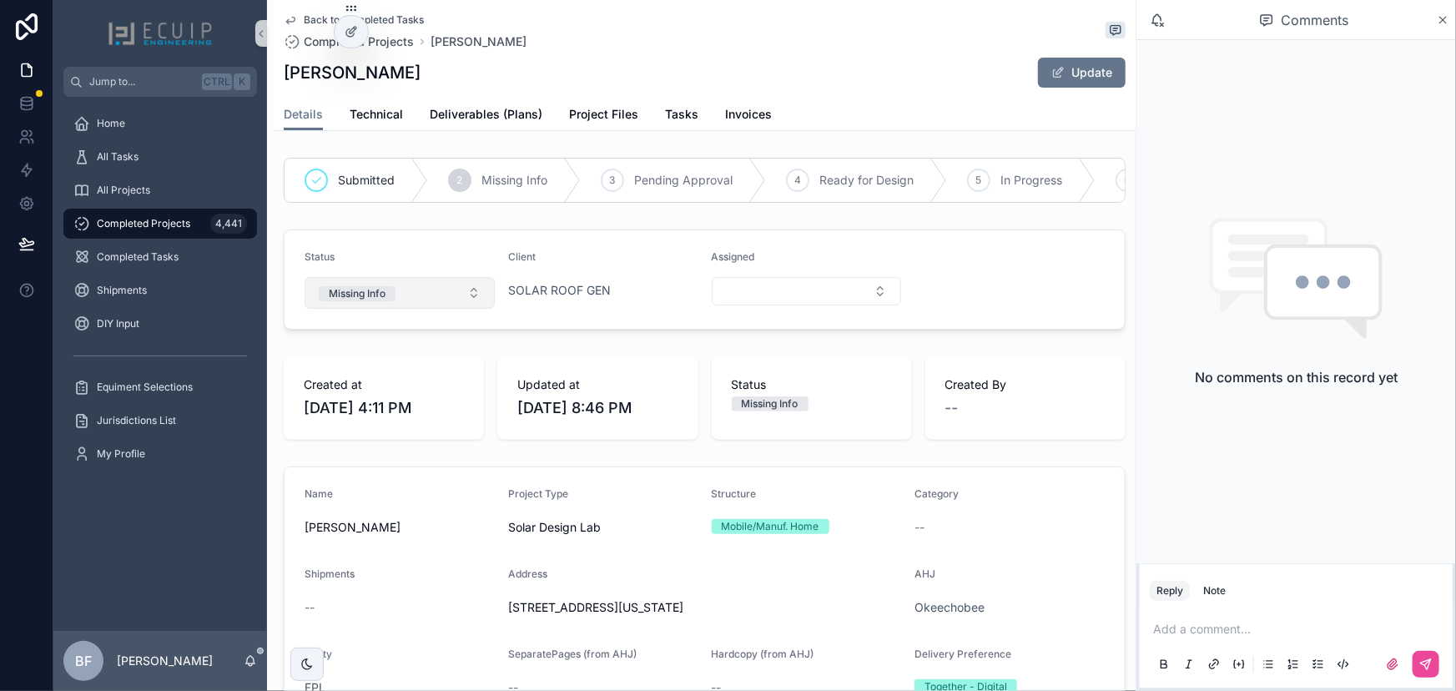
click at [422, 309] on button "Missing Info" at bounding box center [400, 293] width 190 height 32
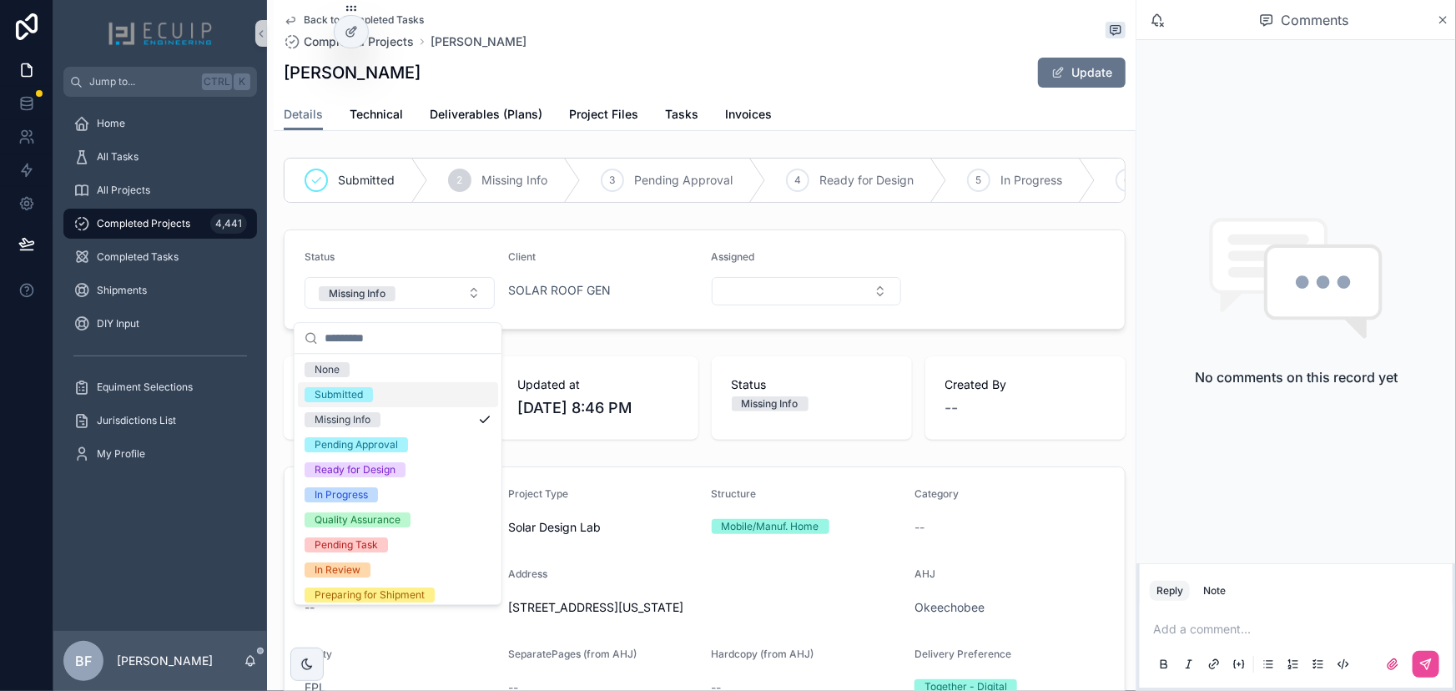
click at [360, 399] on div "Submitted" at bounding box center [339, 394] width 48 height 15
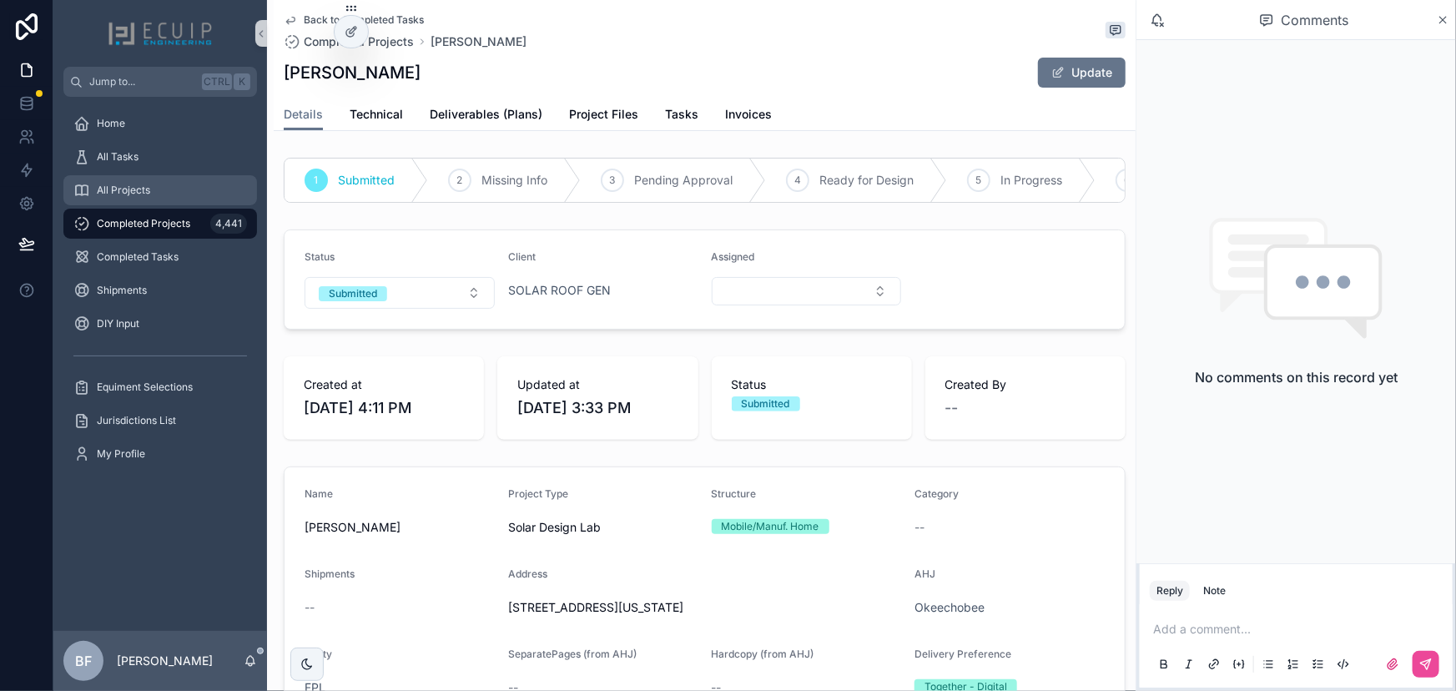
click at [170, 184] on div "All Projects" at bounding box center [160, 190] width 174 height 27
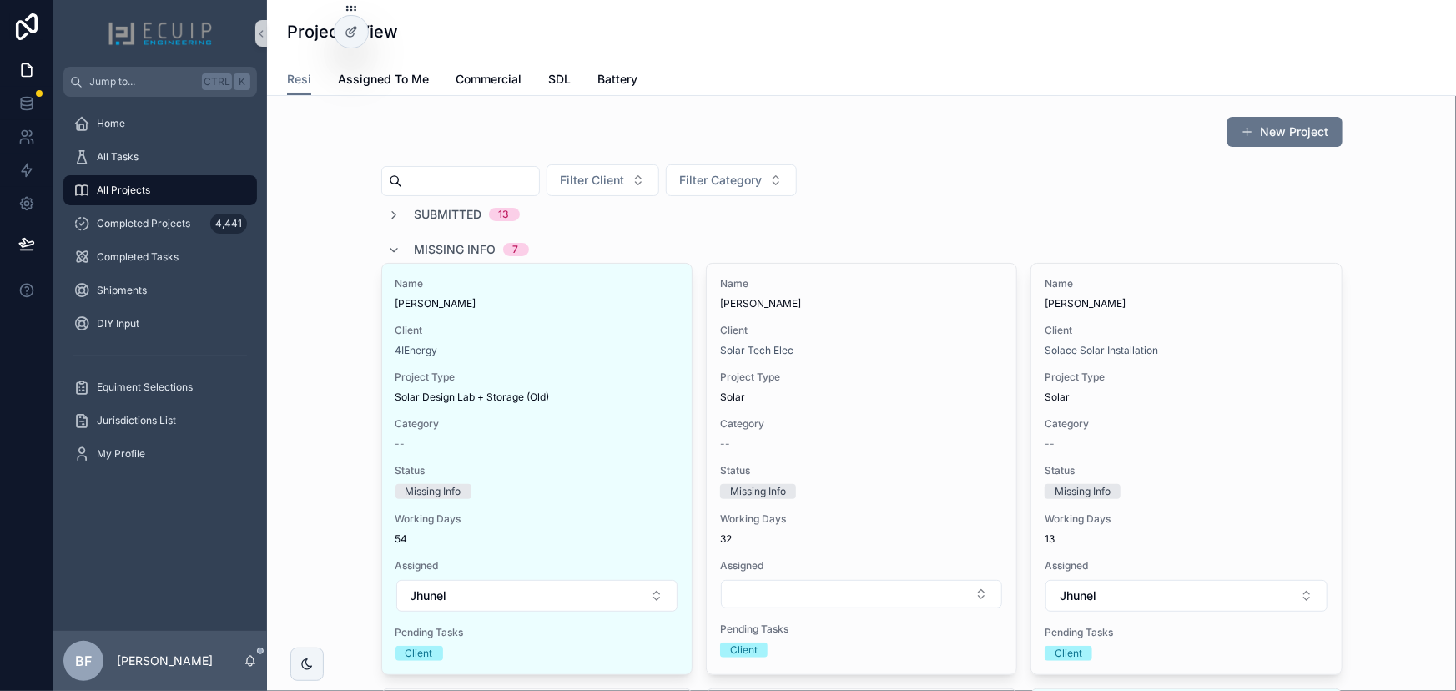
click at [416, 187] on input "scrollable content" at bounding box center [470, 180] width 137 height 23
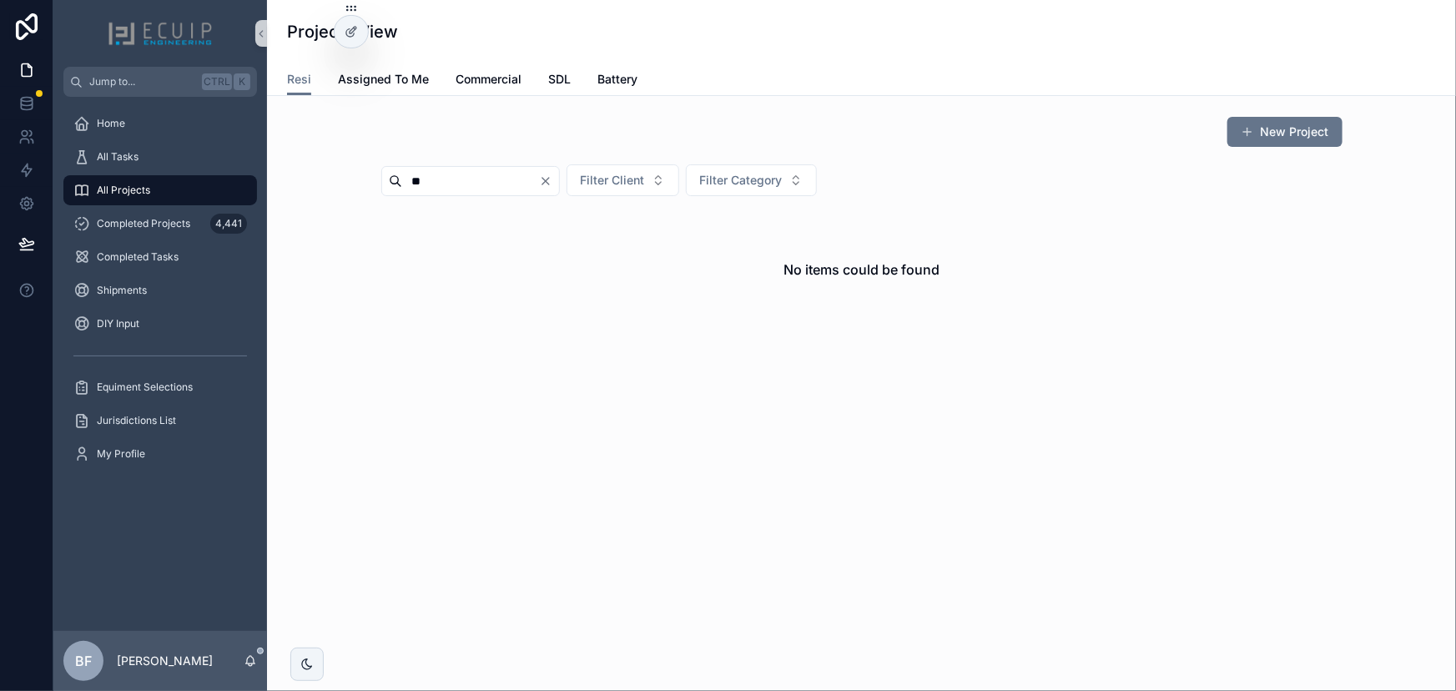
type input "*"
click at [161, 214] on div "Completed Projects 4,441" at bounding box center [160, 223] width 174 height 27
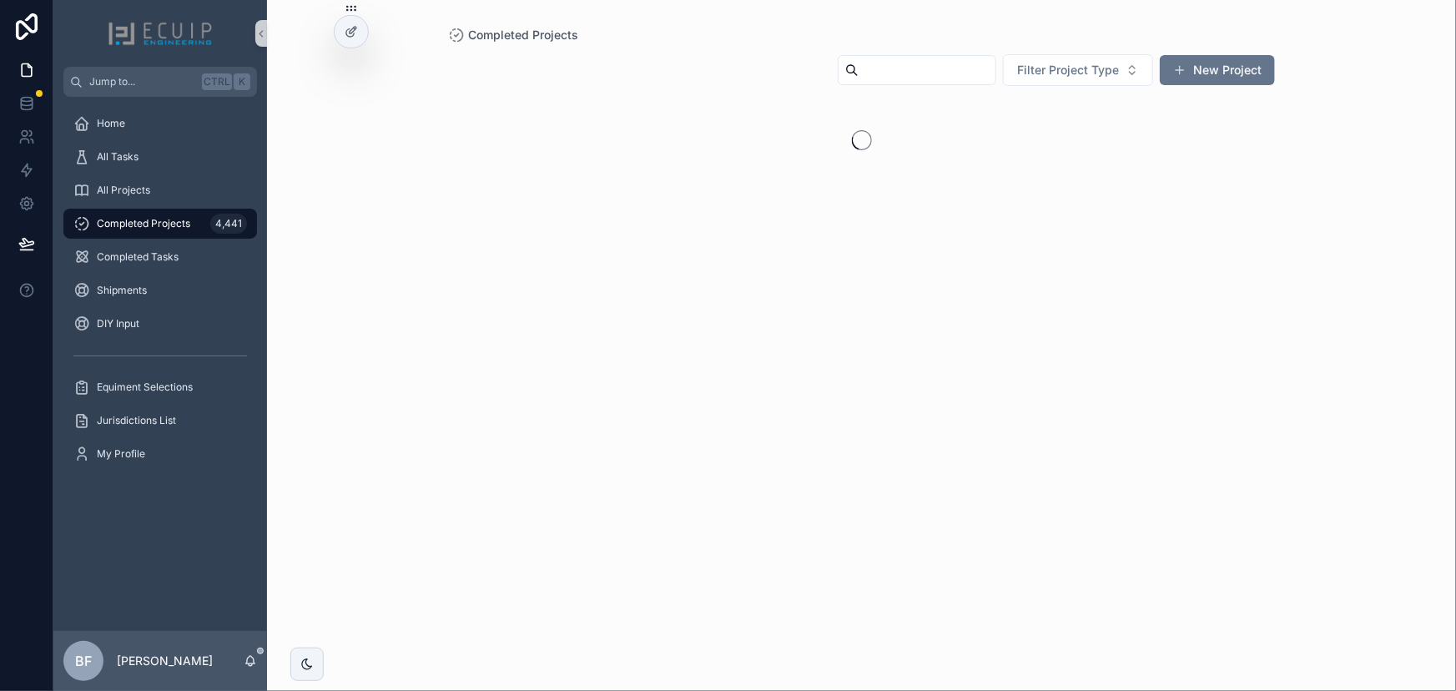
click at [885, 64] on input "scrollable content" at bounding box center [927, 69] width 137 height 23
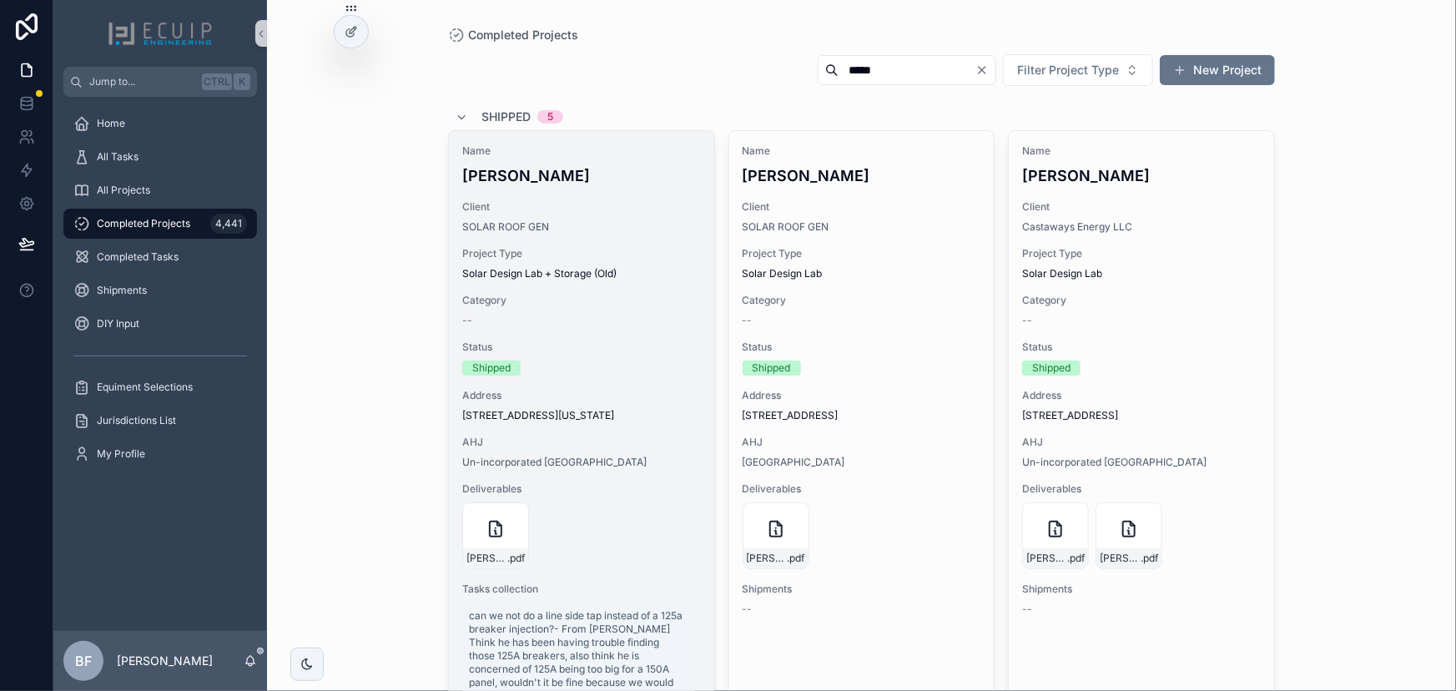
type input "*****"
click at [644, 166] on h4 "Joyce Belmore" at bounding box center [581, 175] width 239 height 23
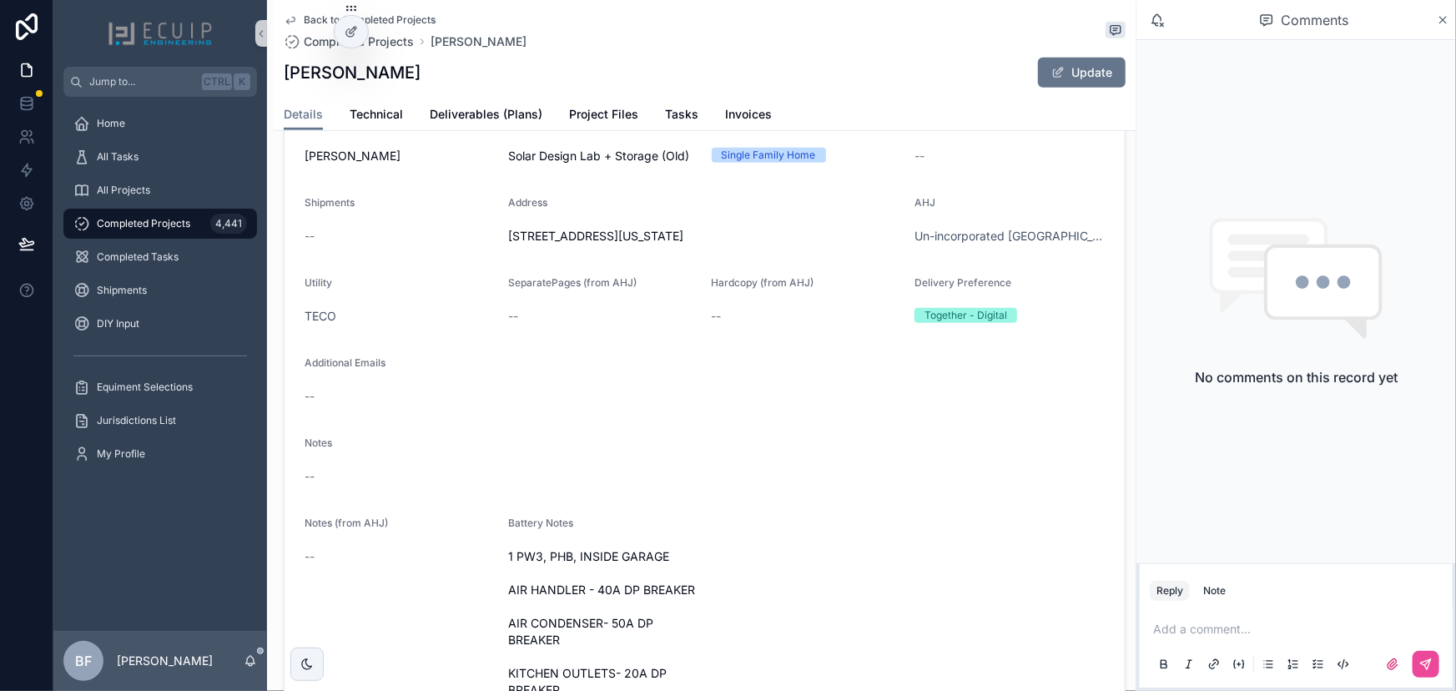
scroll to position [531, 0]
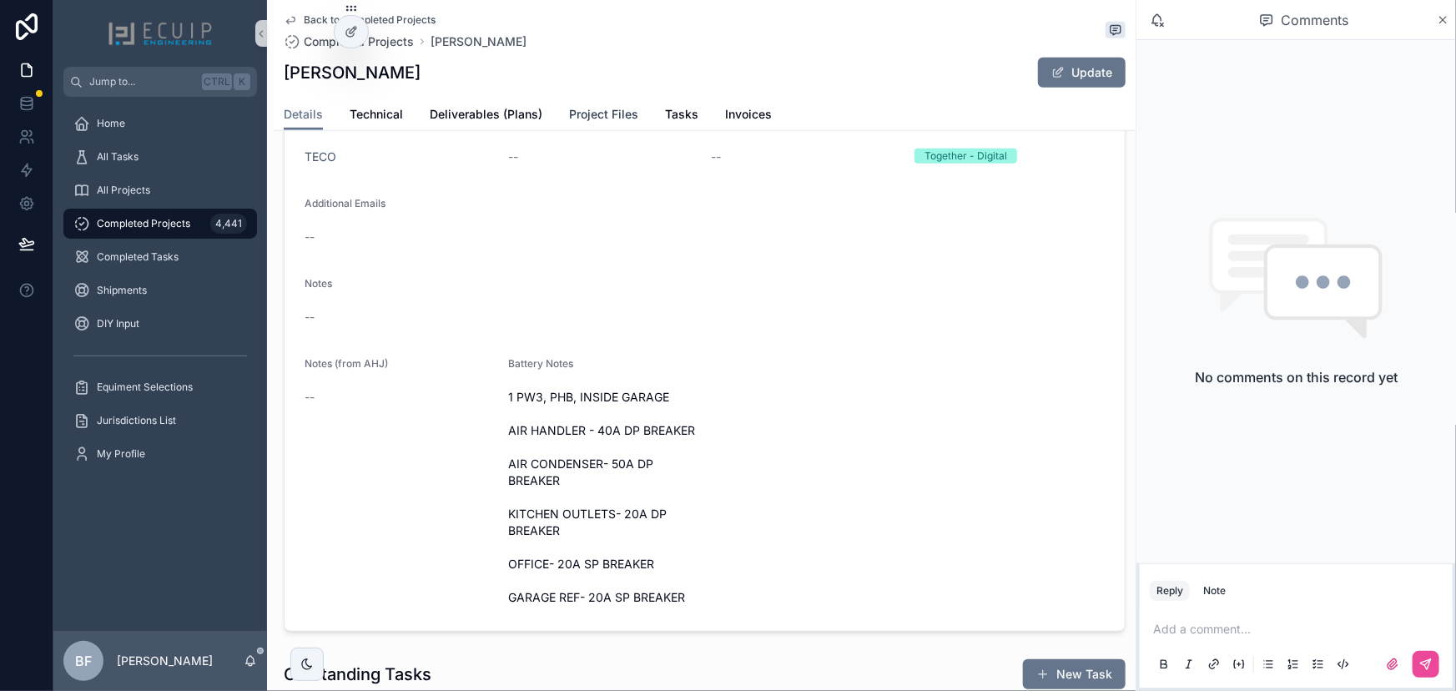
click at [598, 118] on span "Project Files" at bounding box center [603, 114] width 69 height 17
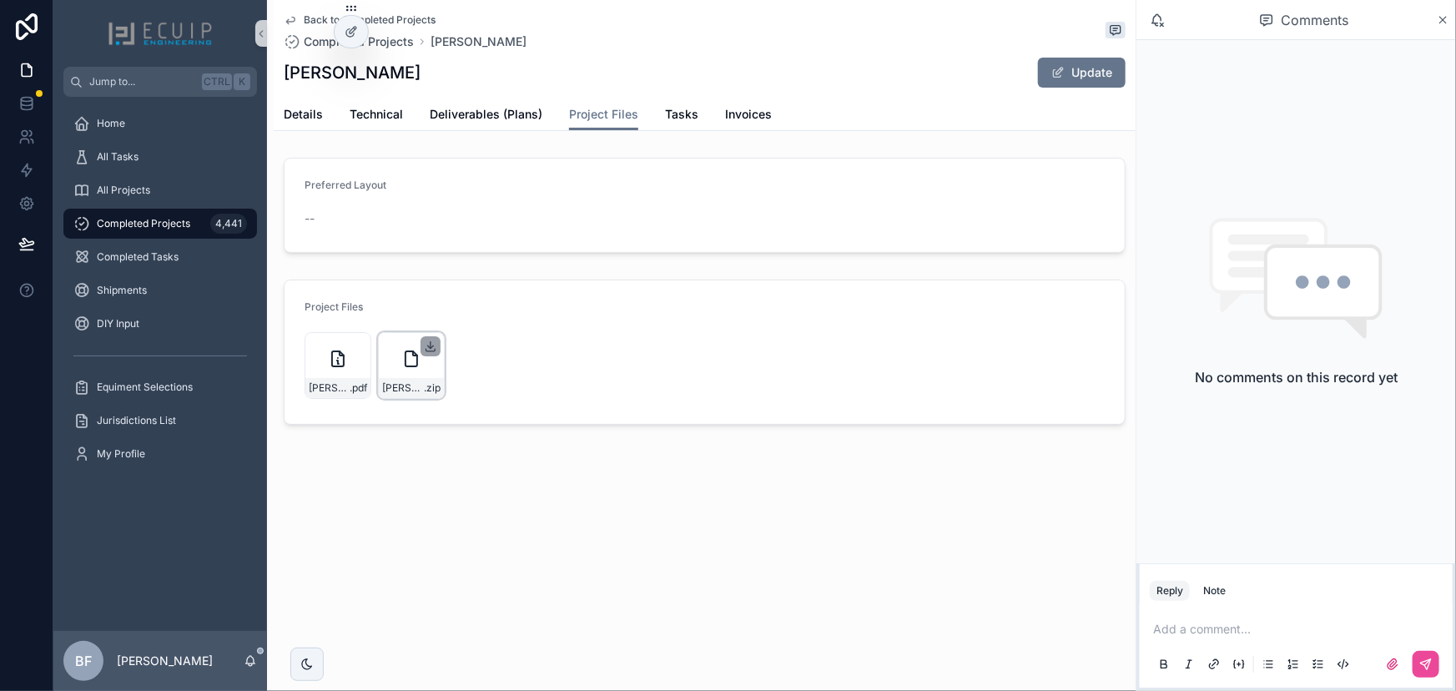
click at [431, 342] on icon "scrollable content" at bounding box center [431, 345] width 0 height 7
click at [659, 116] on div "Details Technical Deliverables (Plans) Project Files Tasks Invoices" at bounding box center [705, 114] width 842 height 32
click at [668, 116] on span "Tasks" at bounding box center [681, 114] width 33 height 17
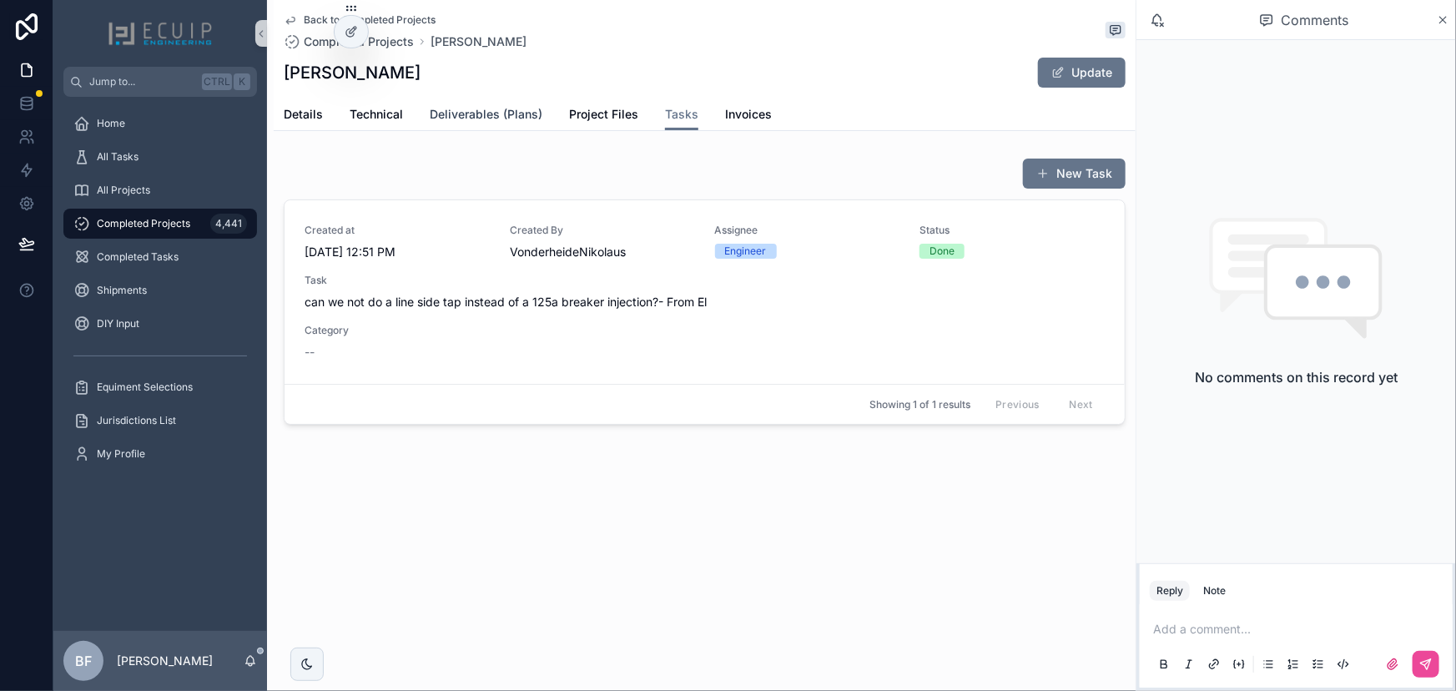
click at [482, 114] on span "Deliverables (Plans)" at bounding box center [486, 114] width 113 height 17
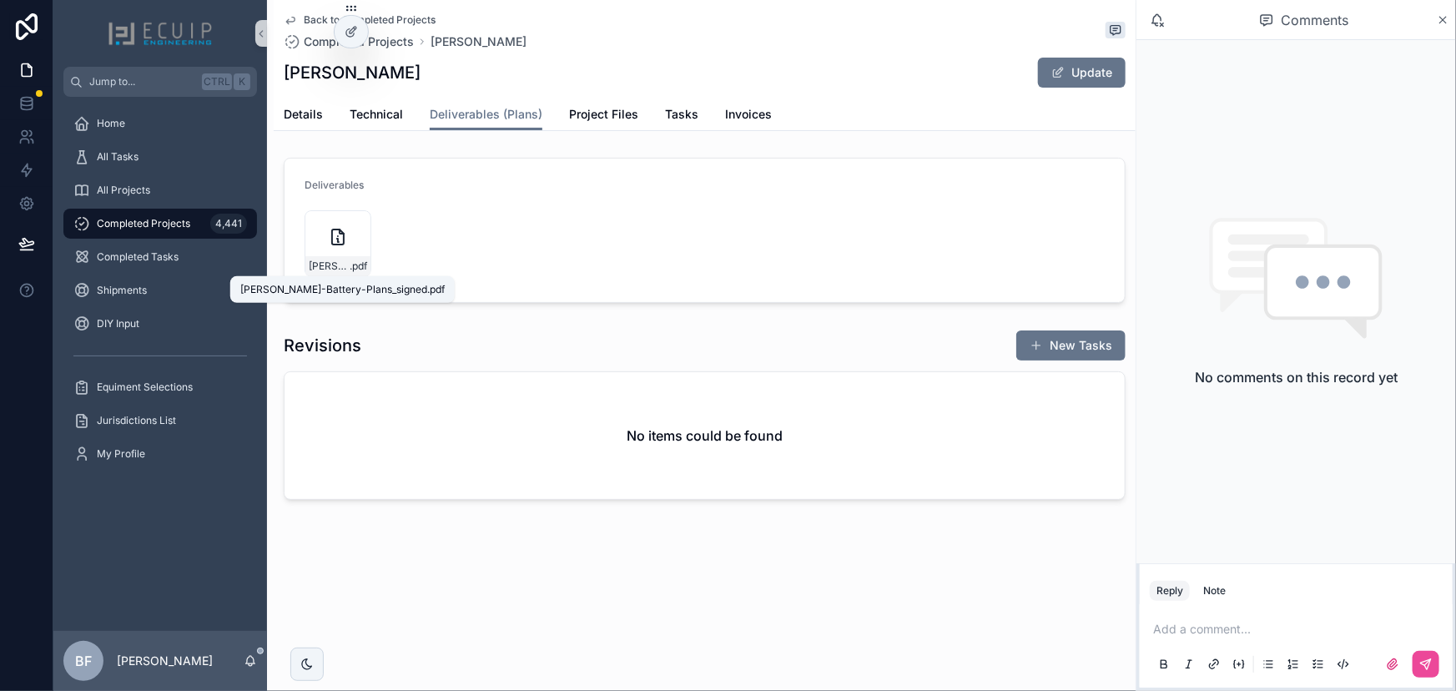
click at [339, 270] on span "Joyce-Belmore-Battery-Plans_signed" at bounding box center [329, 266] width 41 height 13
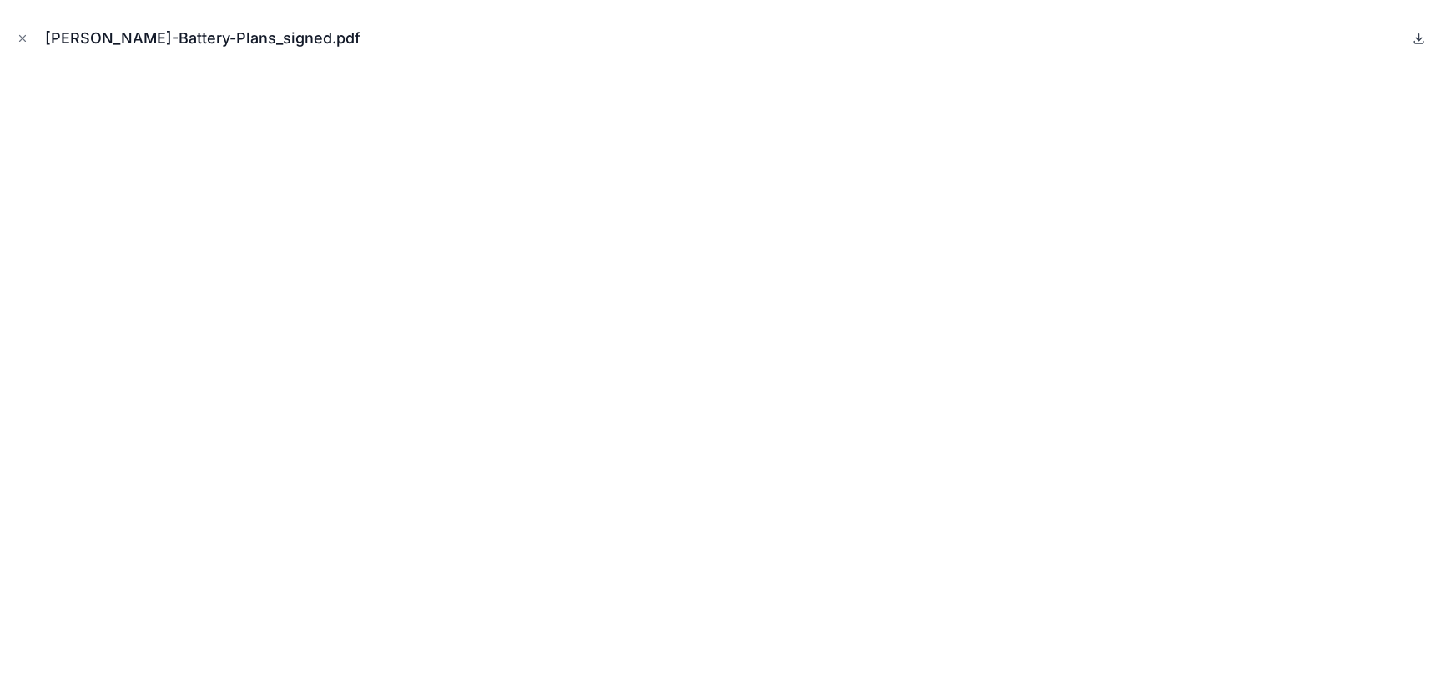
click at [1419, 39] on icon at bounding box center [1419, 37] width 0 height 7
drag, startPoint x: 27, startPoint y: 43, endPoint x: 123, endPoint y: 45, distance: 96.8
click at [27, 43] on icon "Close modal" at bounding box center [23, 39] width 12 height 12
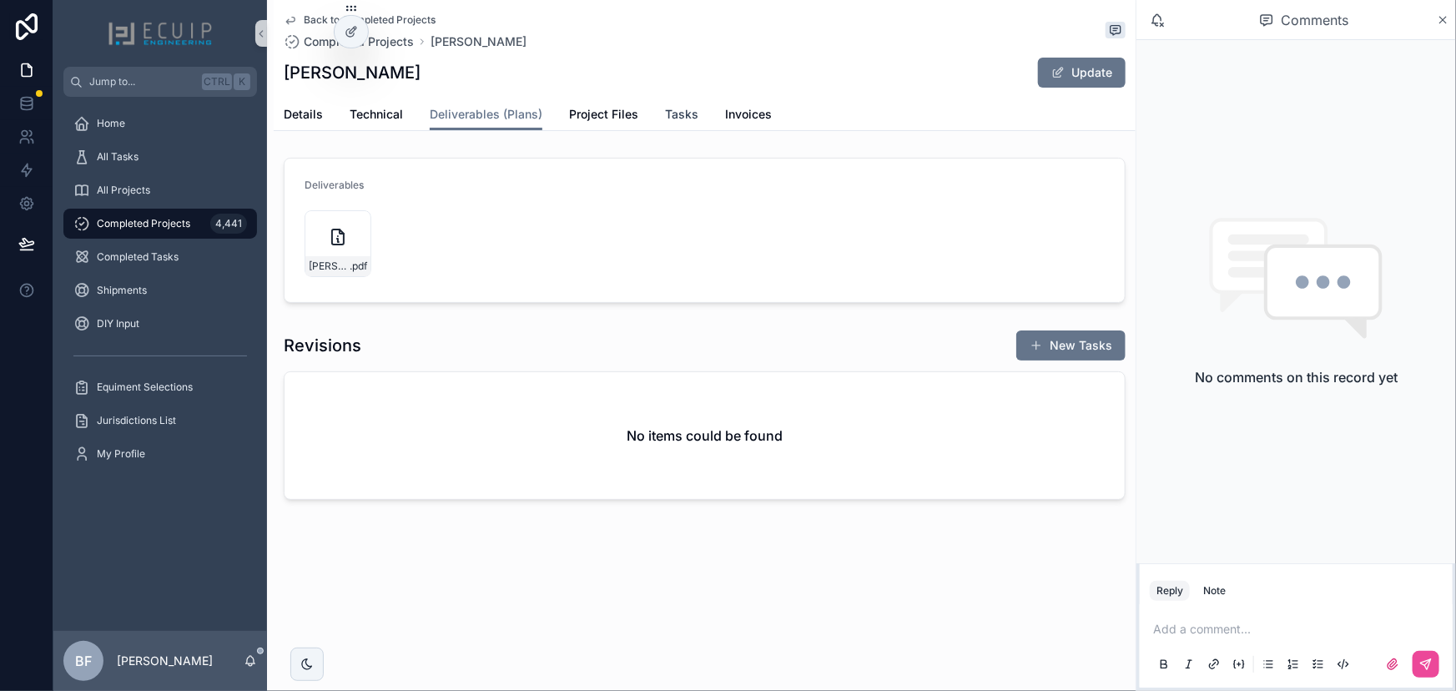
click at [686, 115] on span "Tasks" at bounding box center [681, 114] width 33 height 17
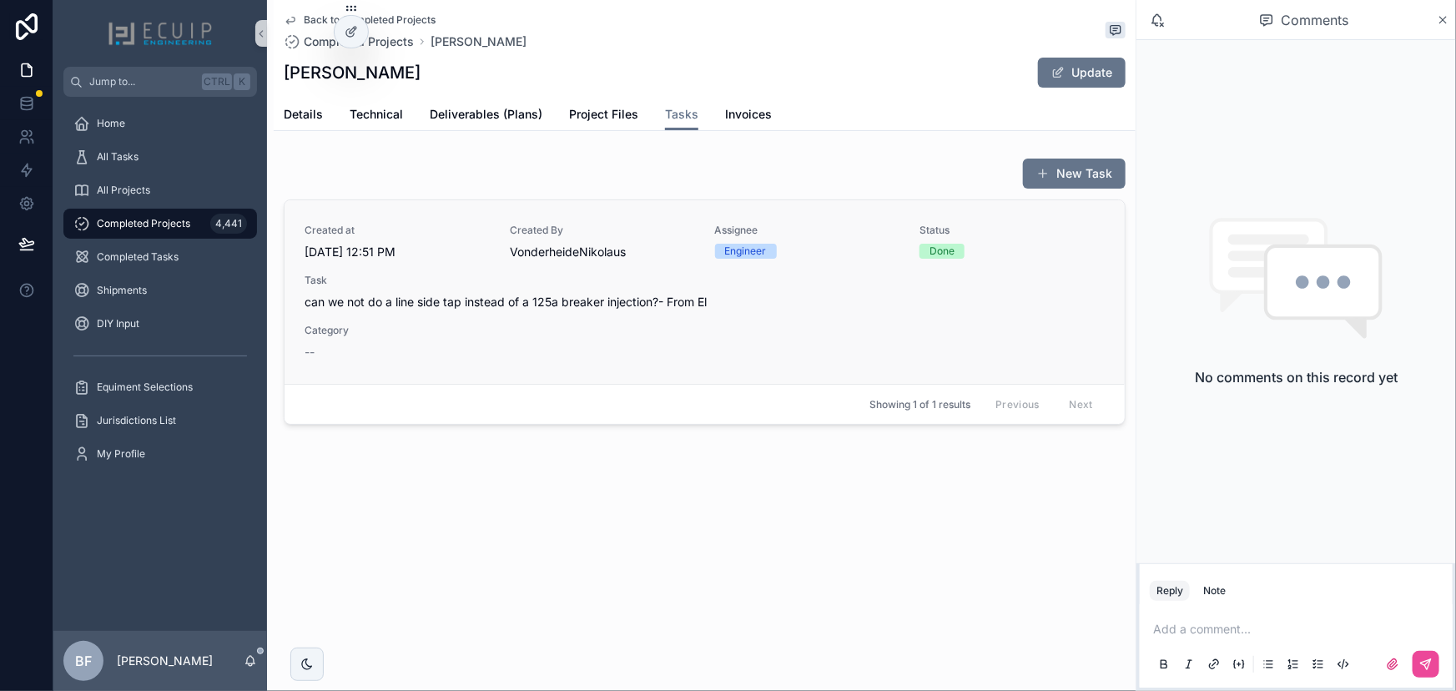
click at [477, 334] on span "Category" at bounding box center [397, 330] width 185 height 13
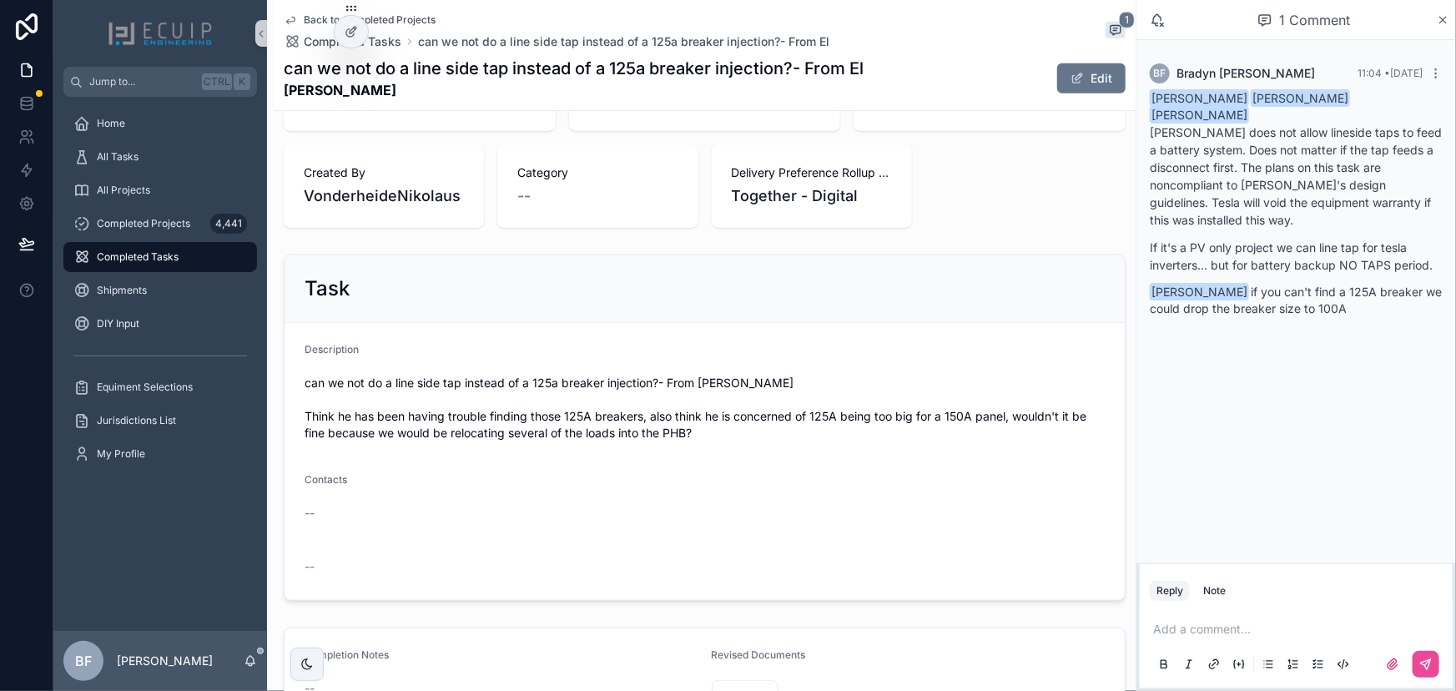
scroll to position [455, 0]
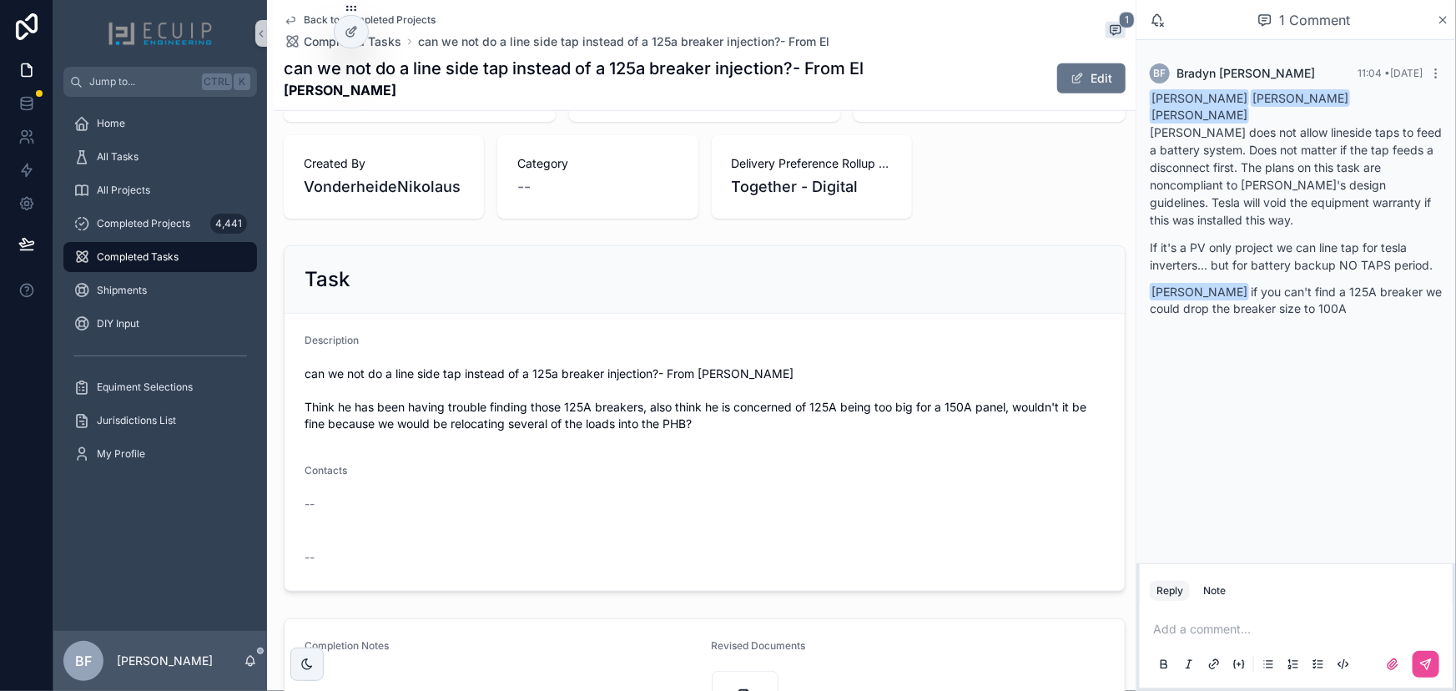
drag, startPoint x: 1215, startPoint y: 596, endPoint x: 1214, endPoint y: 604, distance: 8.4
click at [1215, 596] on div "Note" at bounding box center [1214, 590] width 23 height 13
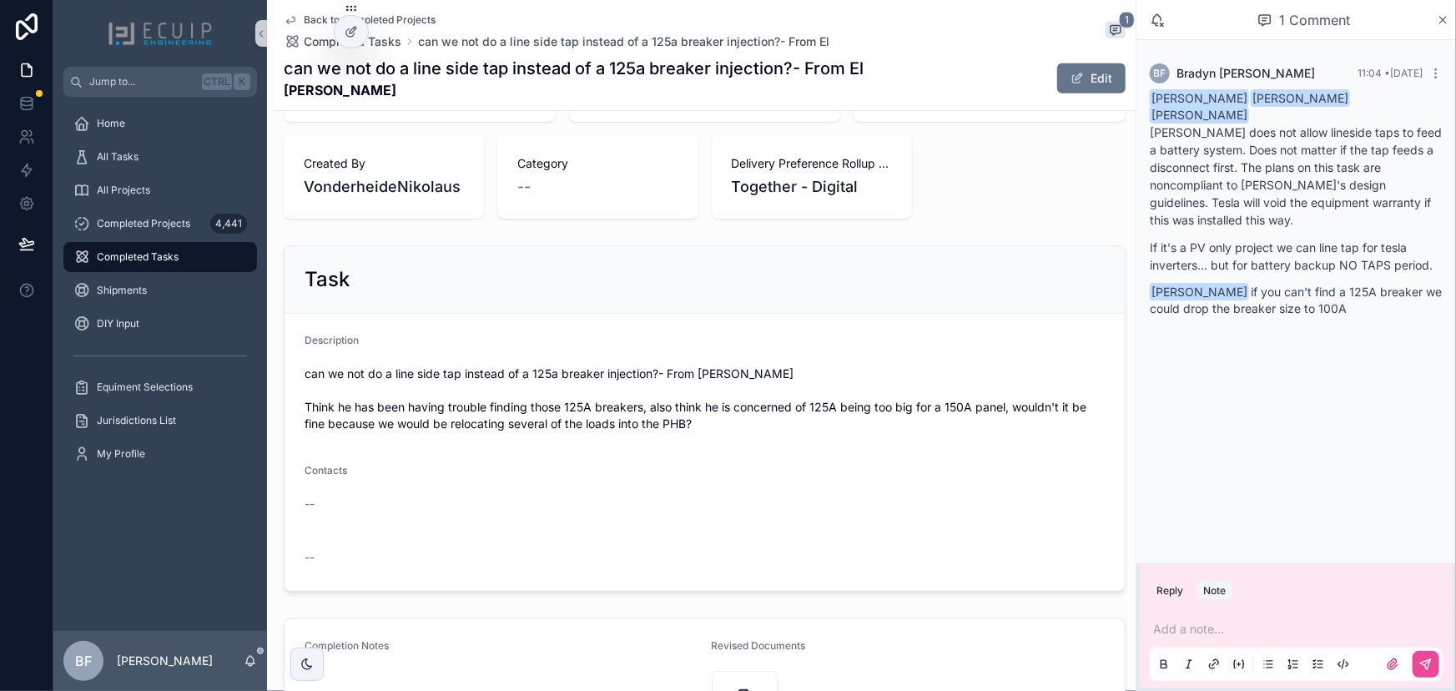
click at [1210, 620] on div "Add a note..." at bounding box center [1296, 646] width 293 height 70
click at [1210, 632] on p "scrollable content" at bounding box center [1299, 629] width 293 height 17
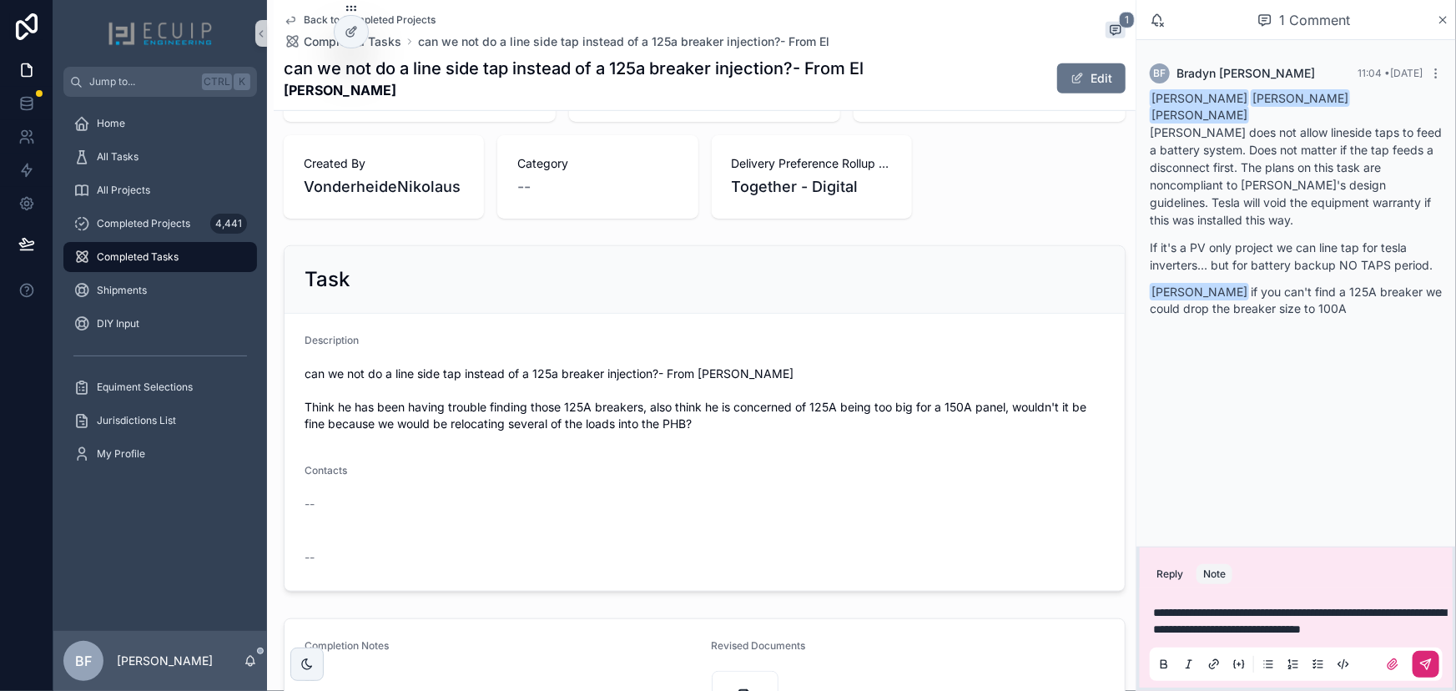
click at [1430, 664] on icon "scrollable content" at bounding box center [1425, 664] width 13 height 13
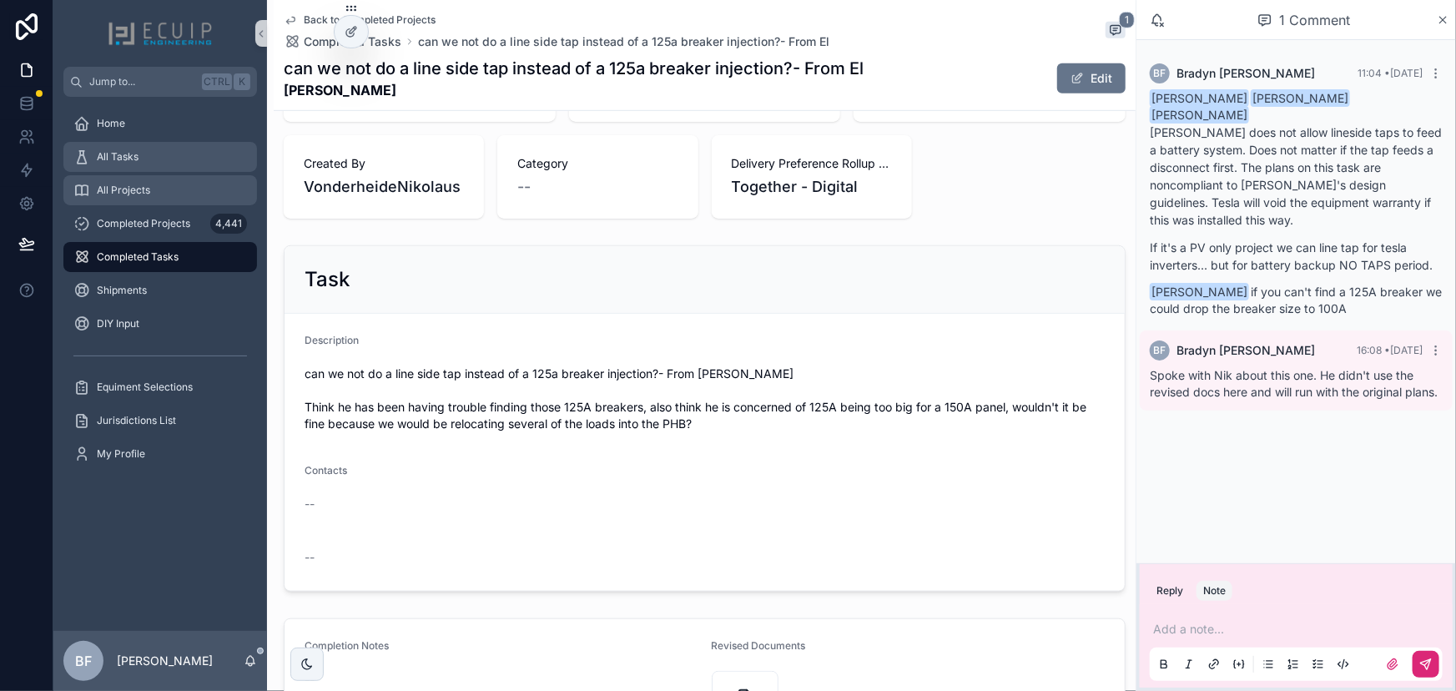
drag, startPoint x: 154, startPoint y: 162, endPoint x: 154, endPoint y: 177, distance: 15.0
click at [154, 162] on div "All Tasks" at bounding box center [160, 157] width 174 height 27
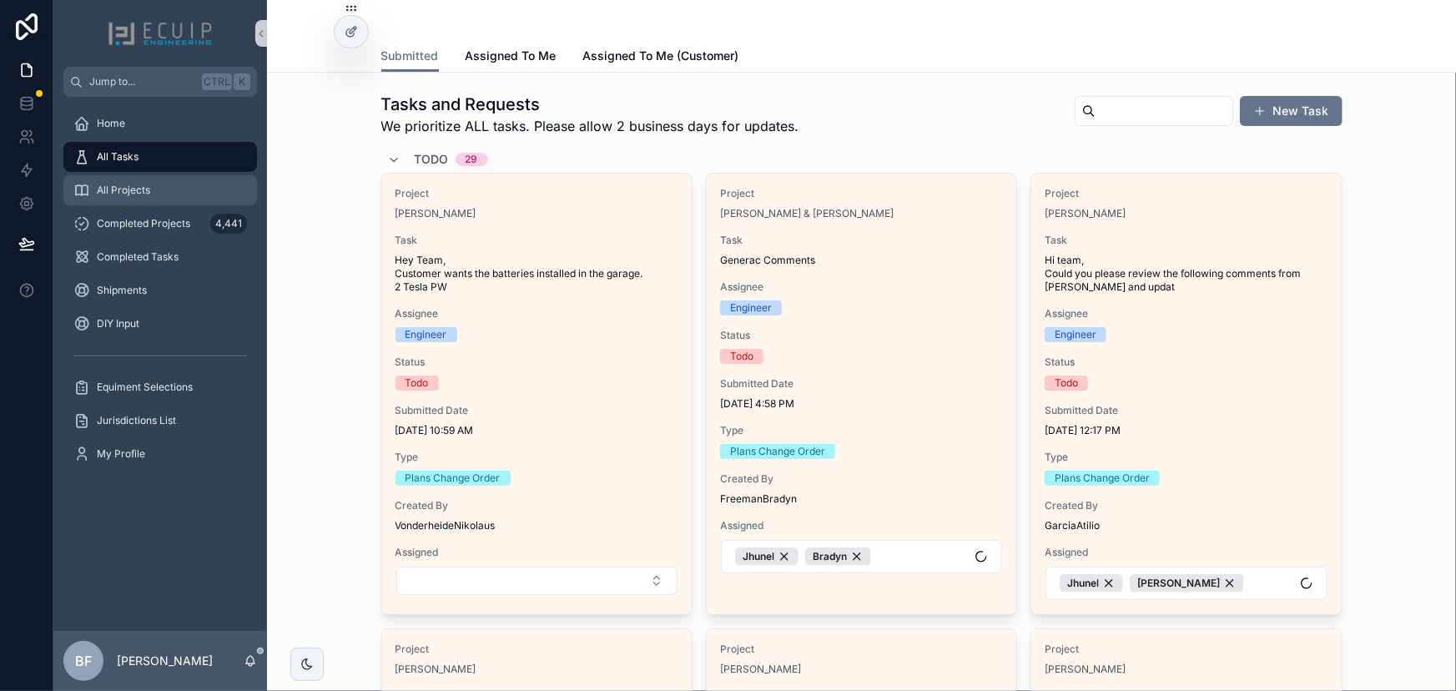
click at [152, 183] on div "All Projects" at bounding box center [160, 190] width 174 height 27
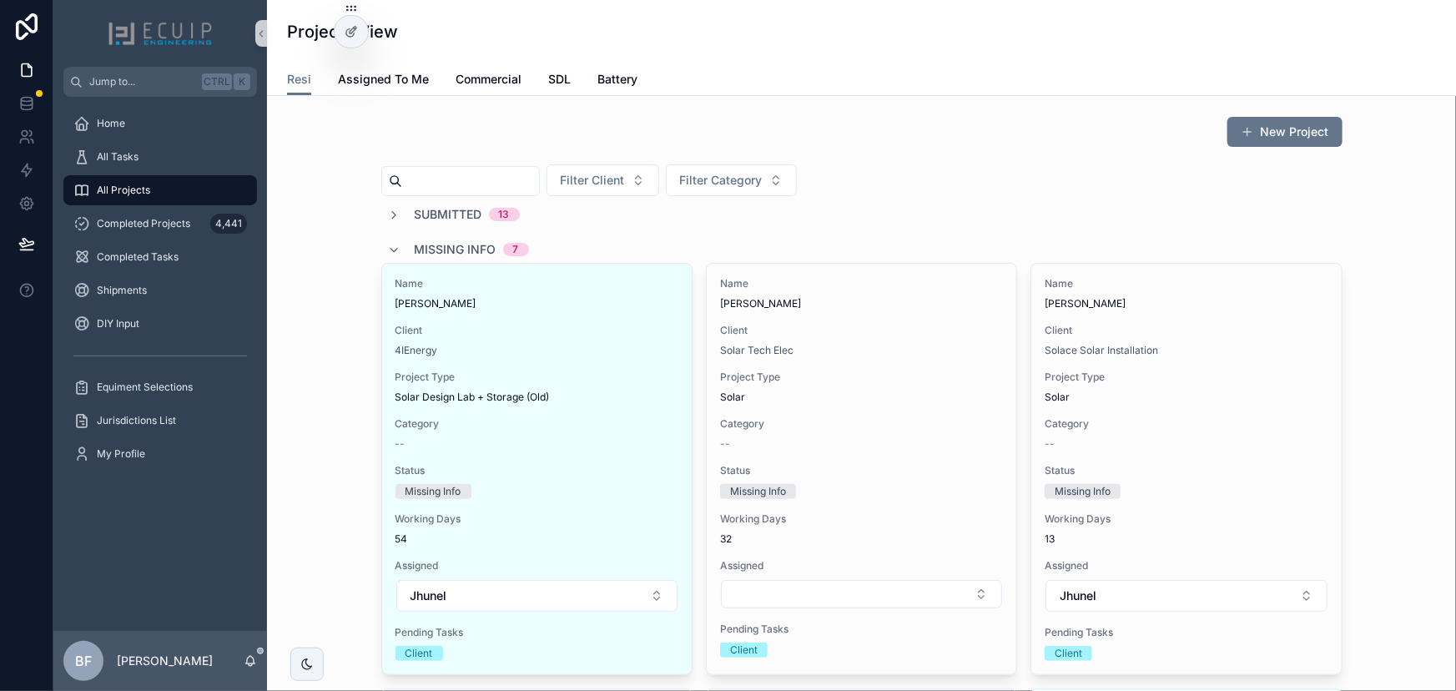
click at [442, 250] on span "Missing Info" at bounding box center [456, 249] width 82 height 17
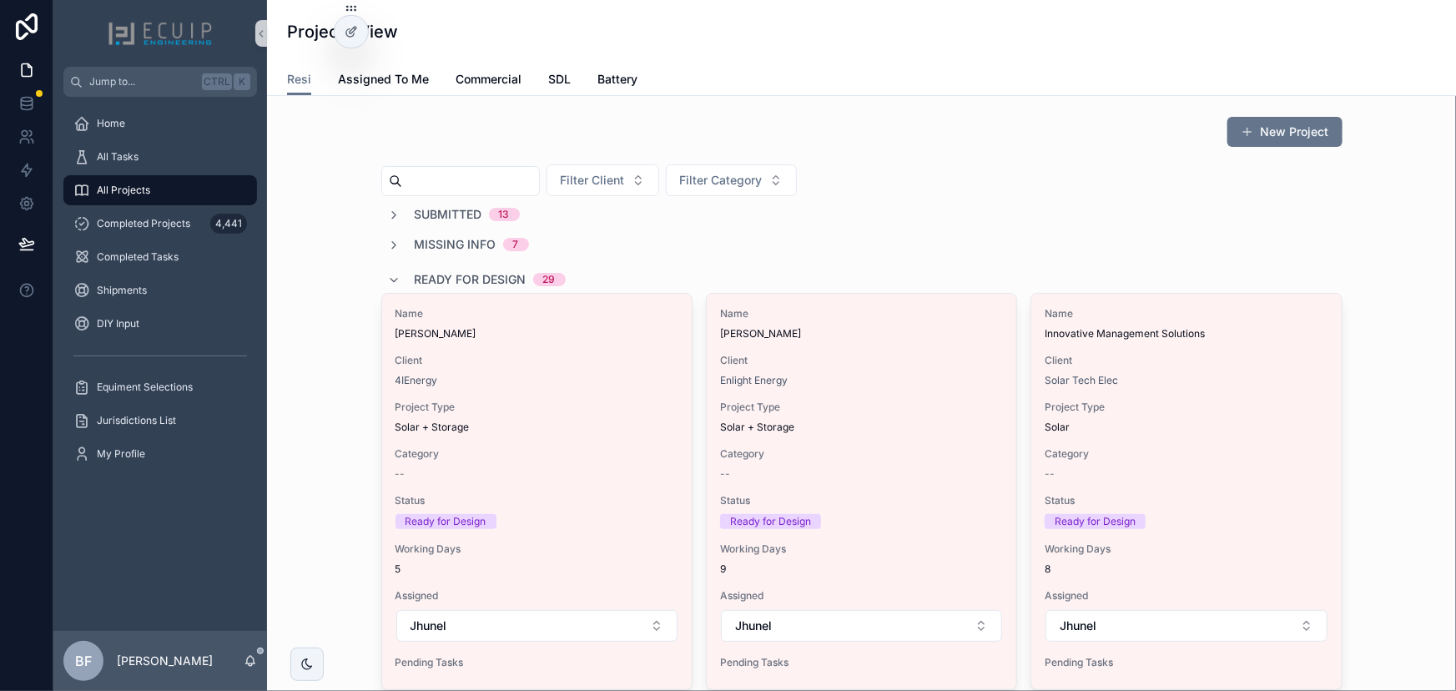
click at [446, 274] on span "Ready for Design" at bounding box center [471, 279] width 112 height 17
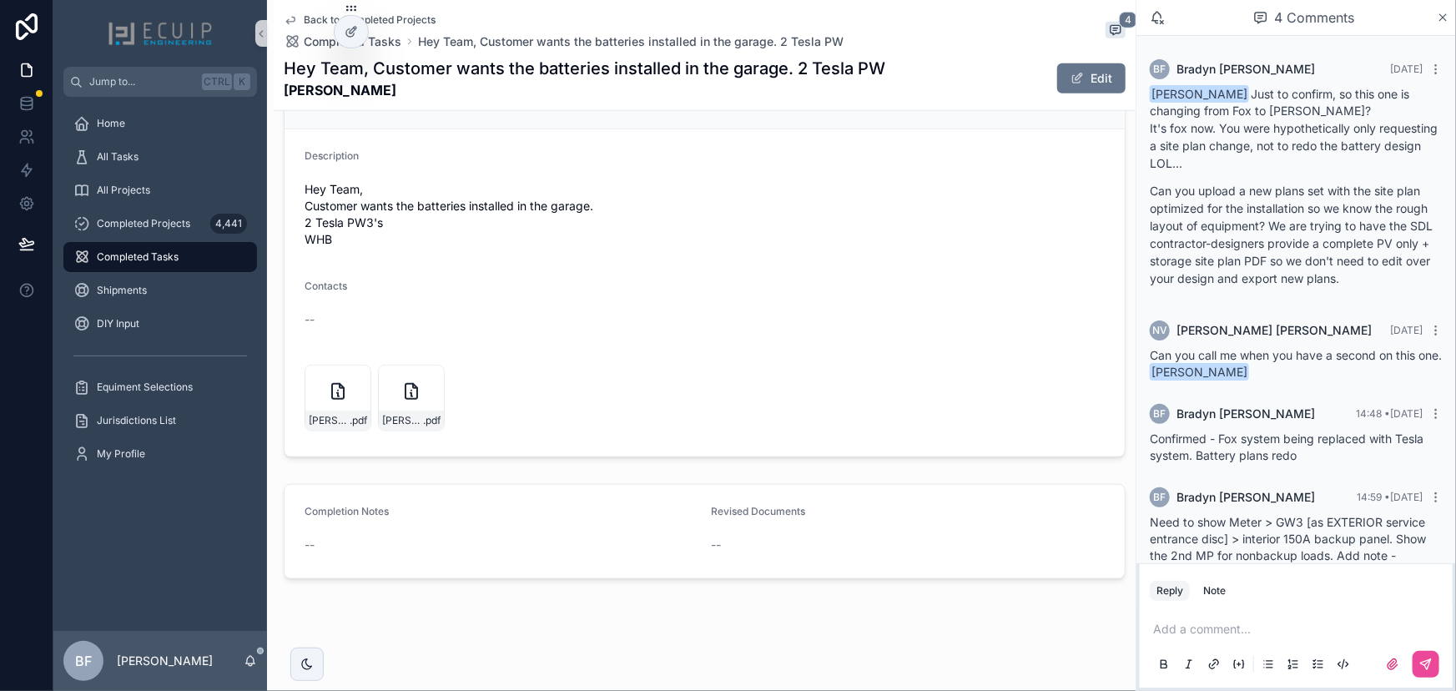
scroll to position [57, 0]
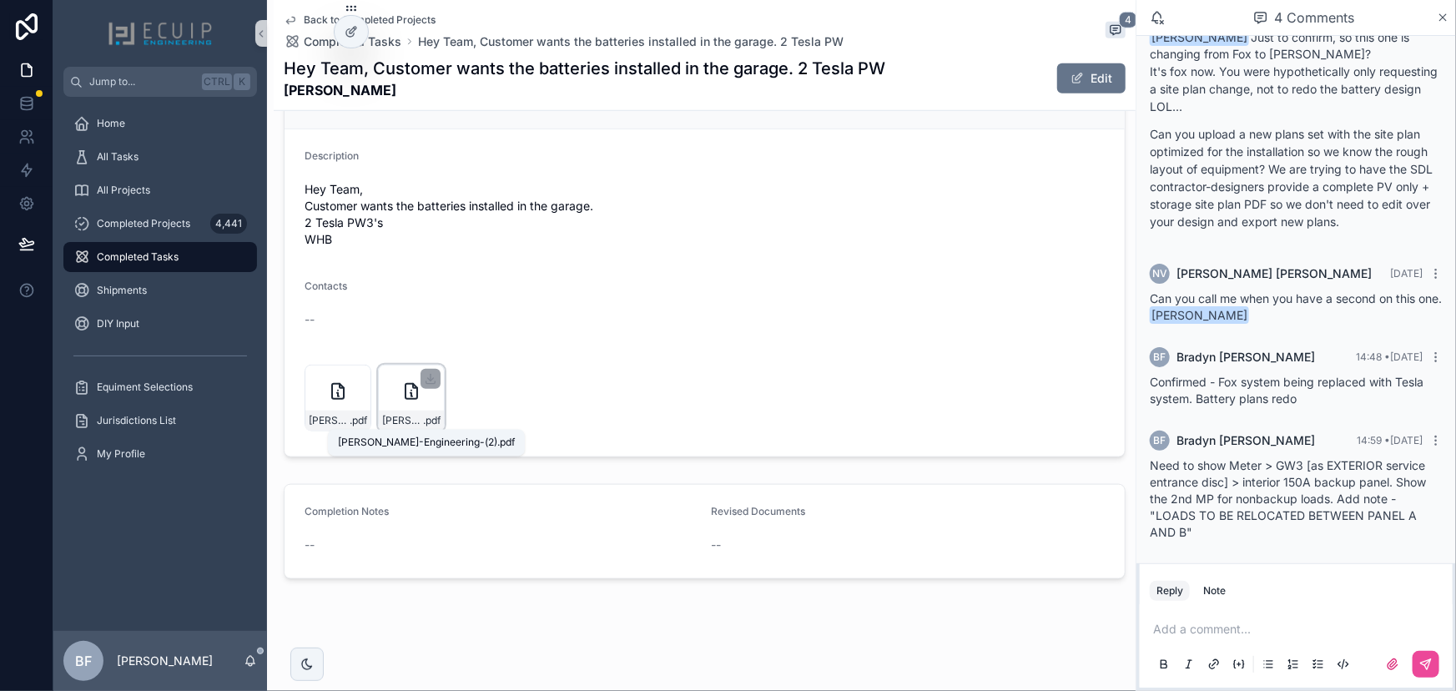
click at [425, 416] on span ".pdf" at bounding box center [432, 420] width 18 height 13
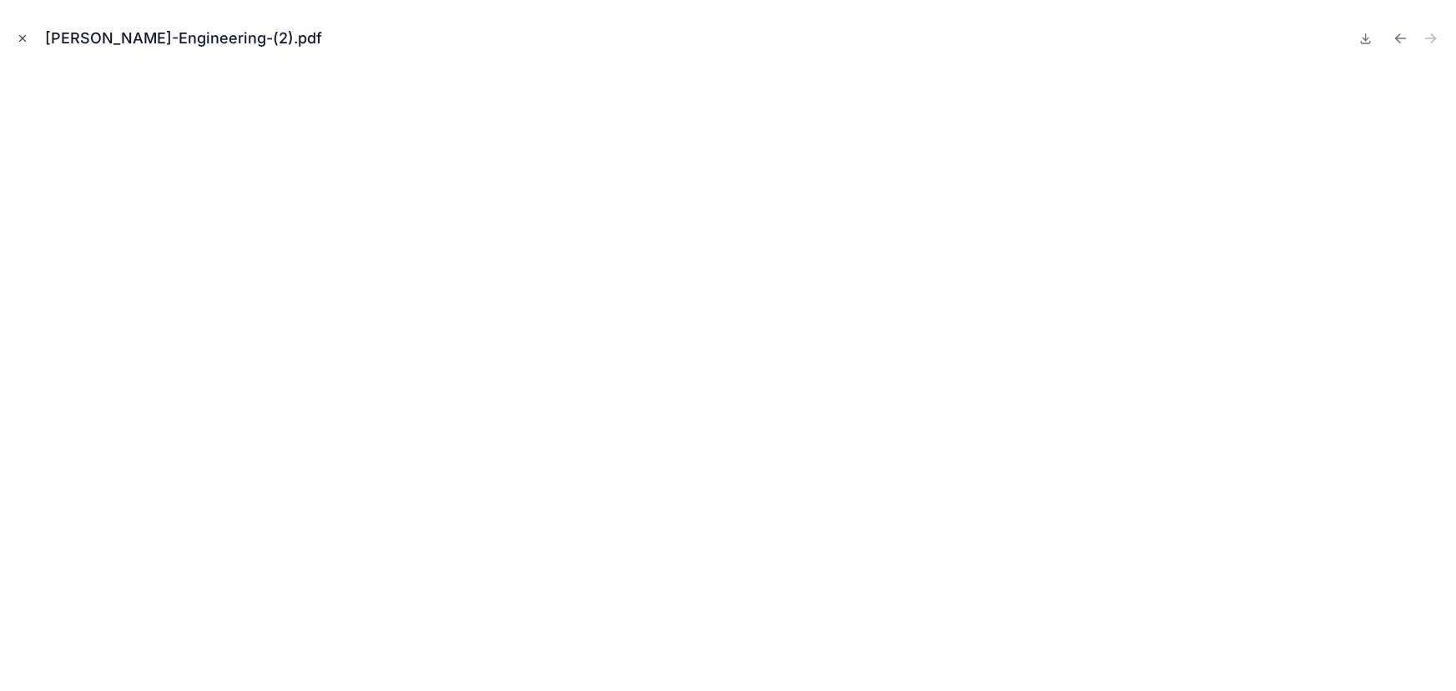
click at [23, 33] on icon "Close modal" at bounding box center [23, 39] width 12 height 12
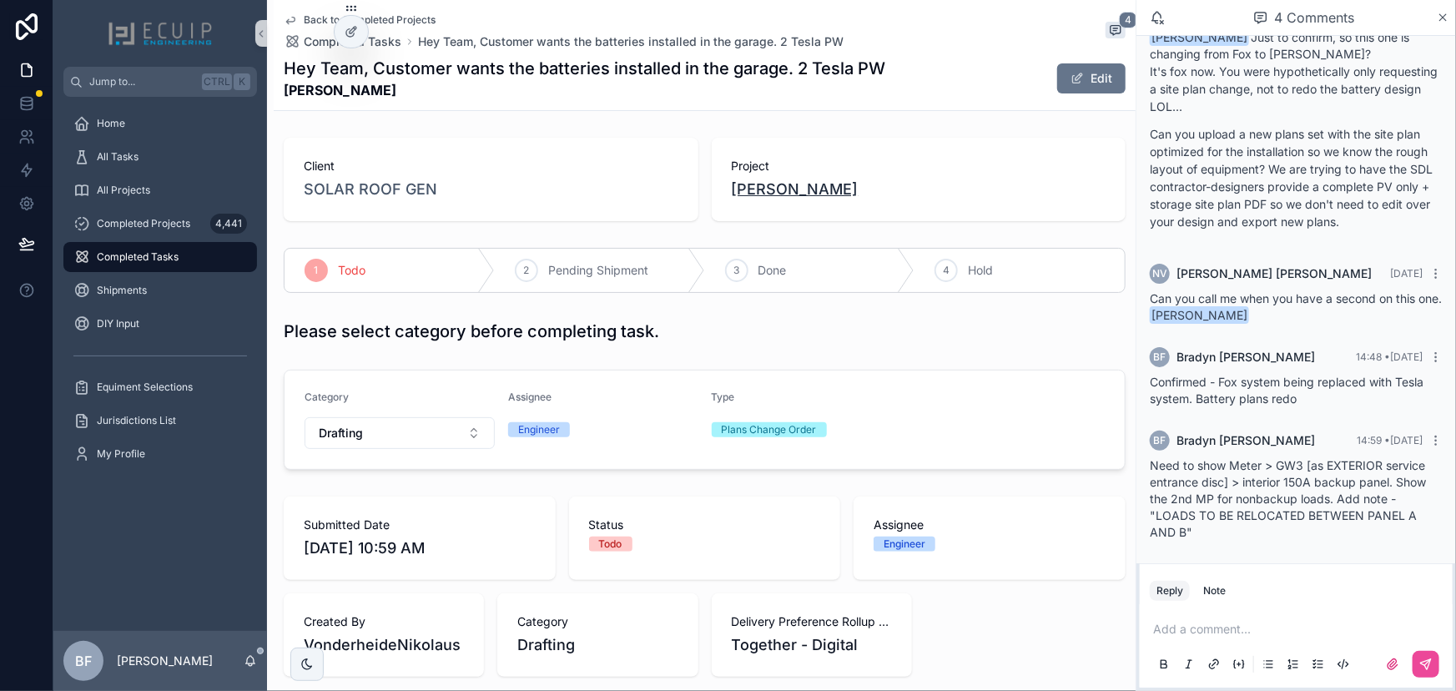
click at [754, 180] on span "[PERSON_NAME]" at bounding box center [795, 189] width 127 height 23
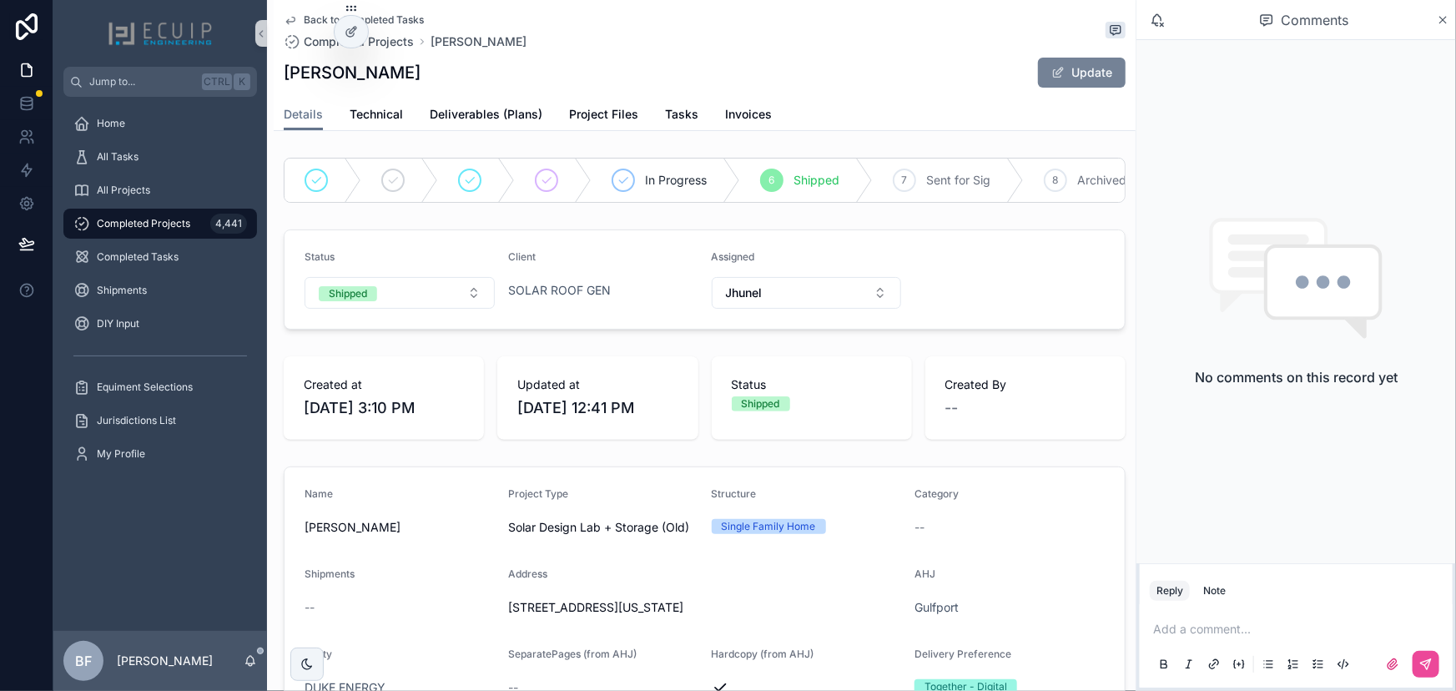
click at [1051, 68] on span "scrollable content" at bounding box center [1057, 72] width 13 height 13
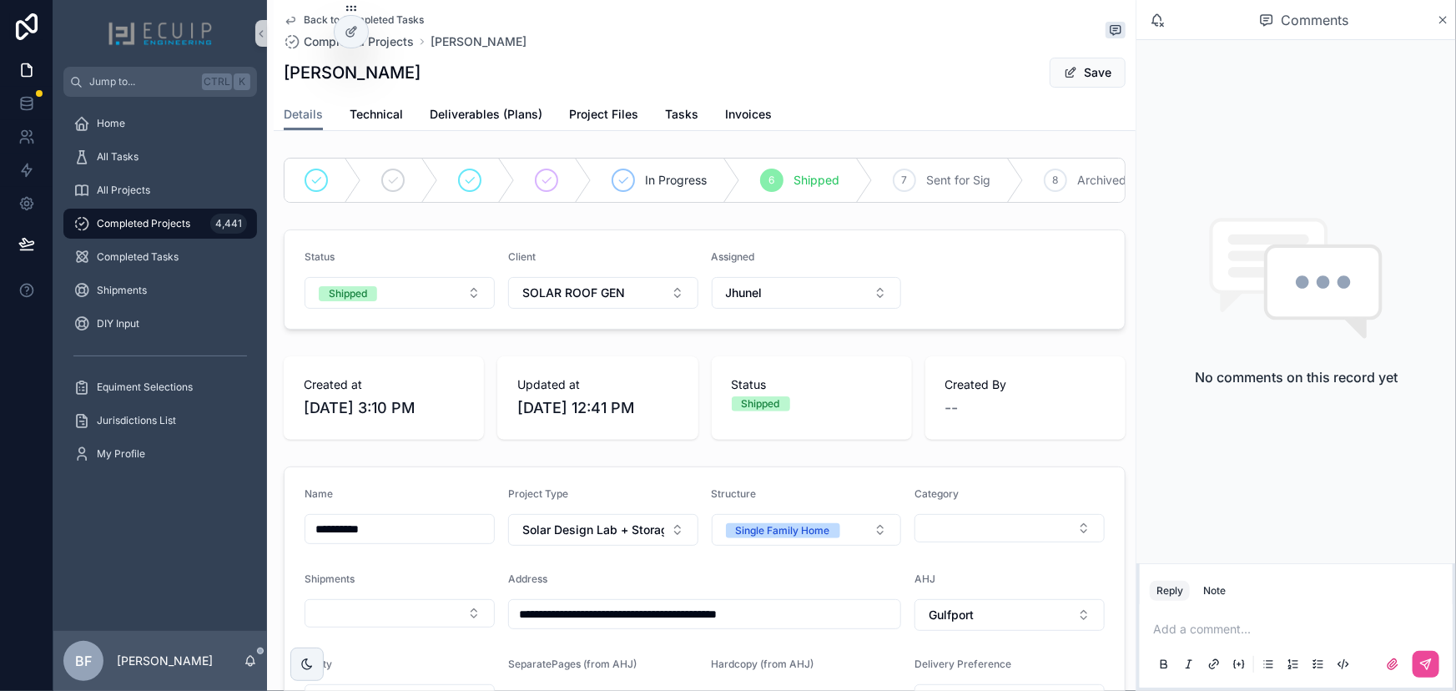
click at [336, 537] on input "**********" at bounding box center [399, 528] width 189 height 23
type input "*********"
click at [1079, 69] on button "Save" at bounding box center [1088, 73] width 76 height 30
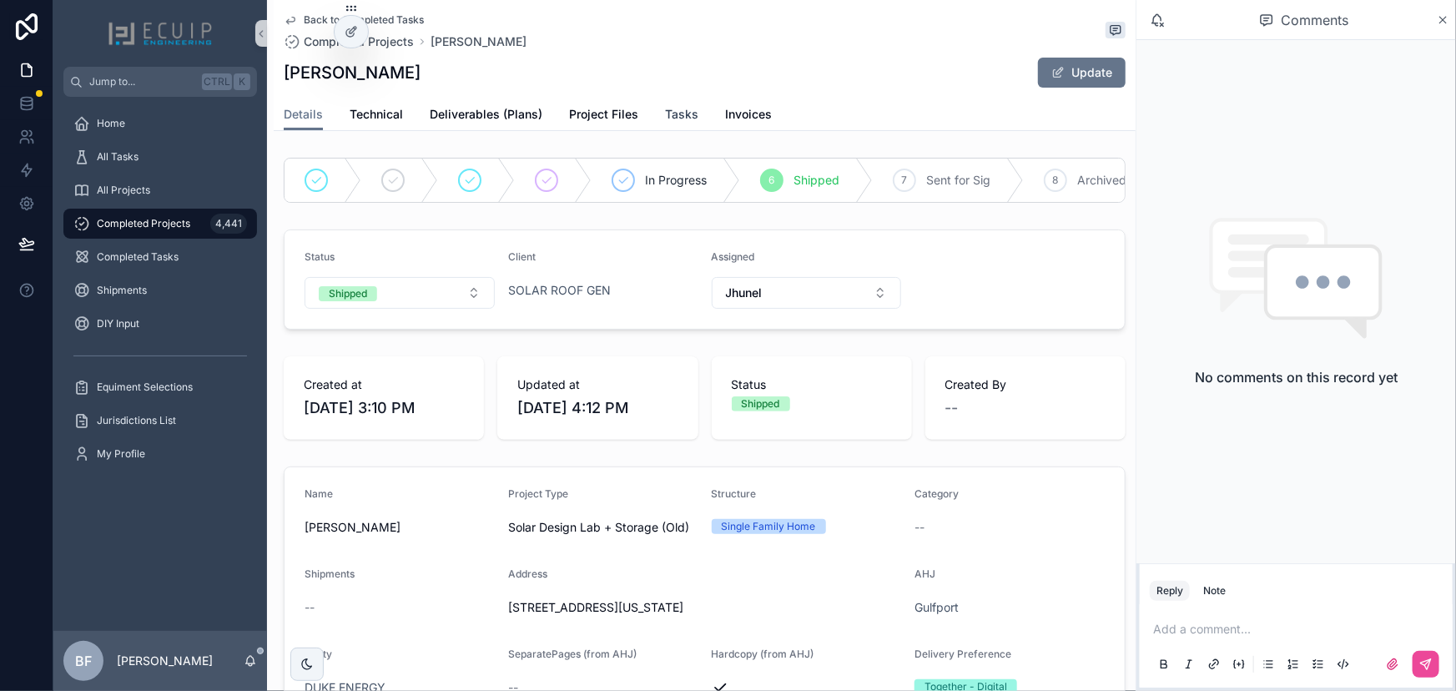
click at [683, 117] on span "Tasks" at bounding box center [681, 114] width 33 height 17
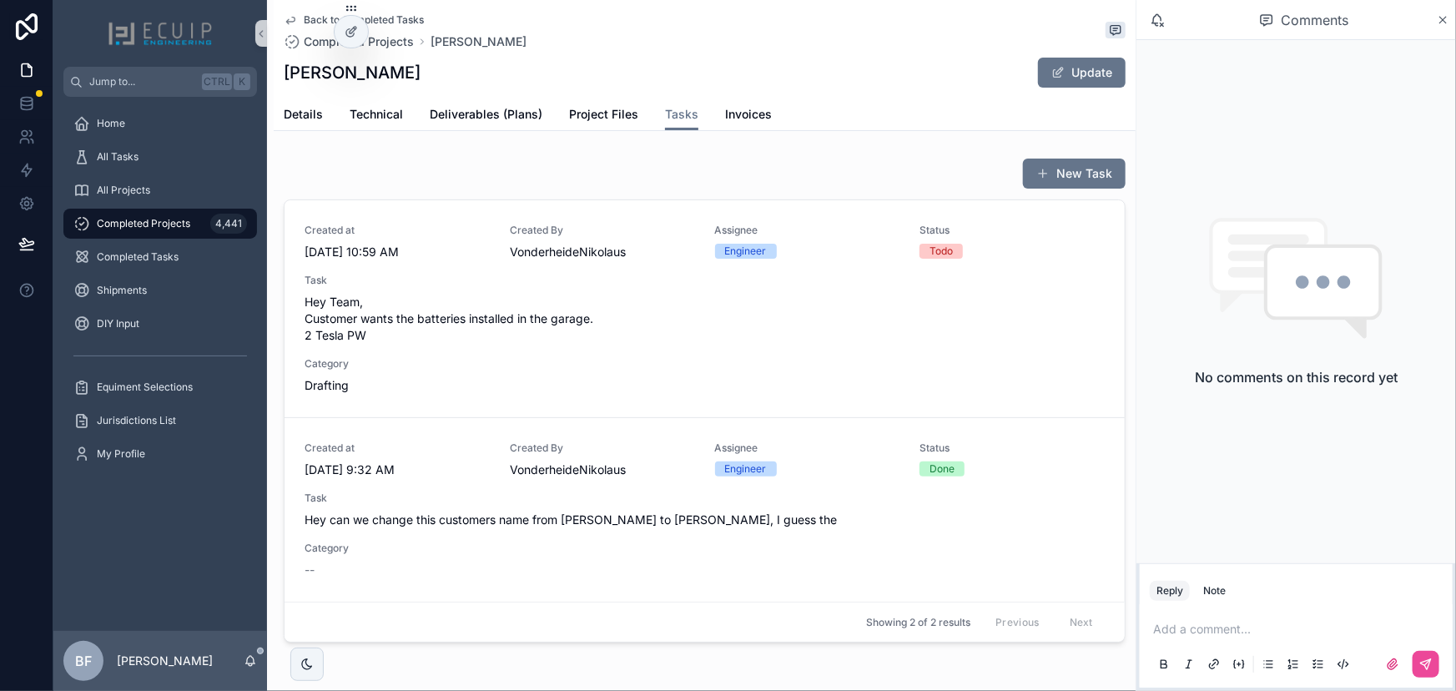
click at [668, 306] on span "Hey Team, Customer wants the batteries installed in the garage. 2 Tesla PW" at bounding box center [705, 319] width 800 height 50
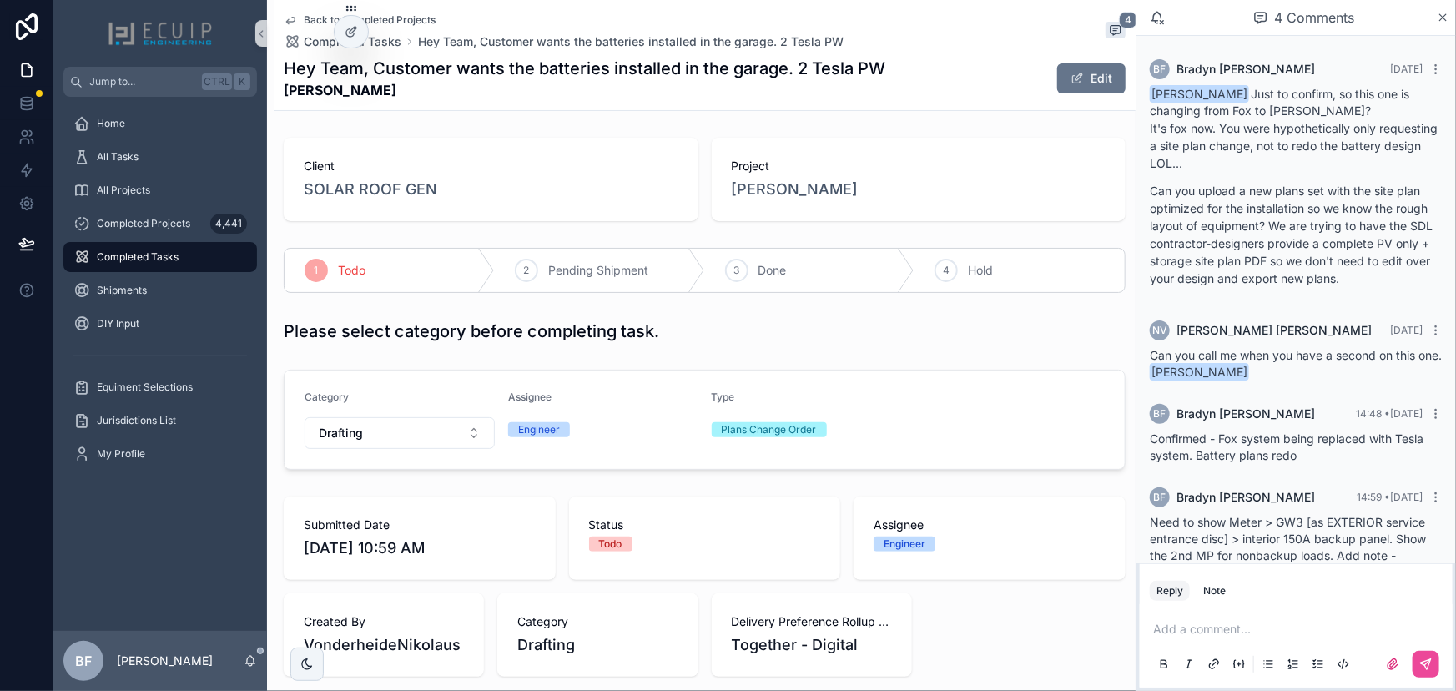
scroll to position [57, 0]
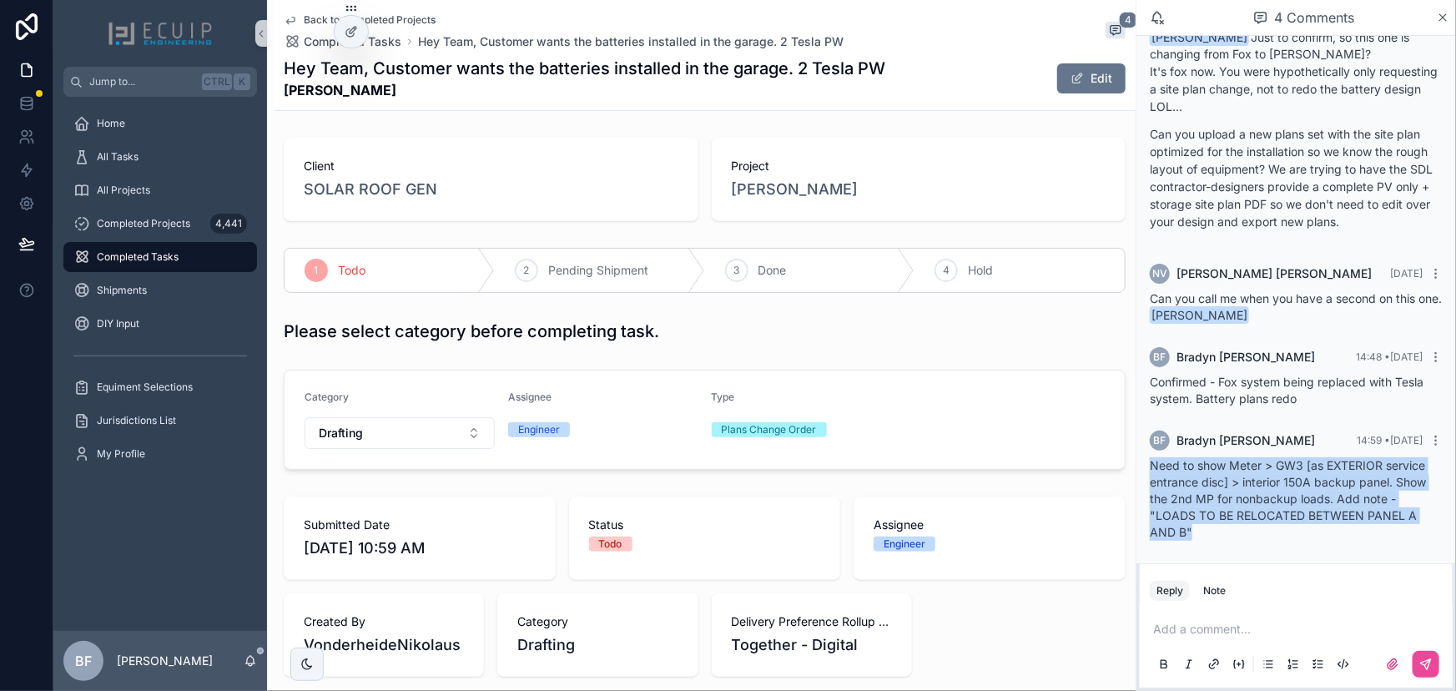
drag, startPoint x: 1210, startPoint y: 532, endPoint x: 1152, endPoint y: 473, distance: 82.6
click at [1150, 469] on div "Need to show Meter > GW3 [as EXTERIOR service entrance disc] > interior 150A ba…" at bounding box center [1296, 498] width 293 height 83
copy span "Need to show Meter > GW3 [as EXTERIOR service entrance disc] > interior 150A ba…"
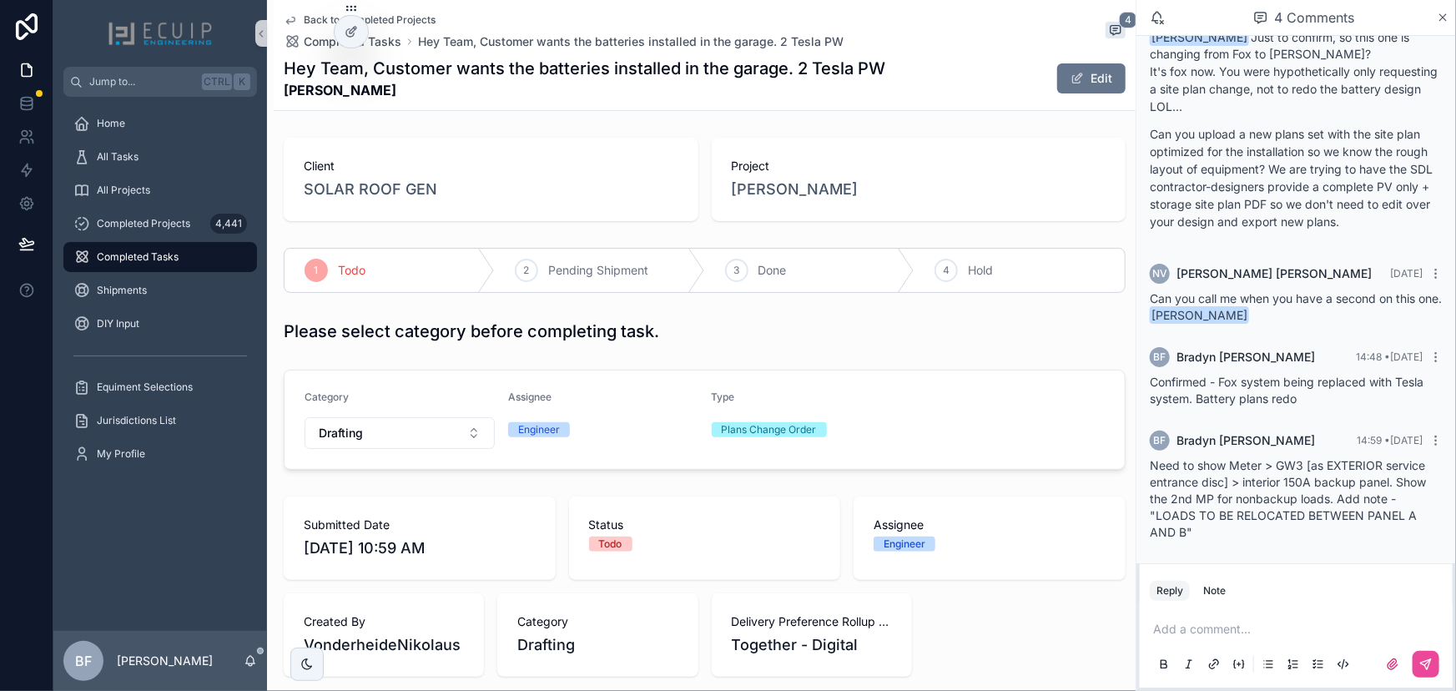
click at [1252, 631] on p "scrollable content" at bounding box center [1299, 629] width 293 height 17
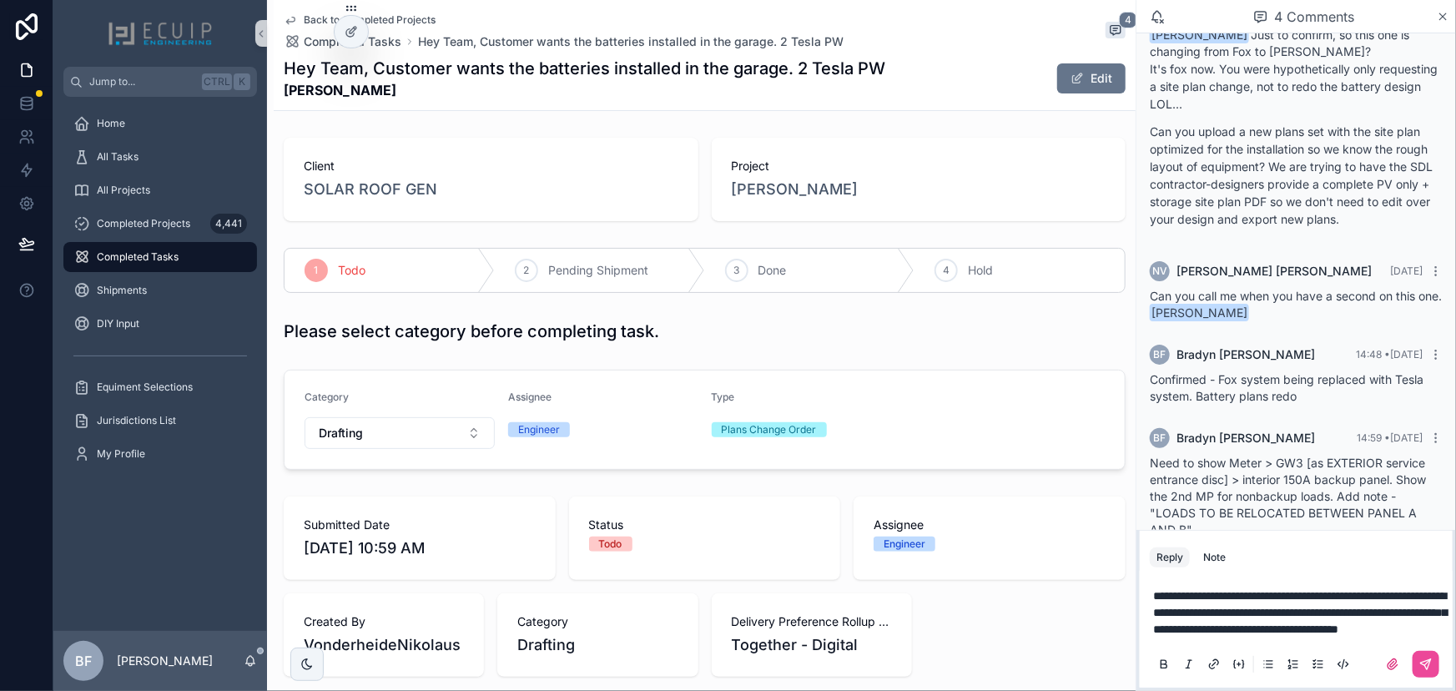
click at [1279, 590] on span "**********" at bounding box center [1300, 612] width 294 height 45
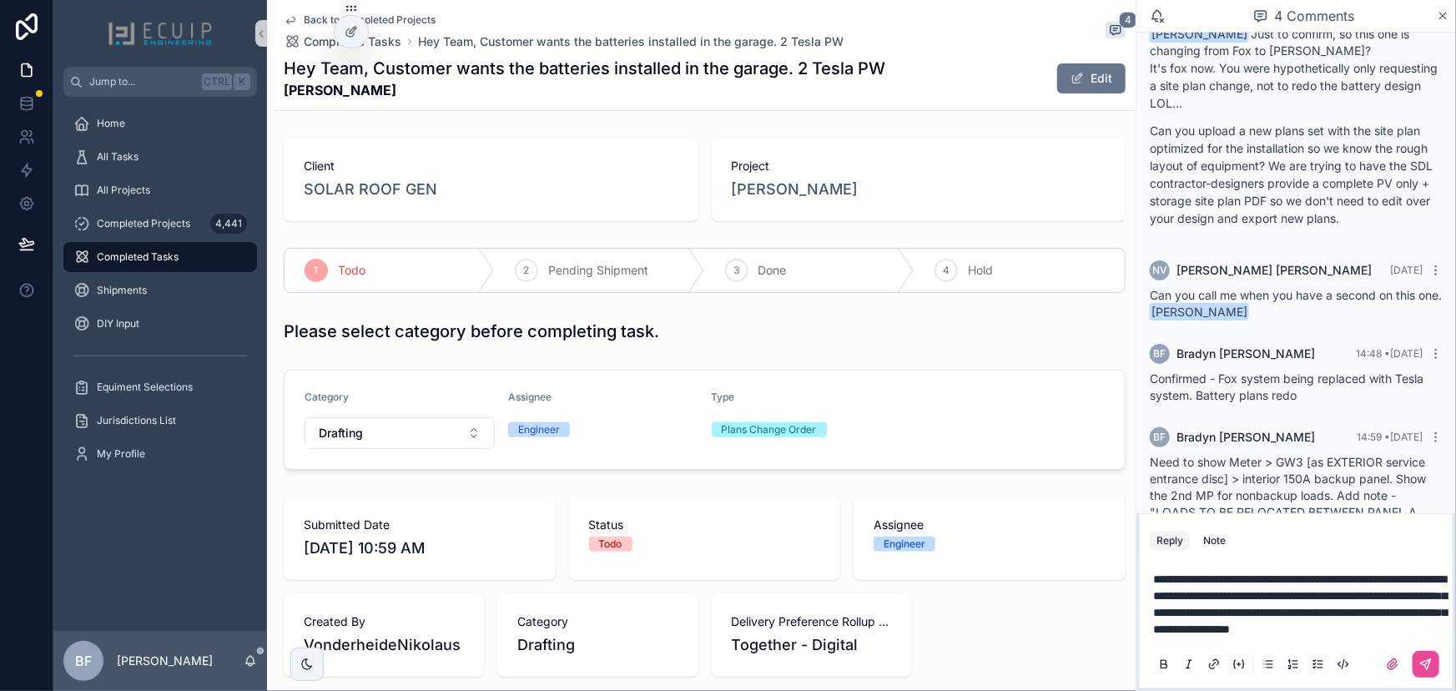
click at [1246, 597] on span "**********" at bounding box center [1300, 604] width 294 height 62
click at [1232, 573] on span "**********" at bounding box center [1300, 604] width 294 height 62
click at [1278, 573] on span "**********" at bounding box center [1300, 604] width 294 height 62
click at [1234, 573] on span "**********" at bounding box center [1300, 604] width 294 height 62
click at [1200, 573] on span "**********" at bounding box center [1300, 604] width 294 height 62
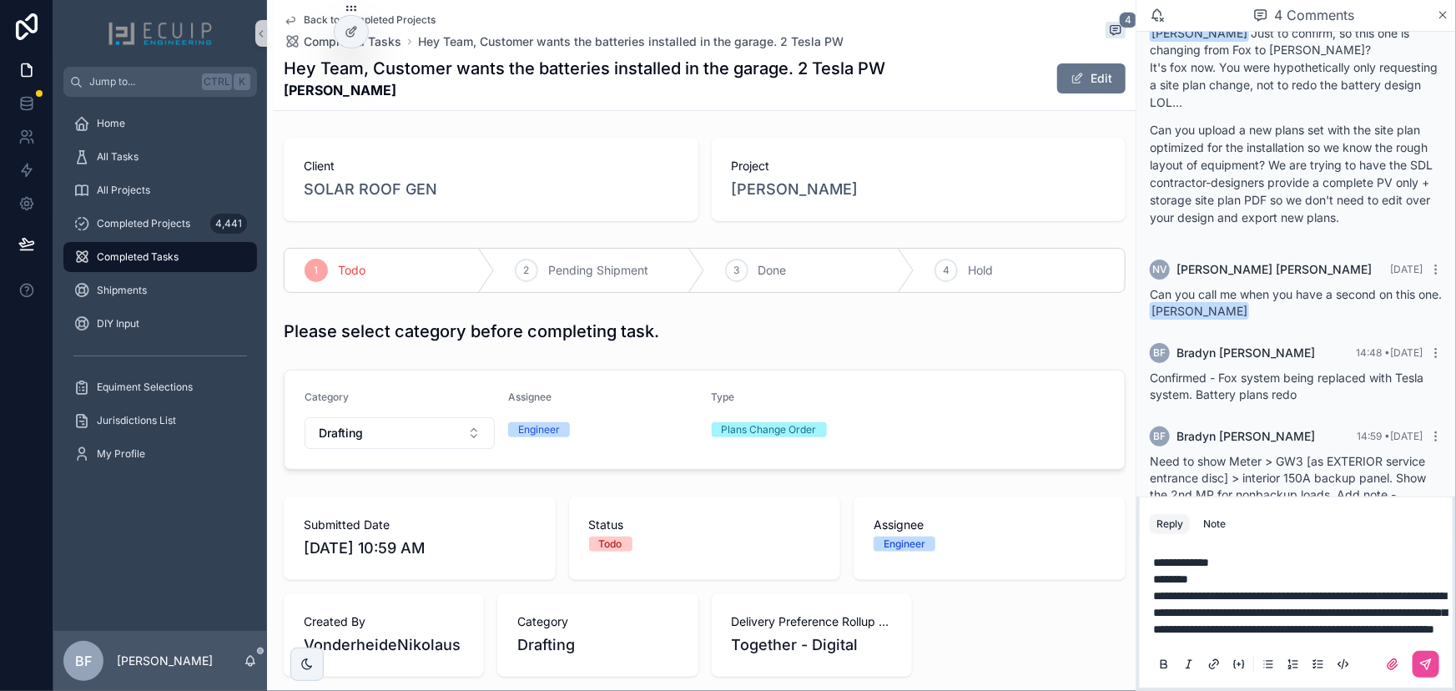
click at [1411, 590] on span "**********" at bounding box center [1300, 612] width 294 height 45
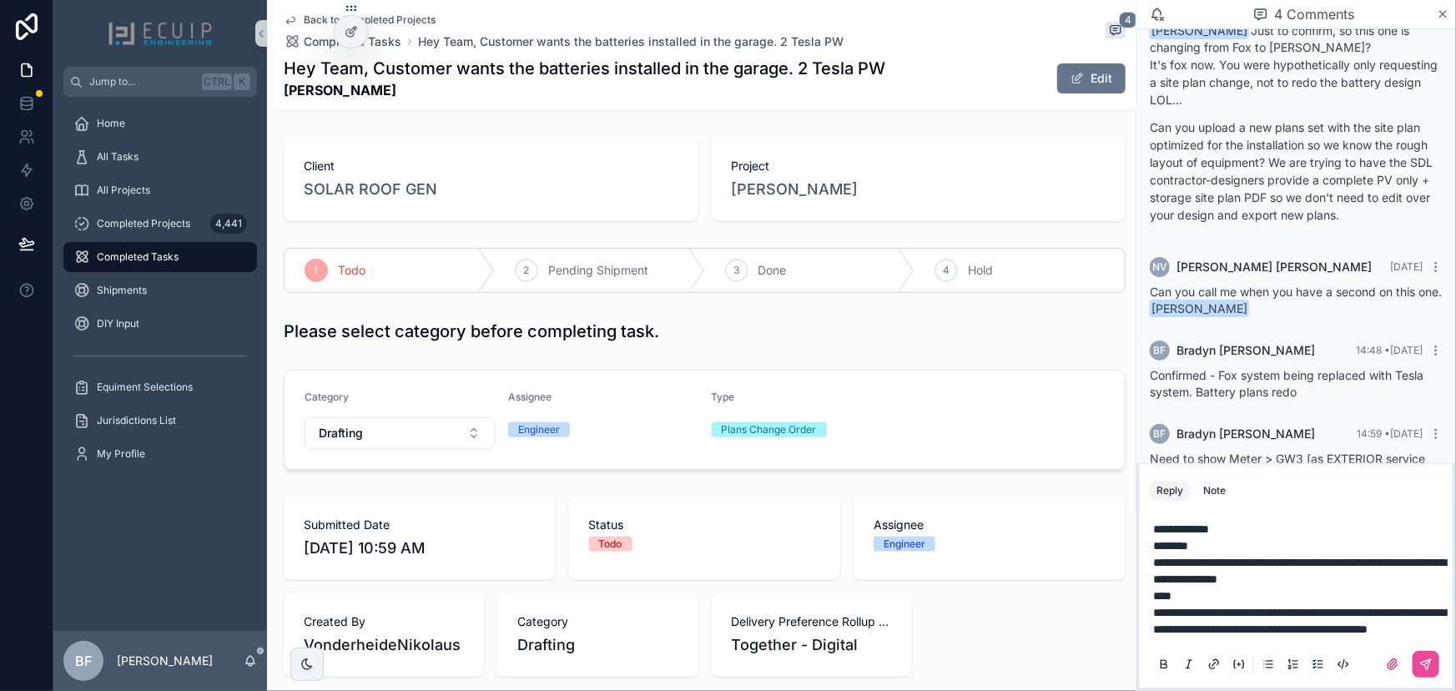
click at [1307, 607] on span "**********" at bounding box center [1299, 621] width 293 height 28
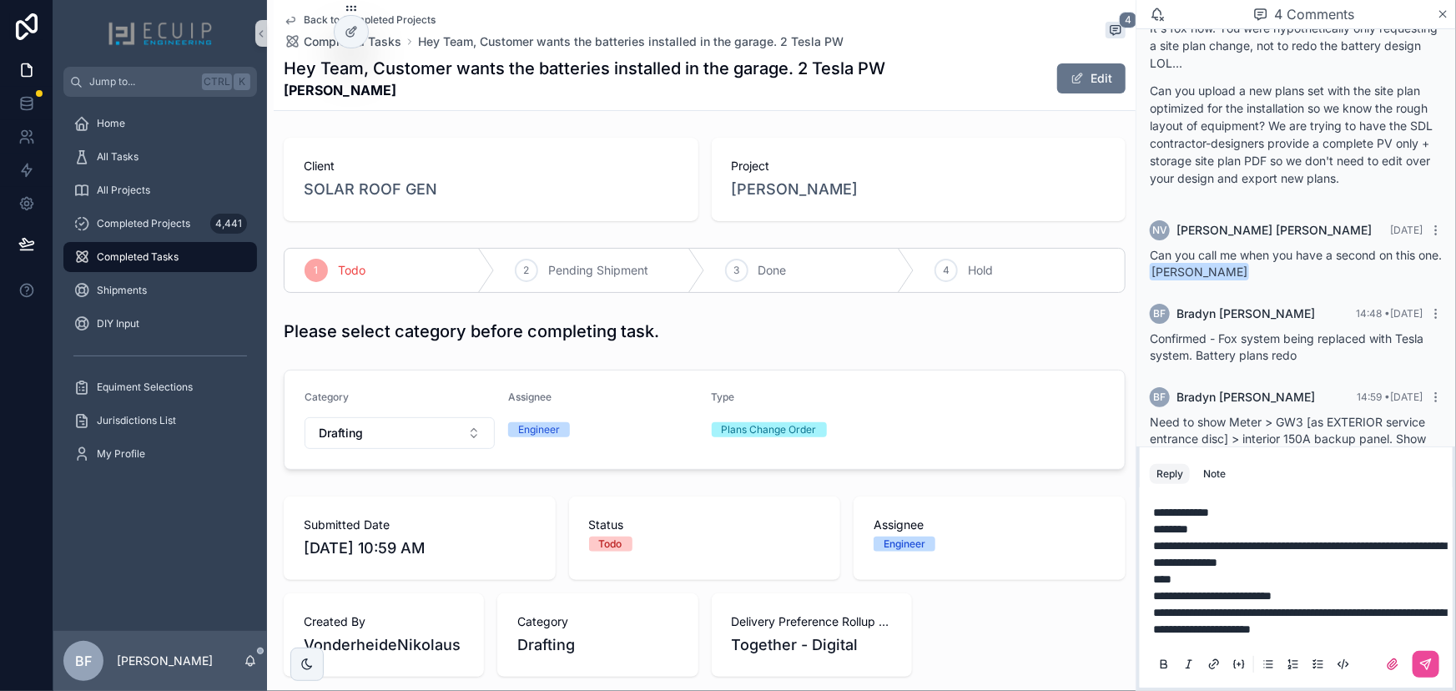
scroll to position [184, 0]
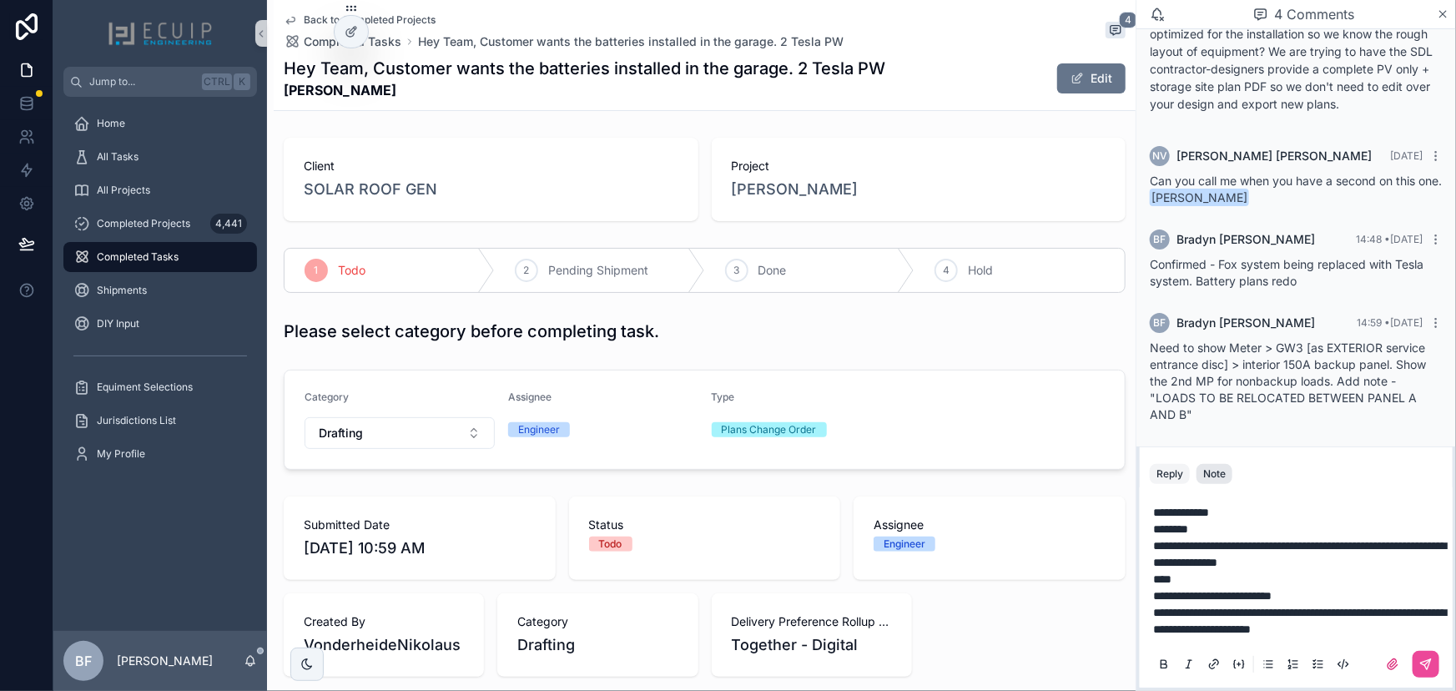
click at [1213, 467] on div "Note" at bounding box center [1214, 473] width 23 height 13
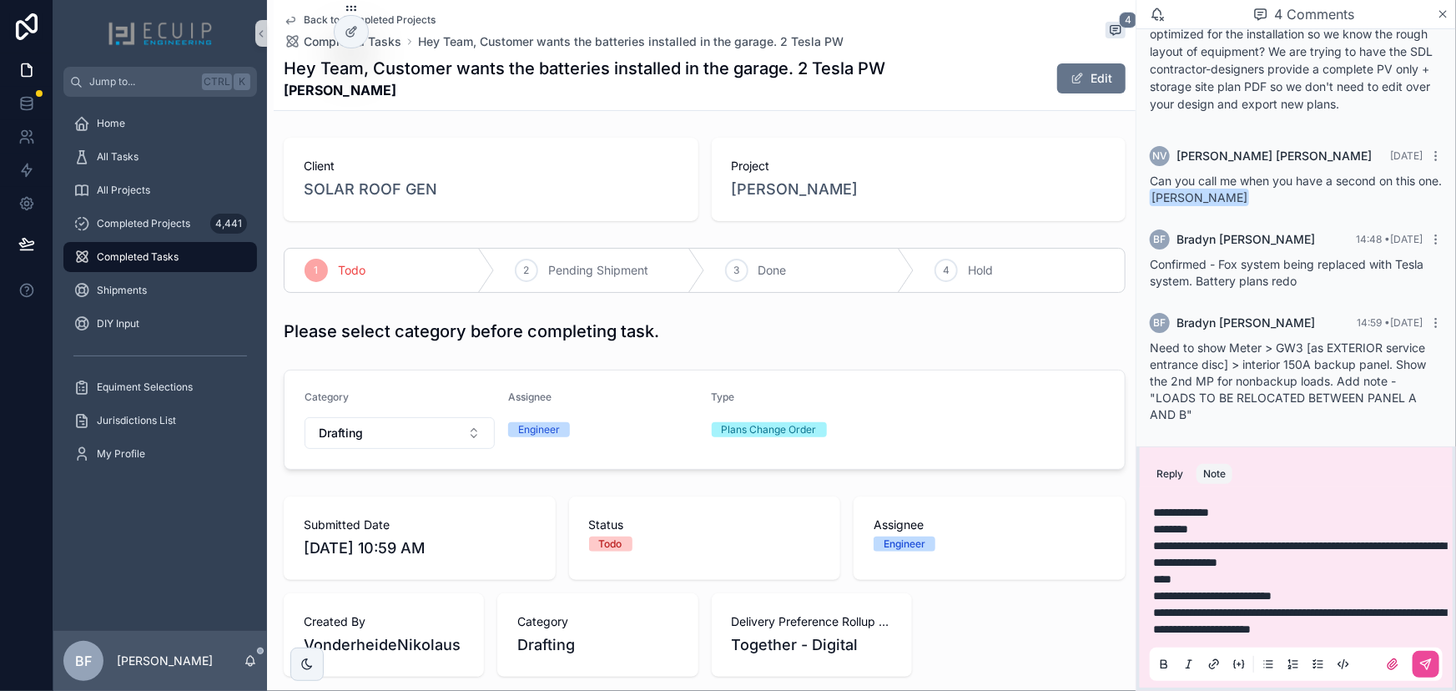
click at [1209, 506] on span "**********" at bounding box center [1181, 512] width 56 height 12
drag, startPoint x: 1400, startPoint y: 542, endPoint x: 1198, endPoint y: 546, distance: 202.0
click at [1198, 546] on span "**********" at bounding box center [1299, 554] width 293 height 28
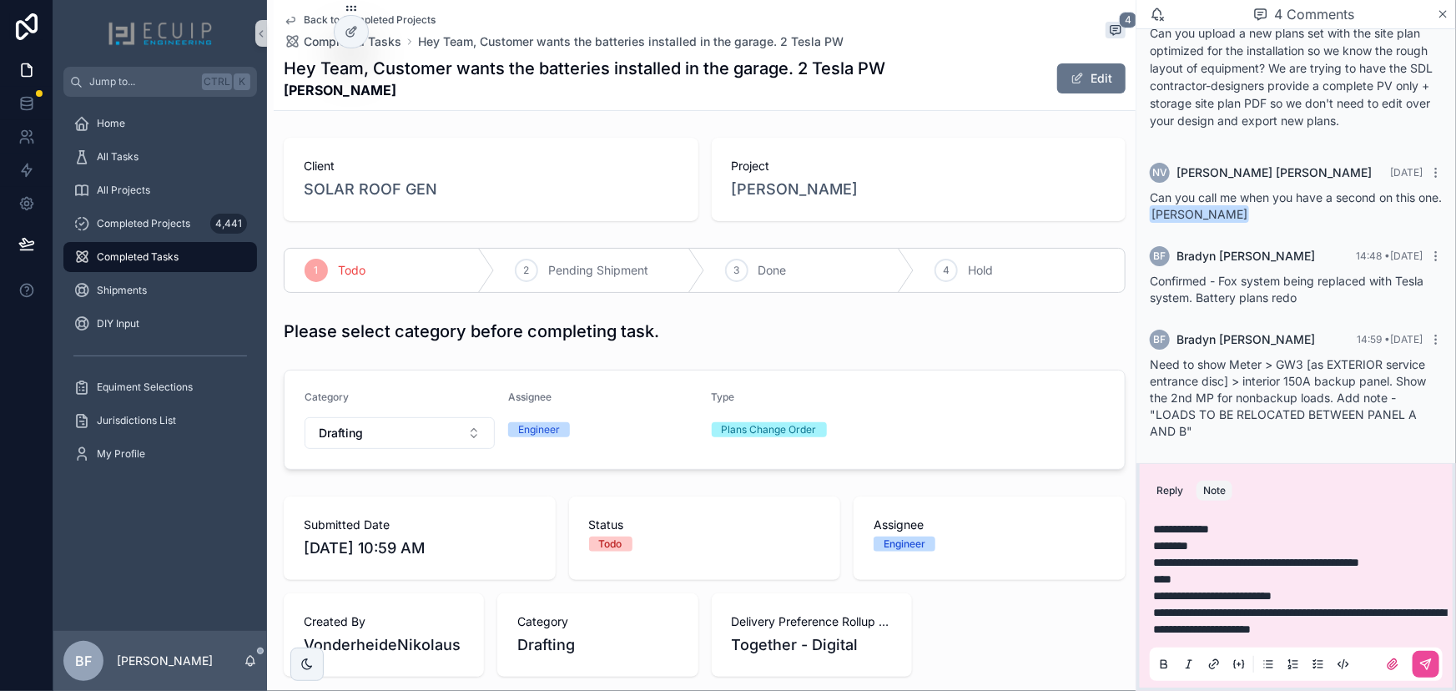
click at [1208, 571] on p "****" at bounding box center [1299, 579] width 293 height 17
click at [1430, 658] on icon "scrollable content" at bounding box center [1425, 664] width 13 height 13
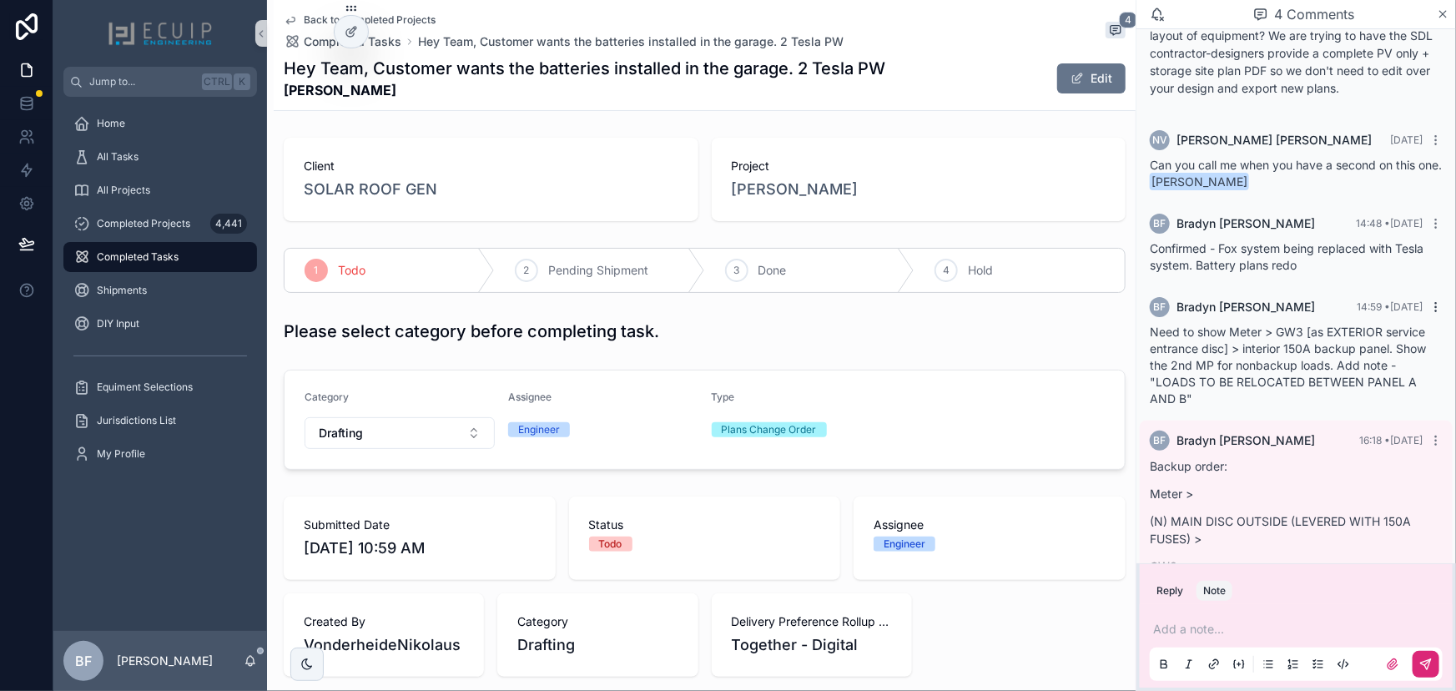
click at [1429, 302] on icon "scrollable content" at bounding box center [1435, 306] width 13 height 13
click at [1404, 277] on span "Delete comment" at bounding box center [1404, 276] width 78 height 13
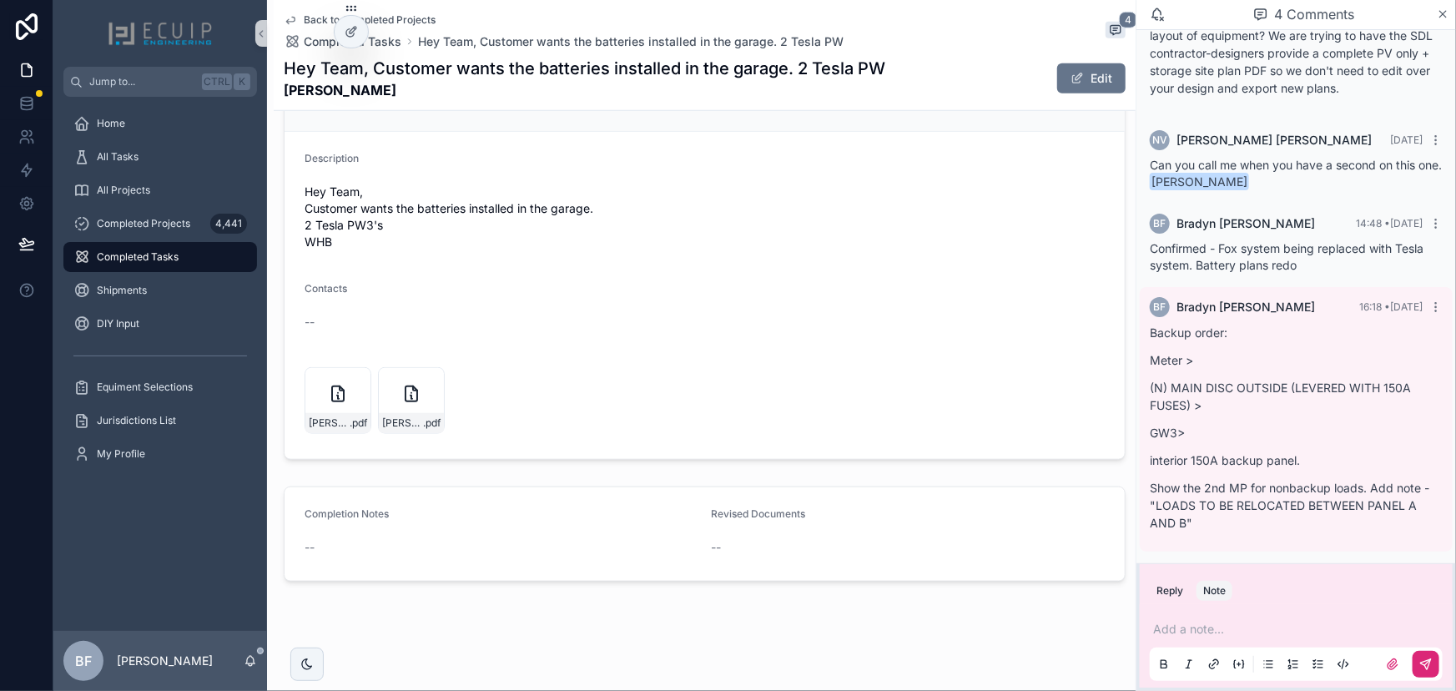
scroll to position [643, 0]
click at [1389, 662] on icon "scrollable content" at bounding box center [1392, 664] width 13 height 13
click at [0, 0] on input "scrollable content" at bounding box center [0, 0] width 0 height 0
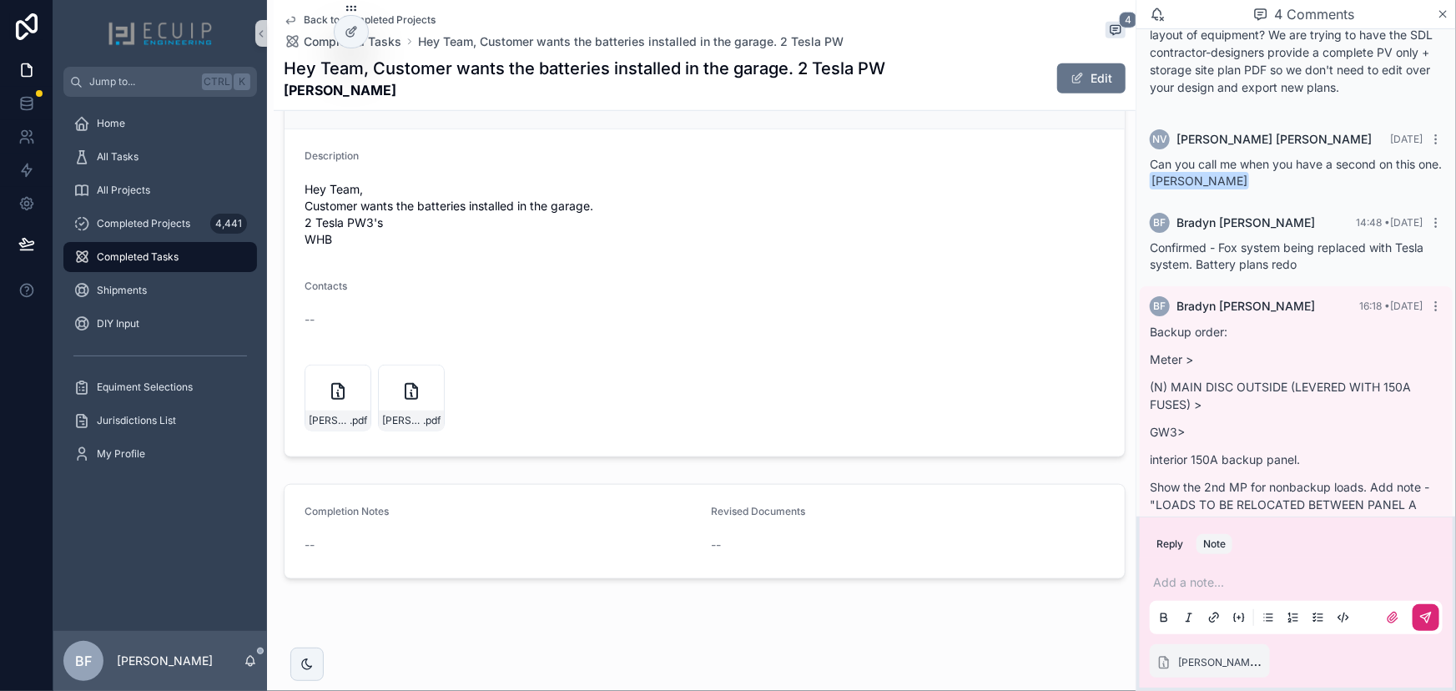
click at [1224, 580] on p "scrollable content" at bounding box center [1299, 582] width 293 height 17
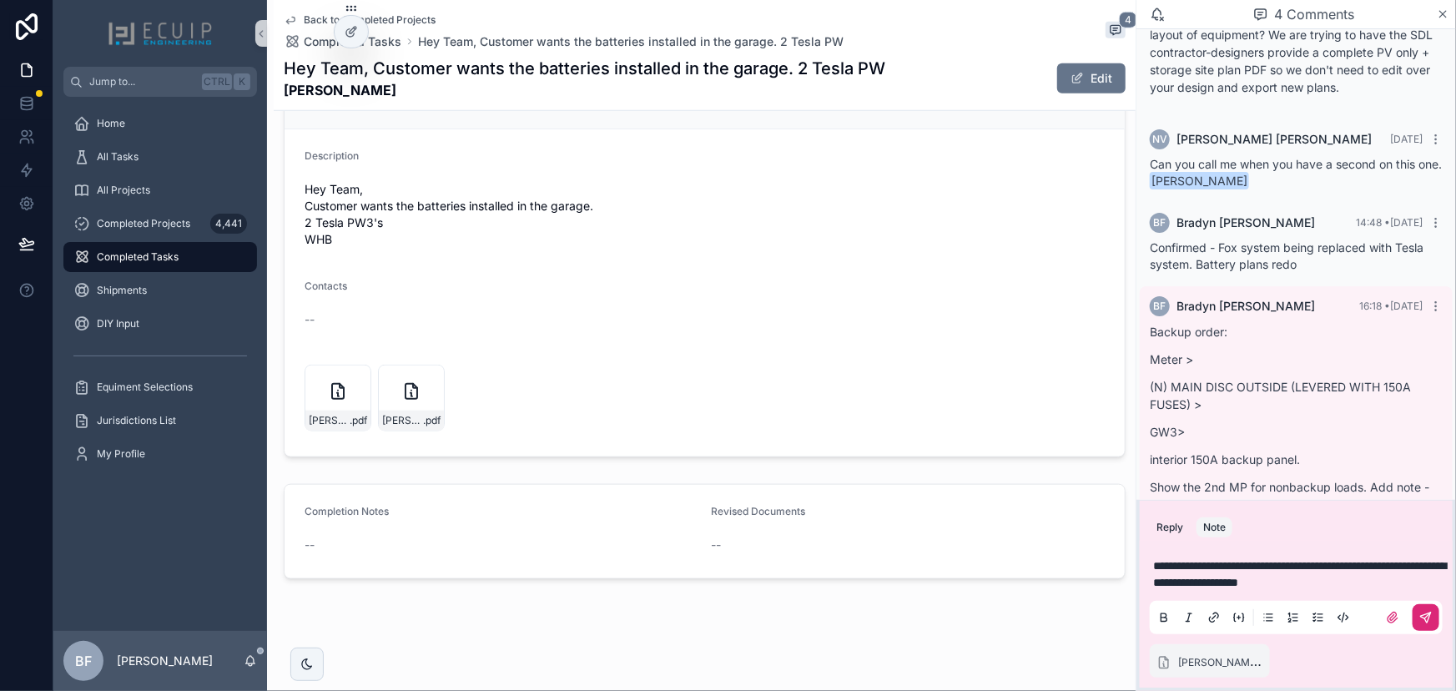
click at [1268, 581] on span "**********" at bounding box center [1299, 574] width 293 height 28
click at [1424, 612] on icon "scrollable content" at bounding box center [1425, 617] width 13 height 13
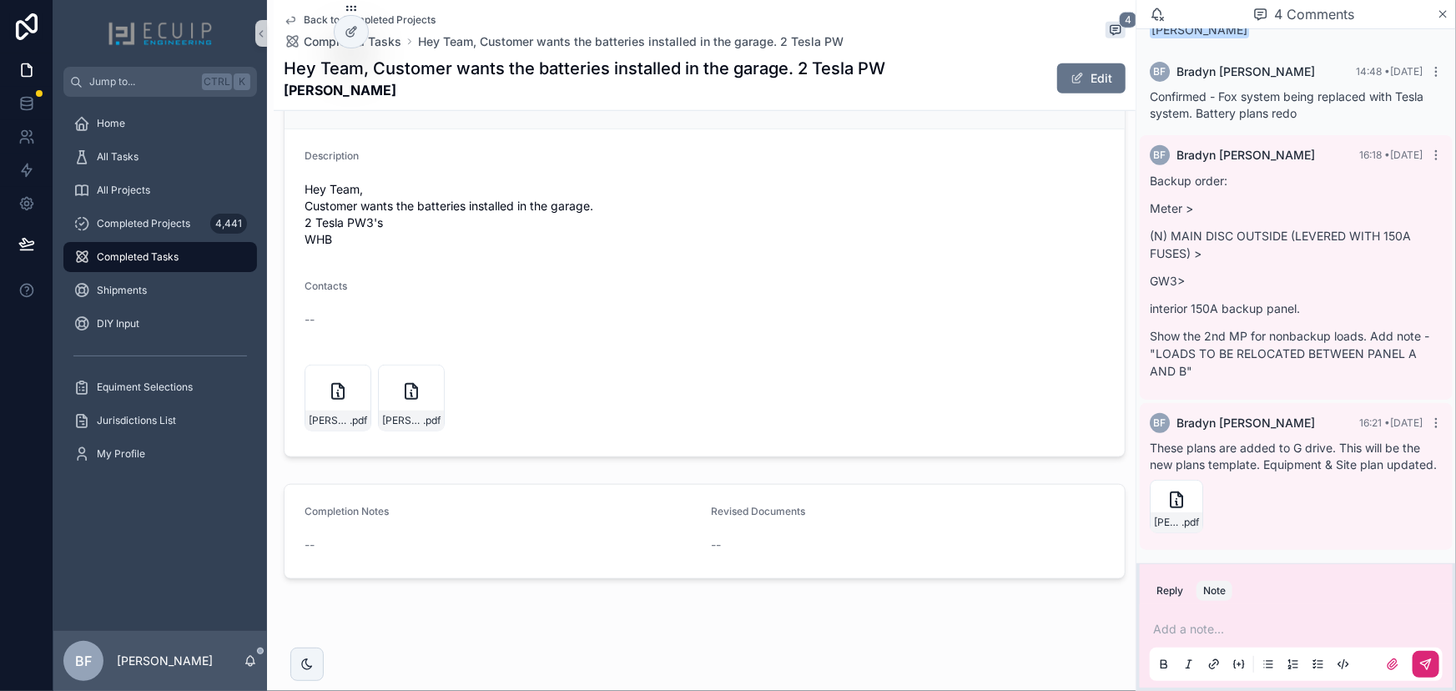
scroll to position [0, 0]
